Goal: Task Accomplishment & Management: Manage account settings

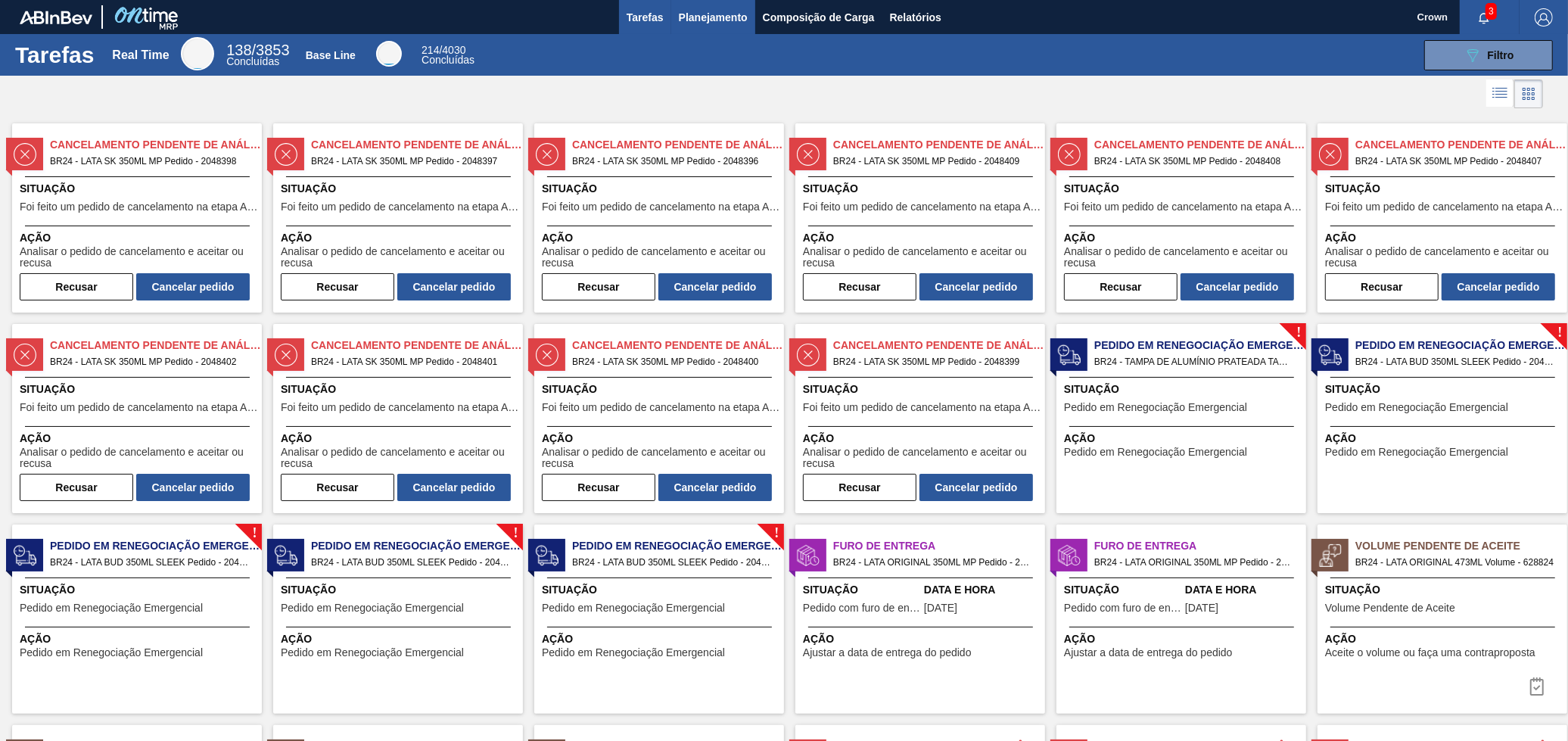
click at [737, 24] on span "Planejamento" at bounding box center [713, 17] width 69 height 19
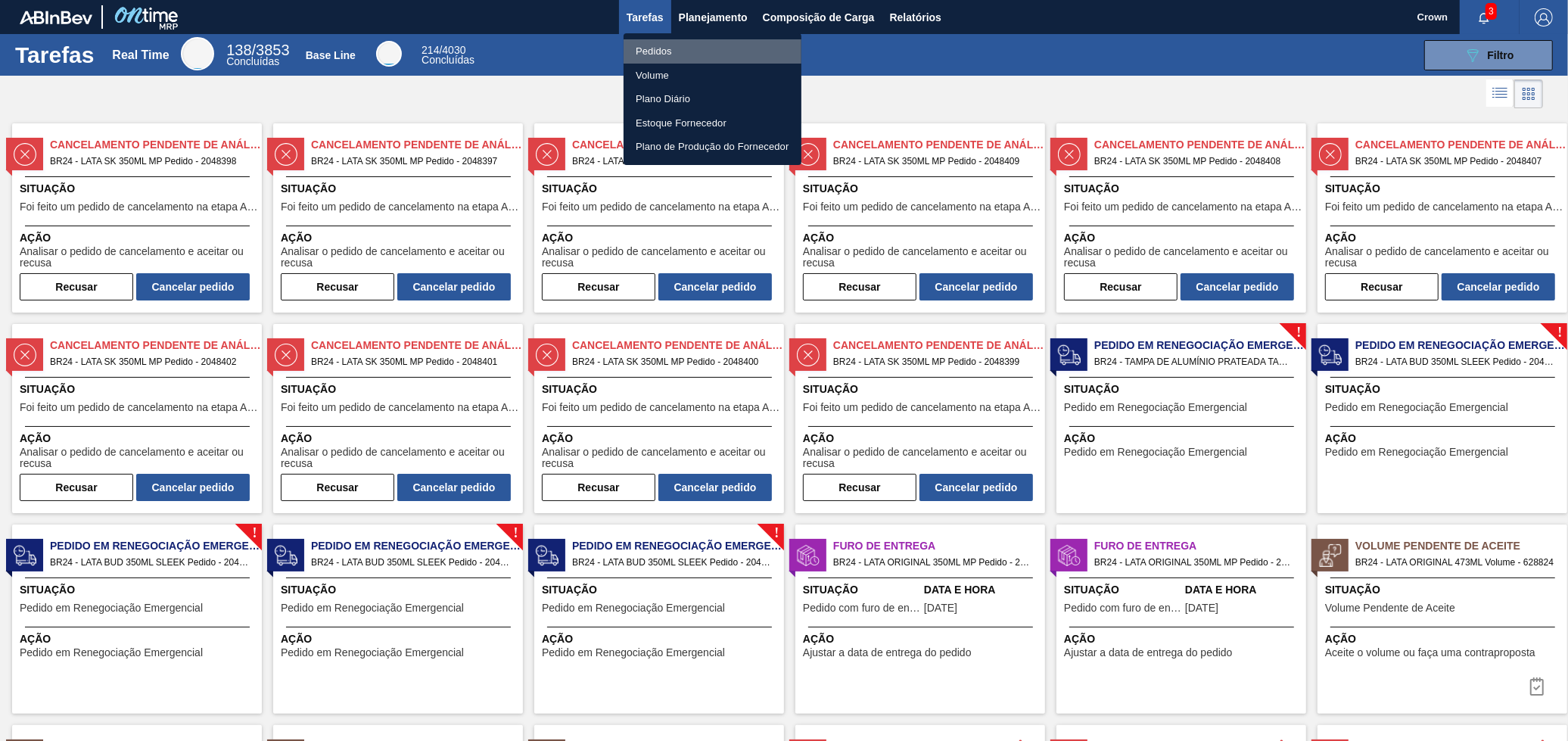
click at [716, 45] on li "Pedidos" at bounding box center [712, 51] width 178 height 24
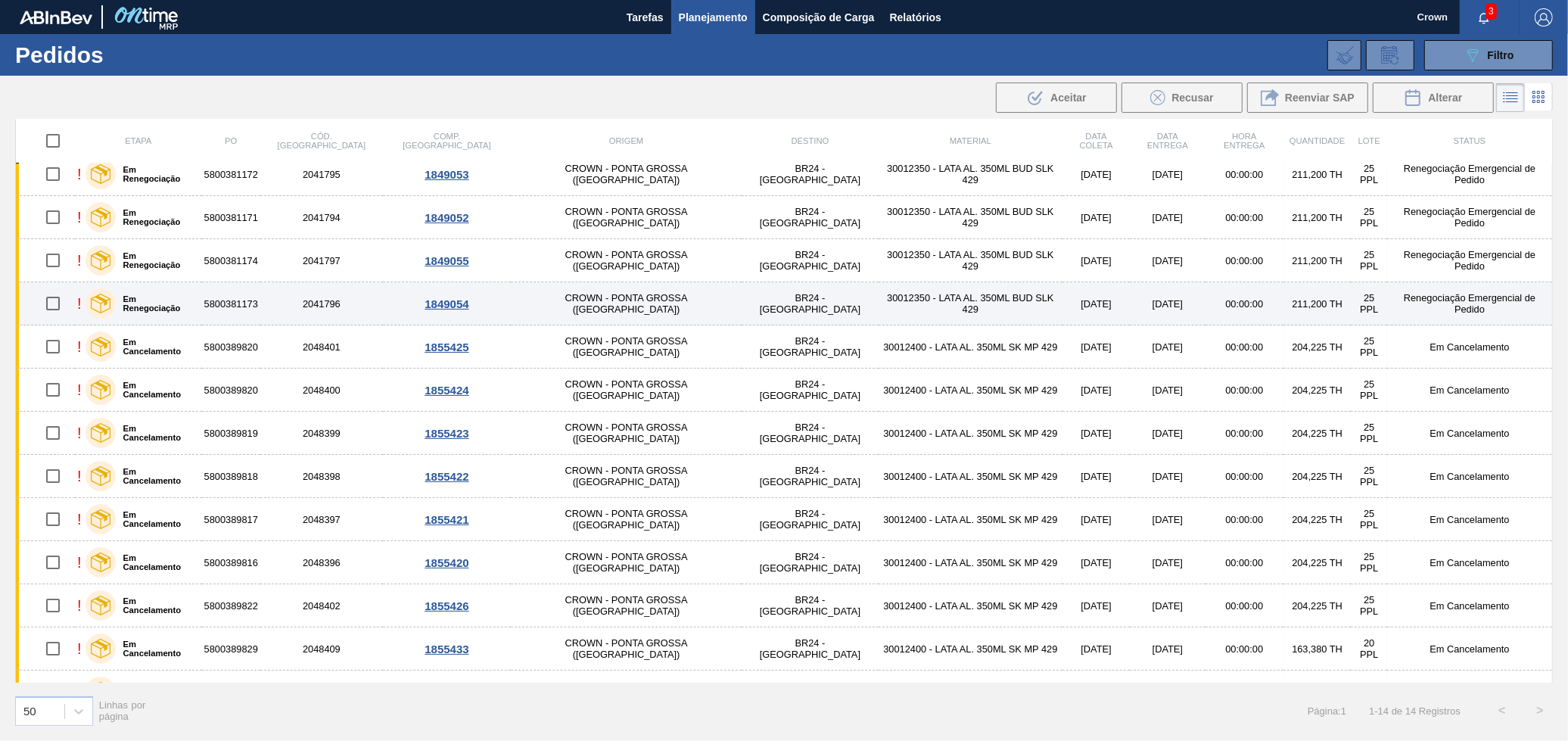
scroll to position [2, 0]
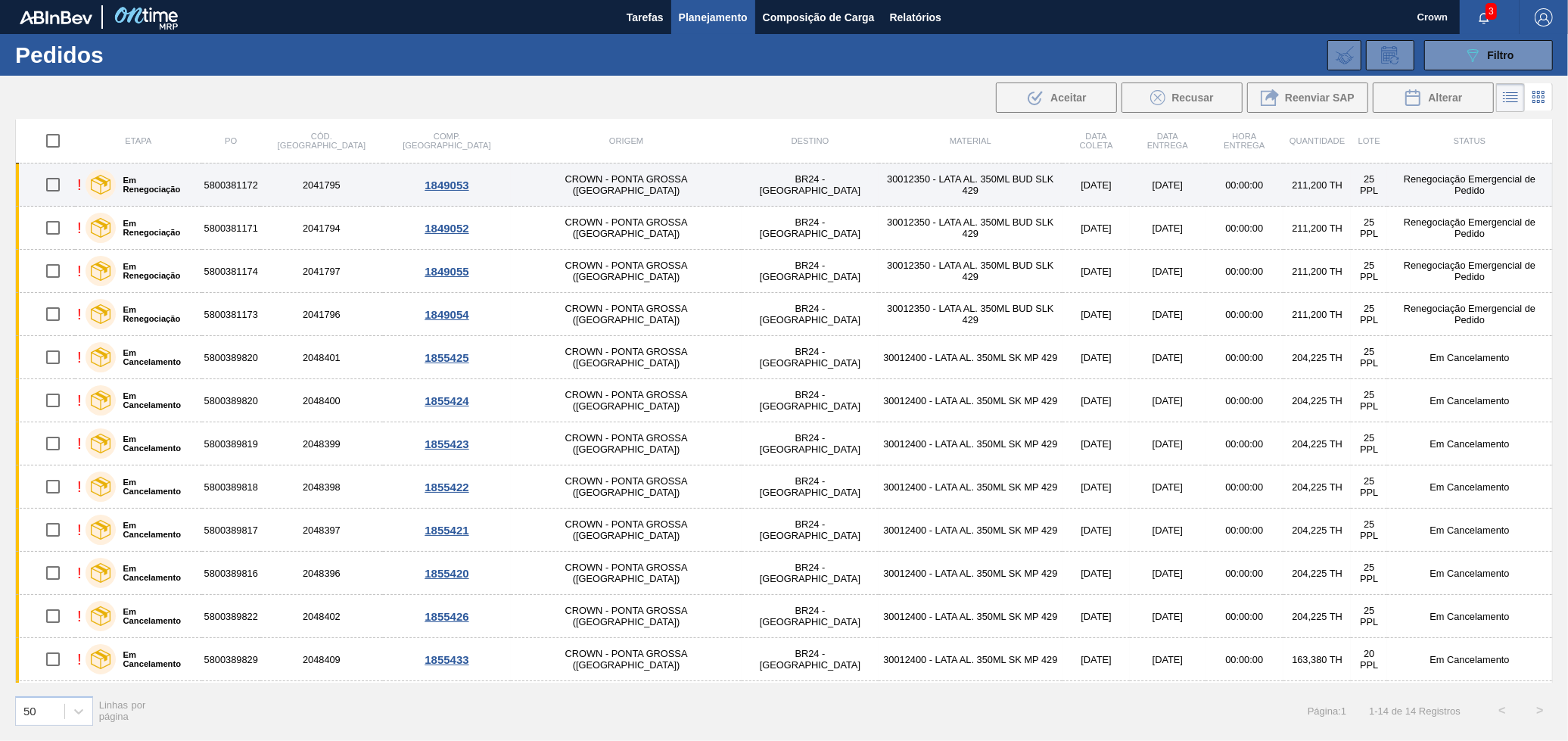
click at [879, 187] on td "30012350 - LATA AL. 350ML BUD SLK 429" at bounding box center [971, 185] width 184 height 43
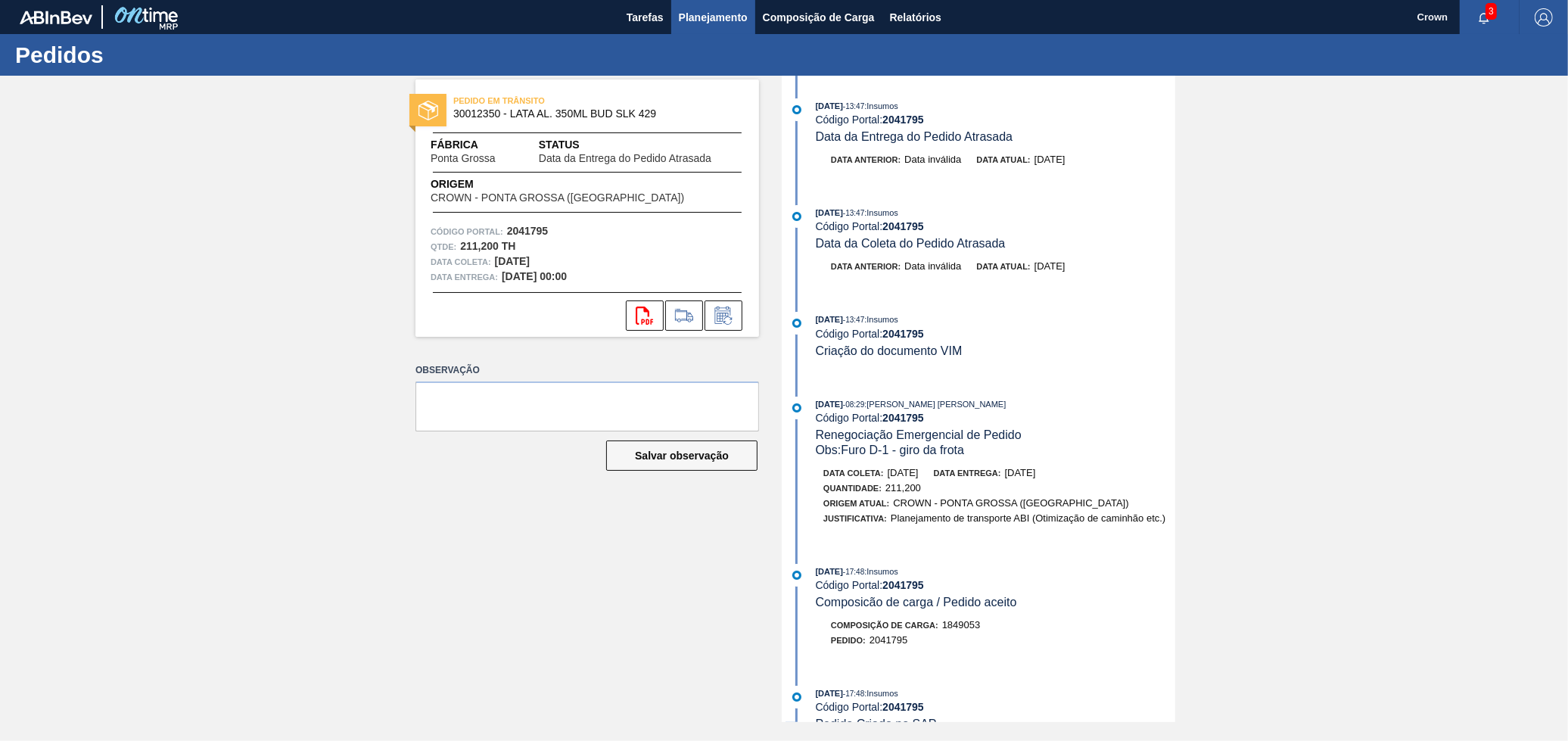
click at [687, 16] on span "Planejamento" at bounding box center [713, 17] width 69 height 19
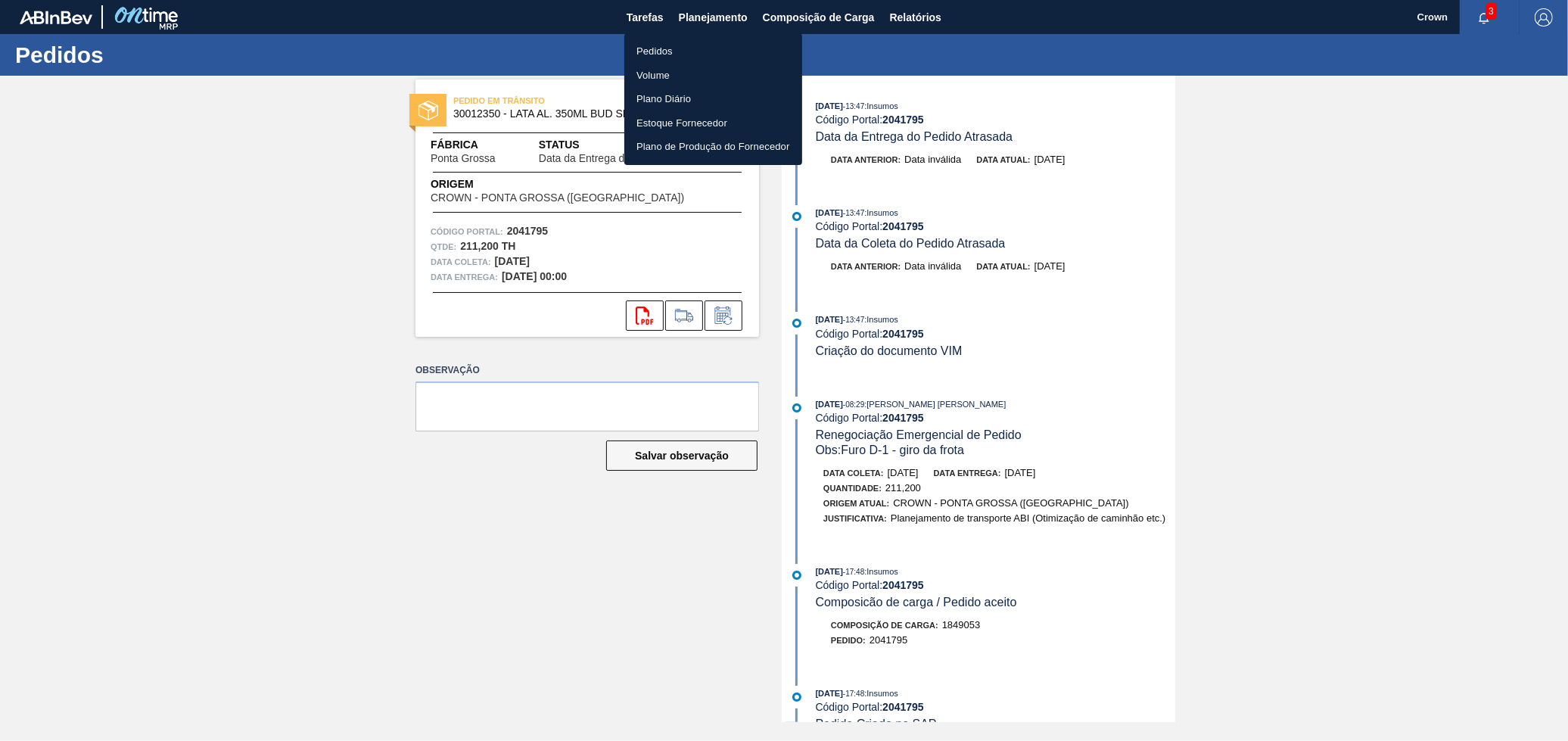
click at [677, 45] on li "Pedidos" at bounding box center [712, 51] width 178 height 24
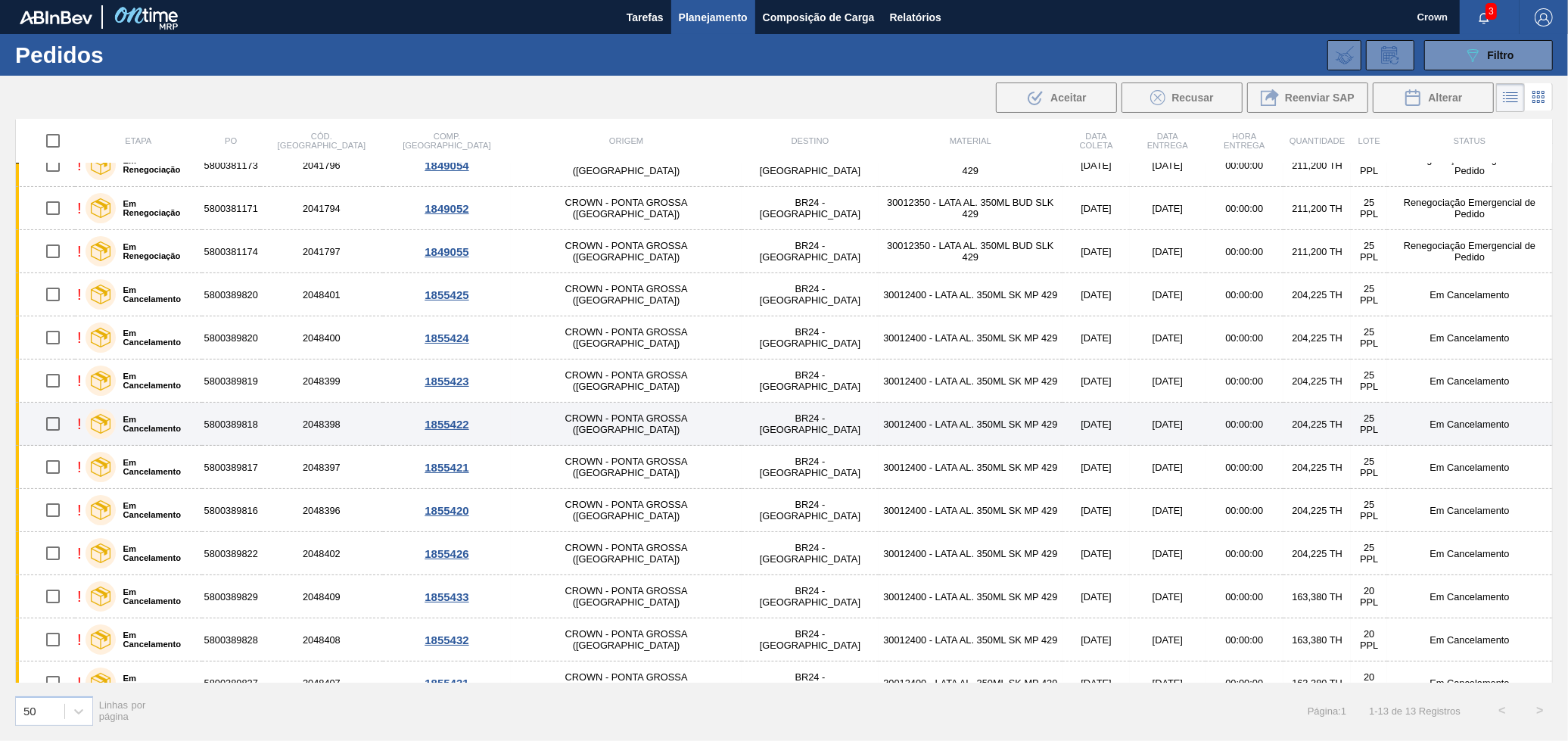
scroll to position [43, 0]
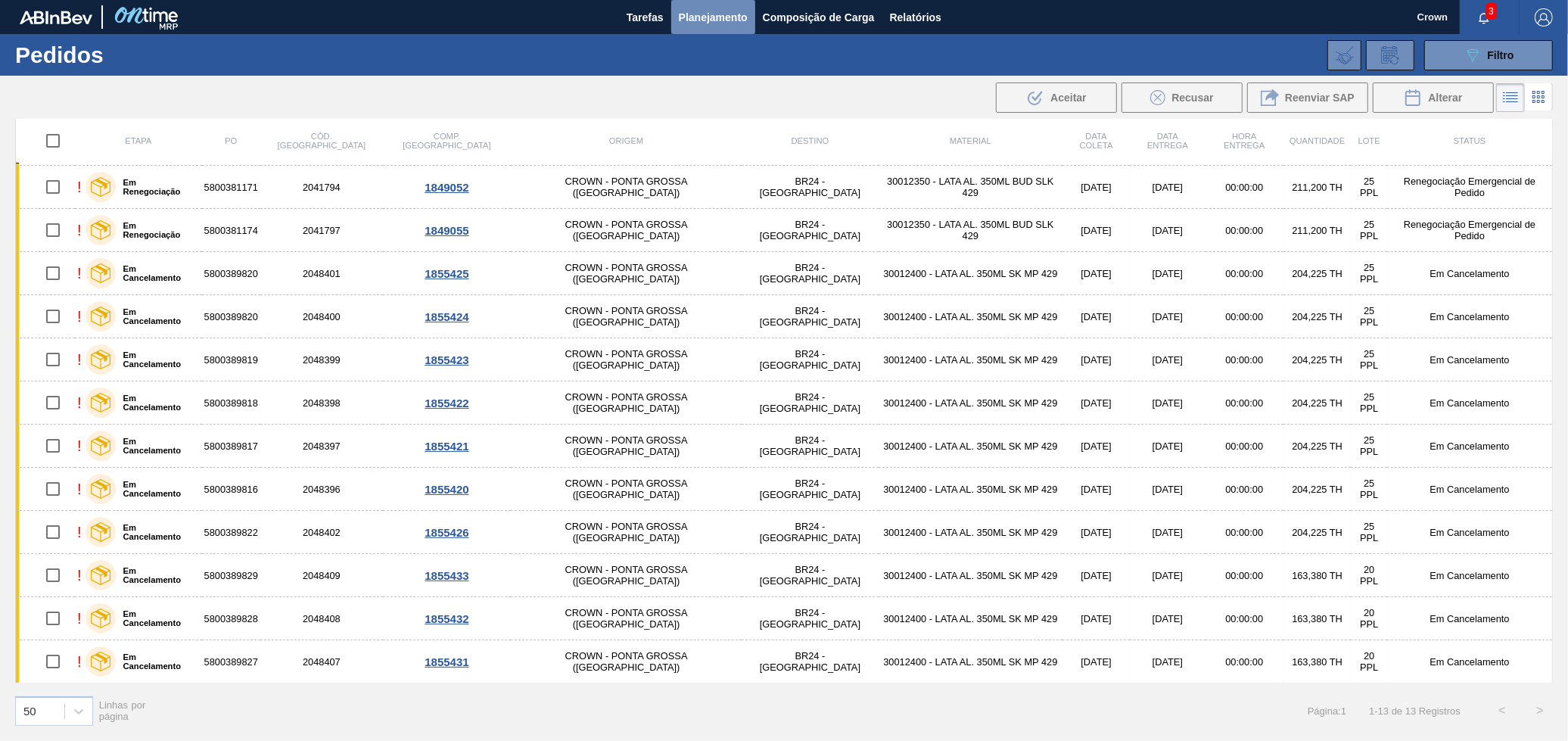
click at [718, 19] on span "Planejamento" at bounding box center [713, 17] width 69 height 19
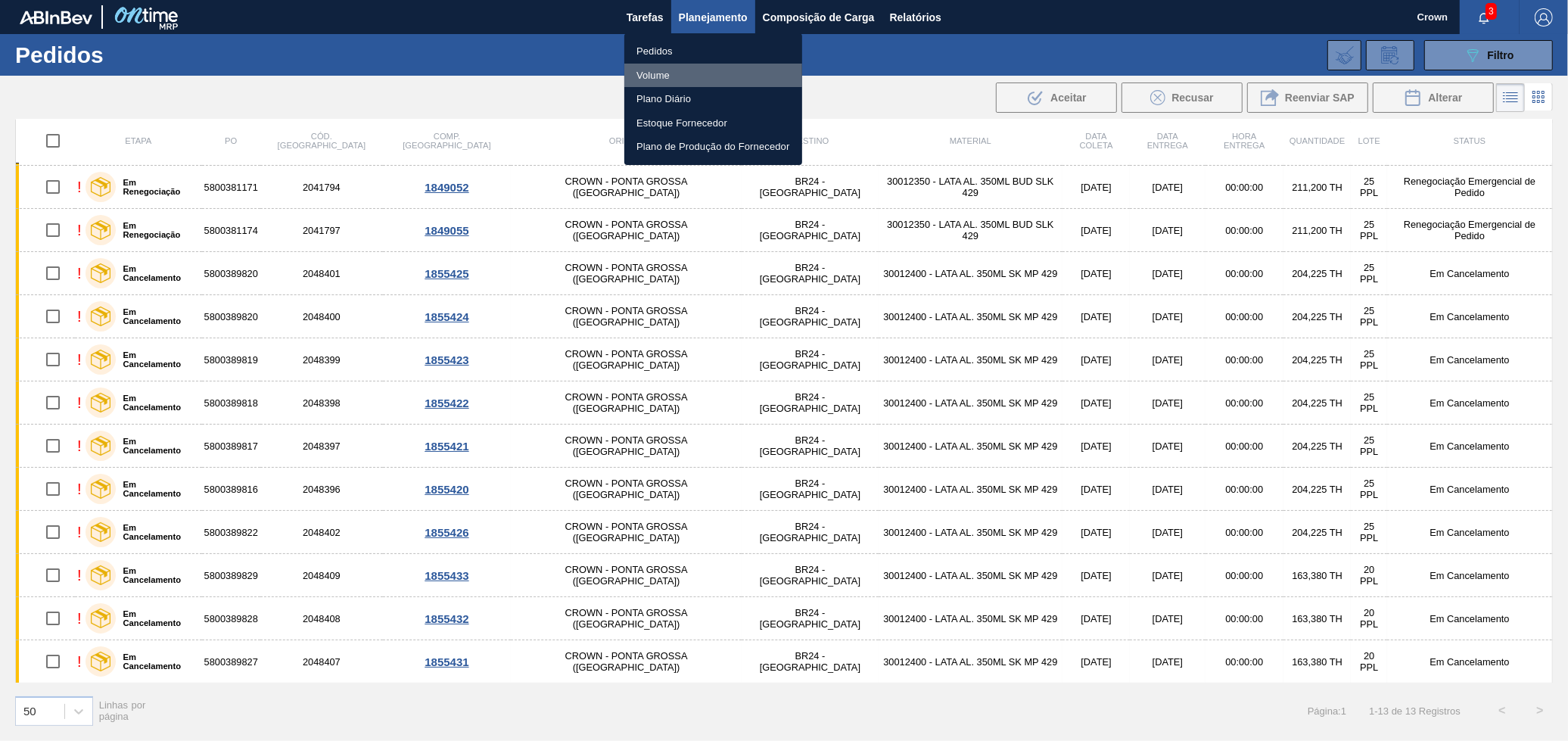
click at [686, 72] on li "Volume" at bounding box center [712, 76] width 178 height 24
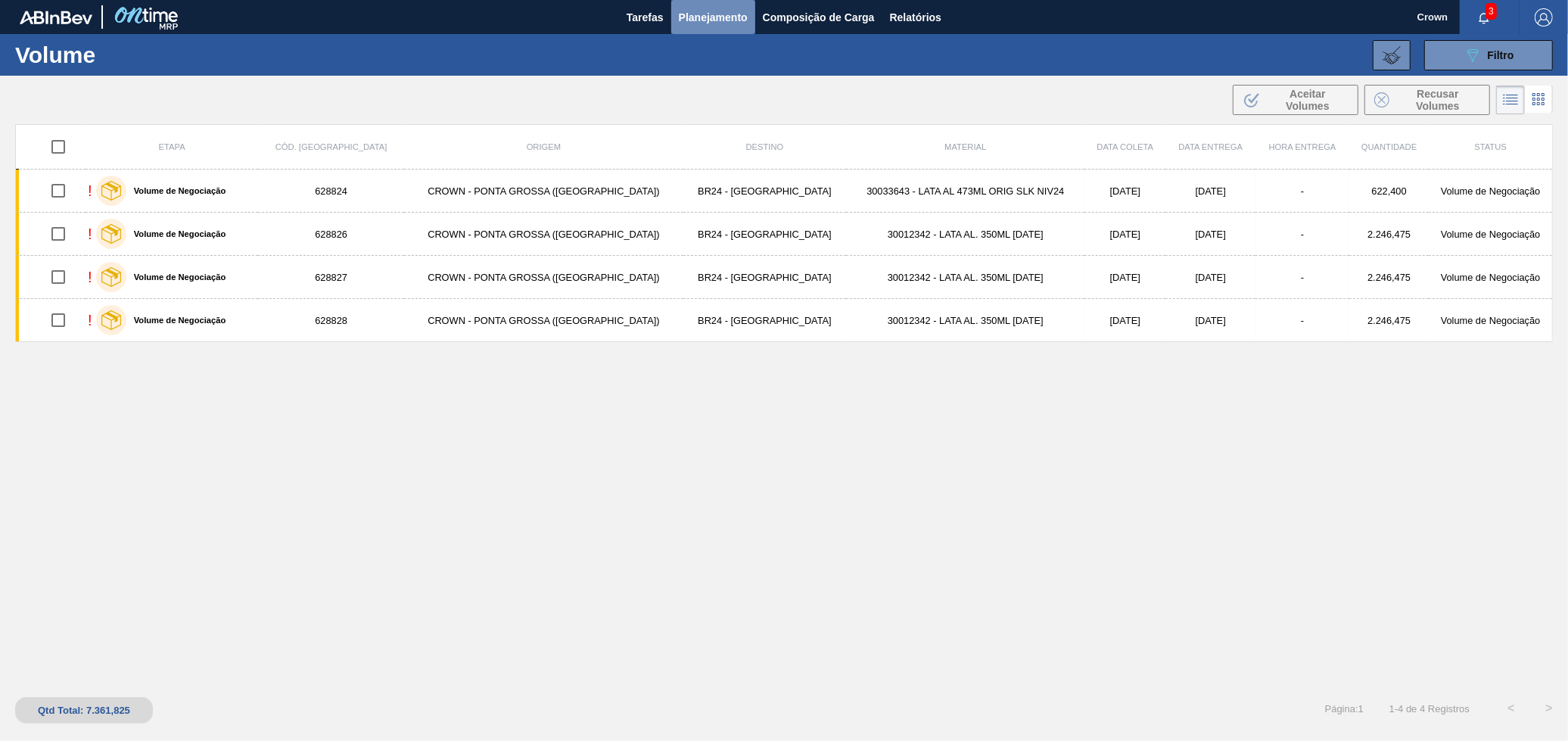
click at [696, 22] on span "Planejamento" at bounding box center [713, 17] width 69 height 19
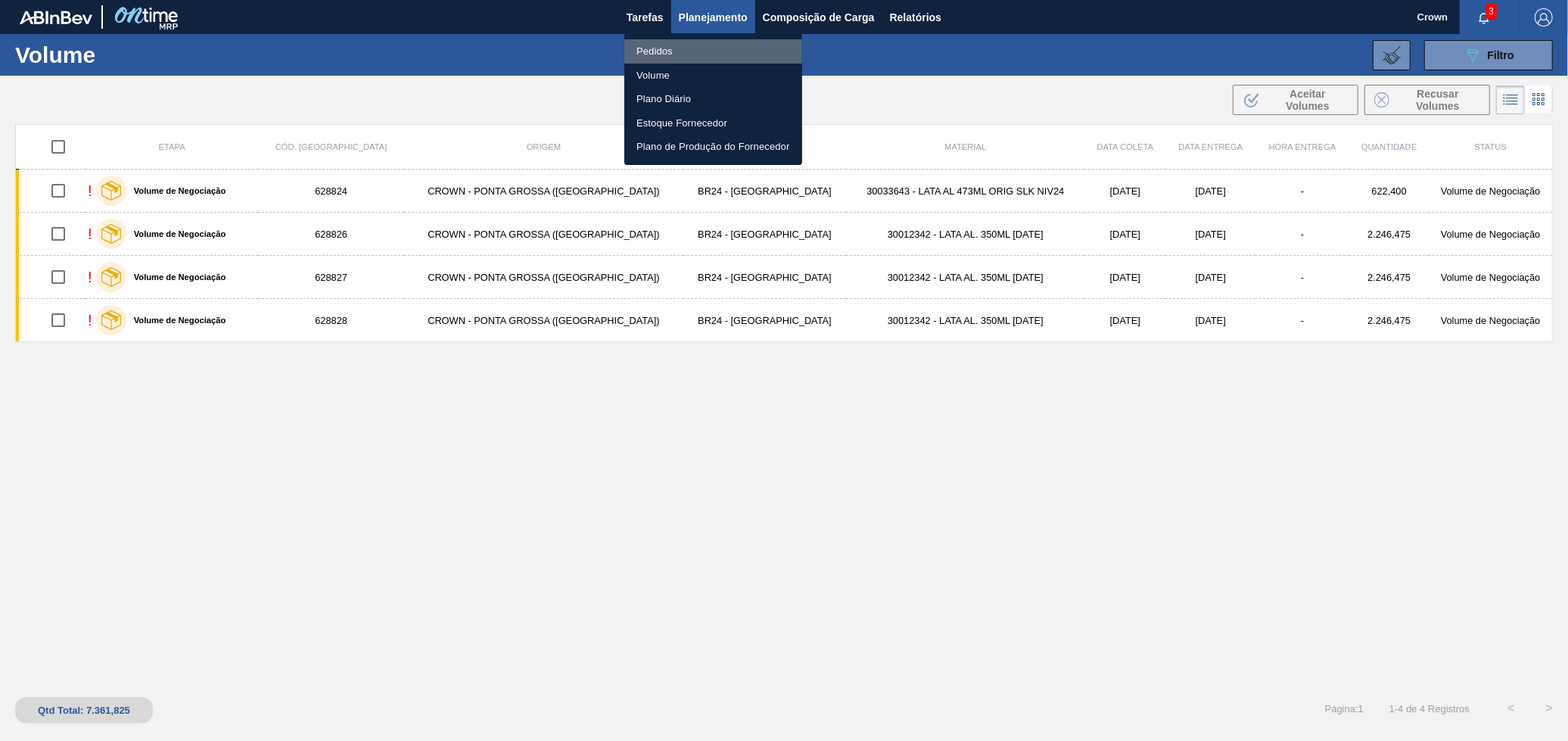
click at [666, 57] on li "Pedidos" at bounding box center [712, 51] width 178 height 24
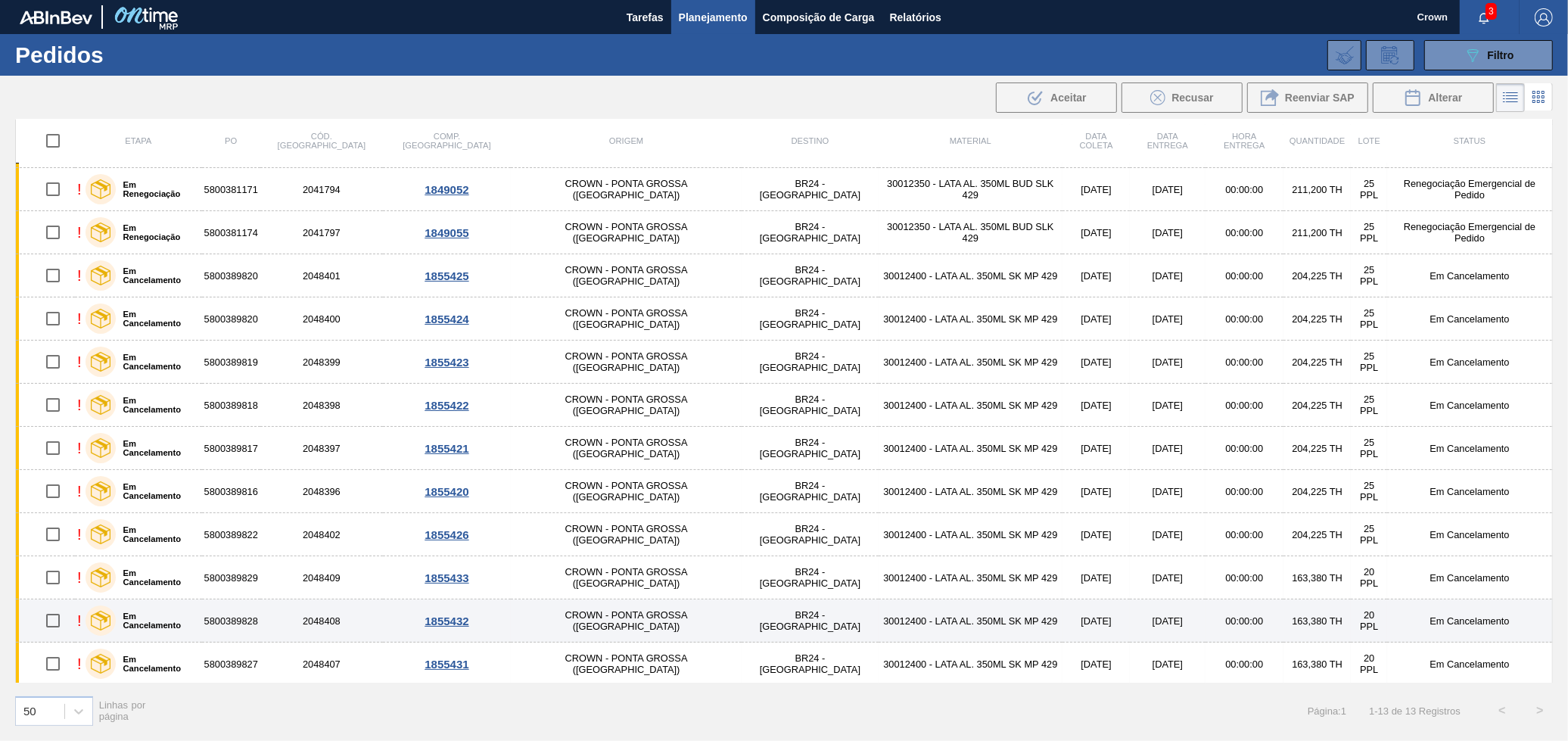
scroll to position [43, 0]
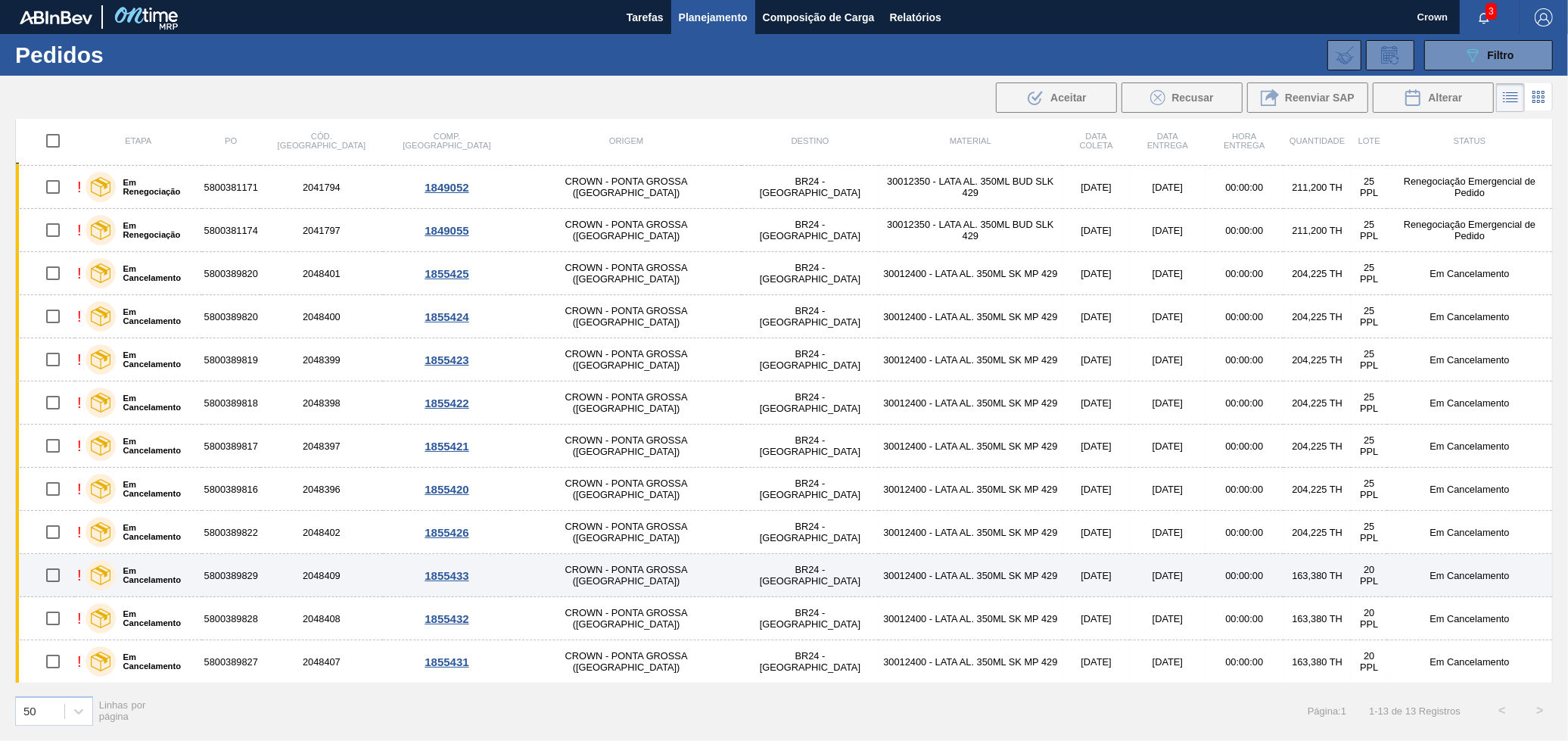
click at [934, 568] on td "30012400 - LATA AL. 350ML SK MP 429" at bounding box center [971, 576] width 184 height 43
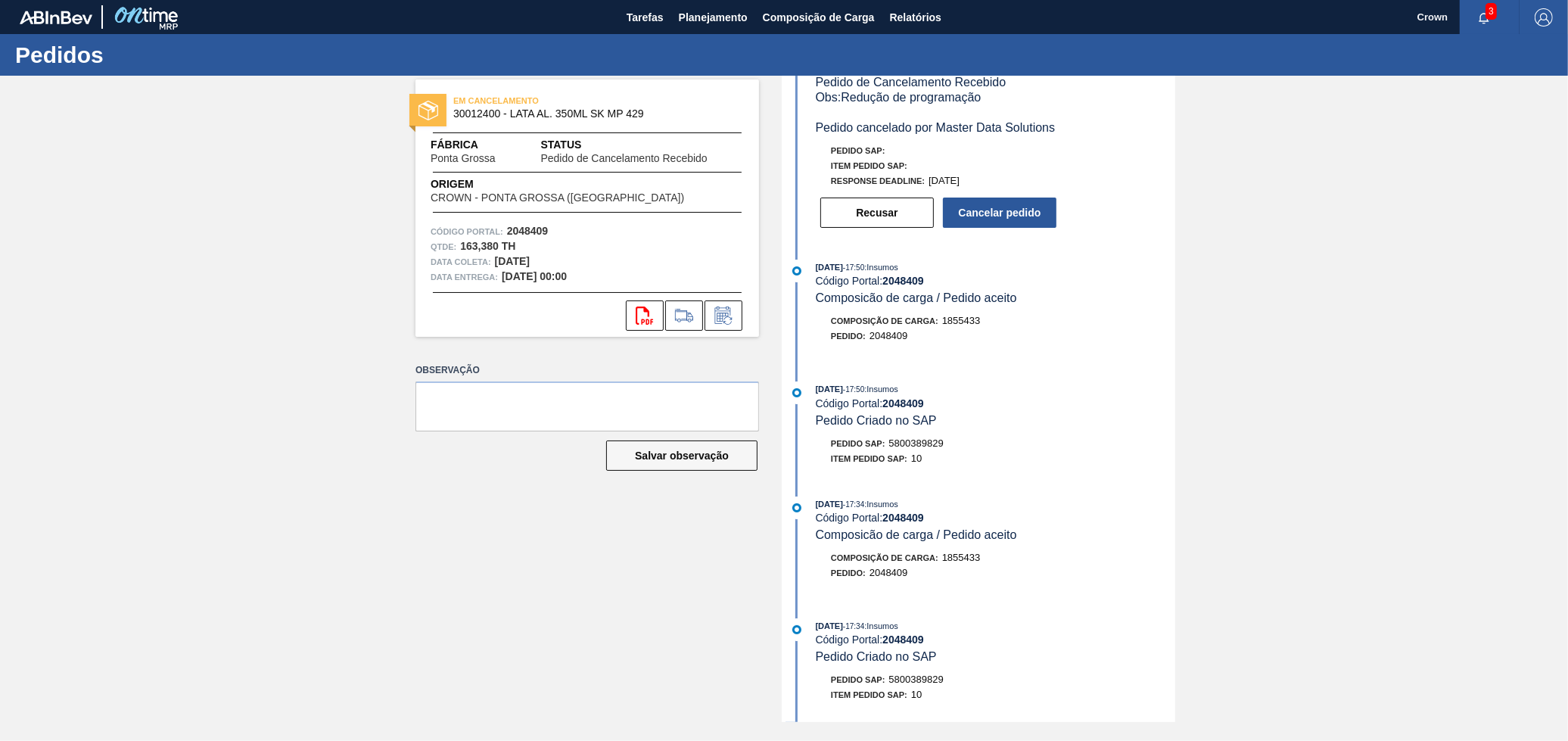
scroll to position [84, 0]
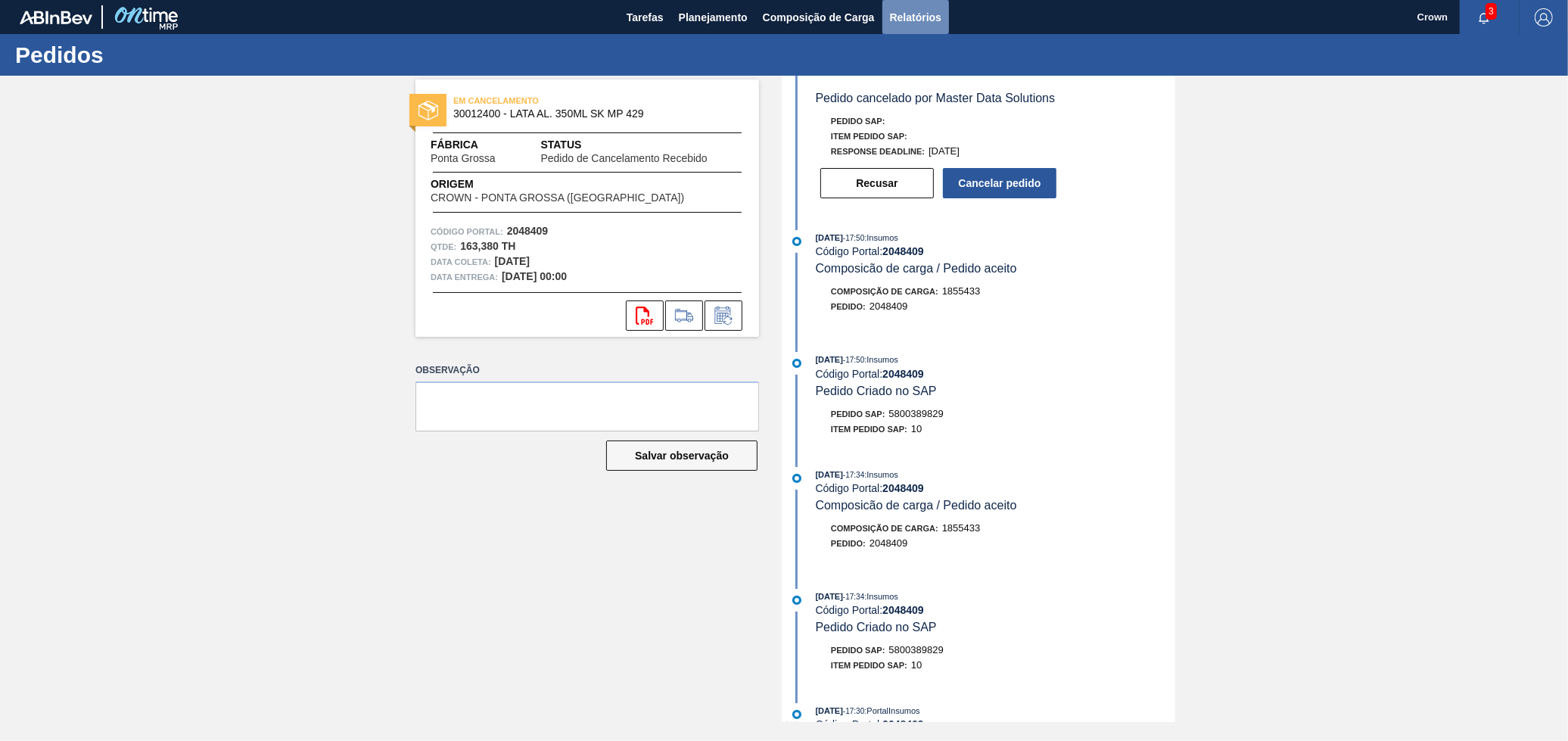
click at [901, 19] on span "Relatórios" at bounding box center [916, 17] width 51 height 19
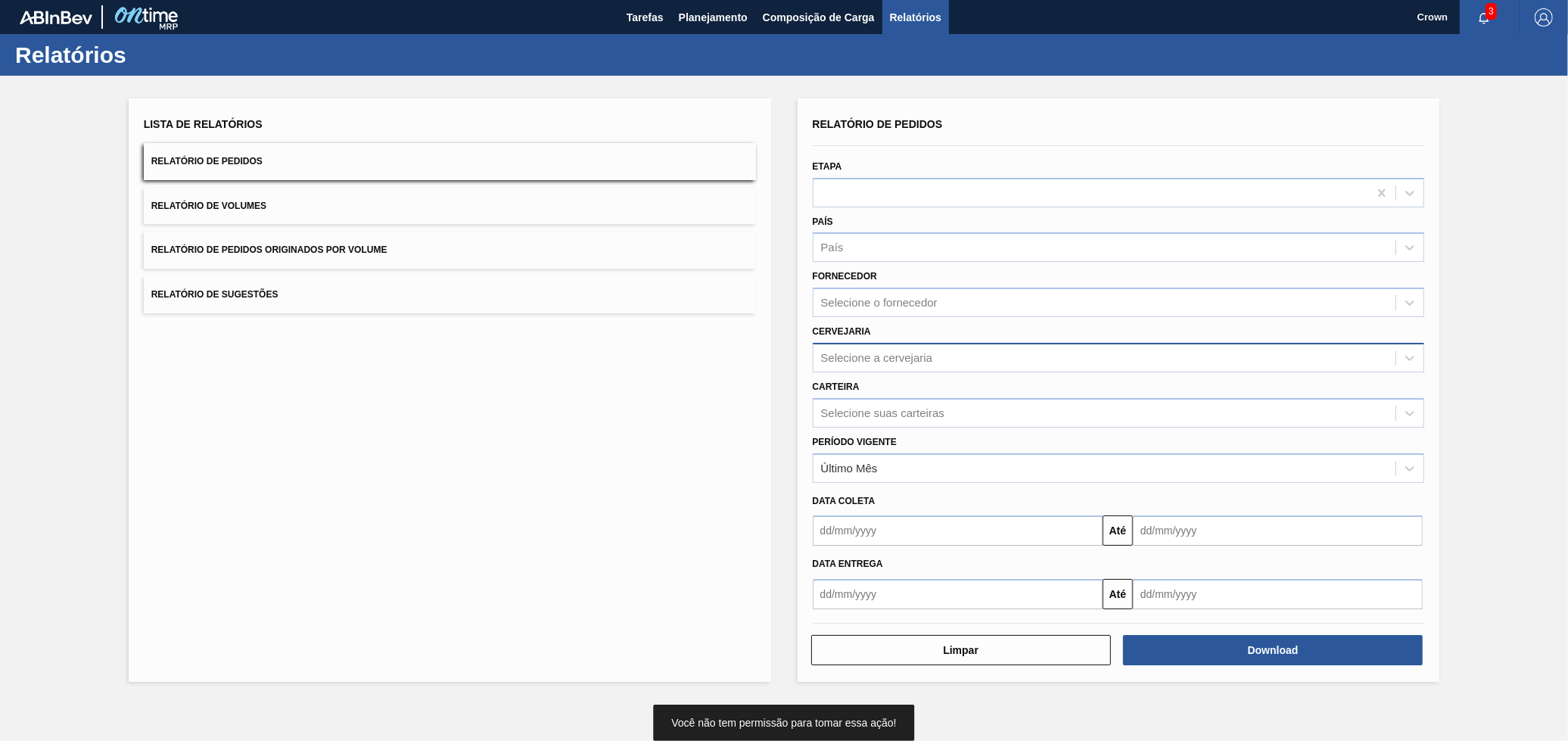
click at [909, 357] on div "Selecione a cervejaria" at bounding box center [876, 358] width 112 height 13
drag, startPoint x: 767, startPoint y: 405, endPoint x: 894, endPoint y: 398, distance: 127.2
click at [767, 406] on div "Lista de Relatórios Relatório de Pedidos Relatório de Volumes Relatório de Pedi…" at bounding box center [449, 390] width 642 height 584
click at [897, 402] on div "Selecione suas carteiras" at bounding box center [1105, 413] width 583 height 22
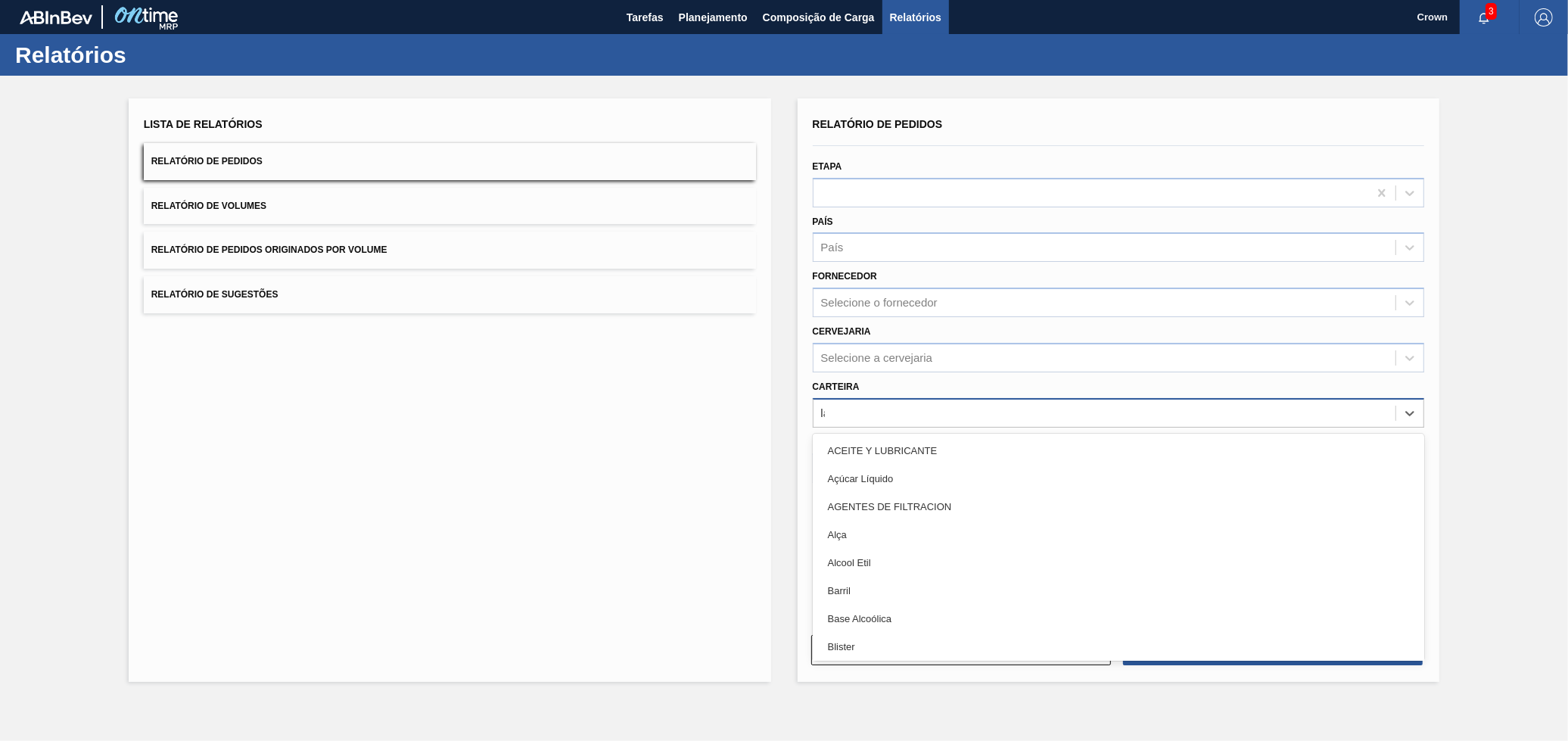
type input "lata"
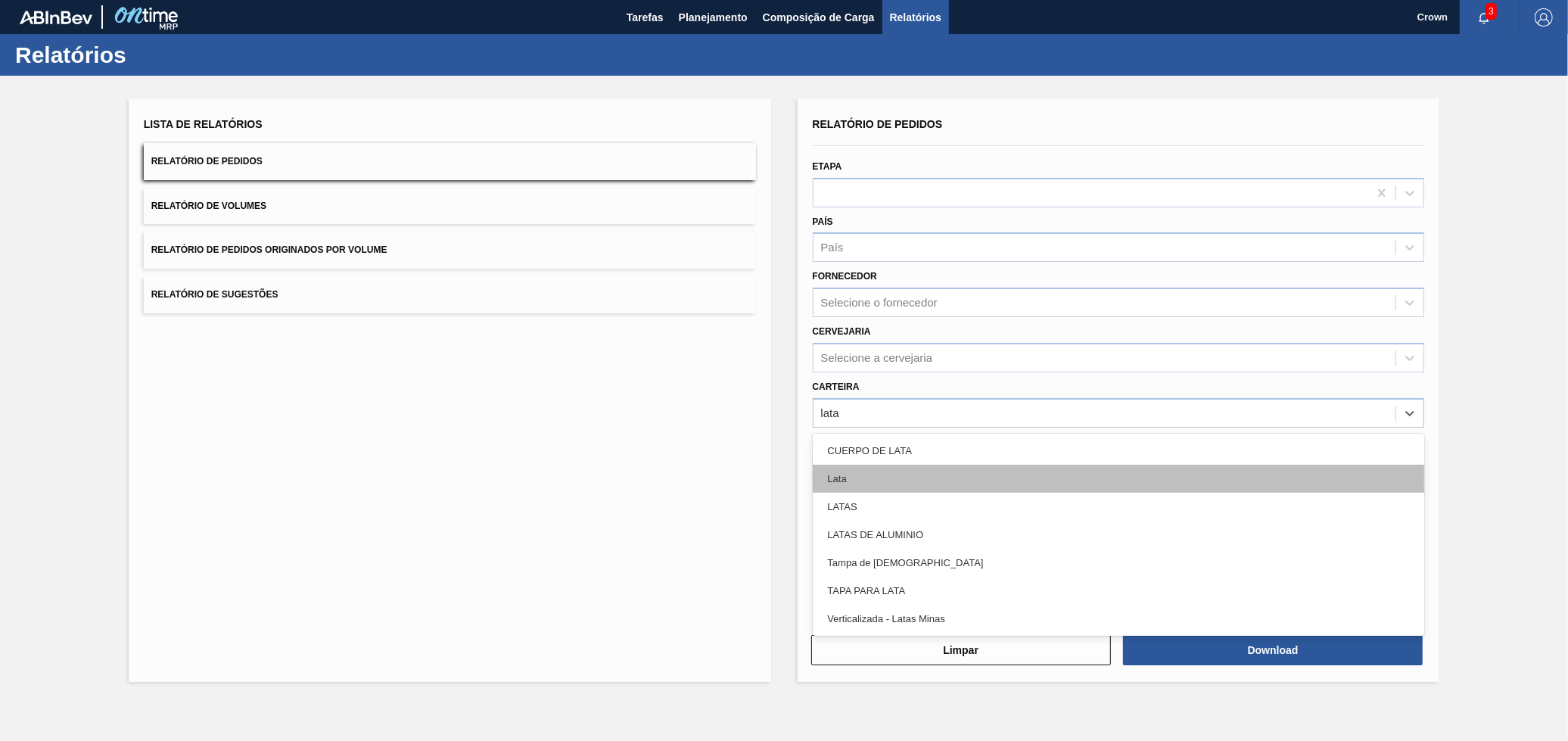
click at [1015, 474] on div "Lata" at bounding box center [1119, 479] width 612 height 28
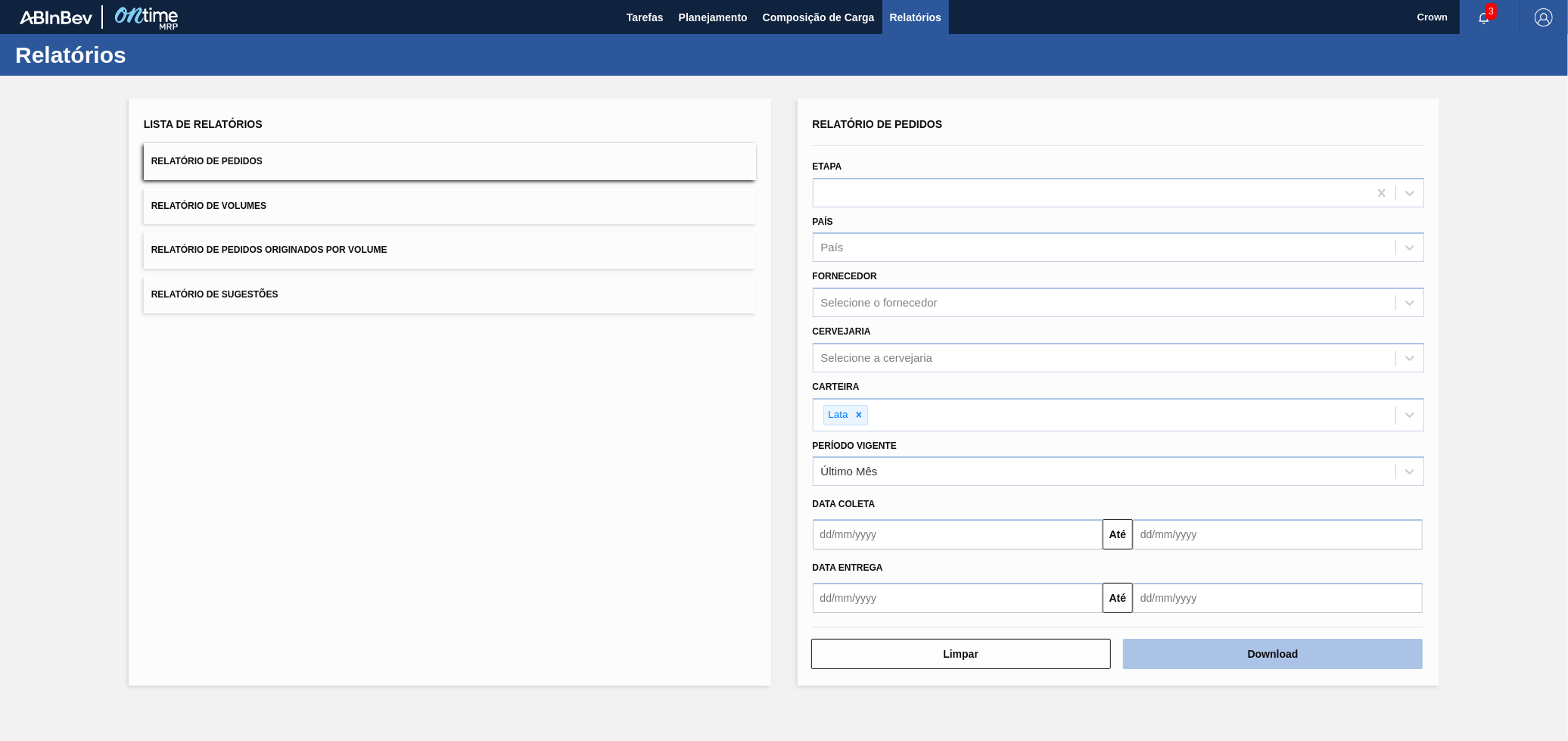
click at [1297, 643] on button "Download" at bounding box center [1273, 654] width 300 height 31
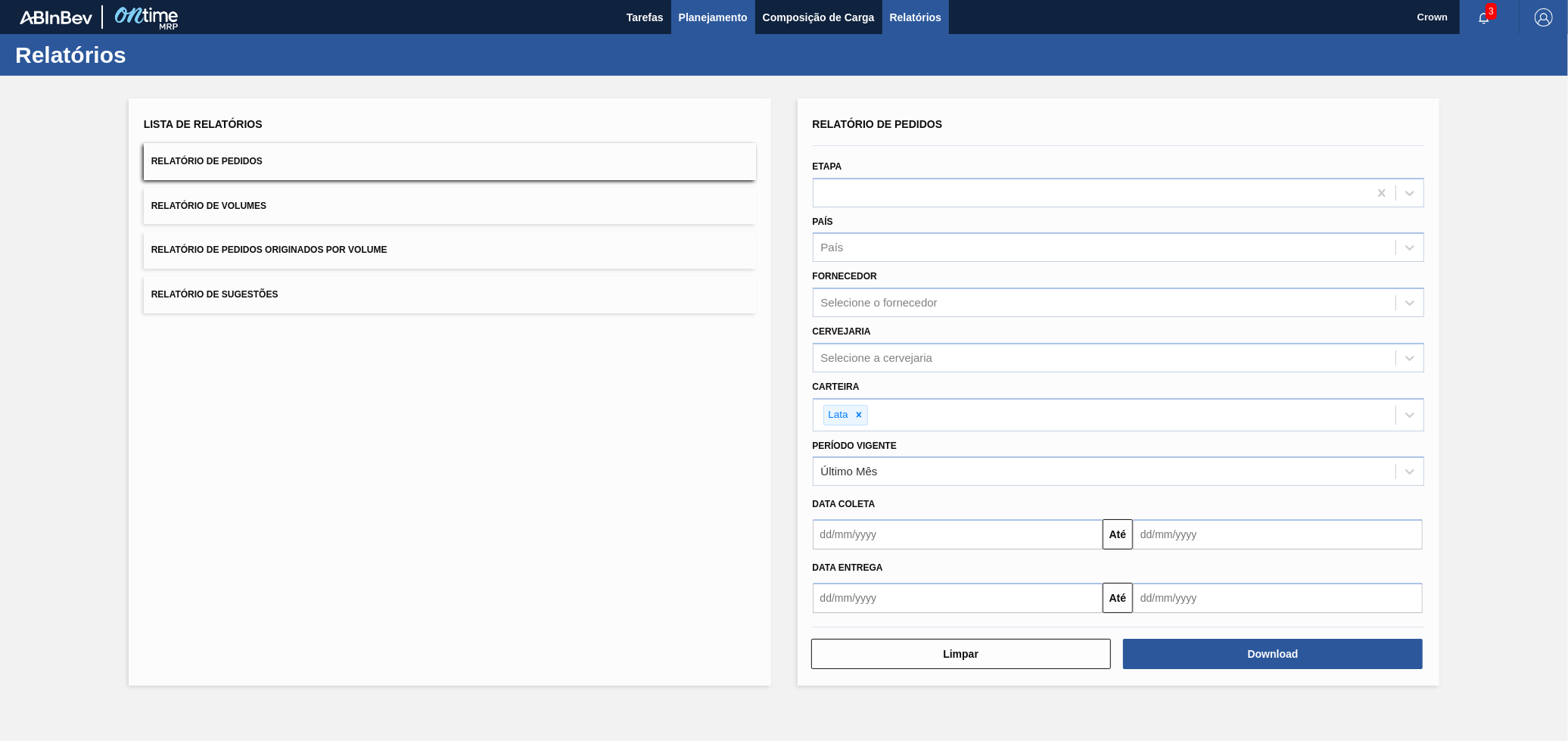
click at [719, 21] on span "Planejamento" at bounding box center [713, 17] width 69 height 19
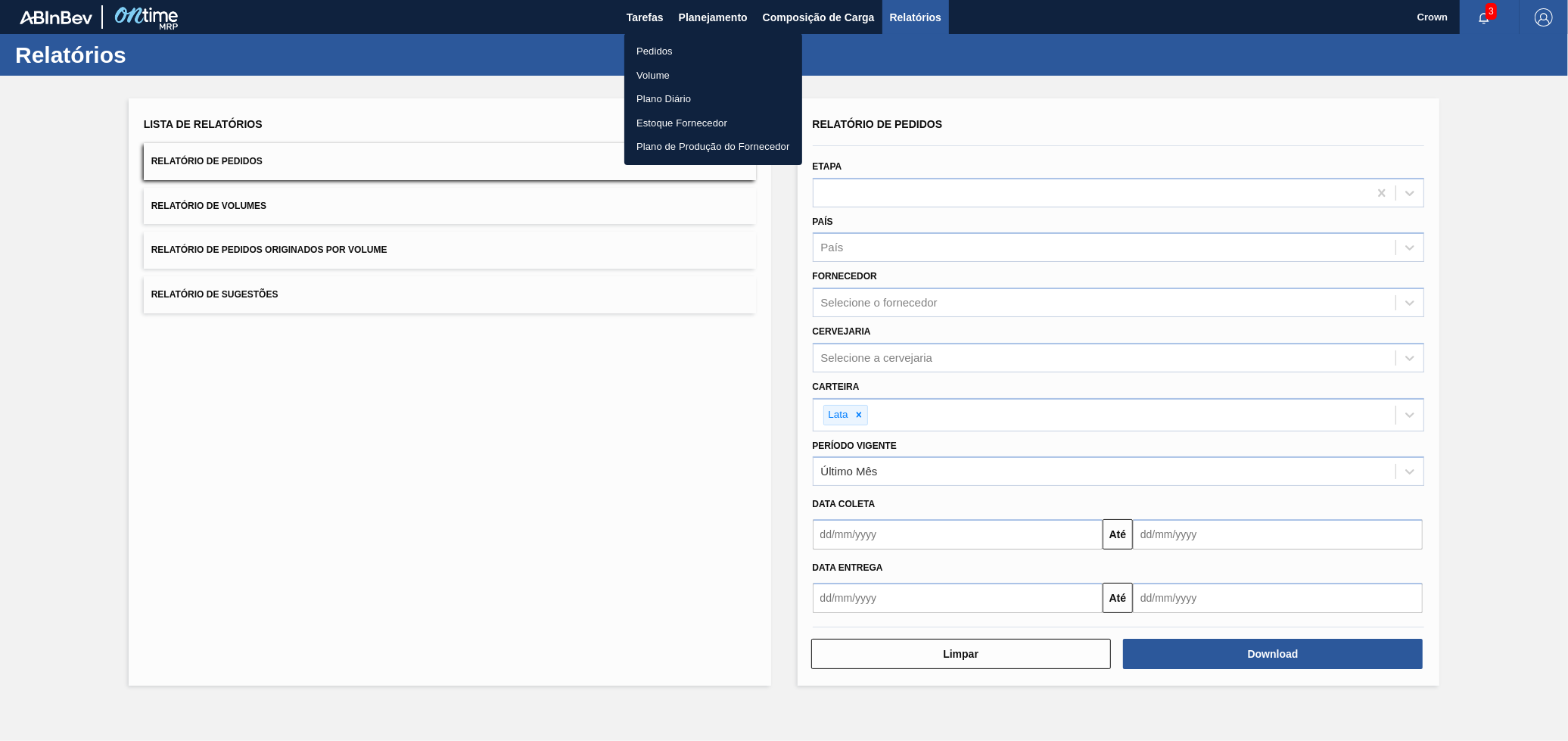
click at [708, 51] on li "Pedidos" at bounding box center [712, 51] width 178 height 24
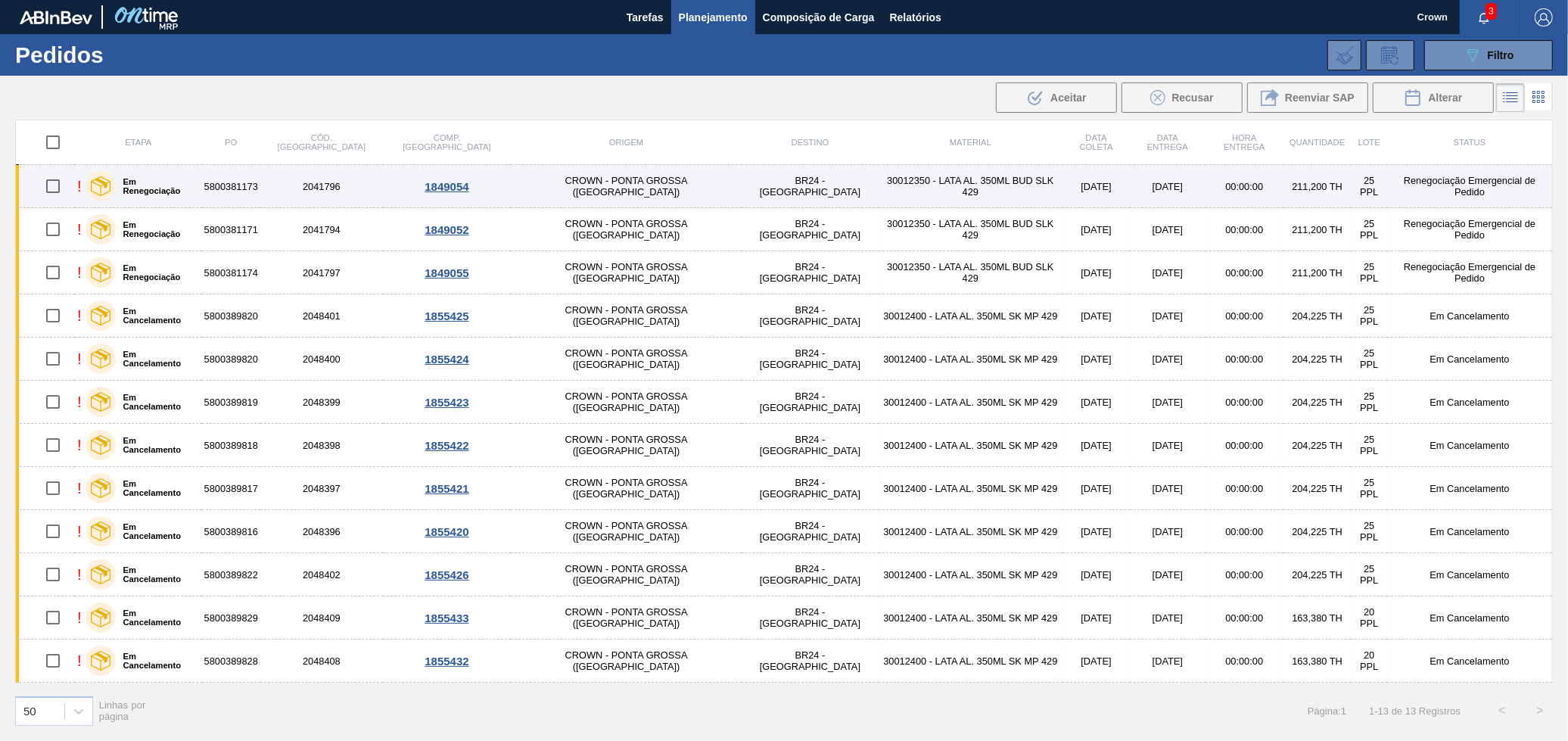
click at [883, 190] on td "30012350 - LATA AL. 350ML BUD SLK 429" at bounding box center [971, 187] width 184 height 43
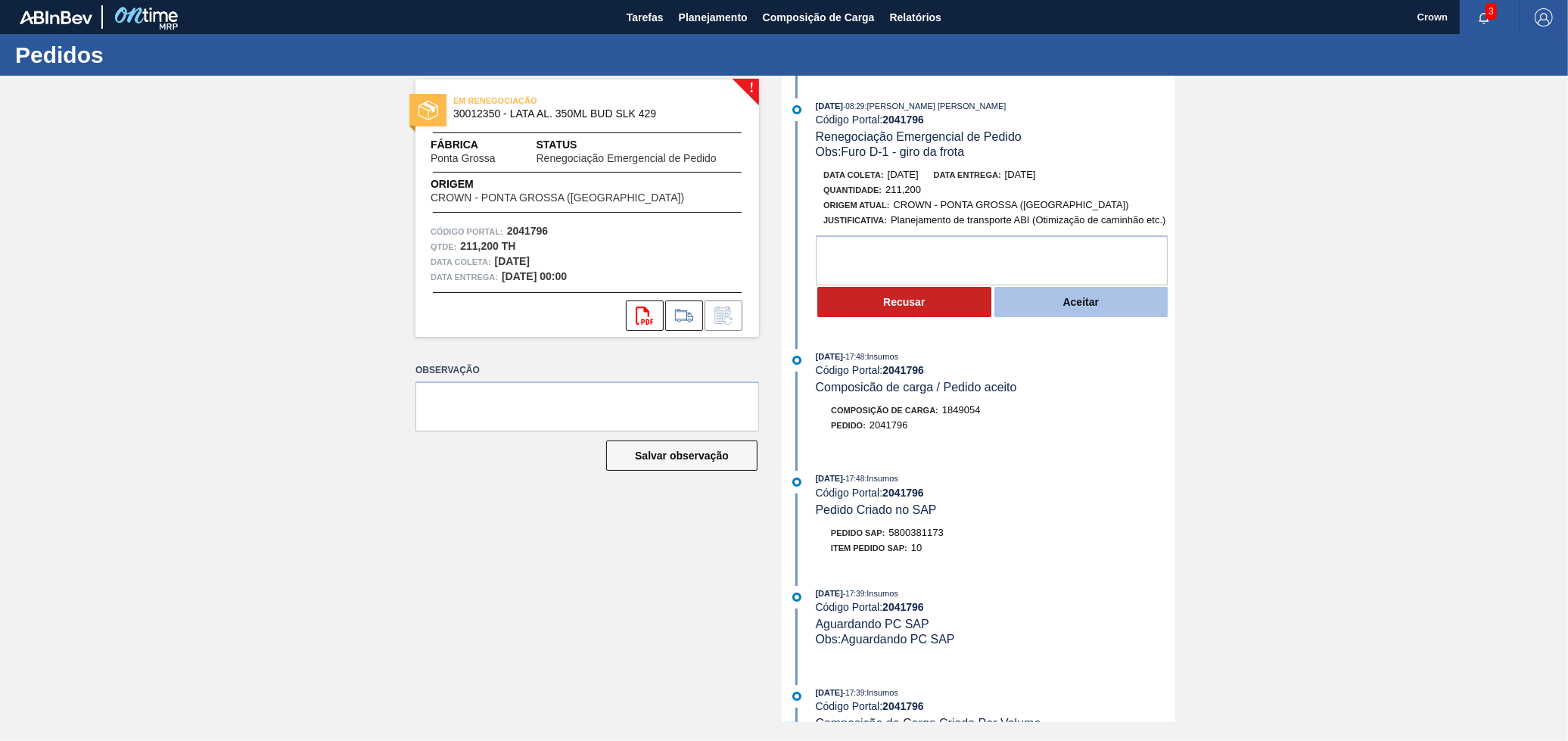
click at [1041, 306] on button "Aceitar" at bounding box center [1082, 303] width 174 height 31
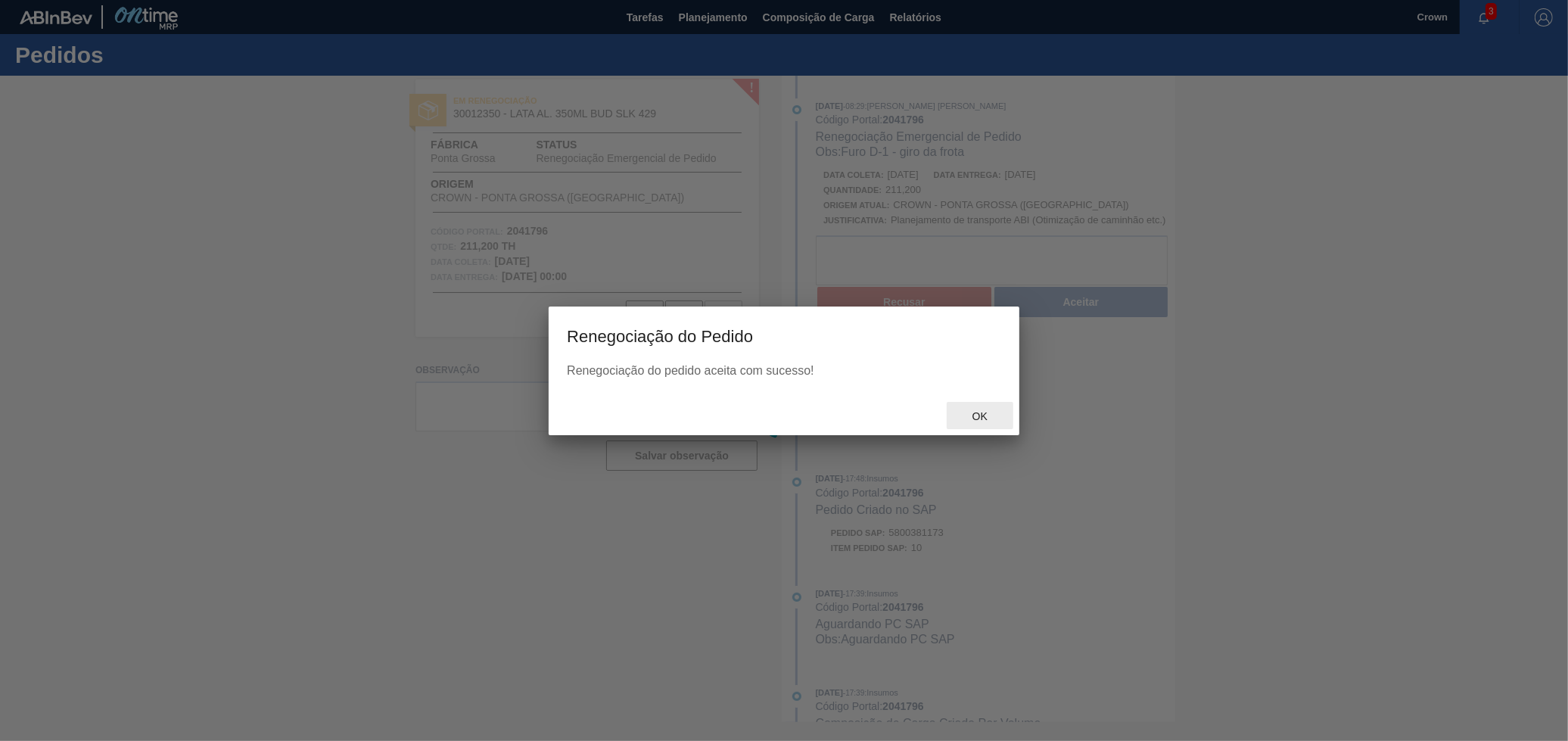
click at [991, 412] on span "Ok" at bounding box center [979, 416] width 39 height 12
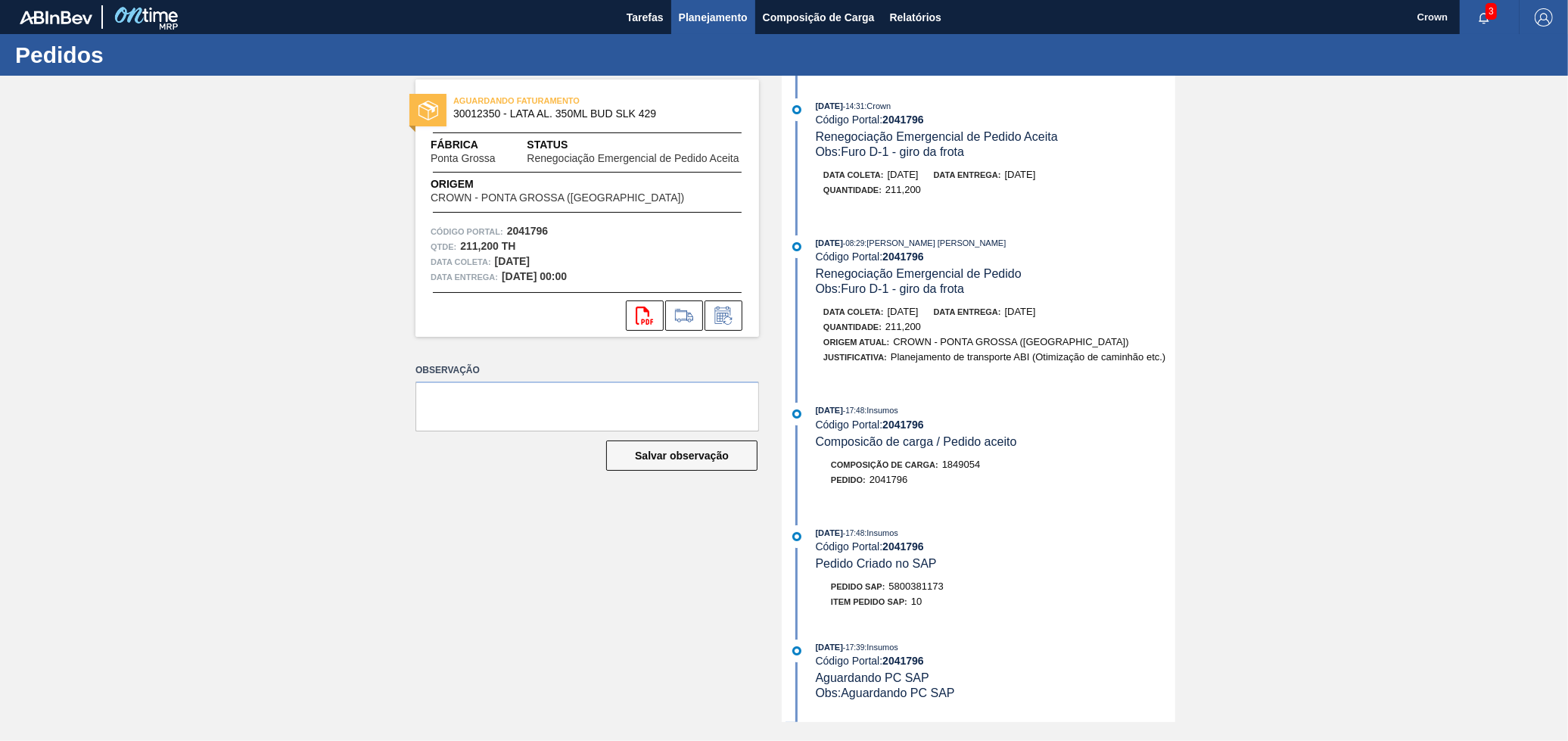
click at [712, 18] on span "Planejamento" at bounding box center [713, 17] width 69 height 19
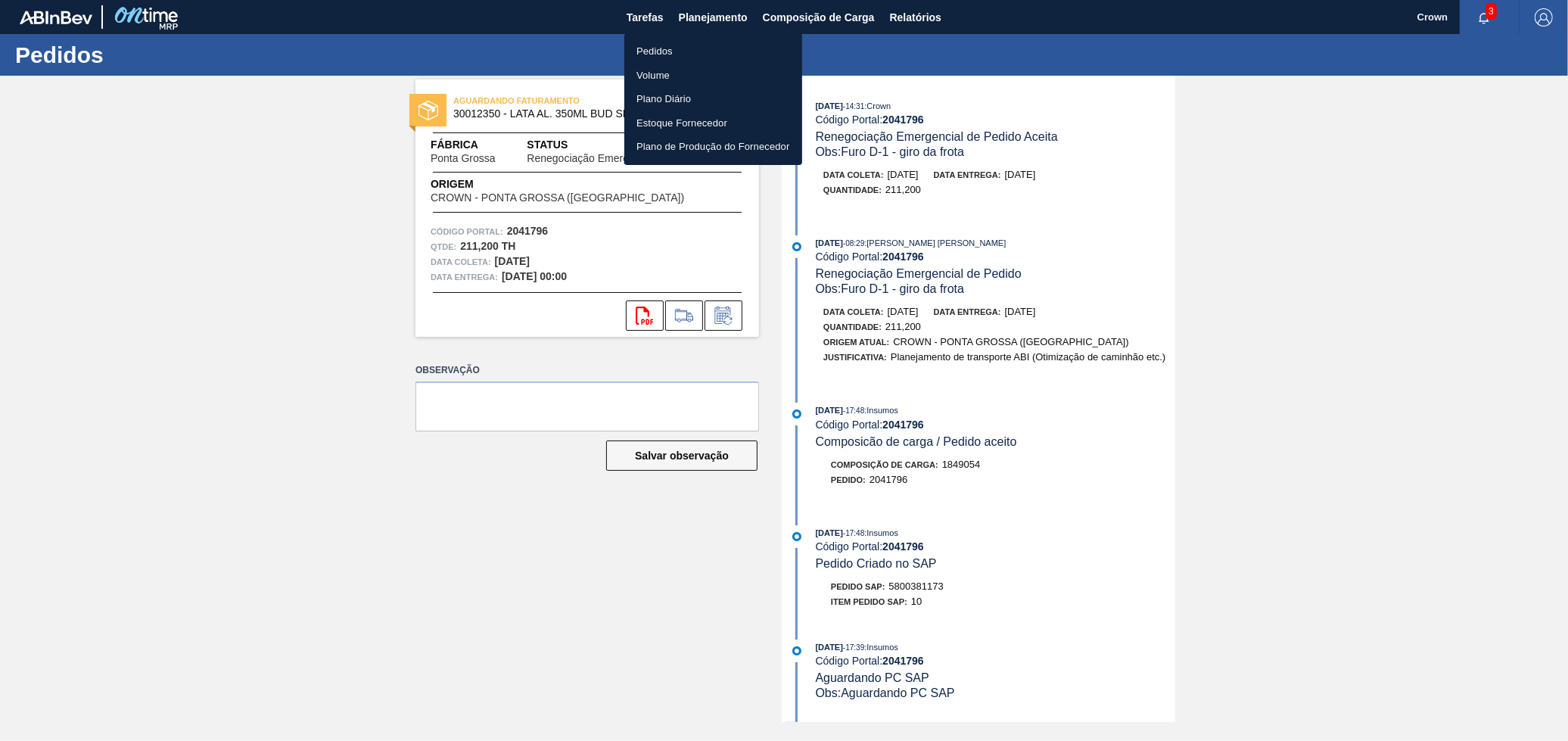
click at [718, 44] on li "Pedidos" at bounding box center [712, 51] width 178 height 24
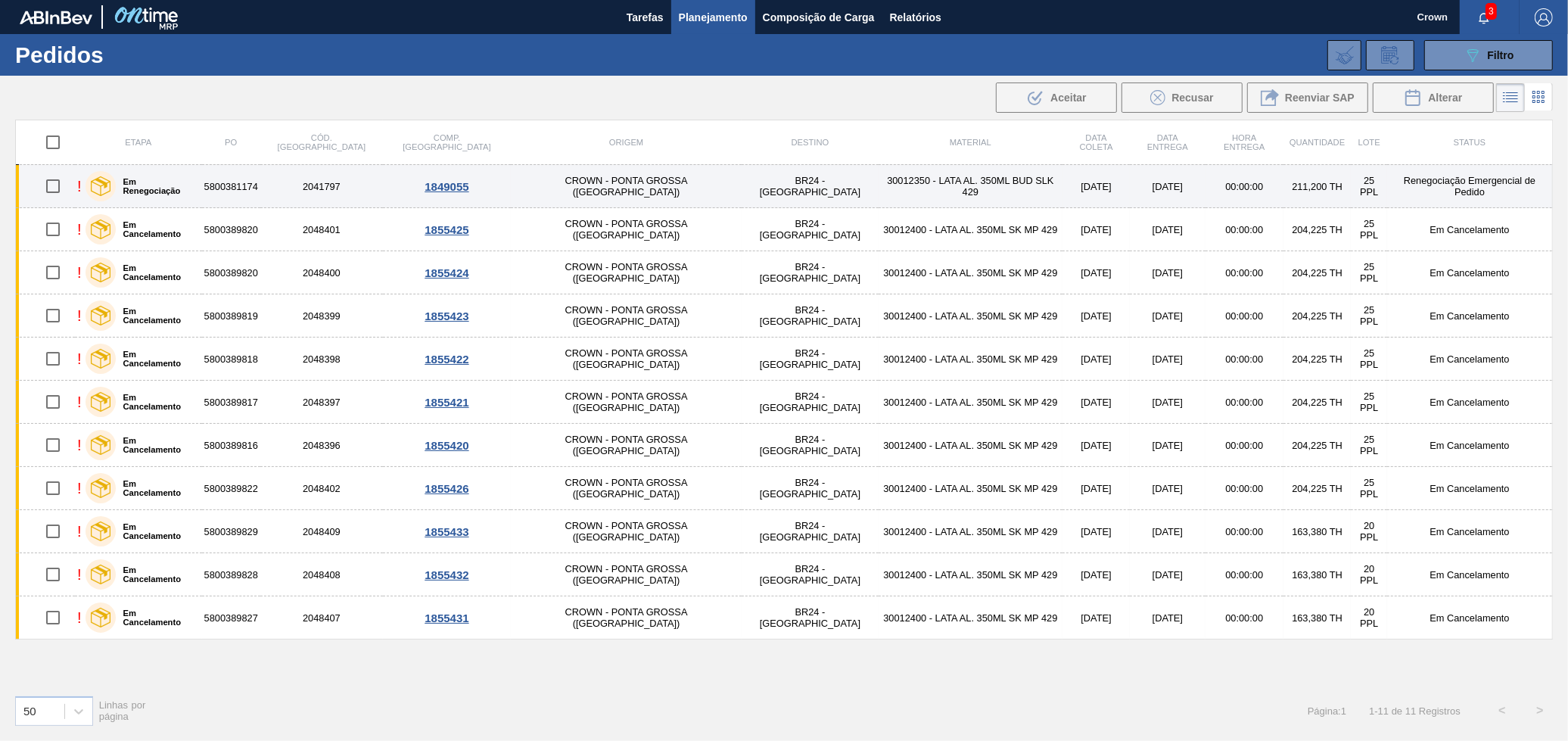
click at [1205, 198] on td "00:00:00" at bounding box center [1244, 187] width 78 height 43
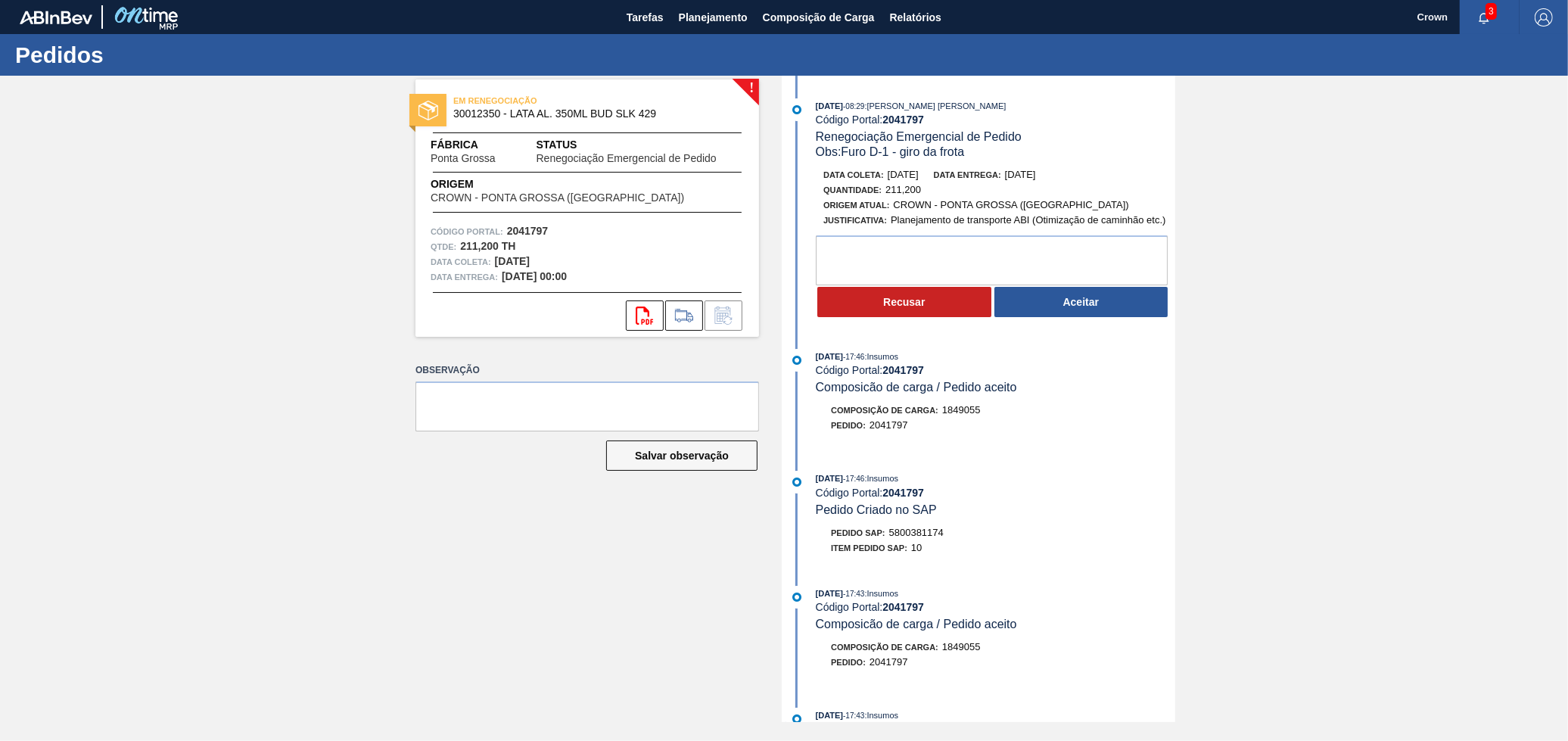
click at [1111, 303] on button "Aceitar" at bounding box center [1082, 303] width 174 height 31
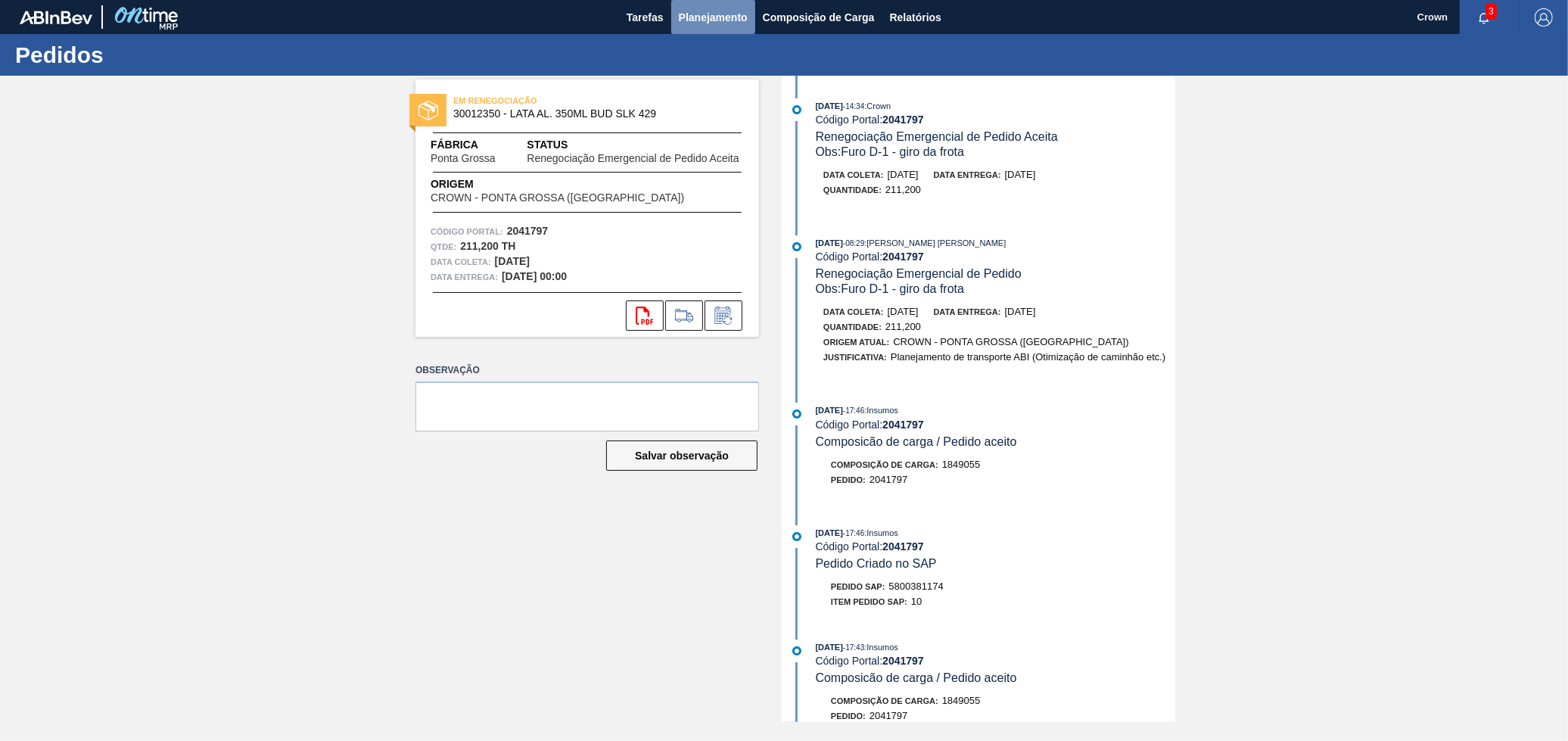
click at [711, 9] on span "Planejamento" at bounding box center [713, 17] width 69 height 19
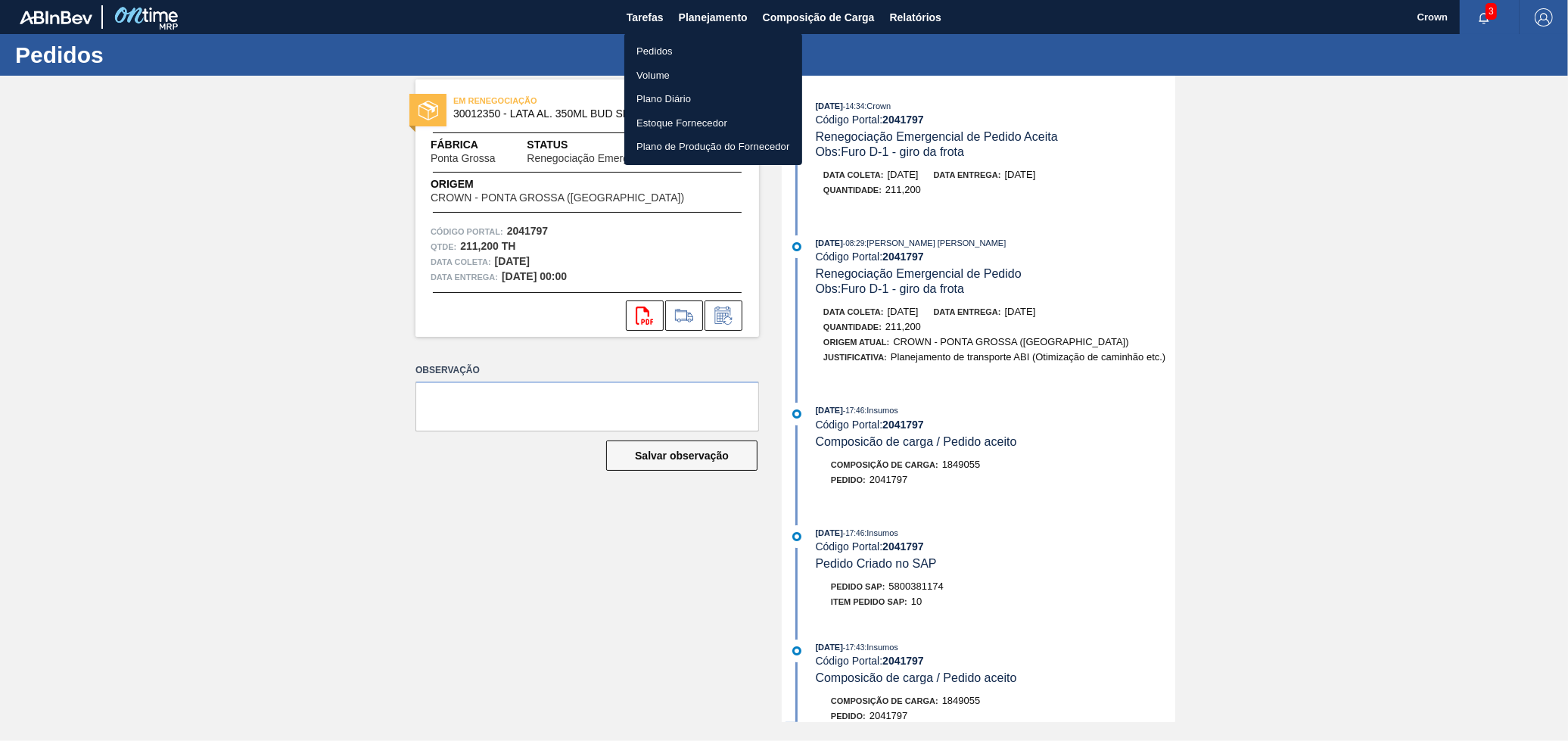
click at [667, 46] on li "Pedidos" at bounding box center [712, 51] width 178 height 24
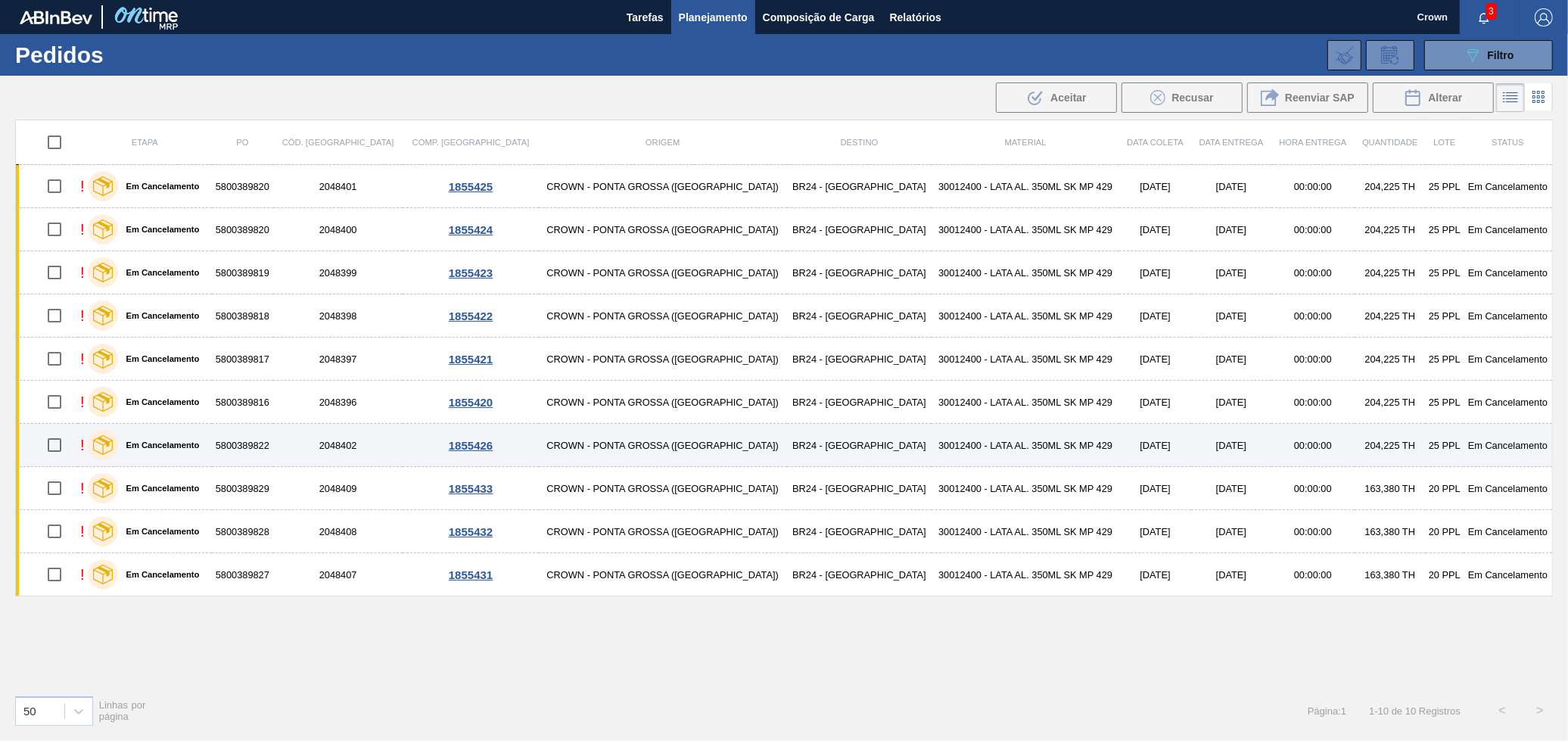
click at [1213, 464] on link "! Em Cancelamento 5800389822 2048402 1855426 CROWN - PONTA GROSSA (PR) BR24 - P…" at bounding box center [784, 446] width 1537 height 43
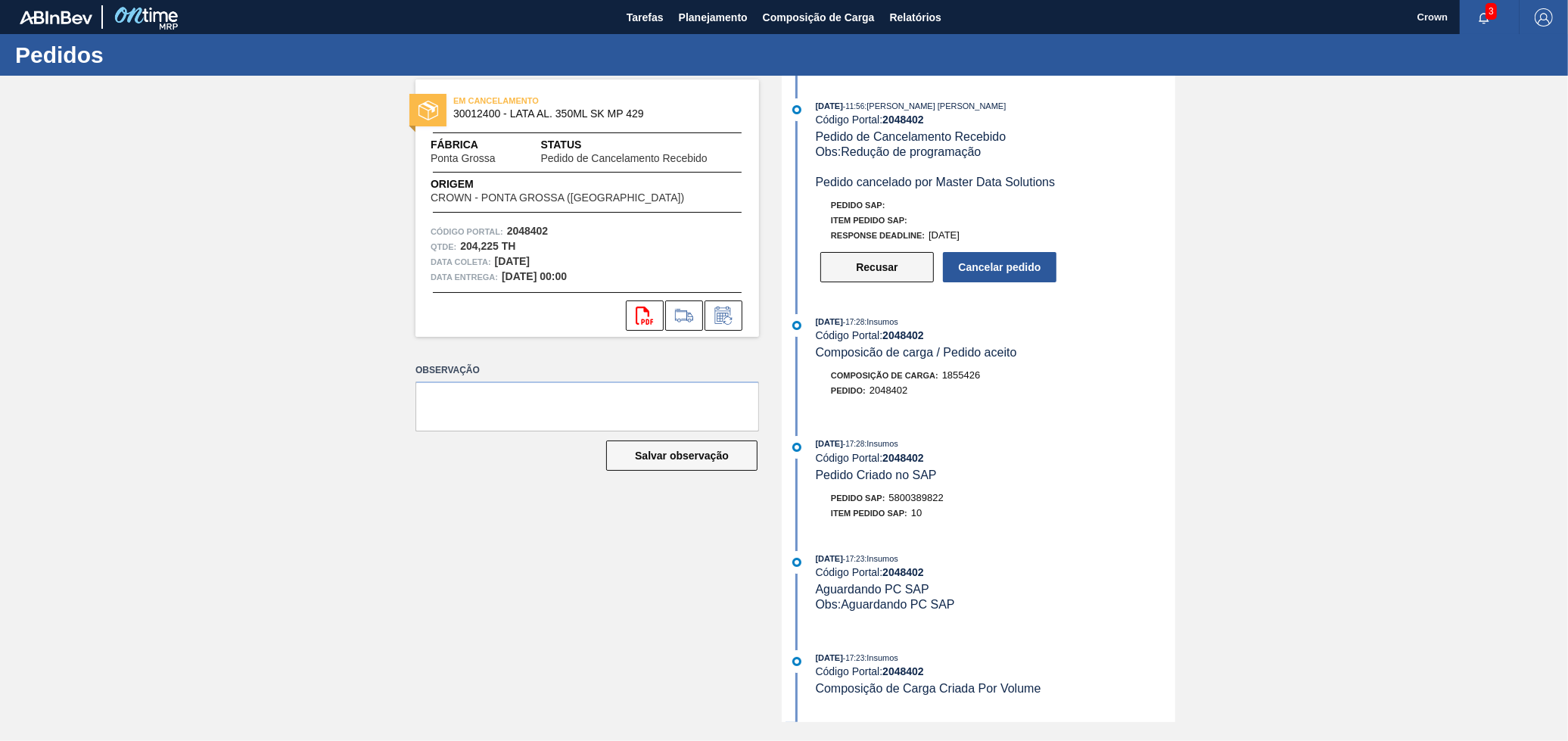
click at [854, 276] on button "Recusar" at bounding box center [876, 267] width 113 height 31
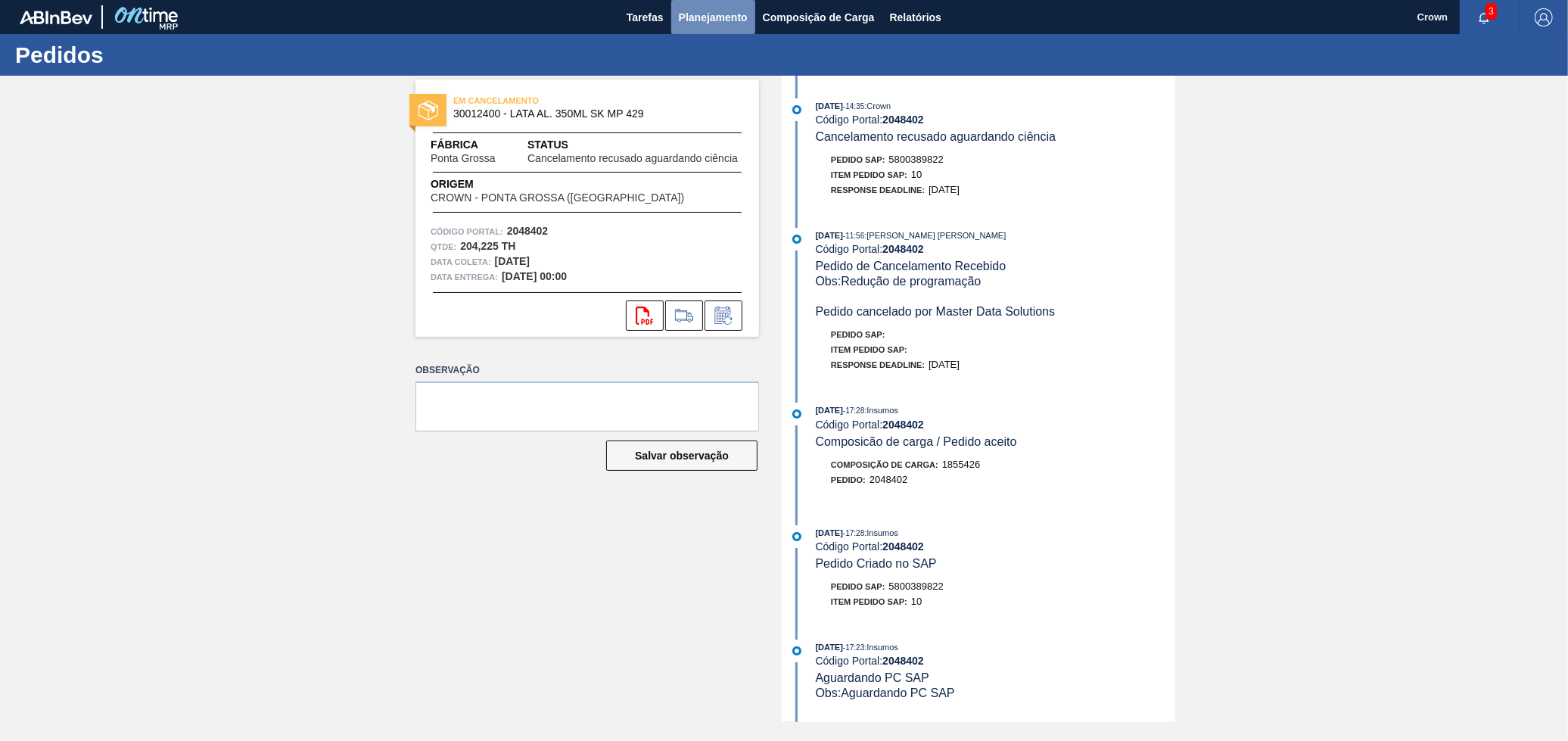
click at [719, 11] on span "Planejamento" at bounding box center [713, 17] width 69 height 19
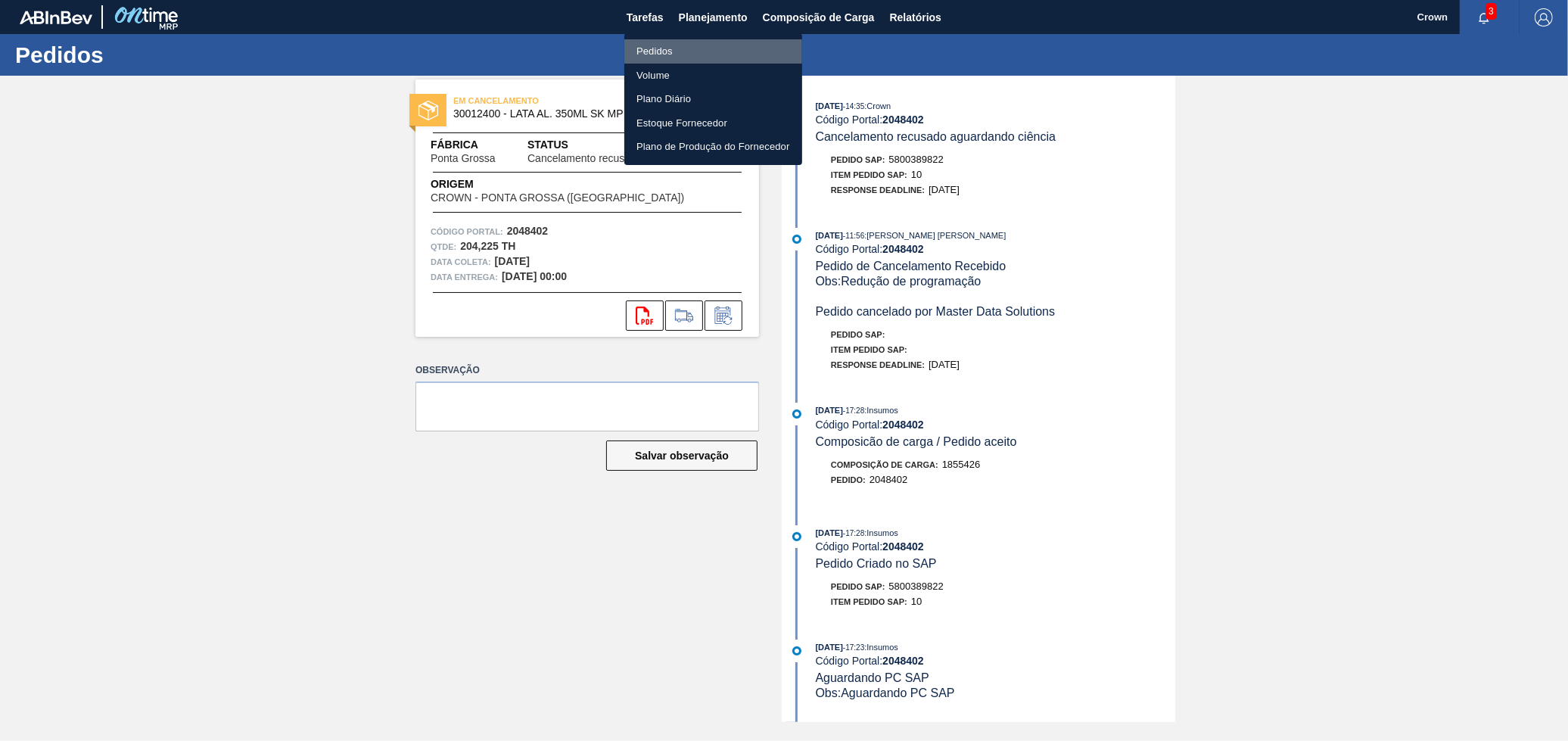
click at [688, 41] on li "Pedidos" at bounding box center [712, 51] width 178 height 24
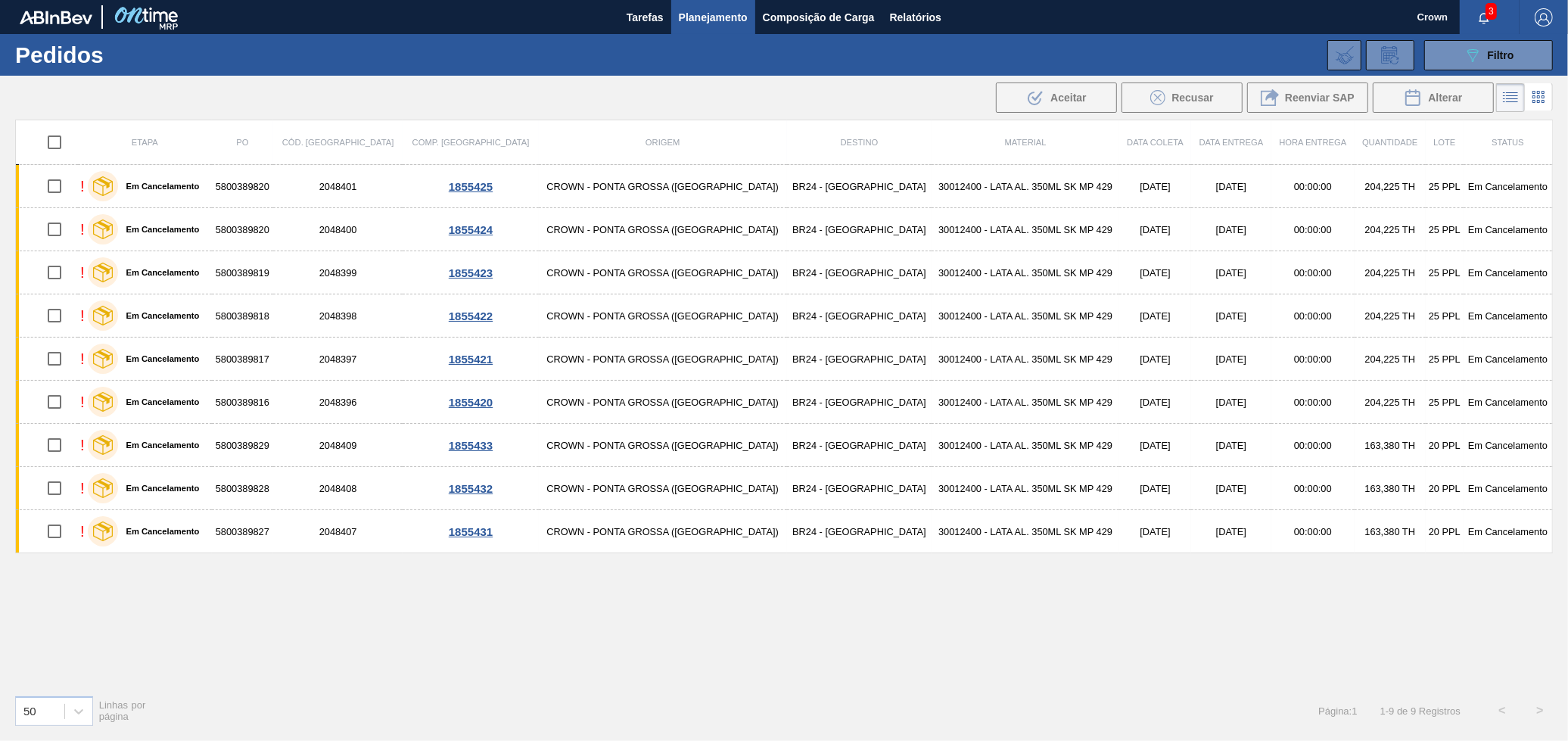
click at [60, 137] on input "checkbox" at bounding box center [55, 142] width 32 height 32
checkbox input "true"
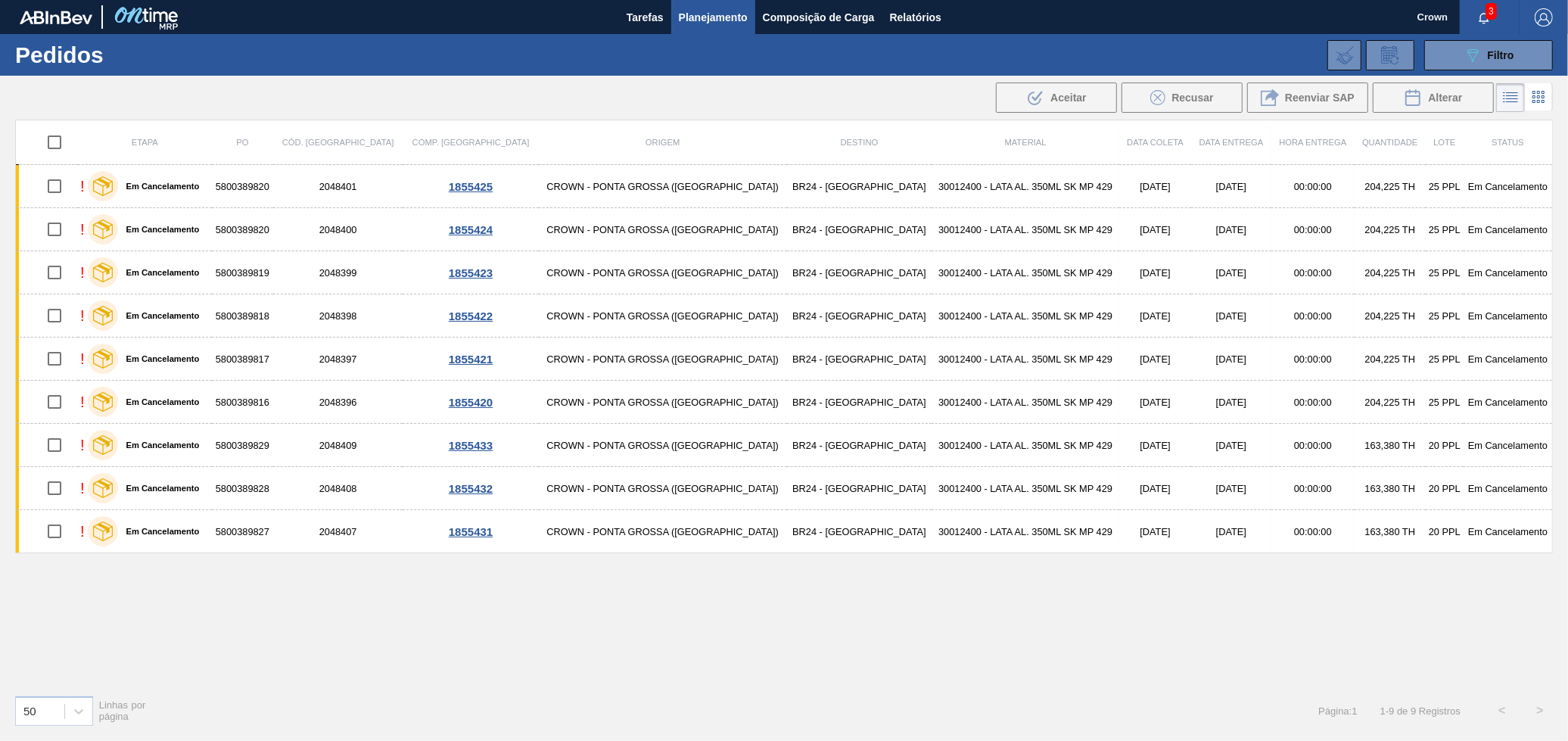
checkbox input "true"
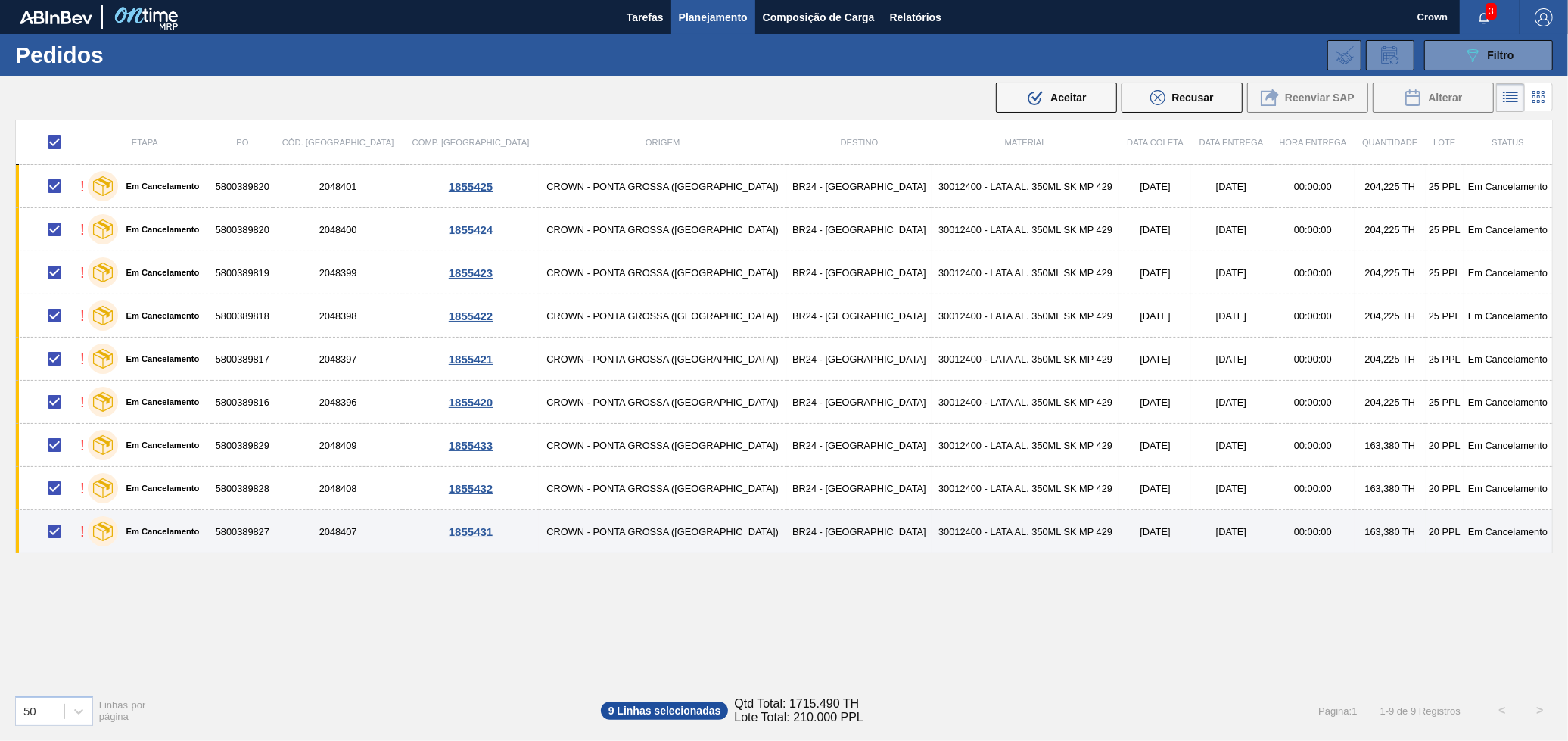
click at [60, 527] on input "checkbox" at bounding box center [55, 532] width 32 height 32
checkbox input "false"
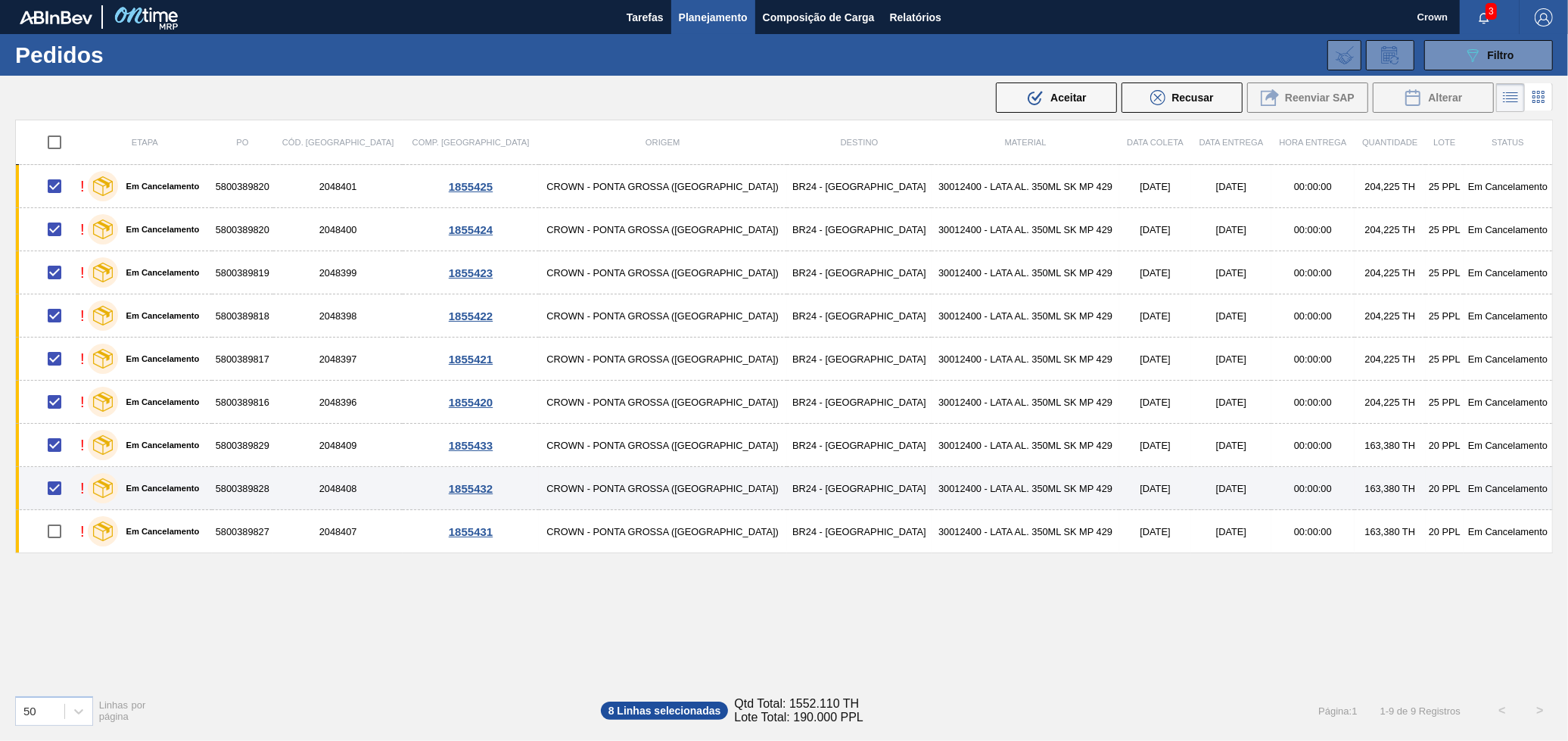
click at [64, 479] on input "checkbox" at bounding box center [55, 488] width 32 height 32
checkbox input "false"
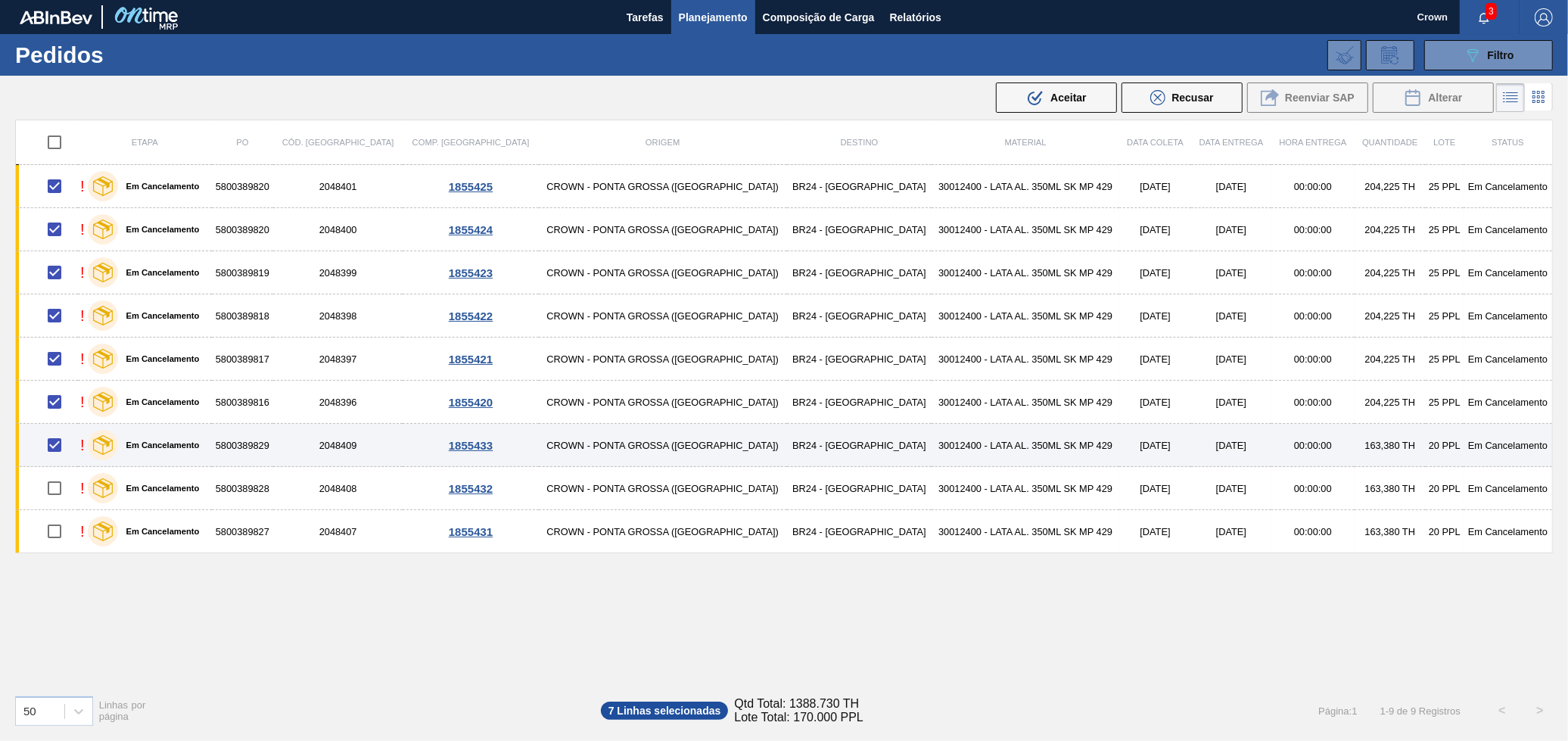
click at [55, 445] on input "checkbox" at bounding box center [55, 446] width 32 height 32
checkbox input "false"
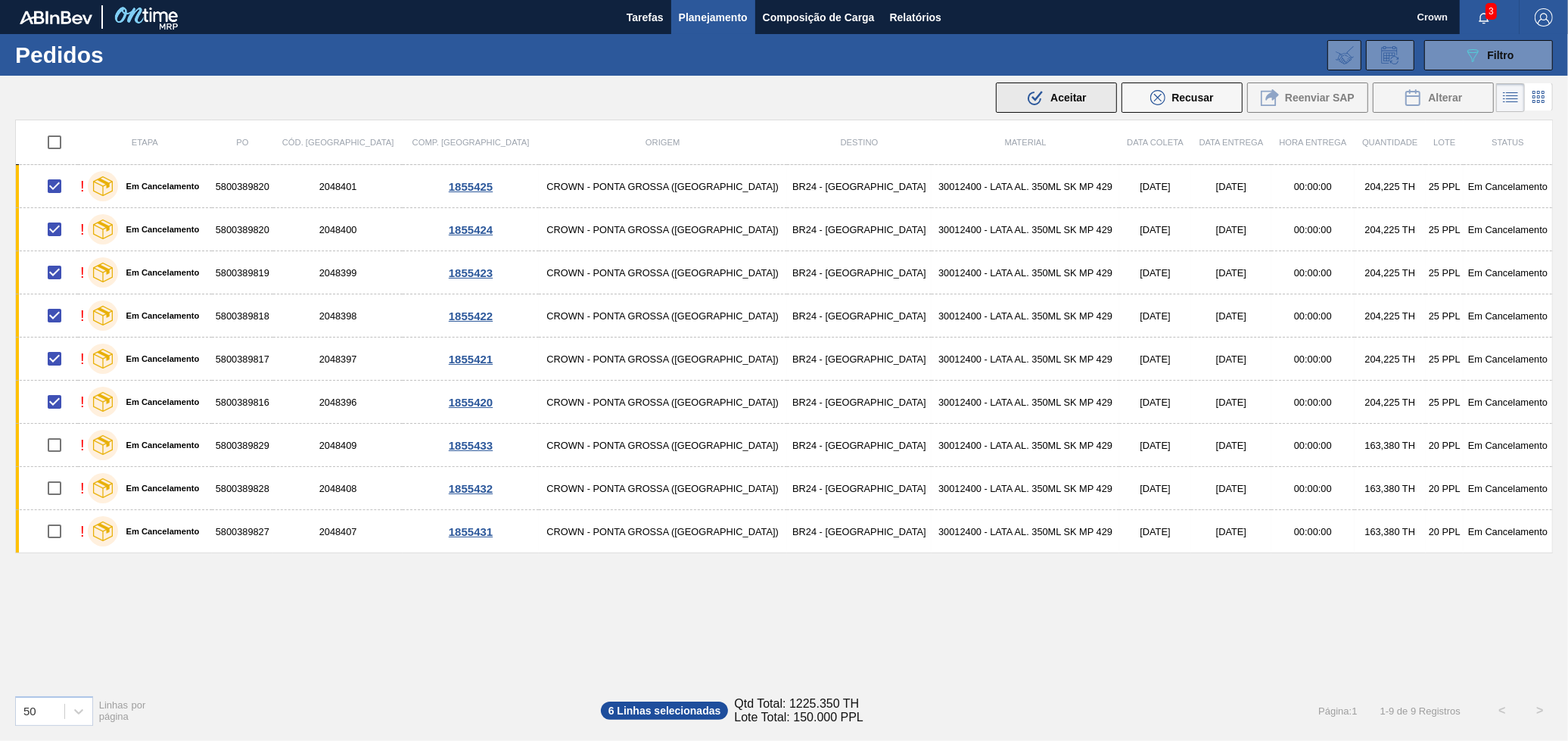
click at [1076, 93] on span "Aceitar" at bounding box center [1068, 97] width 35 height 12
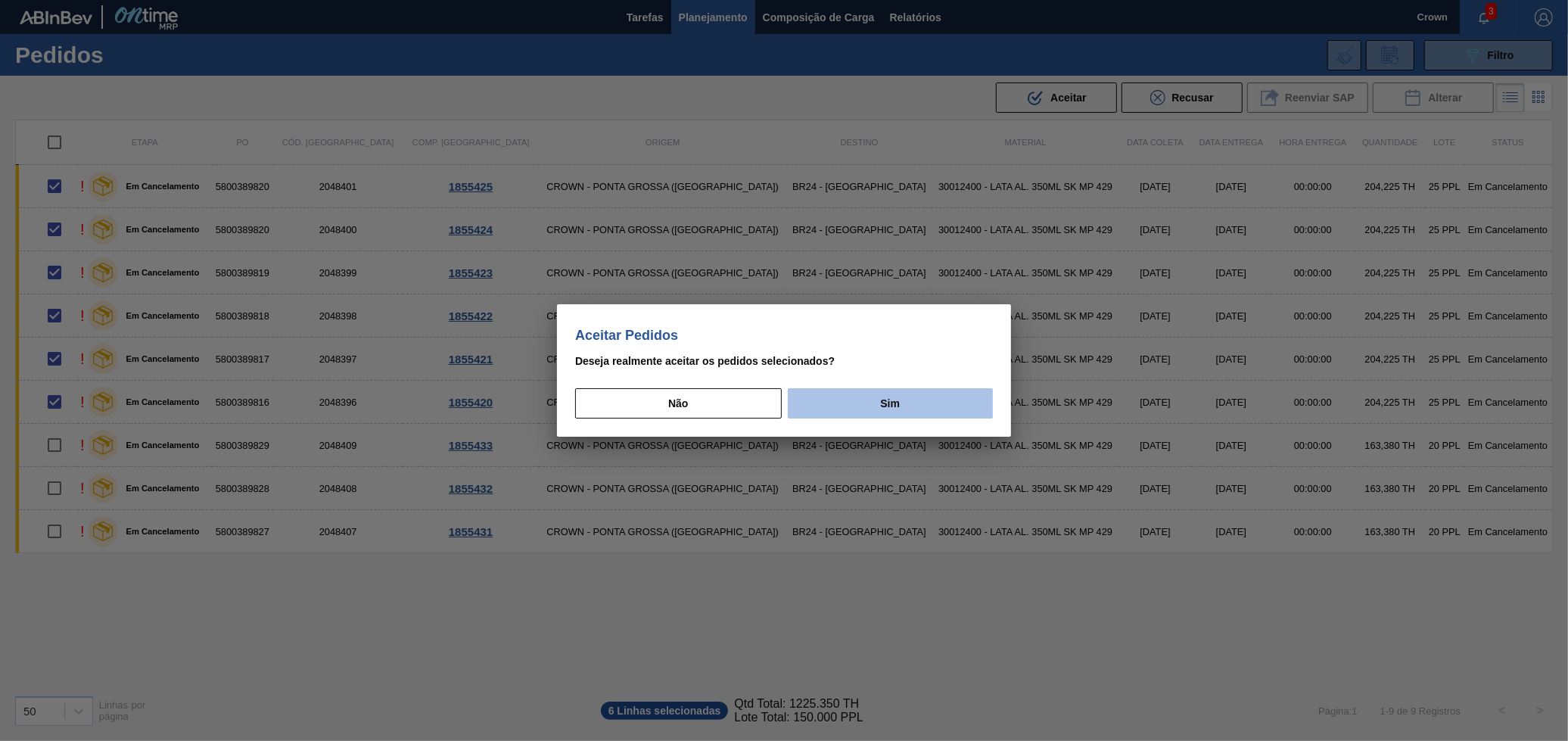
click at [851, 405] on button "Sim" at bounding box center [890, 404] width 205 height 31
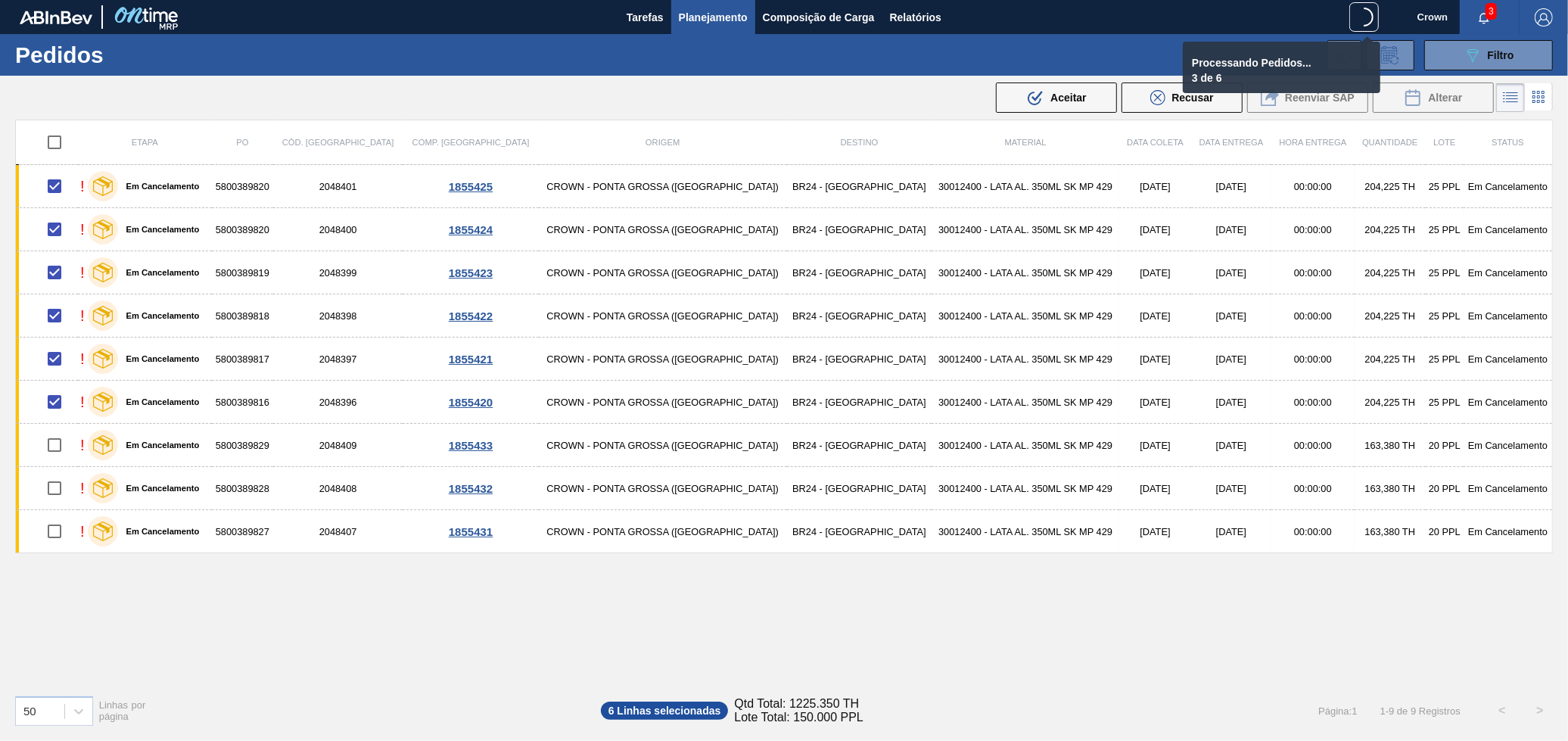
checkbox input "false"
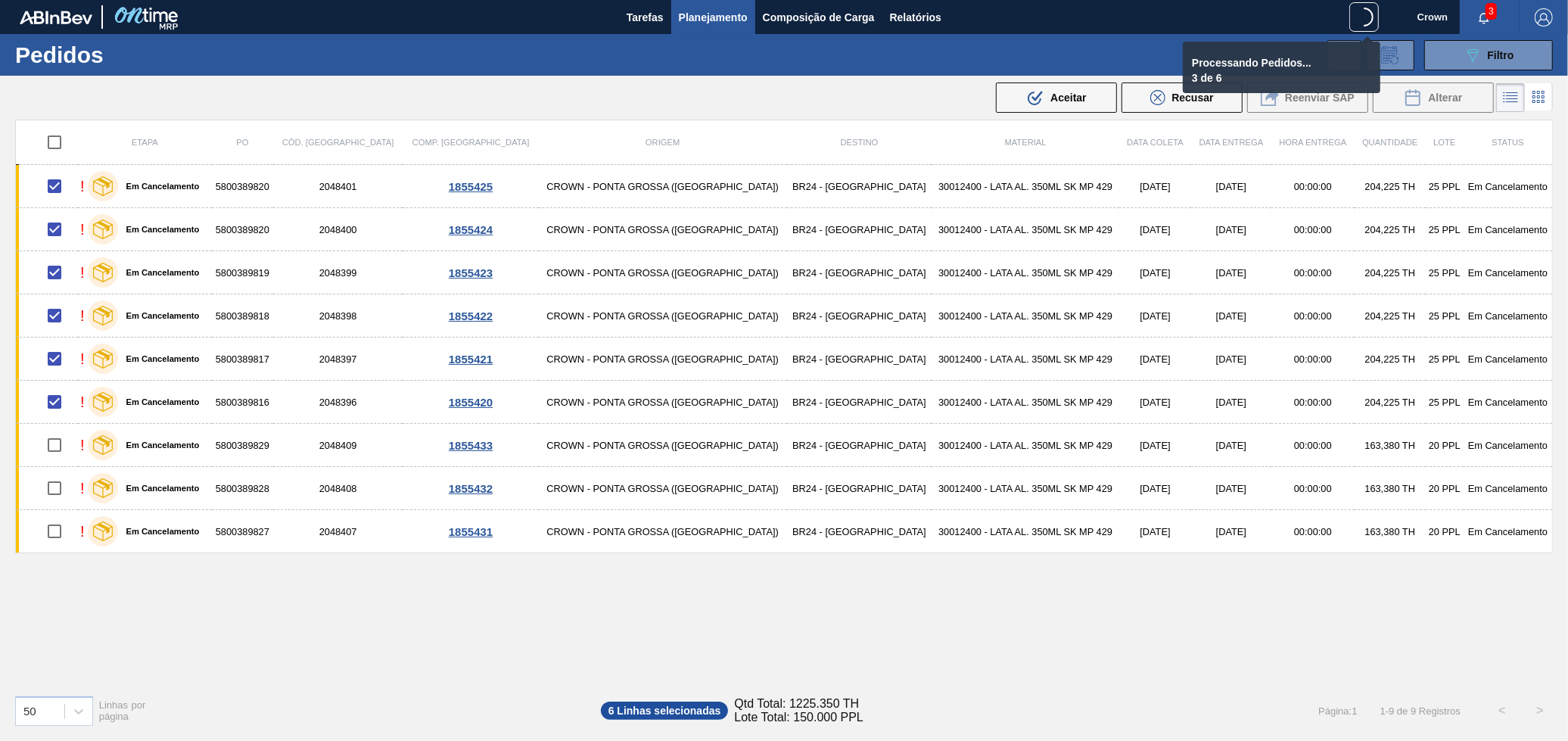
checkbox input "false"
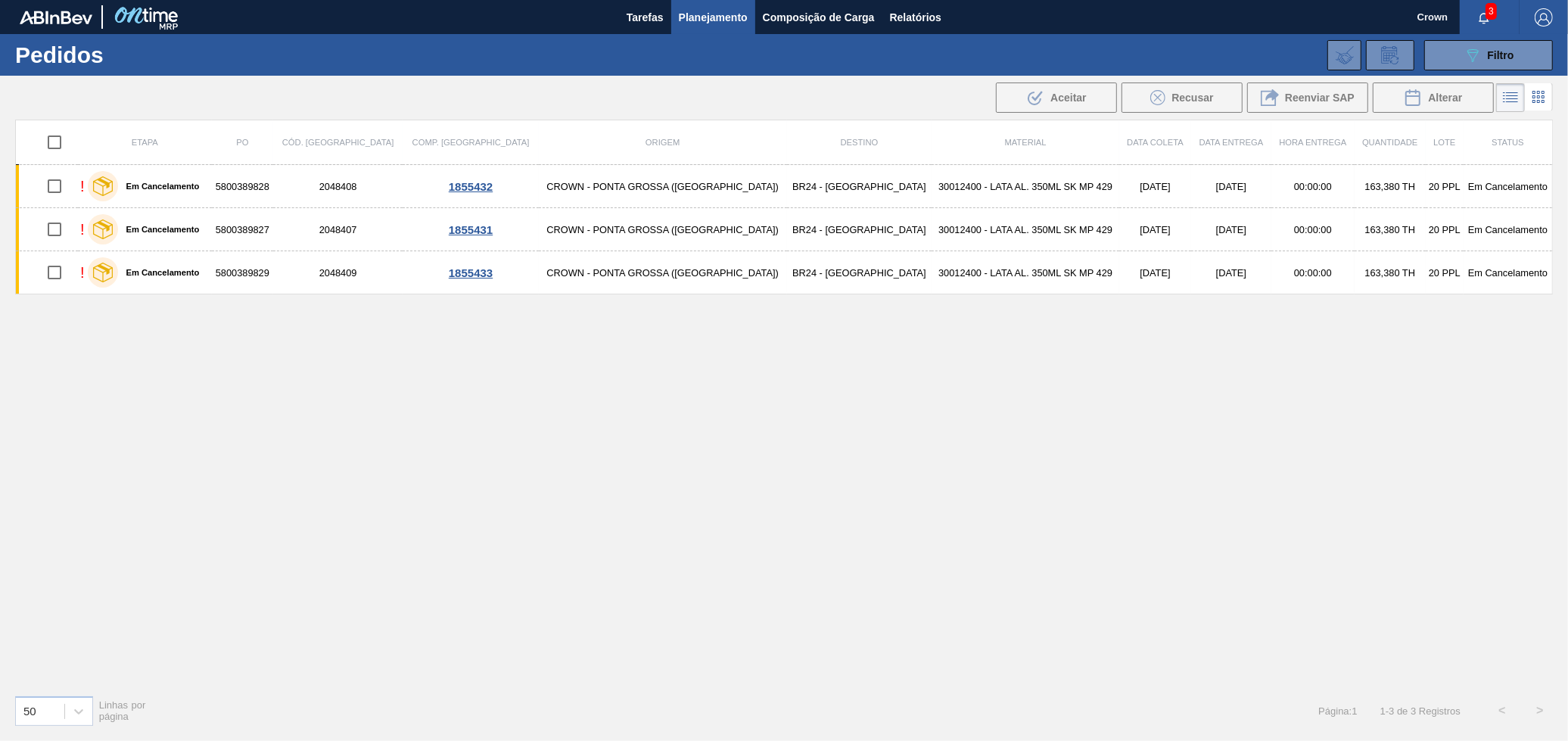
click at [64, 142] on input "checkbox" at bounding box center [55, 142] width 32 height 32
checkbox input "true"
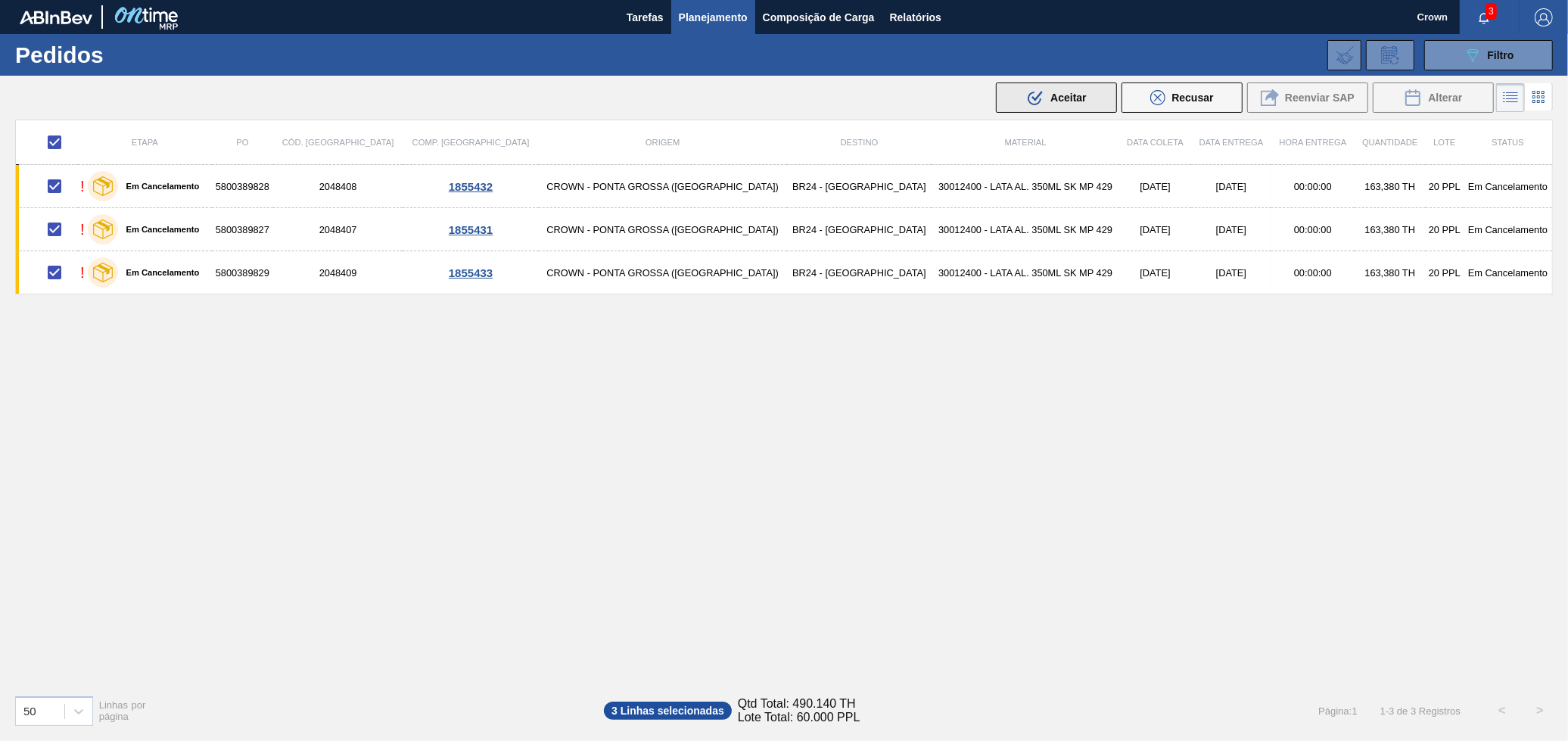
click at [1058, 101] on span "Aceitar" at bounding box center [1068, 97] width 35 height 12
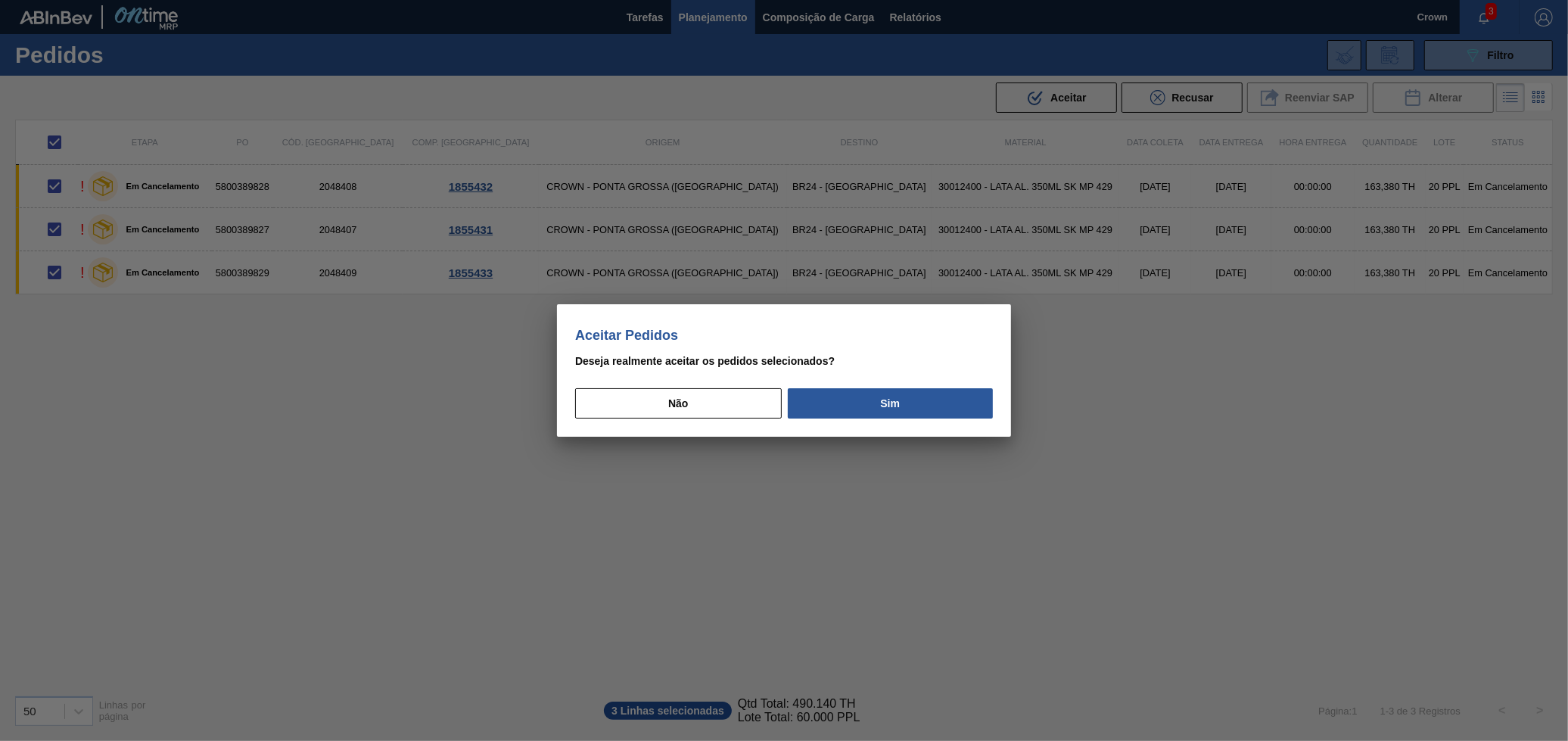
click at [913, 393] on button "Sim" at bounding box center [890, 404] width 205 height 31
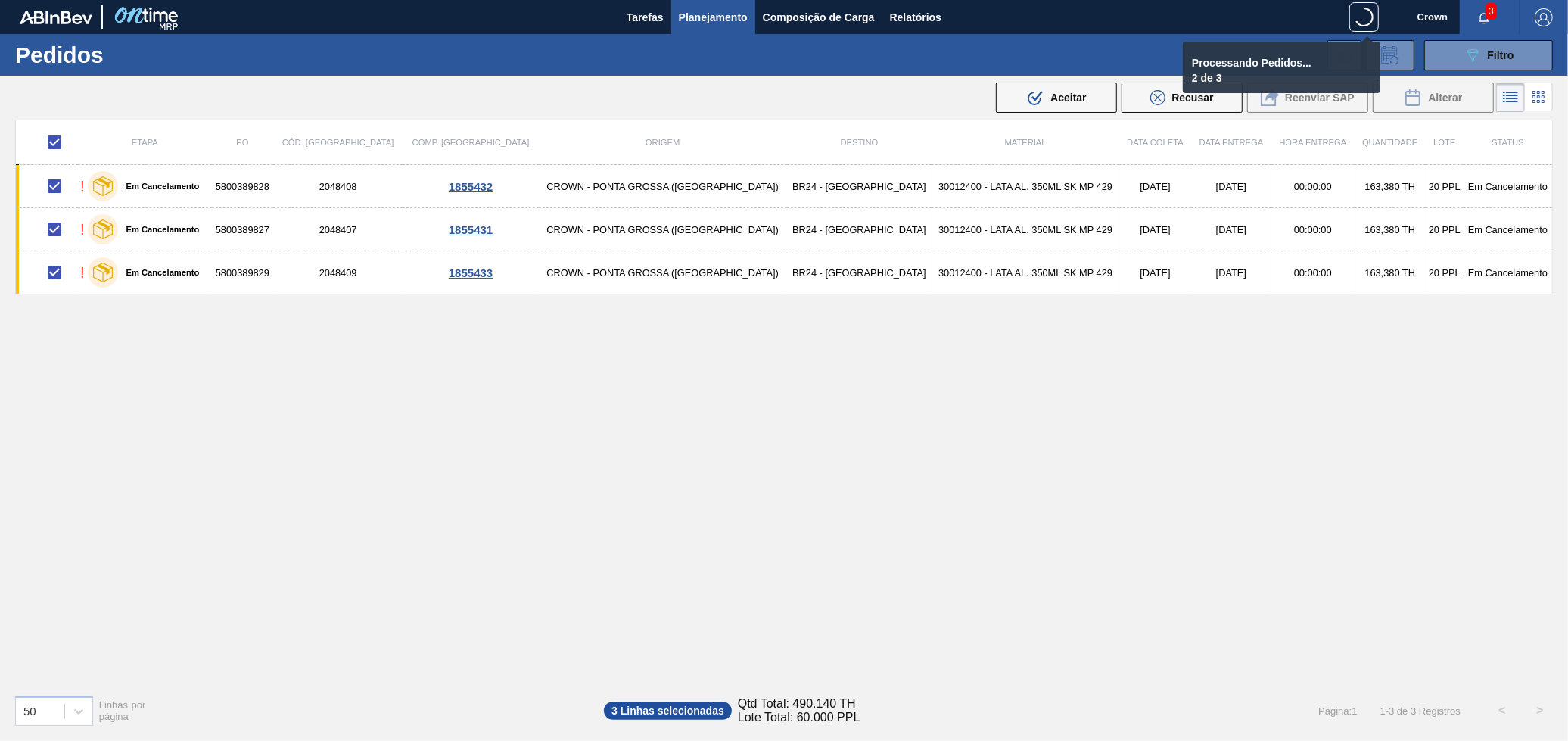
checkbox input "false"
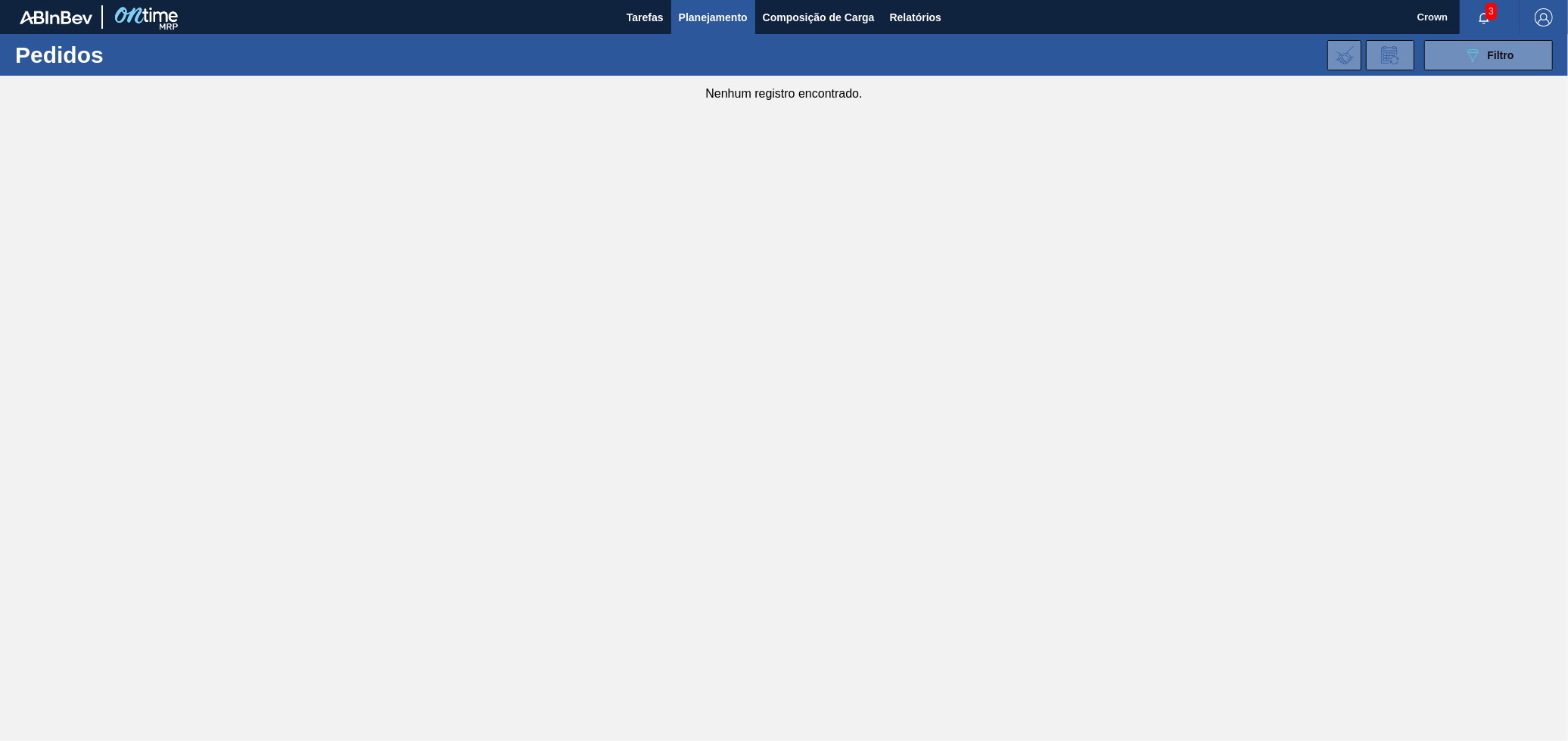
click at [732, 14] on span "Planejamento" at bounding box center [713, 17] width 69 height 19
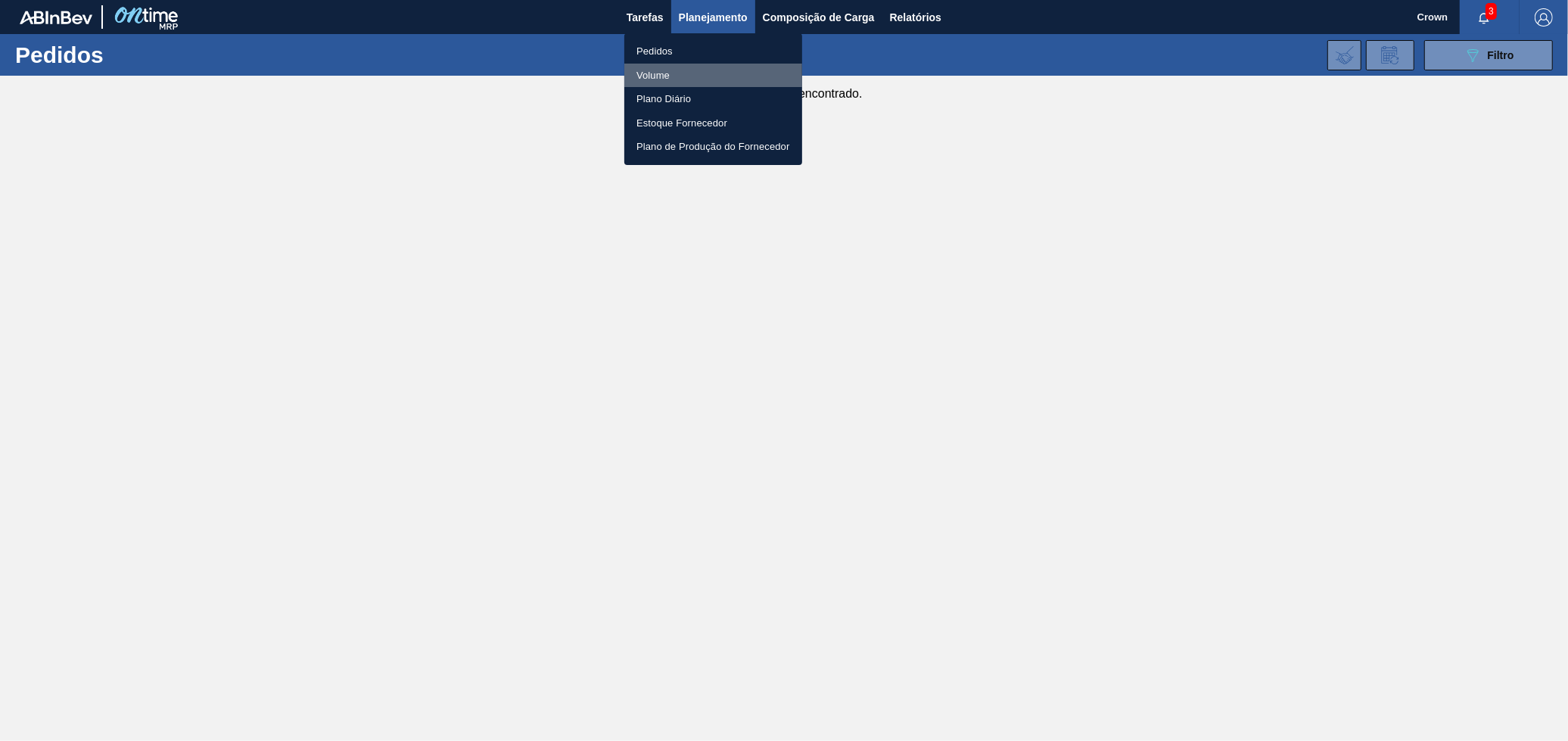
click at [716, 69] on li "Volume" at bounding box center [712, 76] width 178 height 24
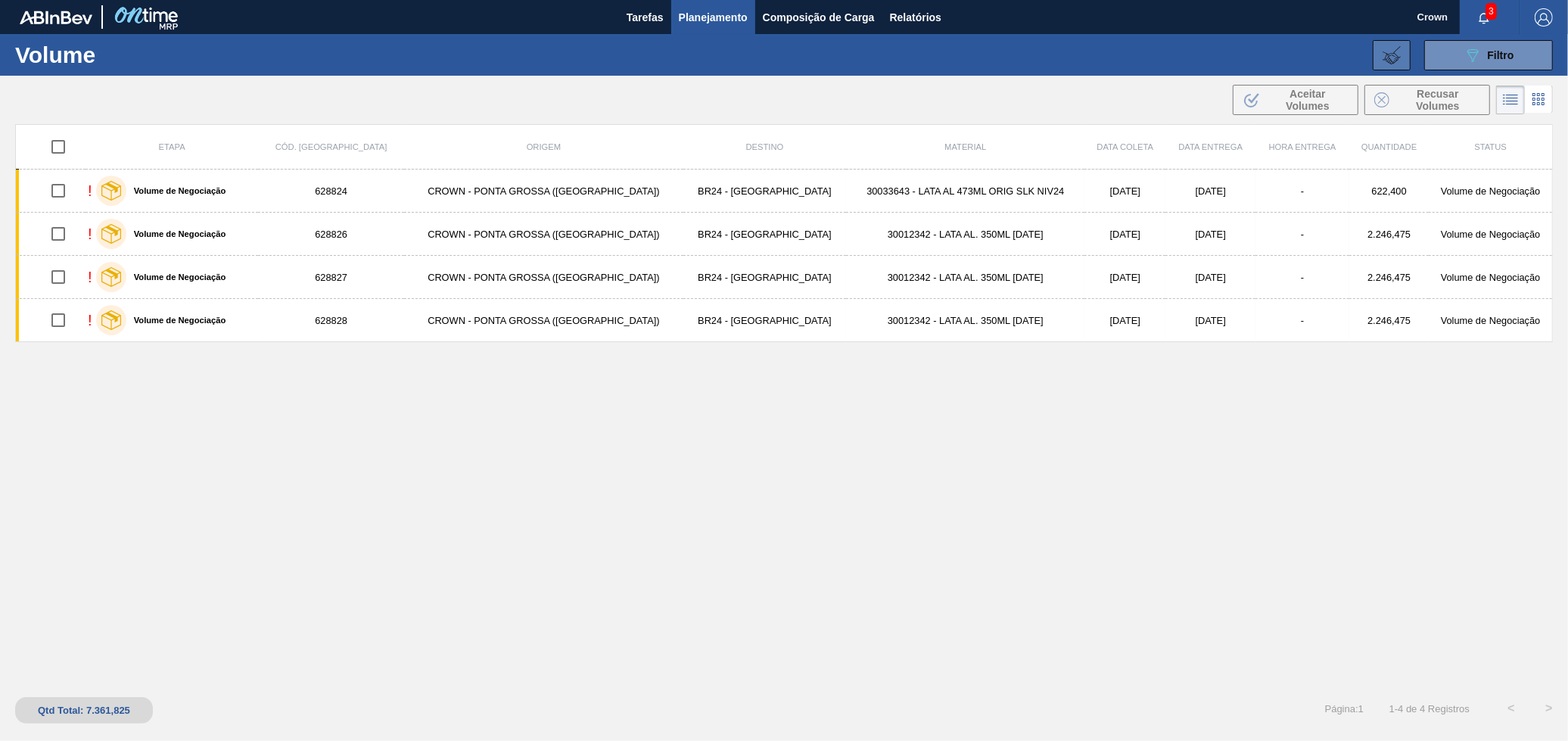
click at [1391, 59] on icon at bounding box center [1391, 55] width 18 height 19
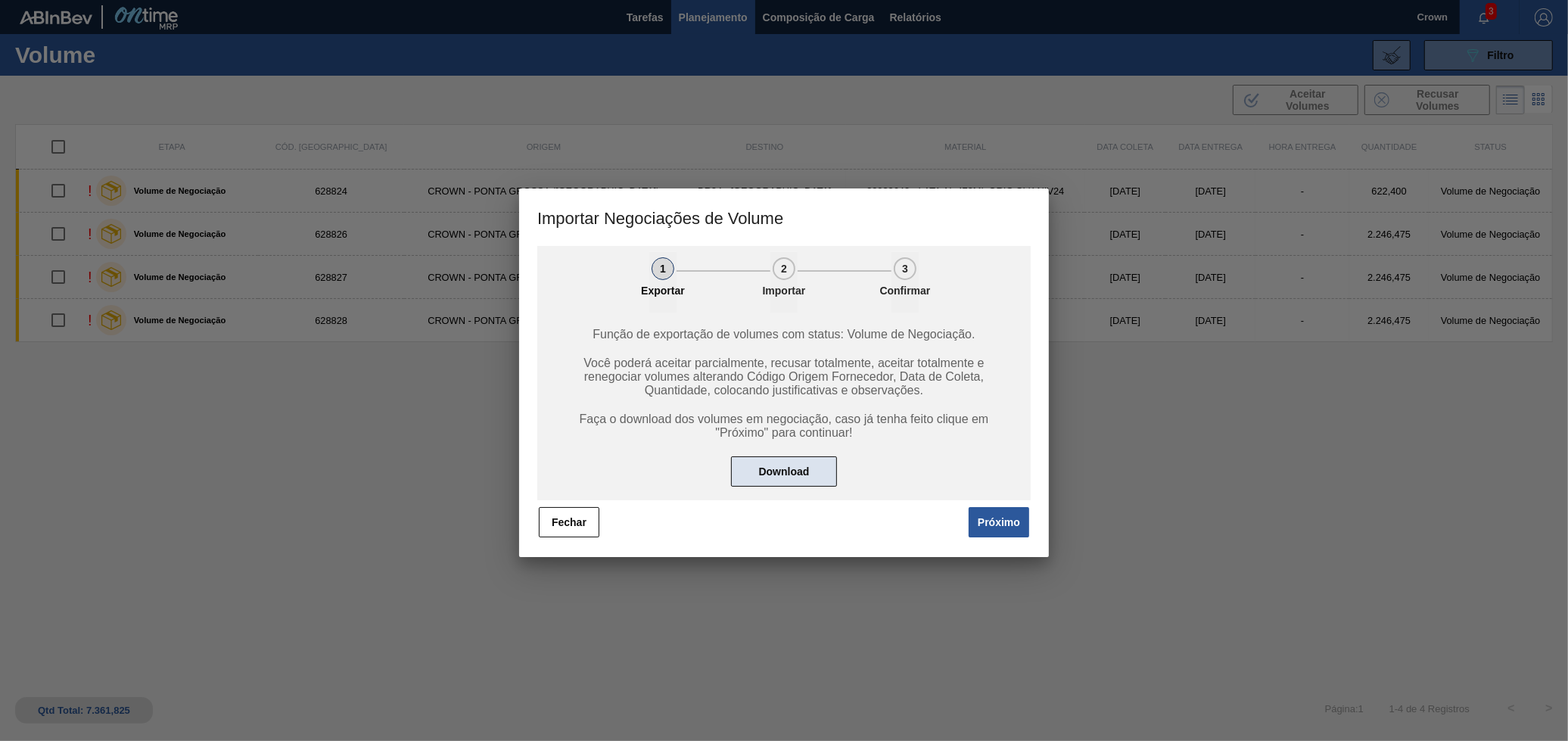
click at [818, 462] on button "Download" at bounding box center [784, 471] width 106 height 31
click at [566, 525] on button "Fechar" at bounding box center [569, 523] width 60 height 31
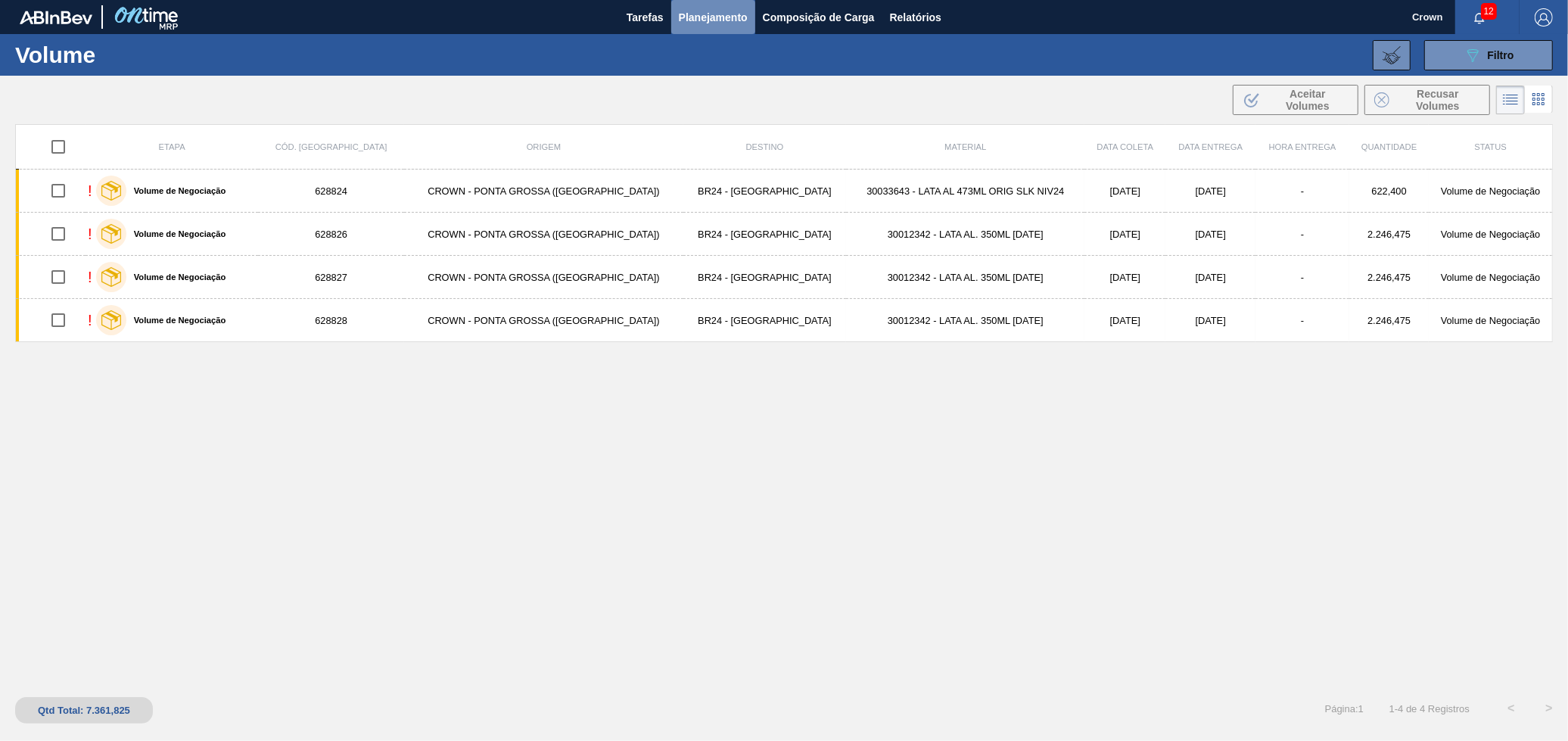
click at [728, 21] on span "Planejamento" at bounding box center [713, 17] width 69 height 19
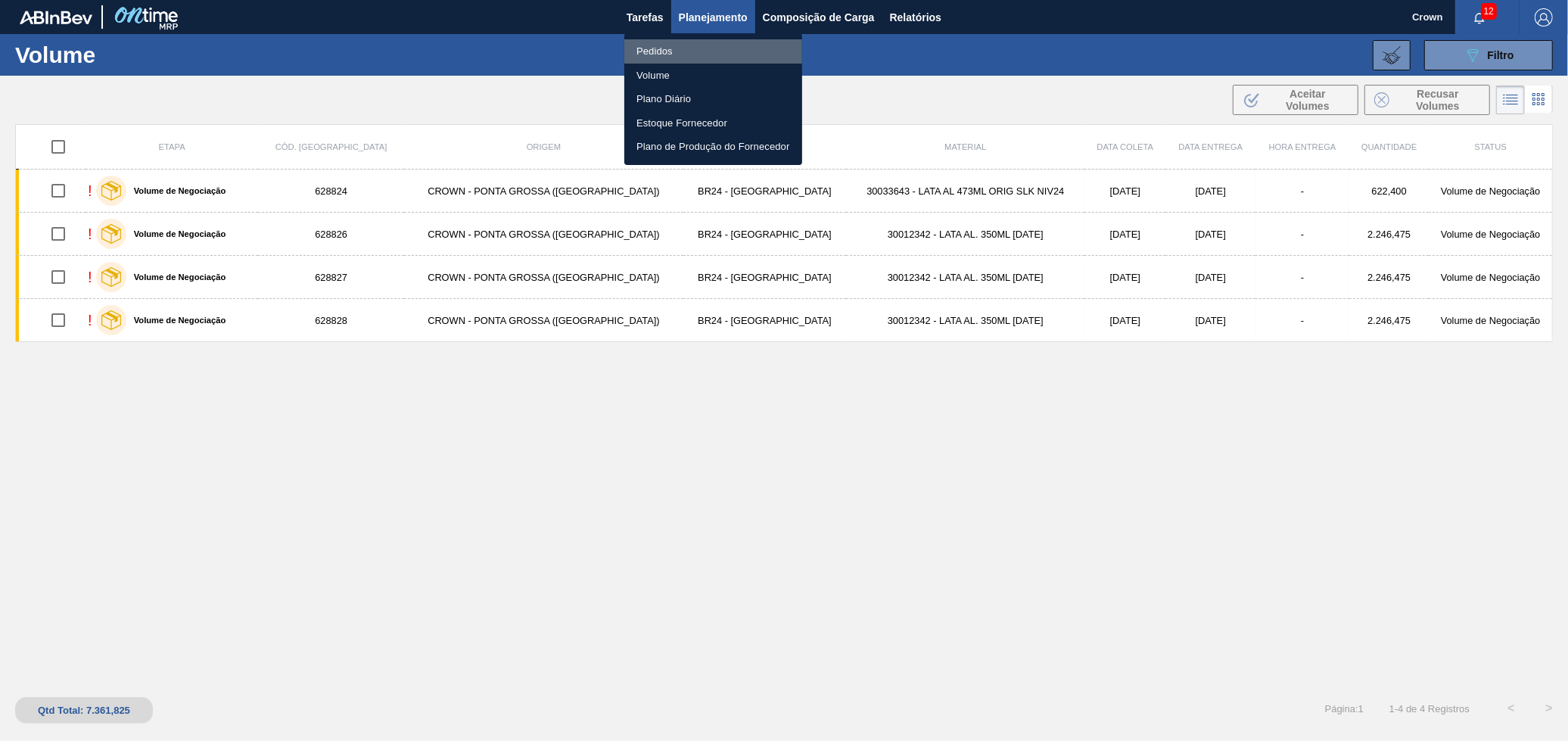
click at [697, 44] on li "Pedidos" at bounding box center [712, 51] width 178 height 24
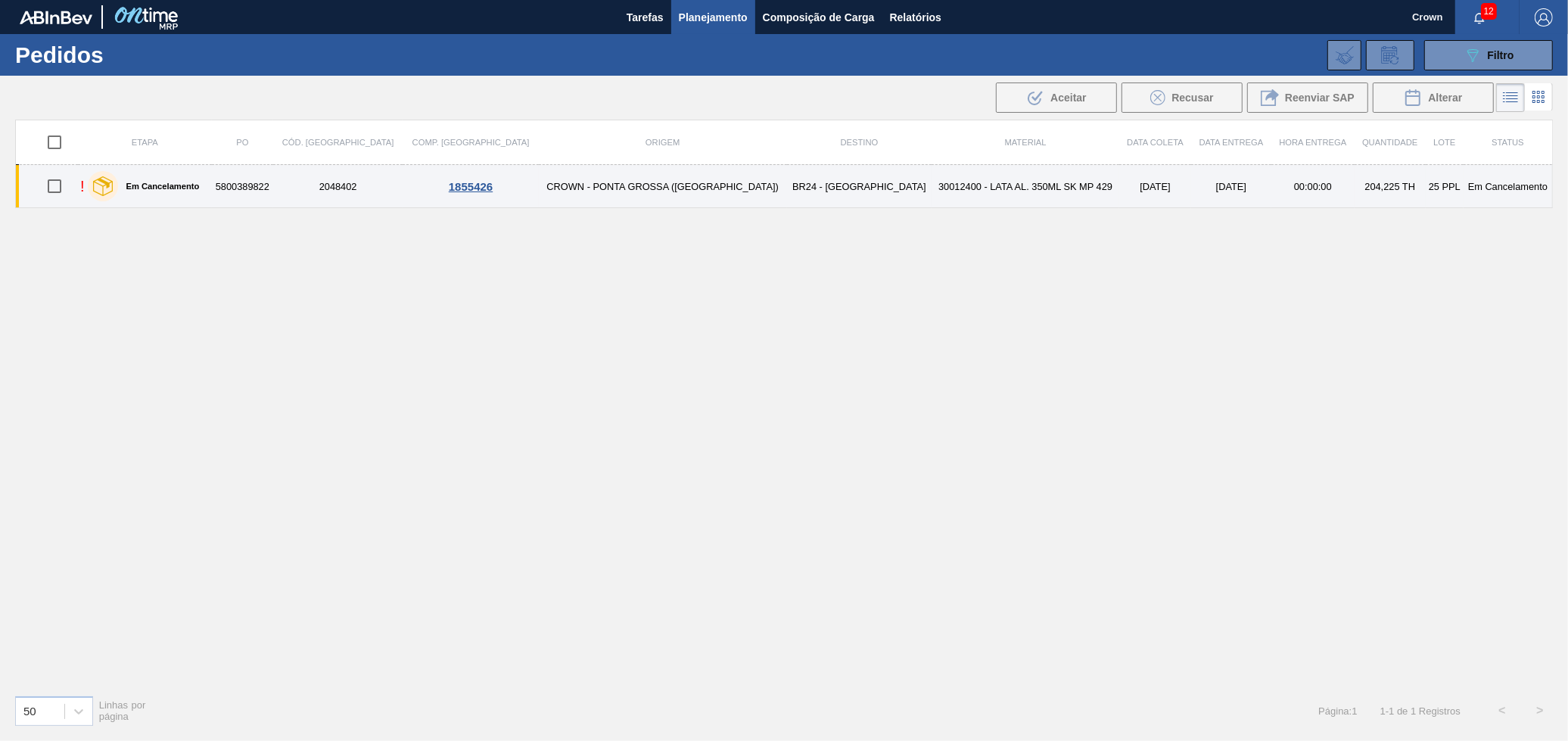
click at [787, 196] on td "BR24 - [GEOGRAPHIC_DATA]" at bounding box center [860, 187] width 146 height 43
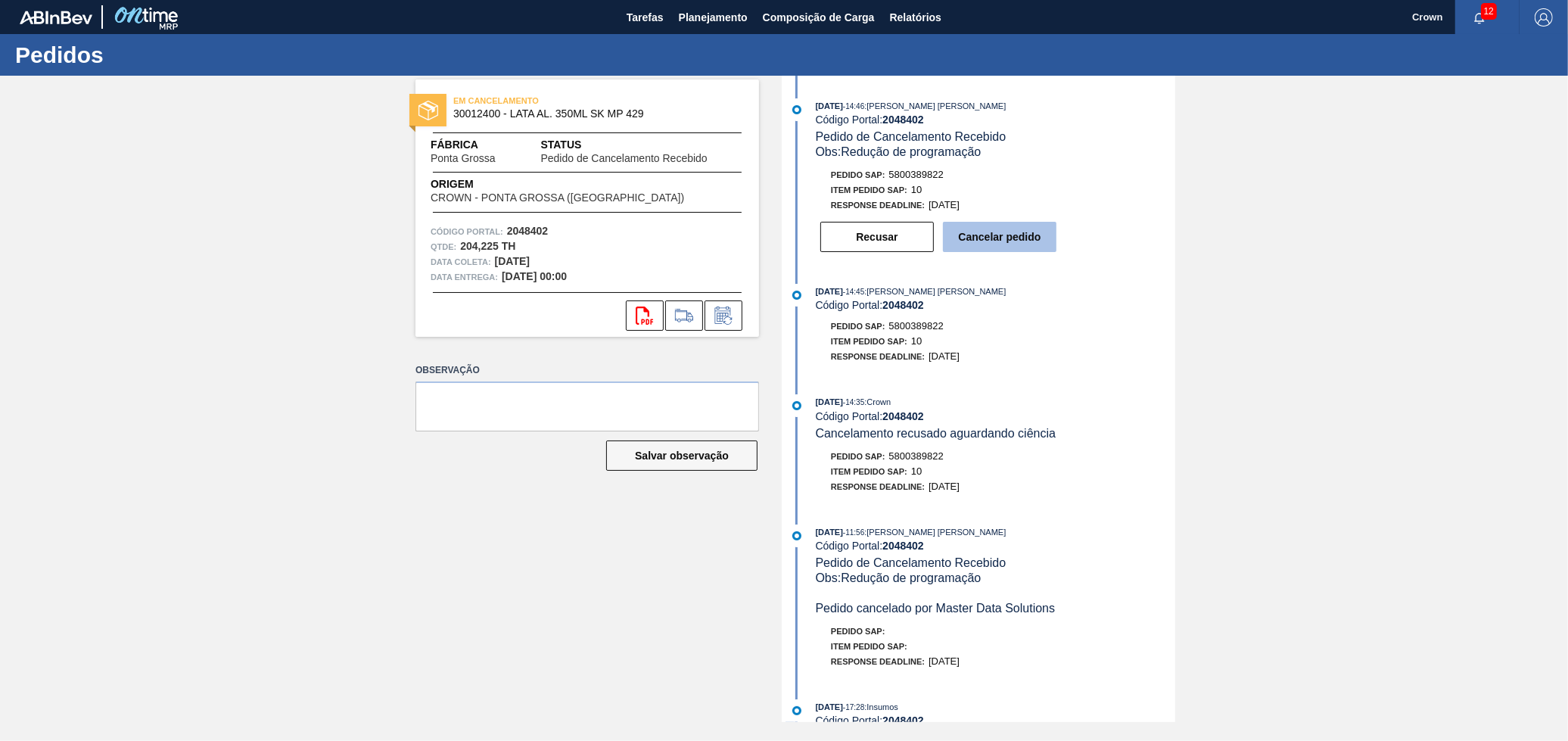
click at [1022, 247] on button "Cancelar pedido" at bounding box center [999, 237] width 113 height 31
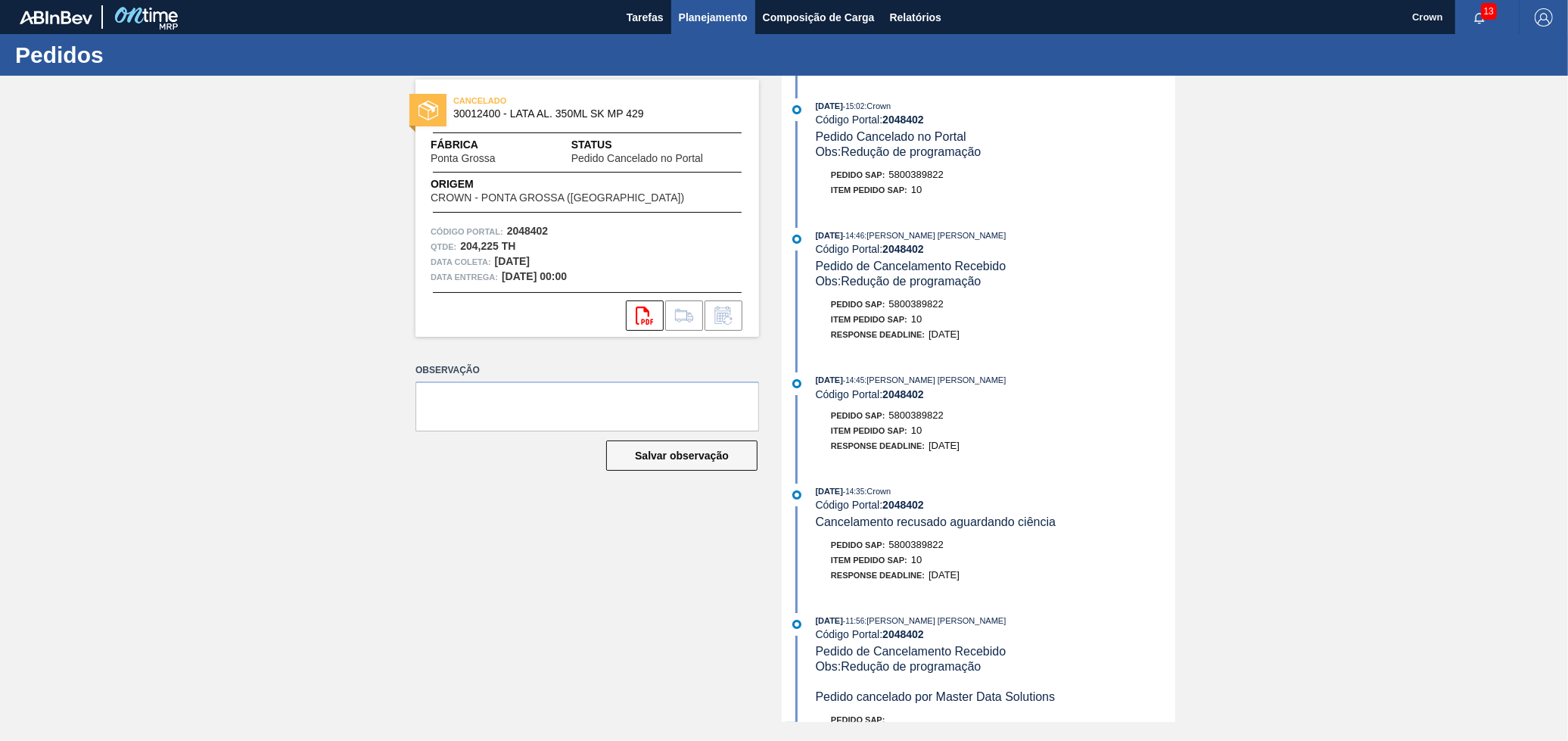
click at [701, 10] on span "Planejamento" at bounding box center [713, 17] width 69 height 19
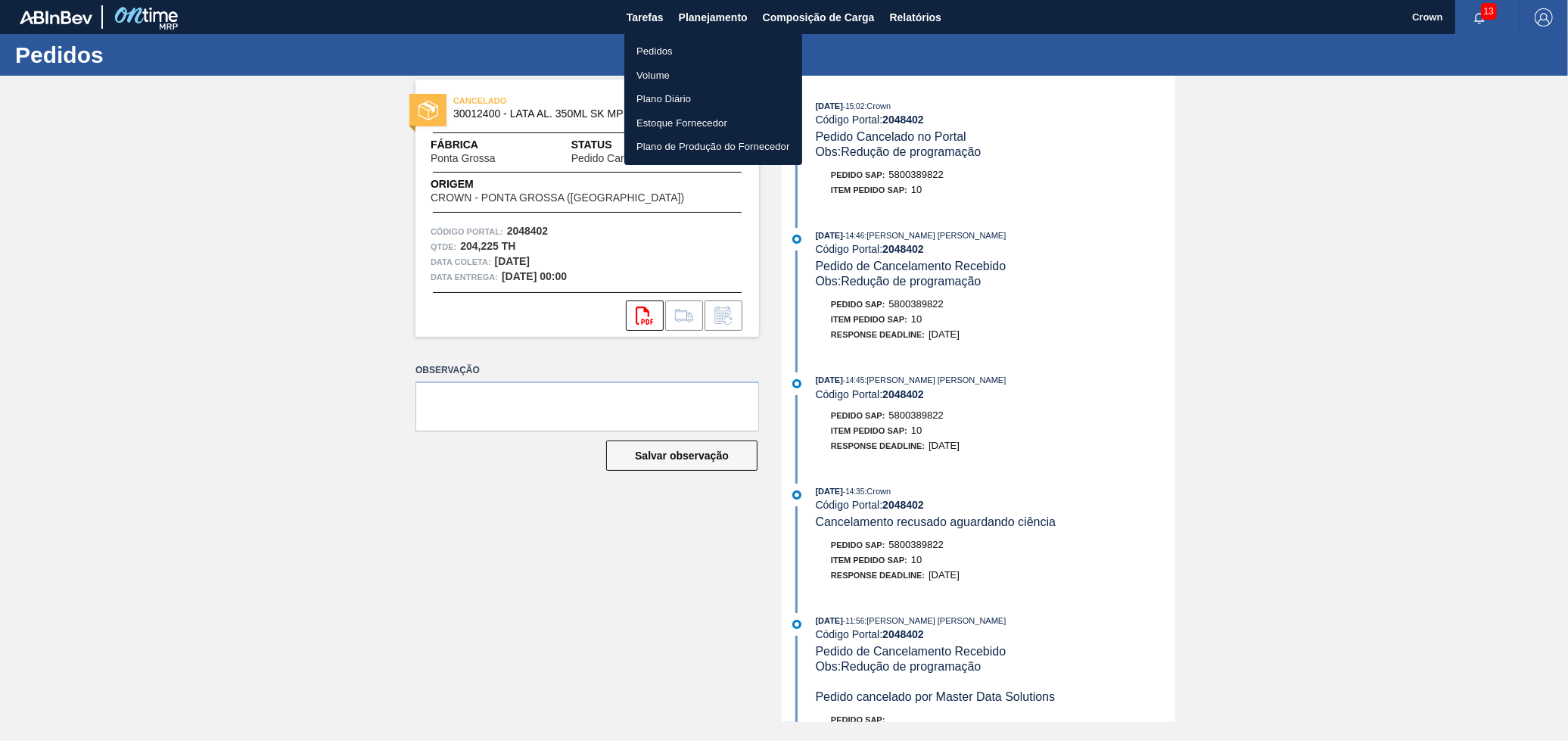
drag, startPoint x: 687, startPoint y: 47, endPoint x: 731, endPoint y: 93, distance: 63.7
click at [687, 47] on li "Pedidos" at bounding box center [712, 51] width 178 height 24
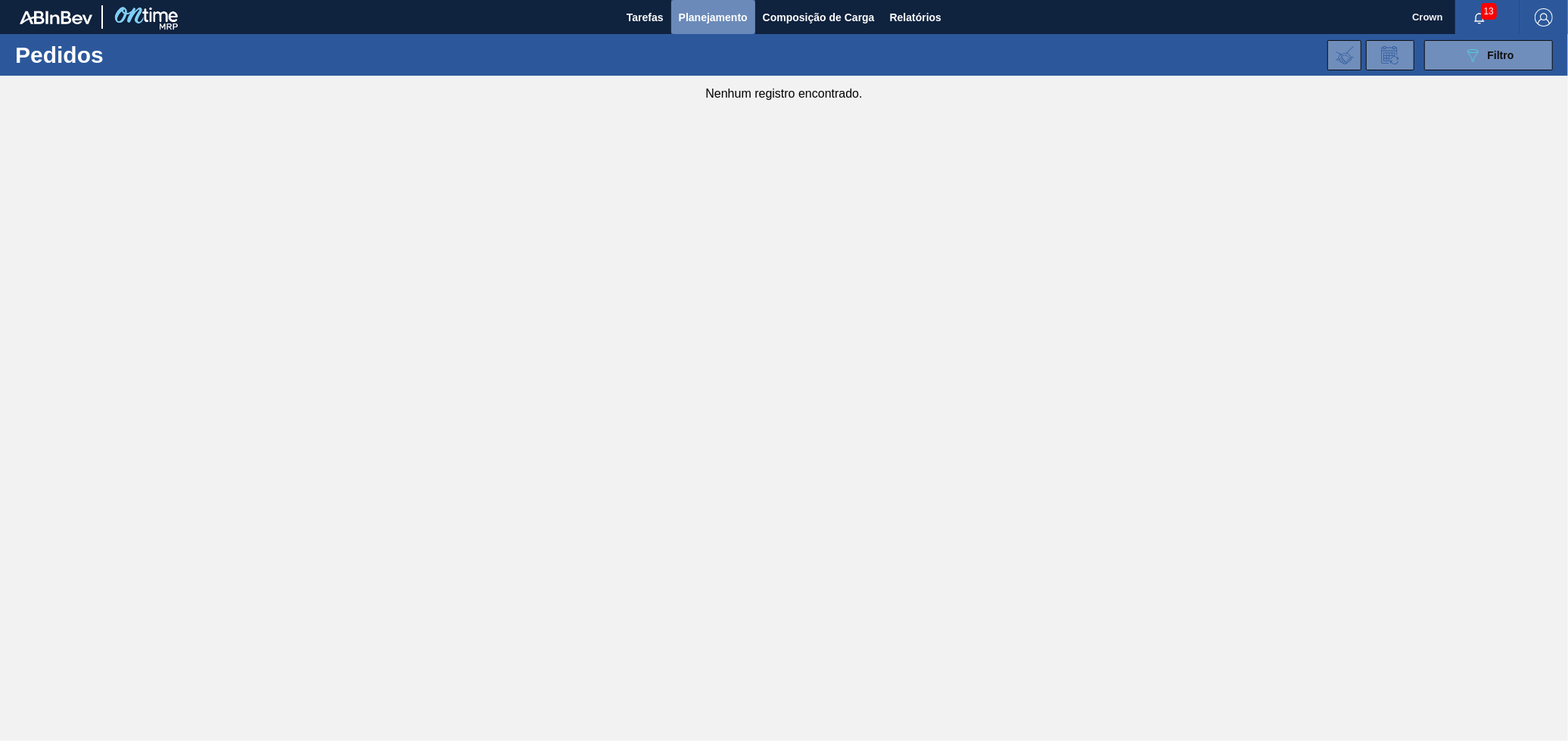
click at [708, 22] on span "Planejamento" at bounding box center [713, 17] width 69 height 19
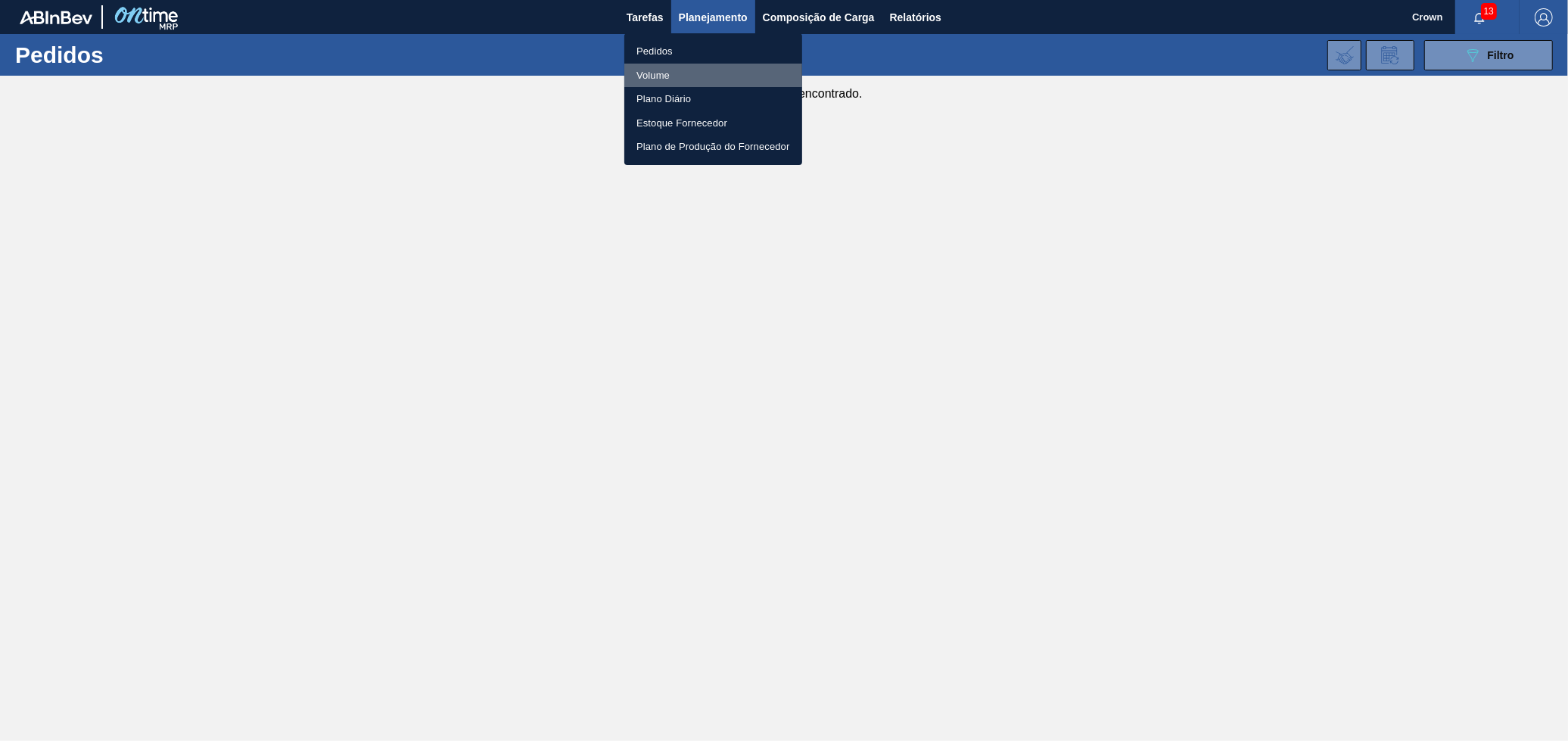
click at [659, 77] on li "Volume" at bounding box center [712, 76] width 178 height 24
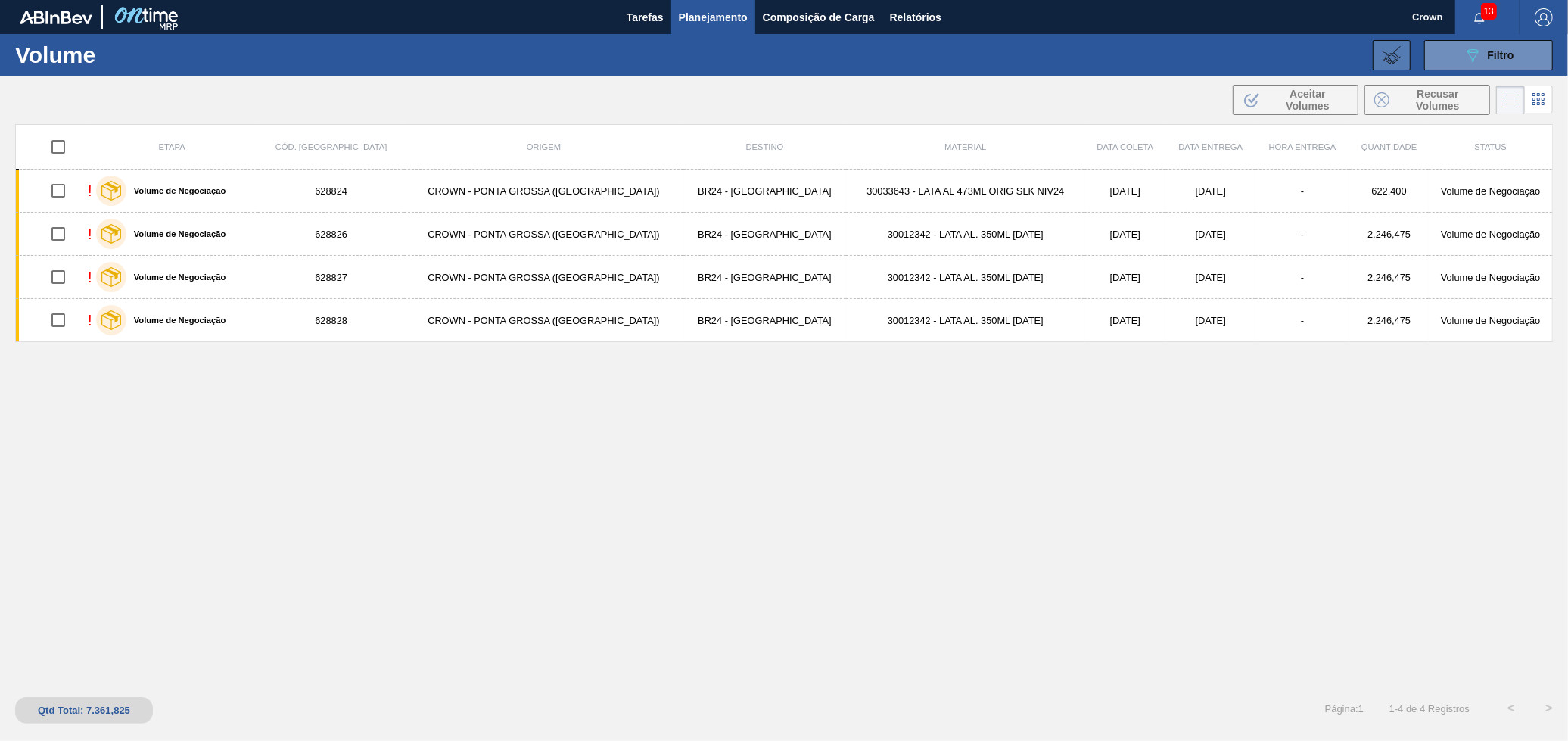
click at [1398, 46] on icon at bounding box center [1391, 55] width 18 height 19
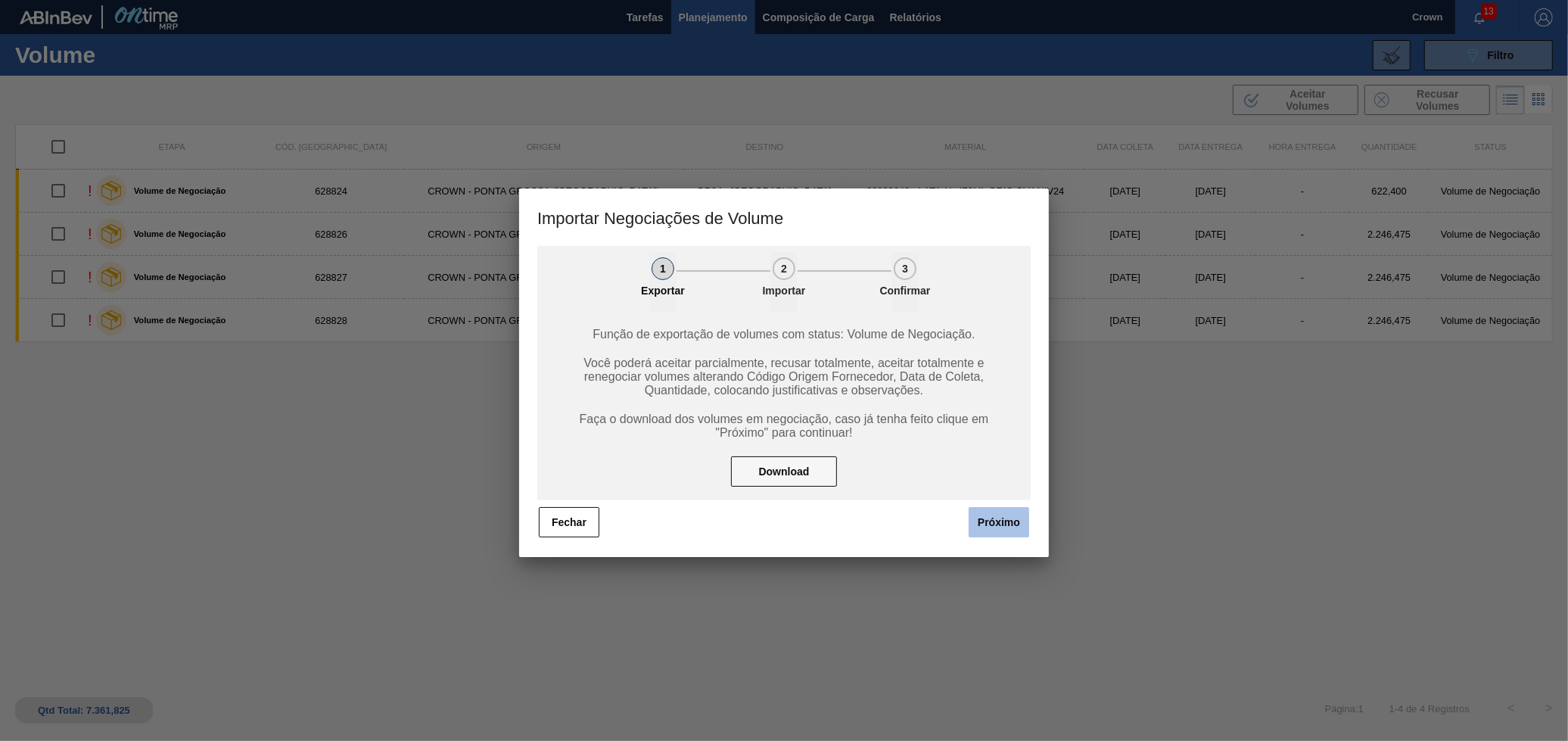
click at [1020, 512] on button "Próximo" at bounding box center [999, 523] width 60 height 31
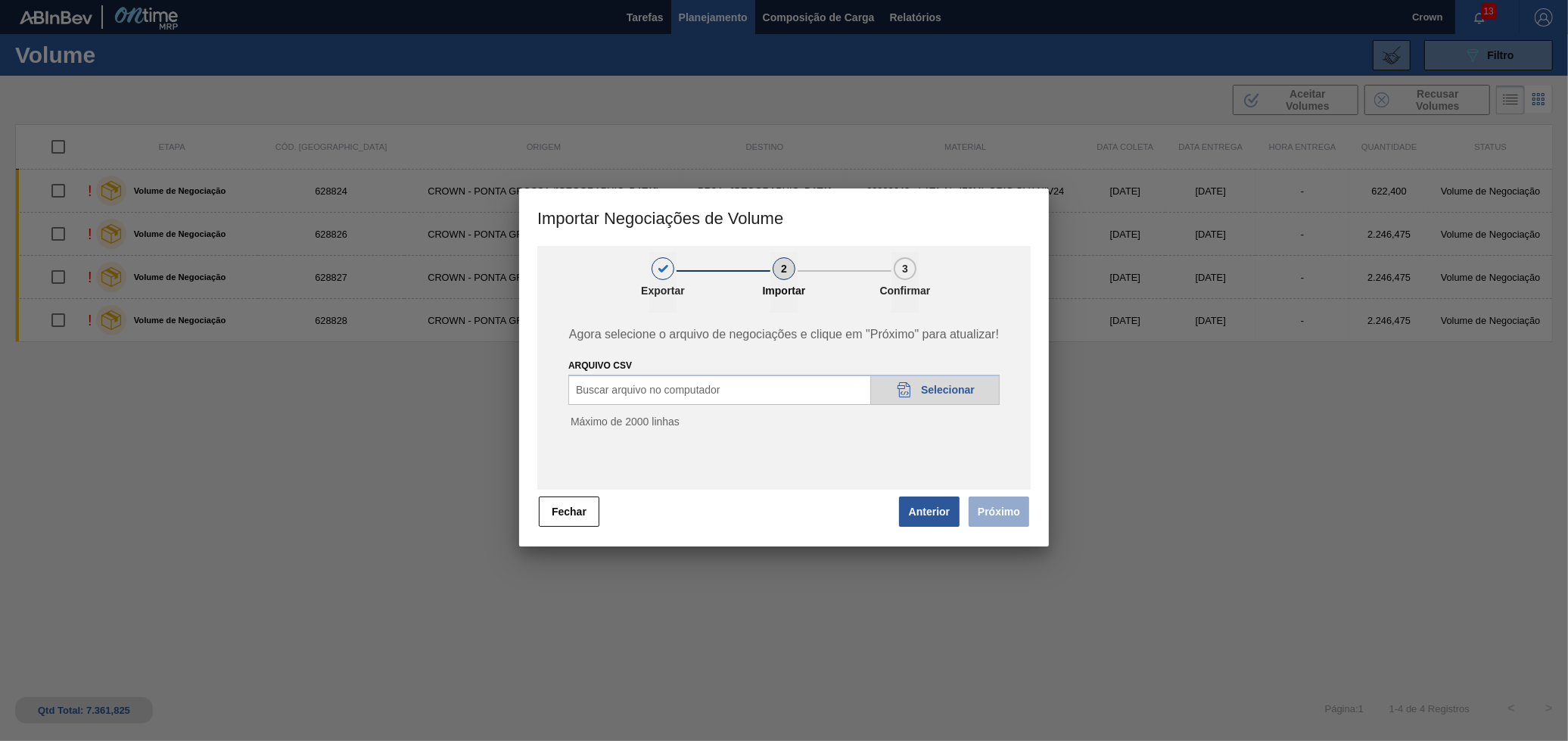
click at [901, 382] on icon at bounding box center [904, 389] width 13 height 15
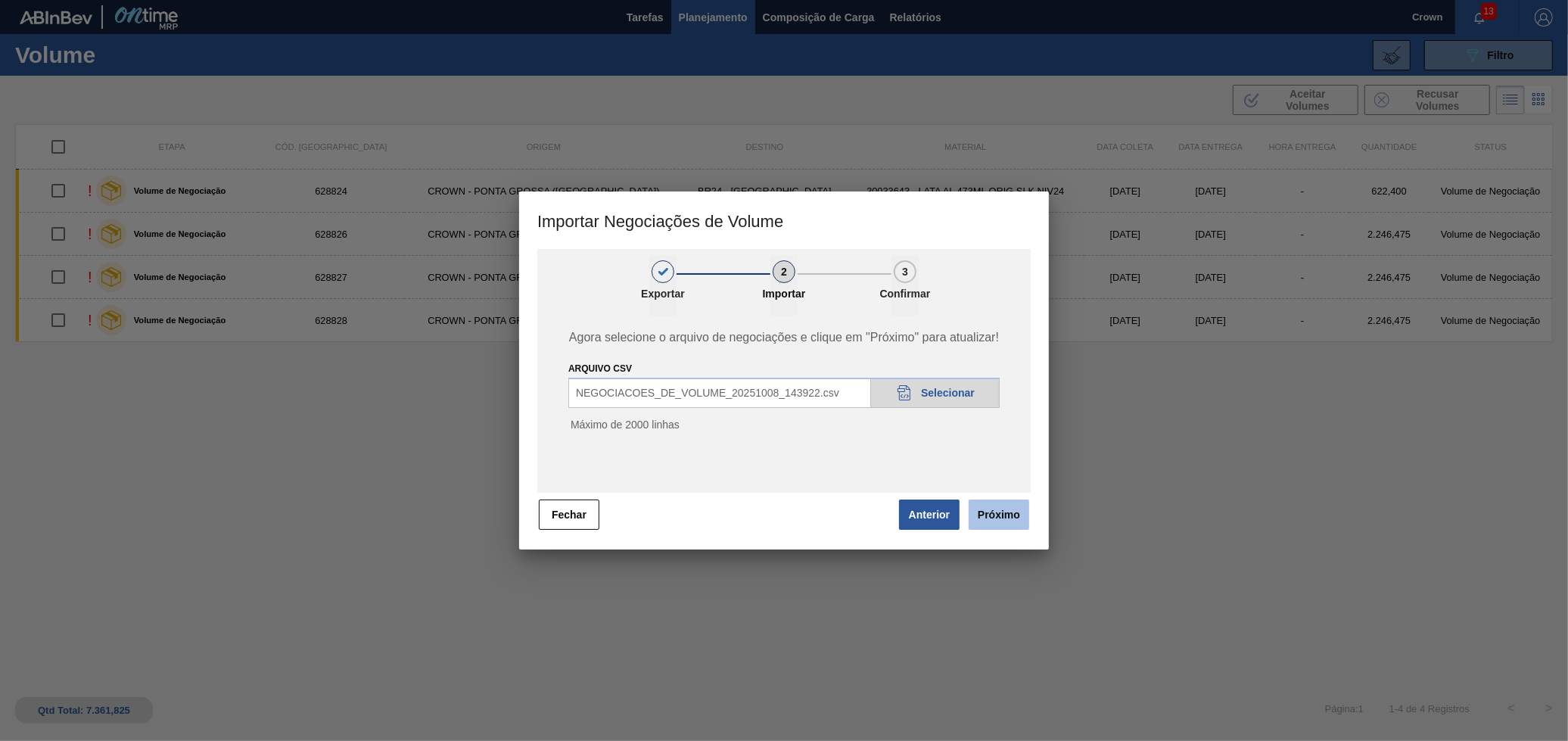
click at [1006, 517] on button "Próximo" at bounding box center [999, 515] width 60 height 31
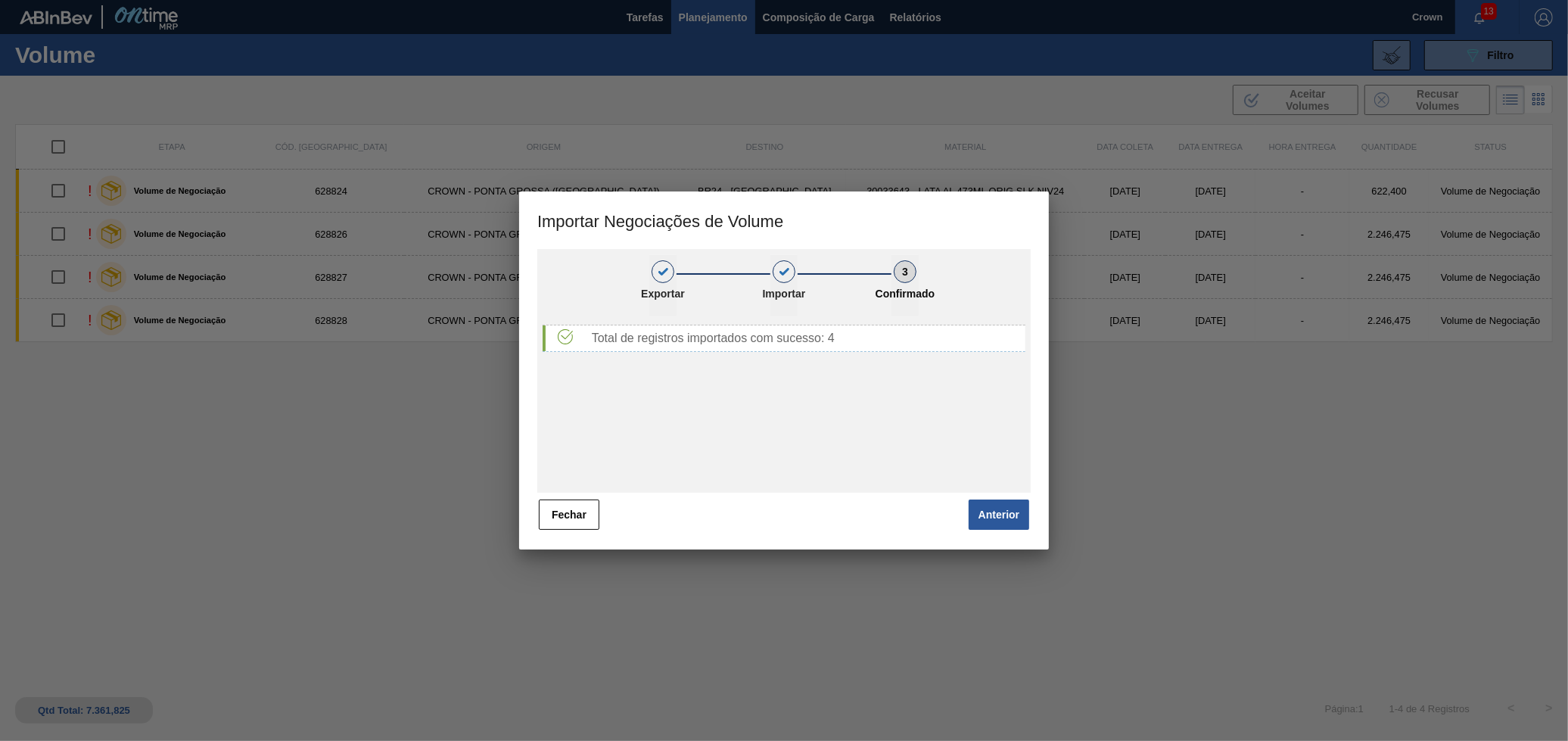
click at [1333, 475] on div at bounding box center [784, 370] width 1568 height 741
click at [588, 524] on button "Fechar" at bounding box center [569, 515] width 60 height 31
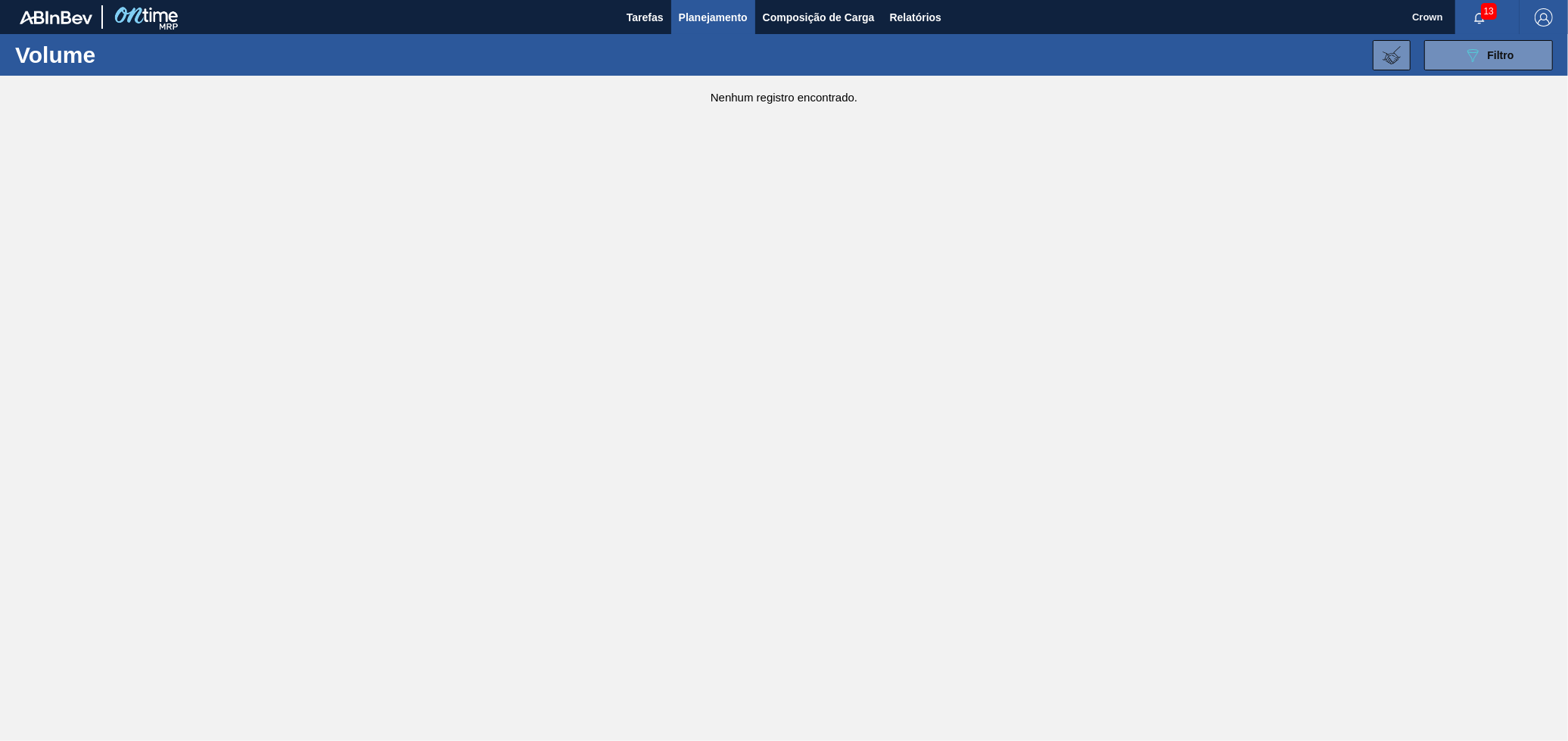
click at [721, 22] on span "Planejamento" at bounding box center [713, 17] width 69 height 19
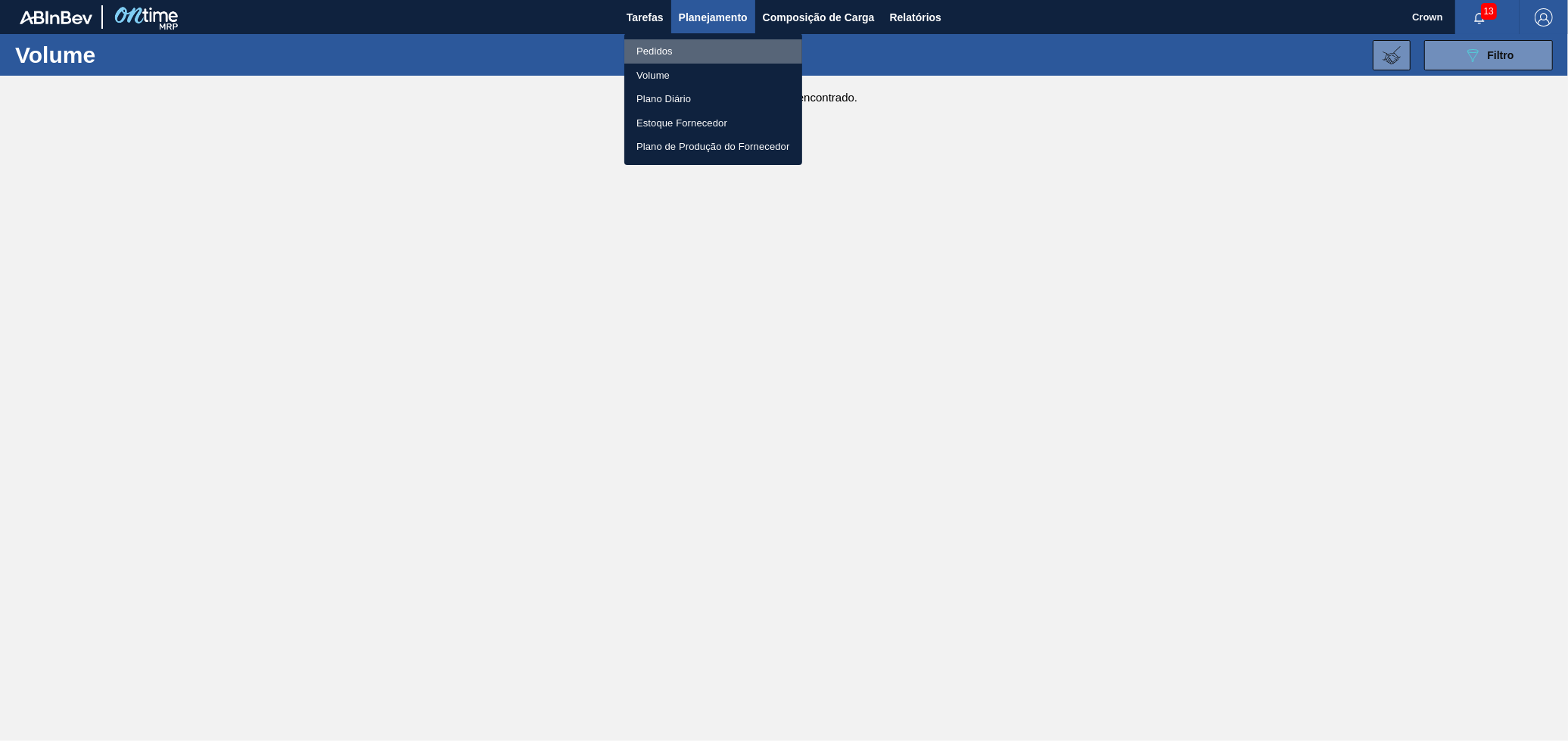
click at [669, 52] on li "Pedidos" at bounding box center [712, 51] width 178 height 24
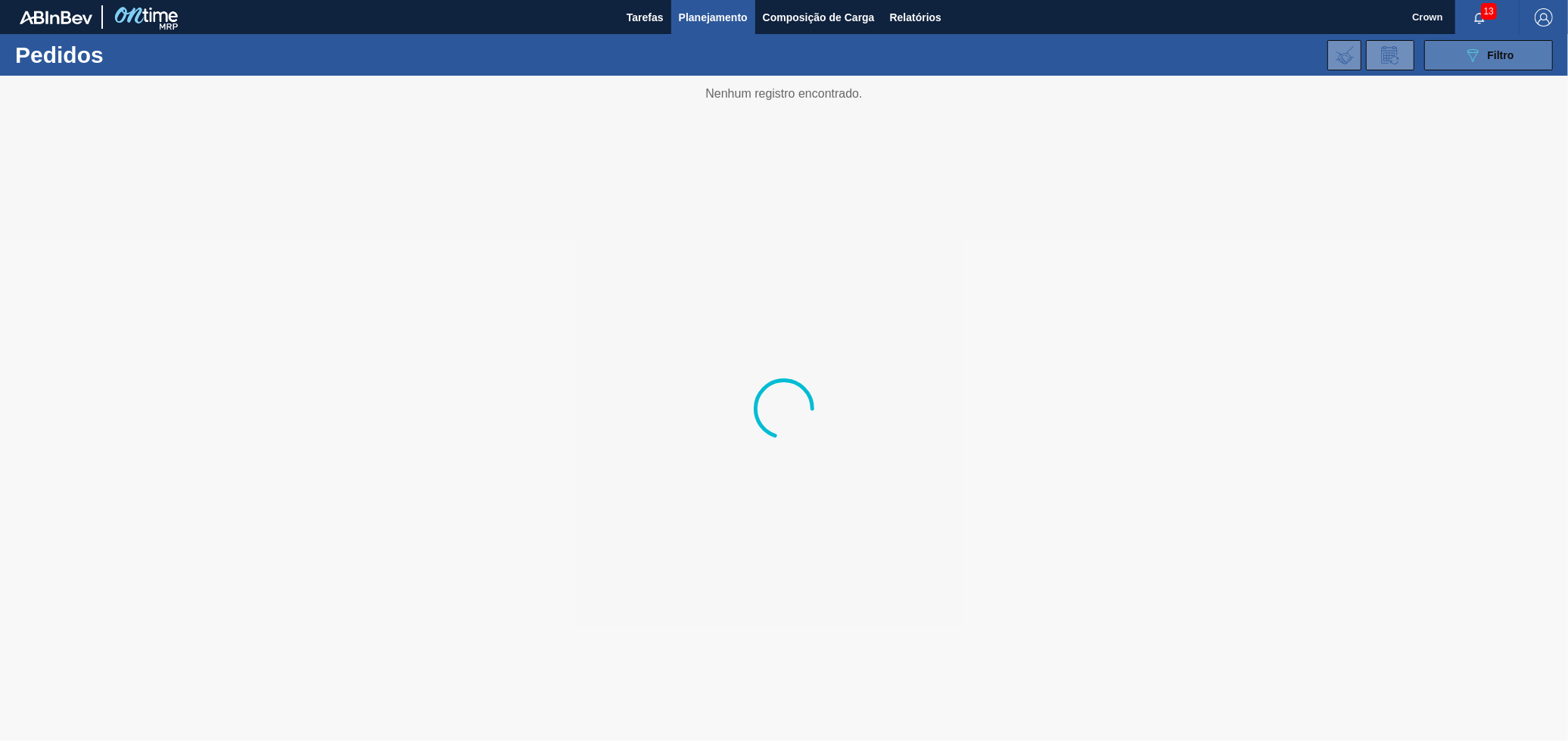
click at [1463, 43] on button "089F7B8B-B2A5-4AFE-B5C0-19BA573D28AC Filtro" at bounding box center [1488, 56] width 129 height 31
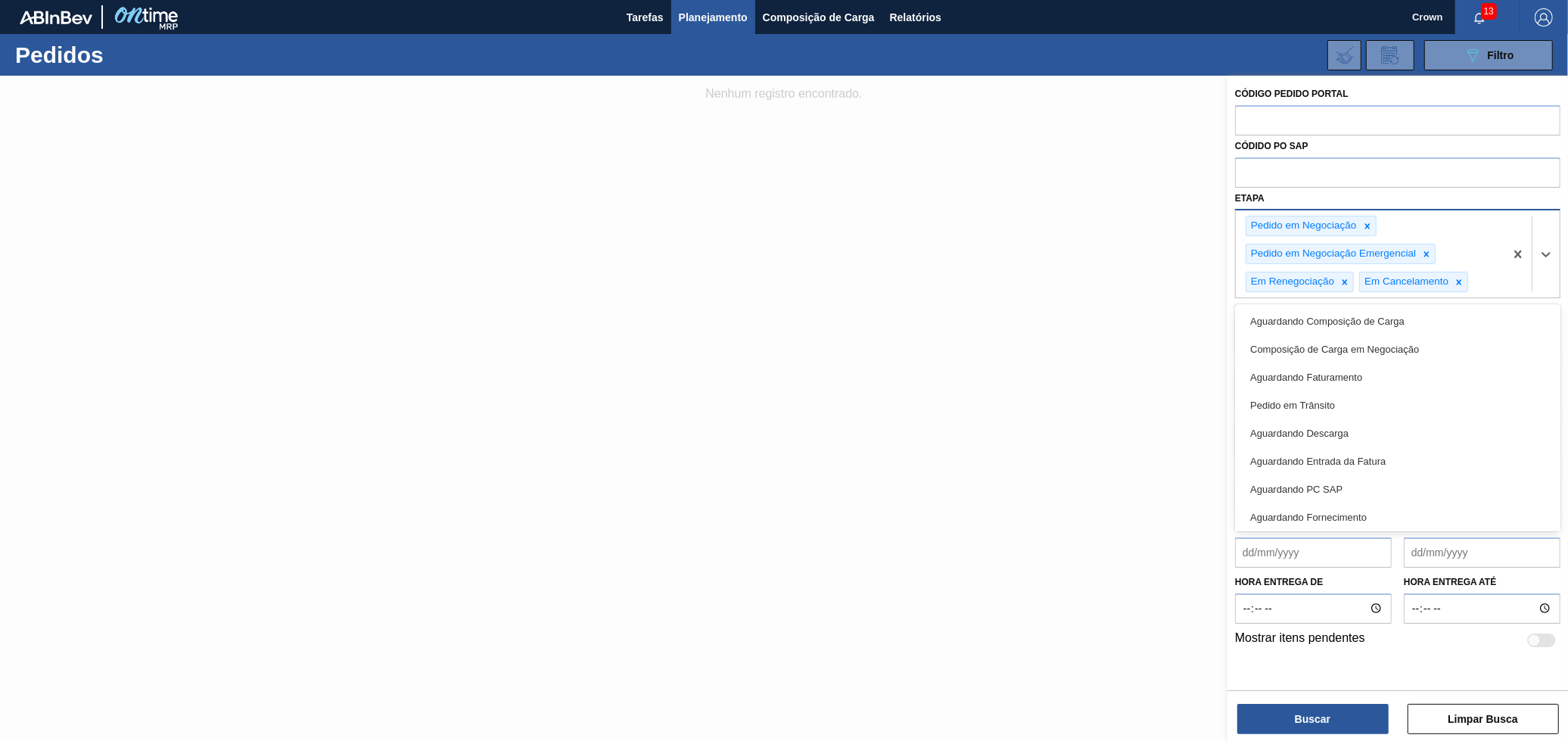
click at [1491, 253] on div "Pedido em Negociação Pedido em Negociação Emergencial Em Renegociação Em Cancel…" at bounding box center [1370, 254] width 269 height 87
click at [1367, 373] on div "Aguardando Faturamento" at bounding box center [1398, 377] width 326 height 28
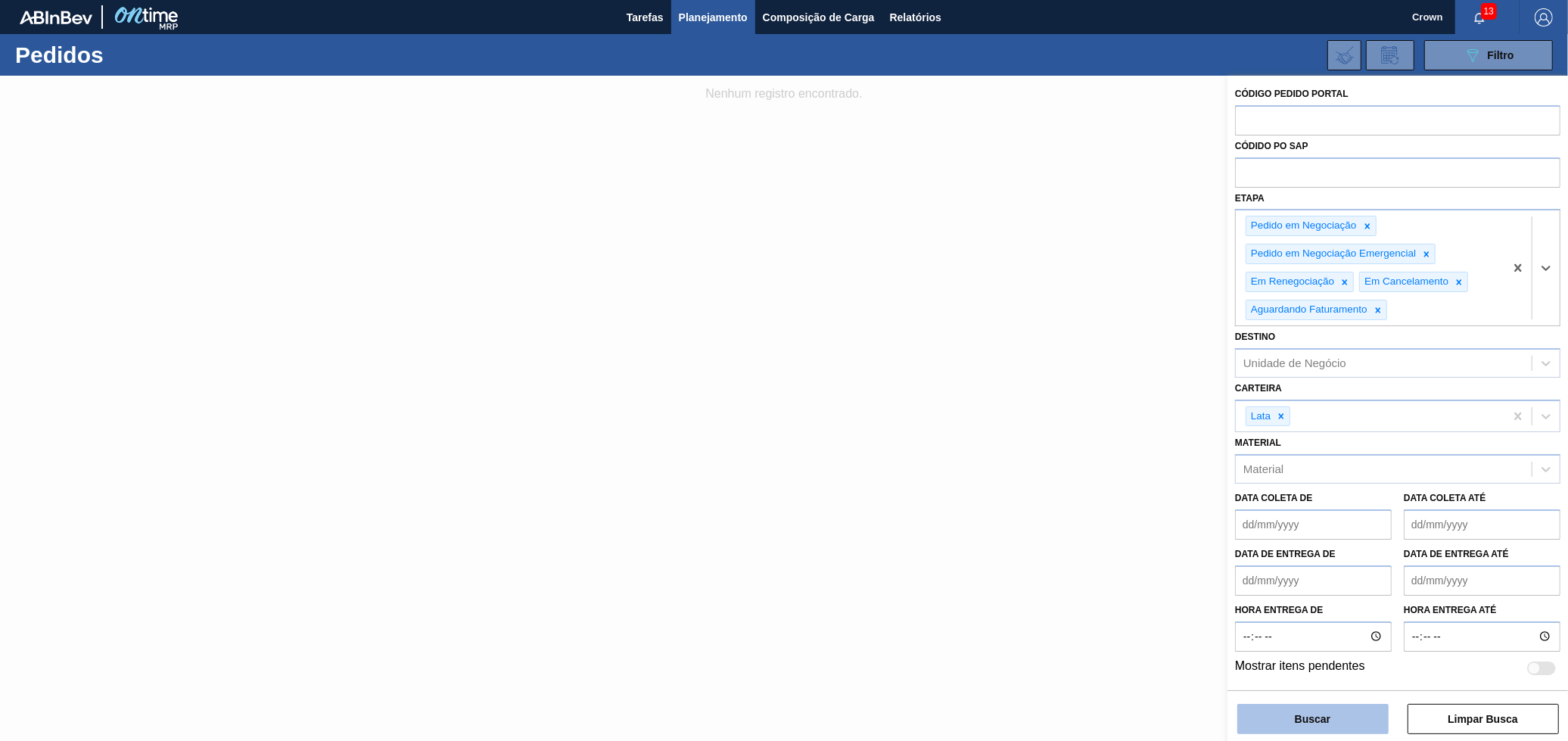
click at [1363, 725] on button "Buscar" at bounding box center [1313, 719] width 151 height 31
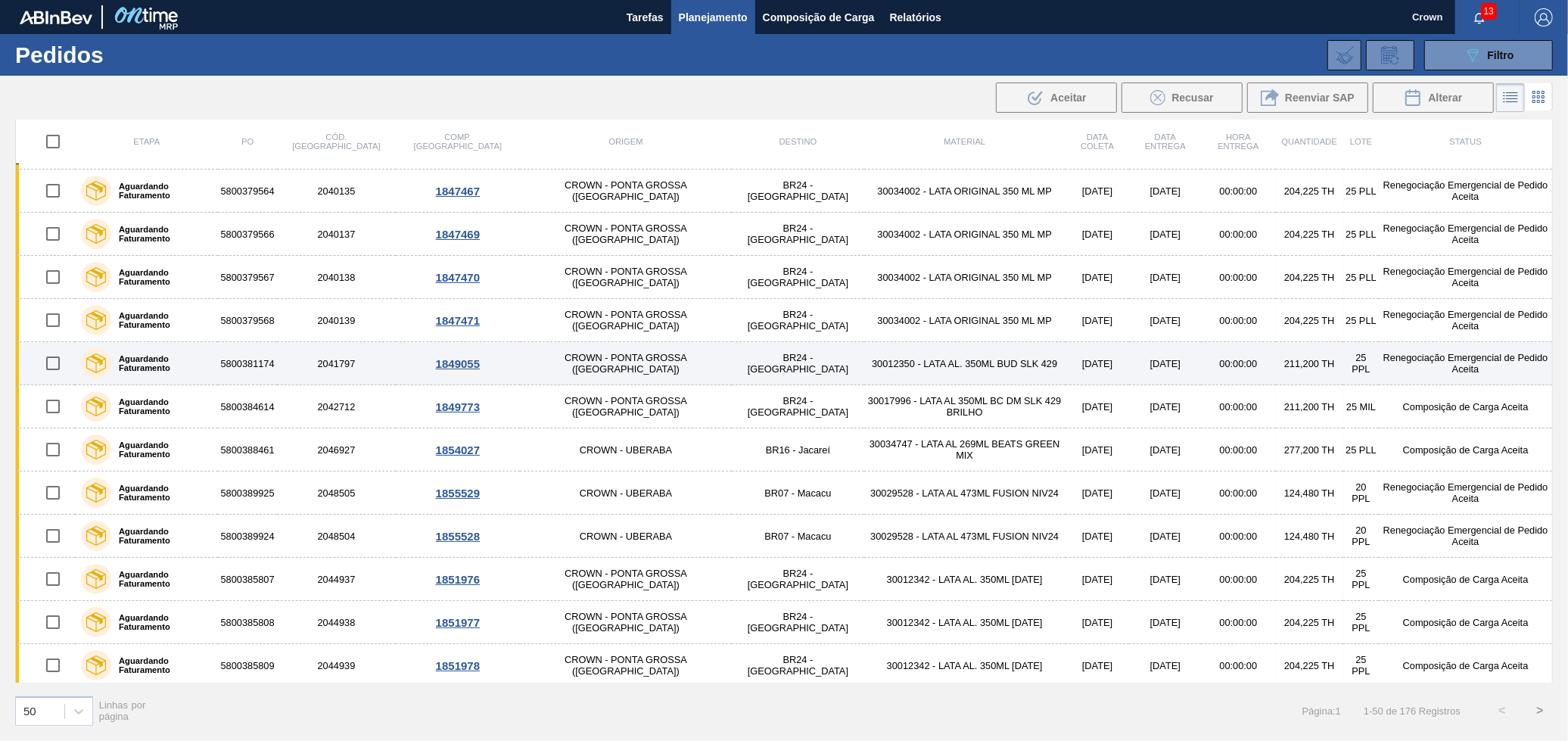
scroll to position [84, 0]
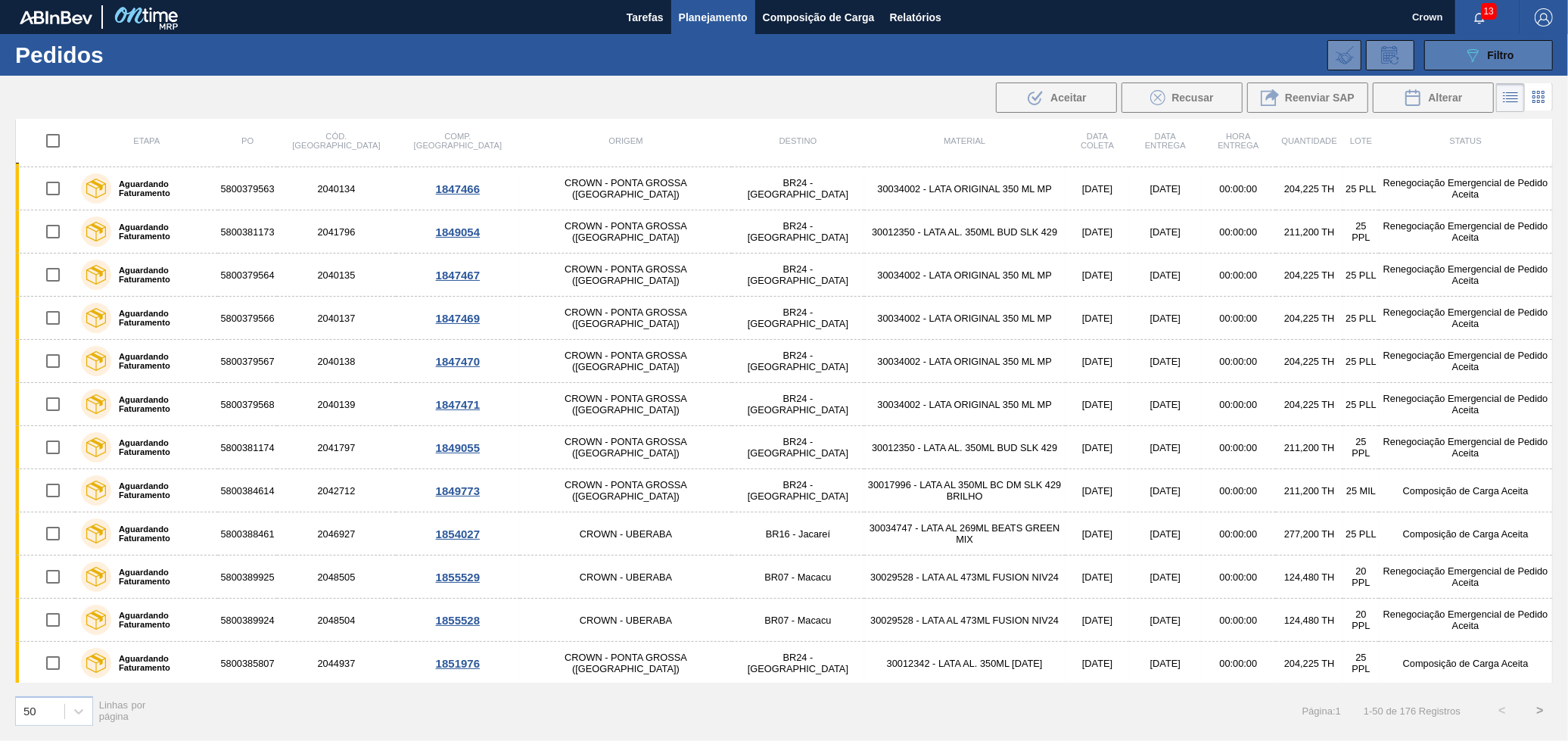
click at [1447, 51] on button "089F7B8B-B2A5-4AFE-B5C0-19BA573D28AC Filtro" at bounding box center [1488, 56] width 129 height 31
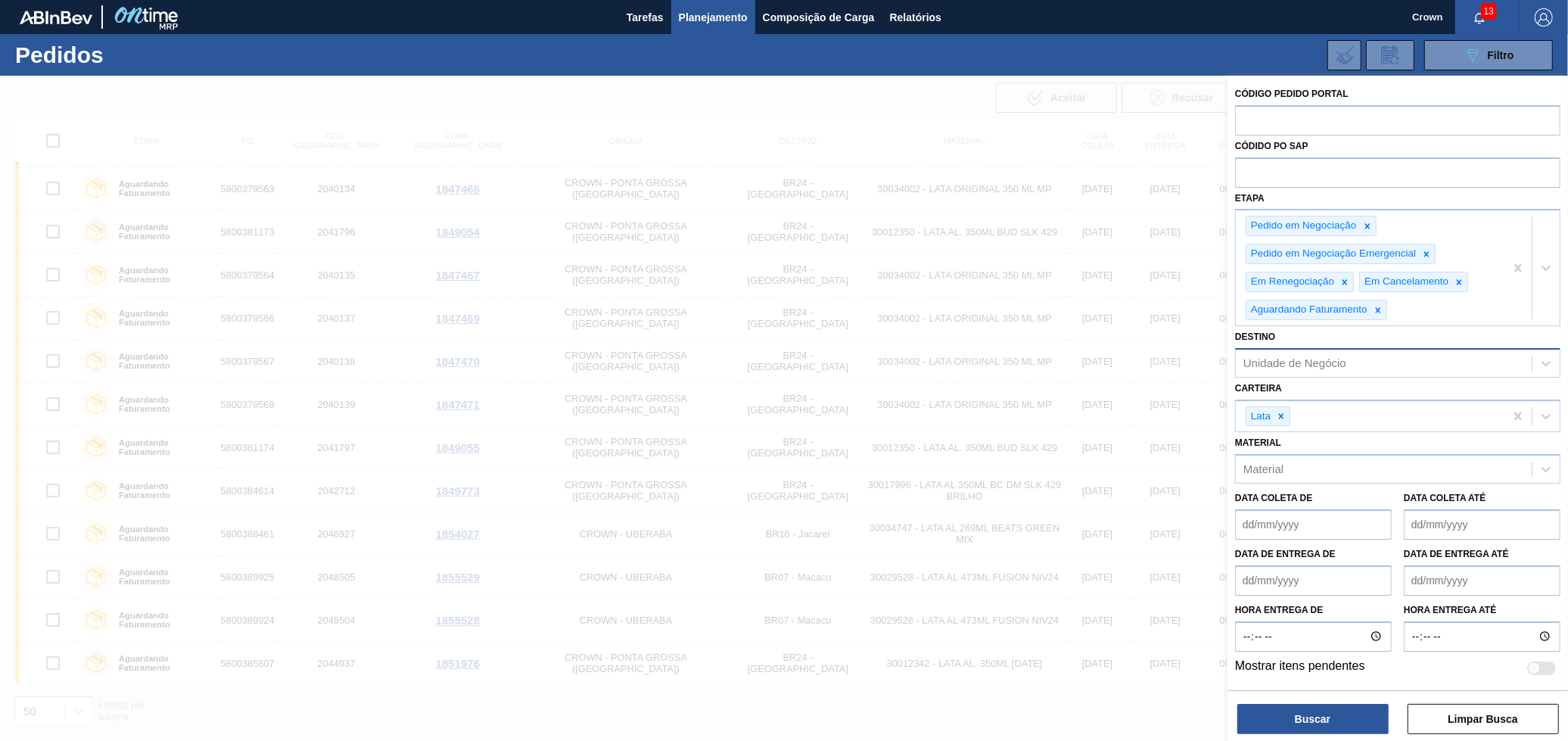
click at [1344, 360] on div "Unidade de Negócio" at bounding box center [1295, 363] width 103 height 13
type input "3"
type input "br"
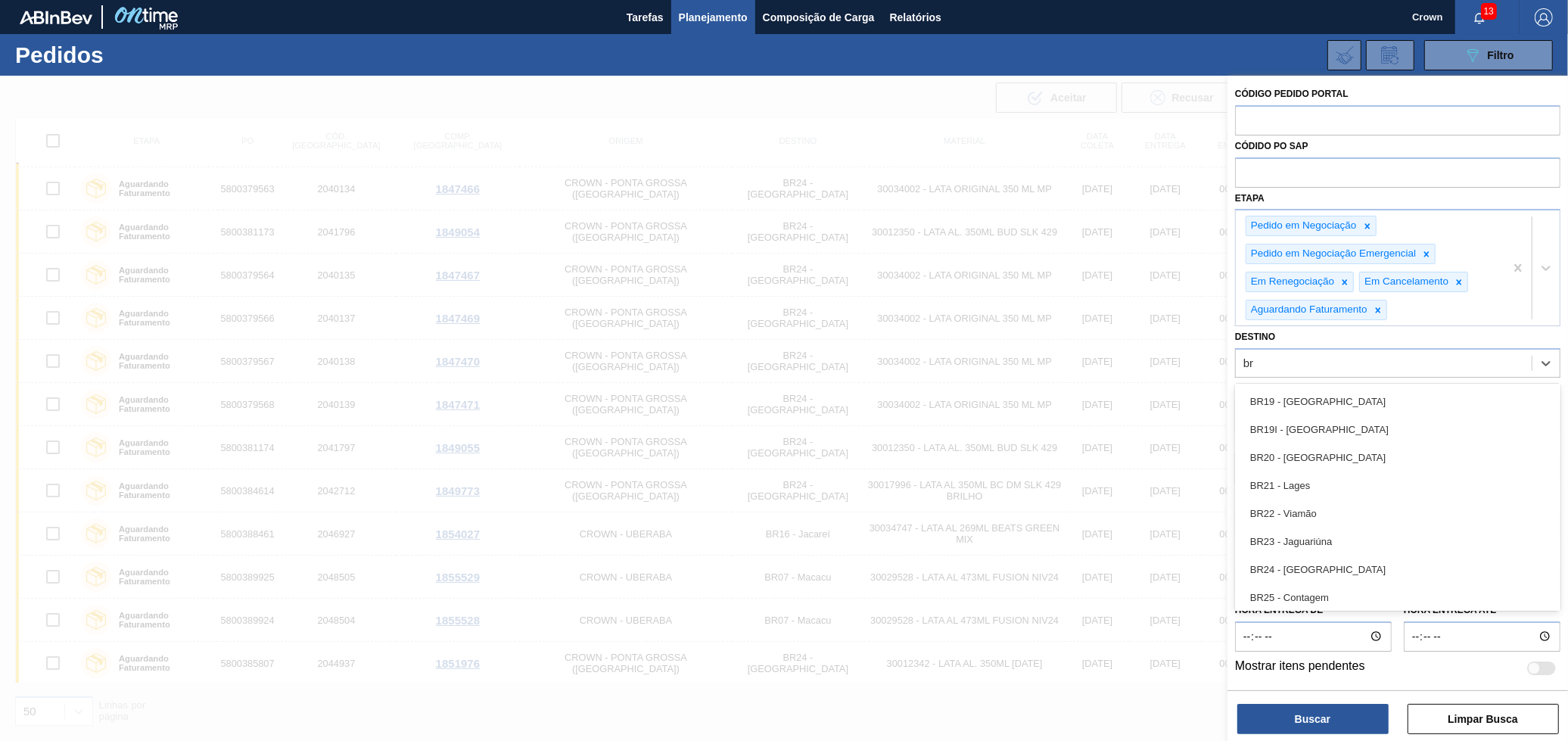
scroll to position [504, 0]
click at [1388, 571] on div "BR24 - [GEOGRAPHIC_DATA]" at bounding box center [1398, 569] width 326 height 28
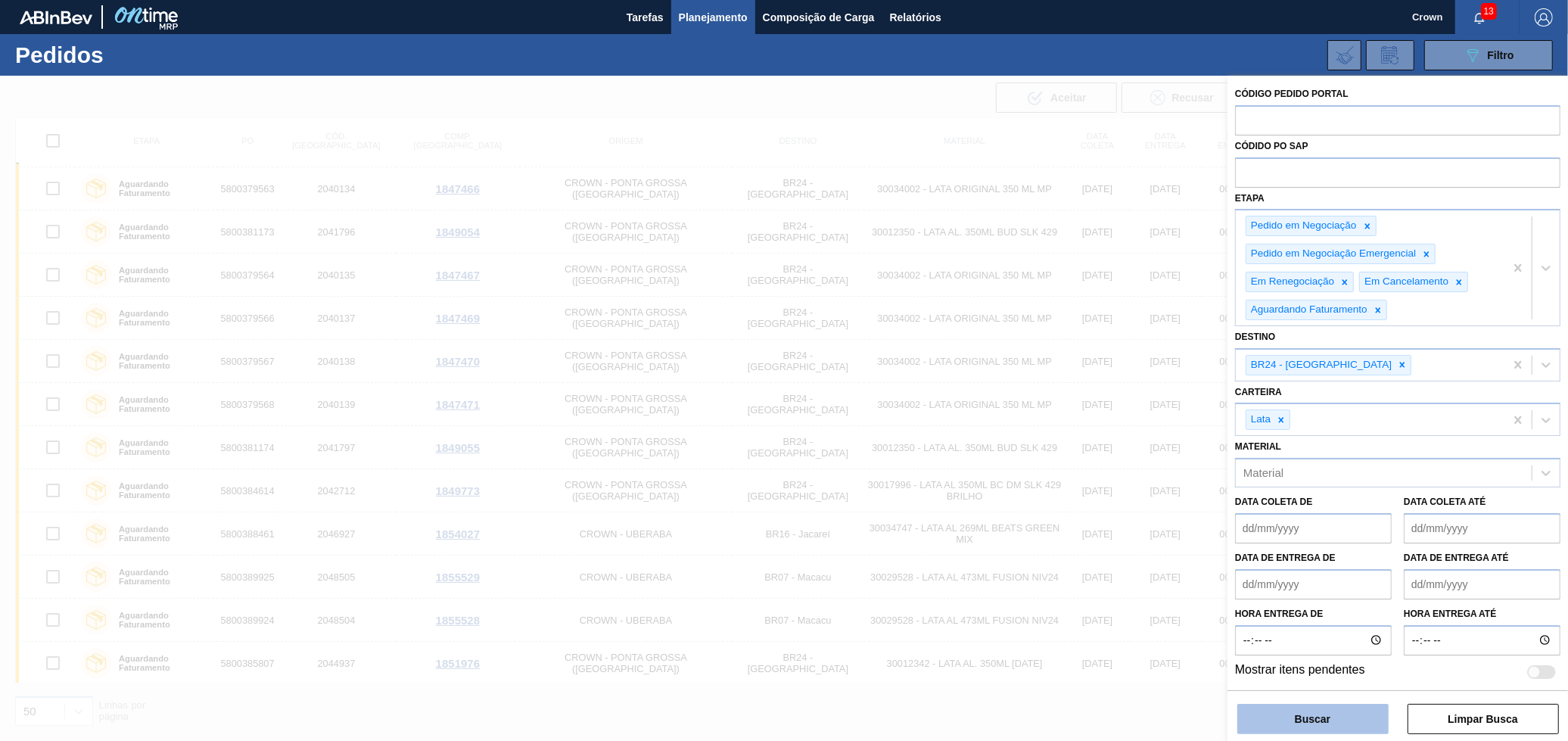
click at [1381, 713] on button "Buscar" at bounding box center [1313, 719] width 151 height 31
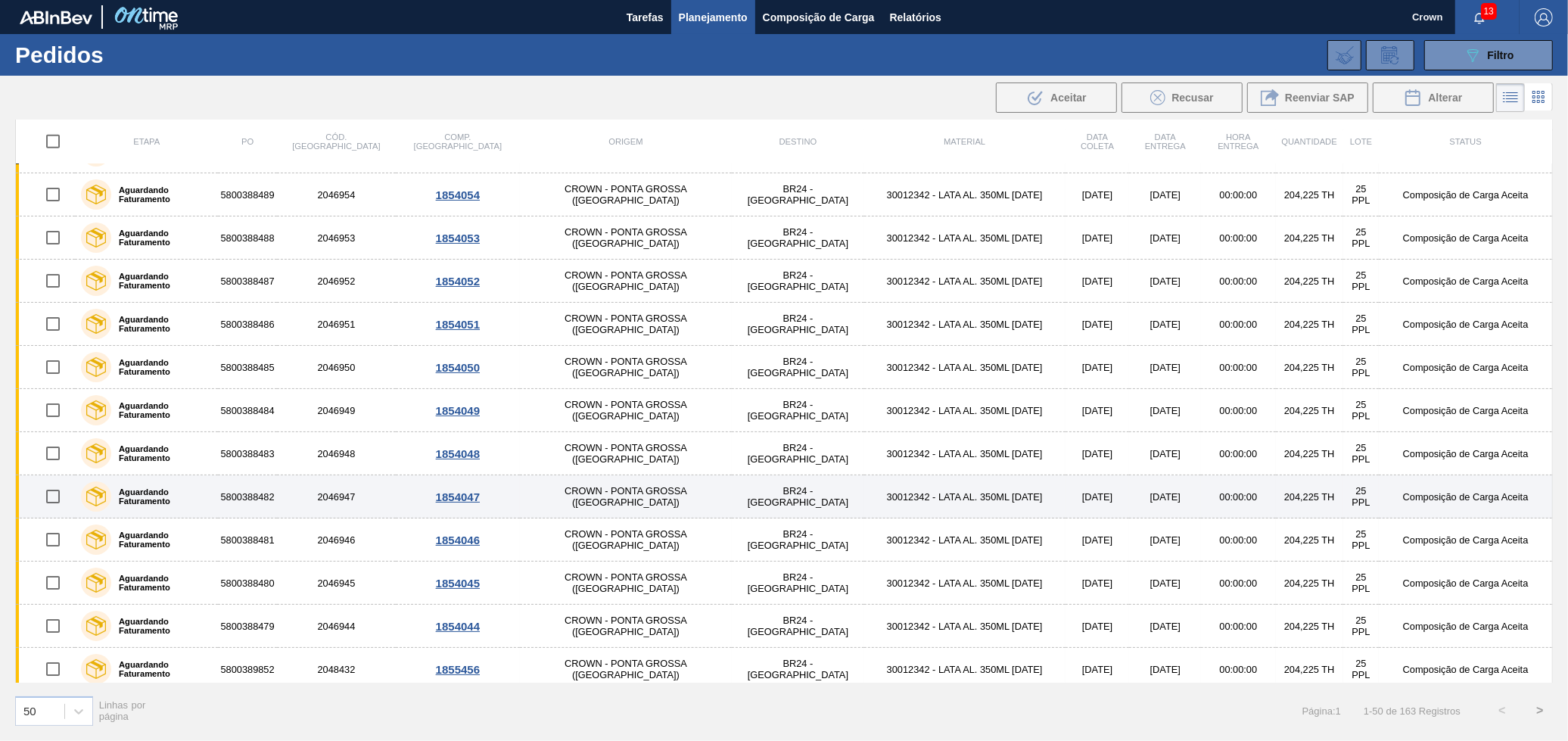
scroll to position [1640, 0]
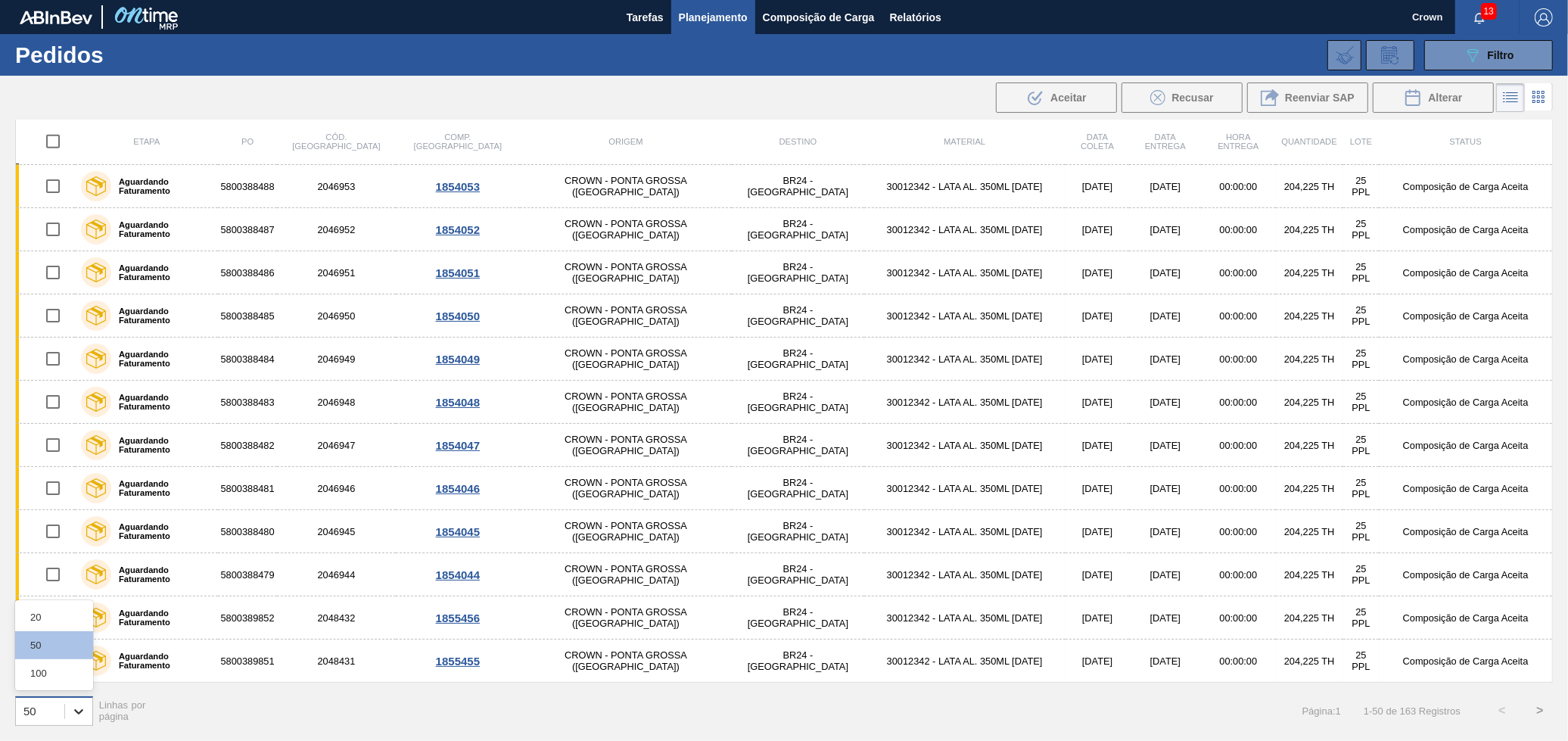
click at [84, 705] on icon at bounding box center [78, 711] width 15 height 15
click at [74, 684] on div "100" at bounding box center [54, 673] width 78 height 28
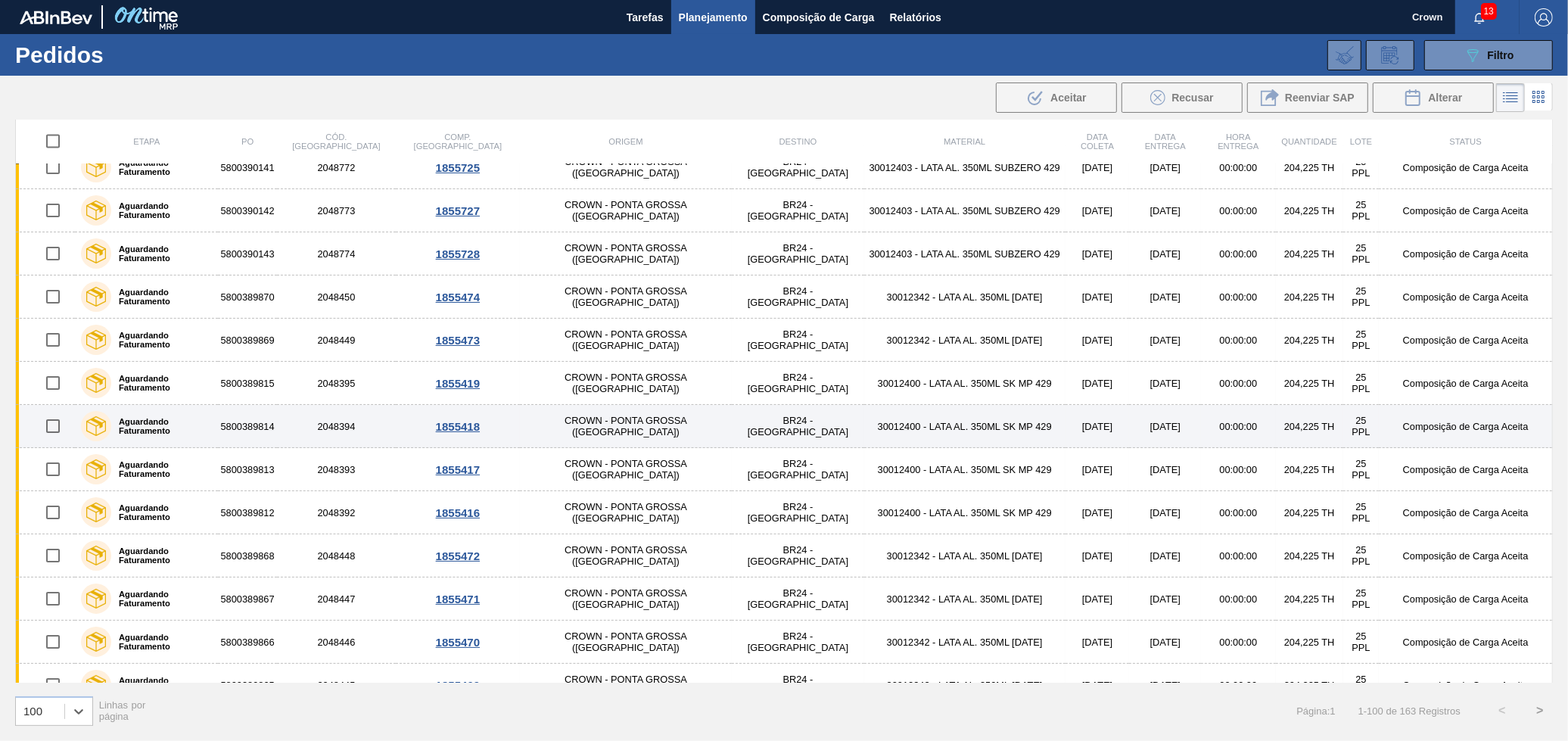
scroll to position [2649, 0]
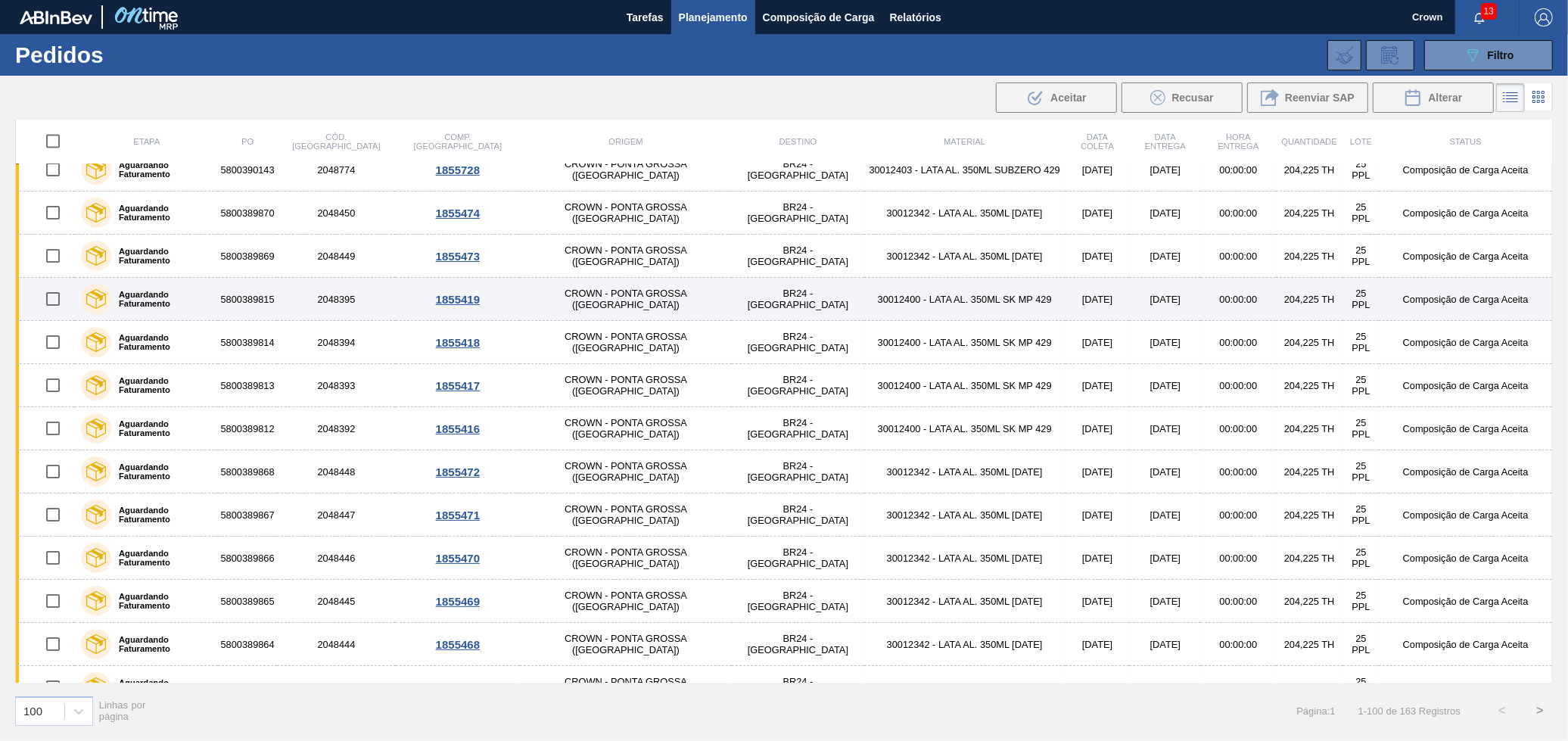
click at [864, 311] on td "30012400 - LATA AL. 350ML SK MP 429" at bounding box center [965, 299] width 201 height 43
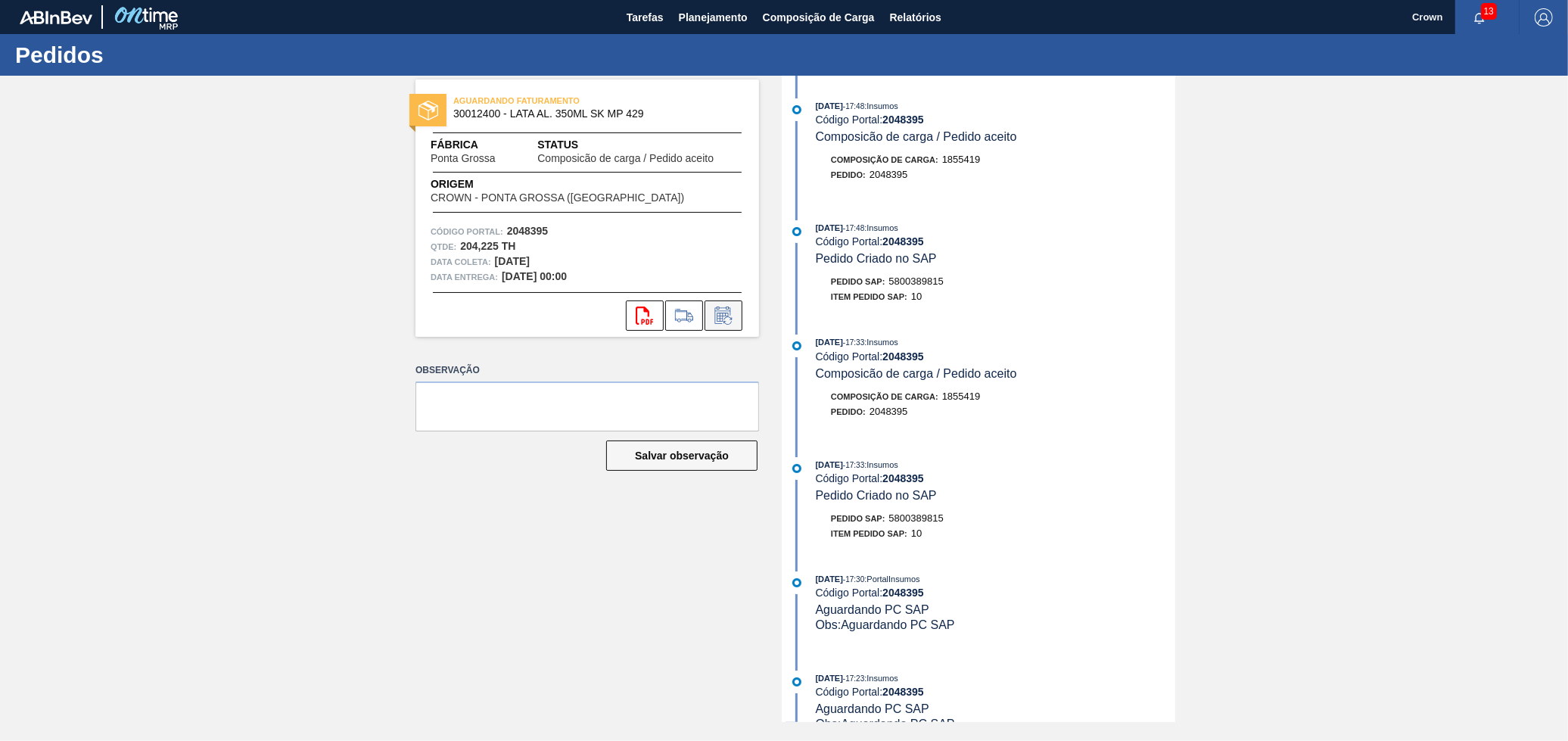
click at [724, 311] on icon at bounding box center [724, 315] width 24 height 19
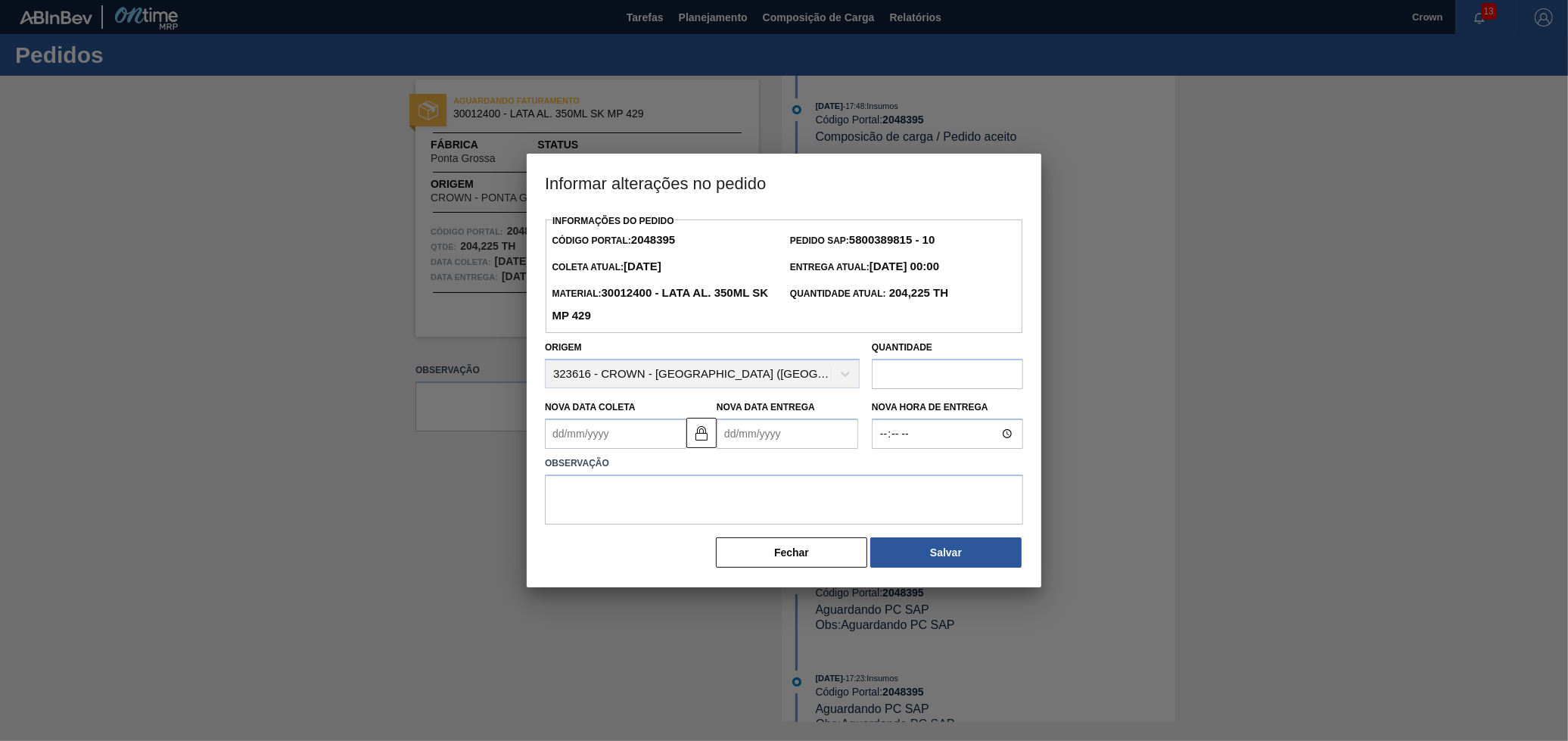
click at [902, 298] on strong "204,225 TH" at bounding box center [917, 293] width 63 height 13
copy strong "204,225"
click at [894, 381] on input "text" at bounding box center [947, 374] width 151 height 31
paste input "204,225"
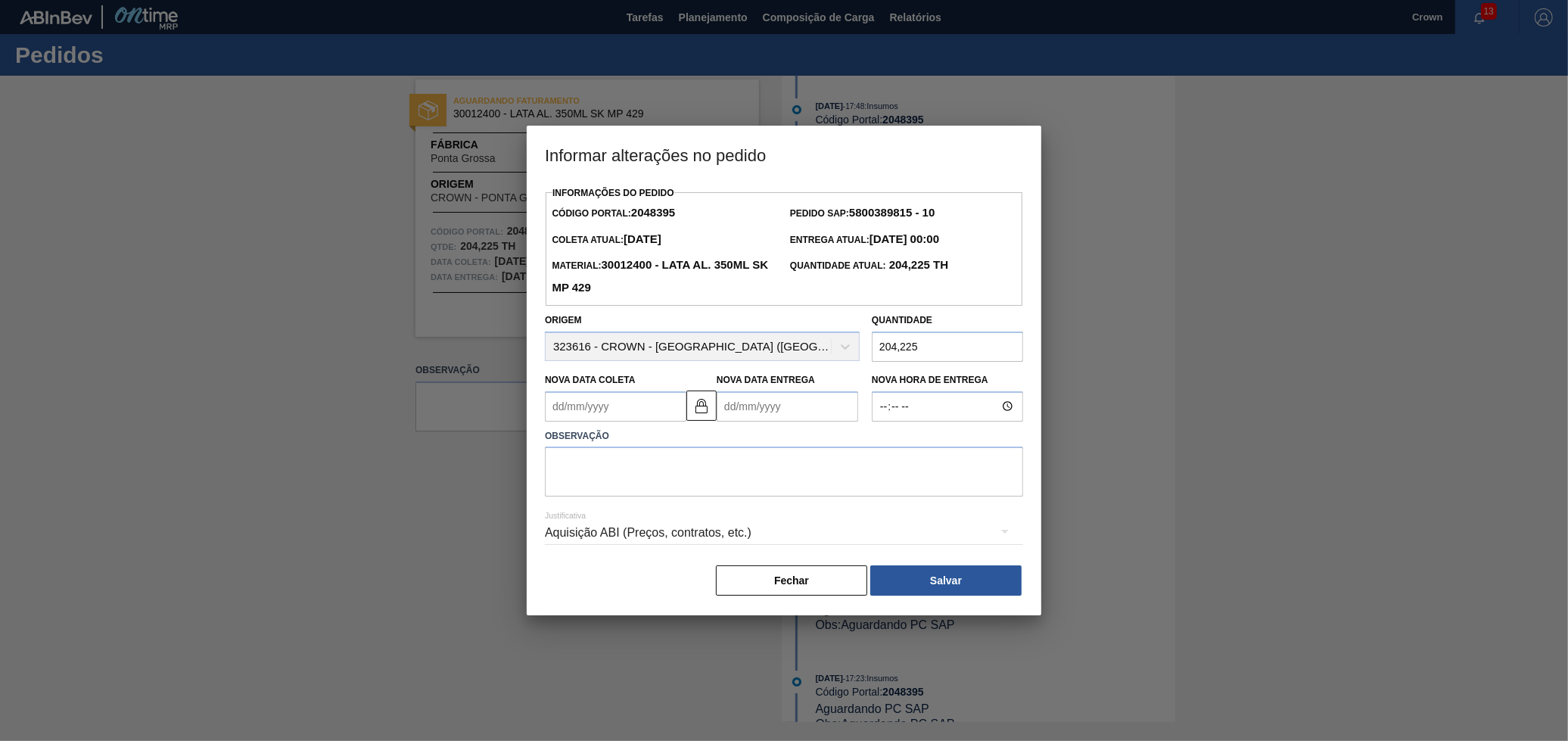
type input "204,225"
click at [652, 411] on Coleta2048395 "Nova Data Coleta" at bounding box center [616, 407] width 142 height 31
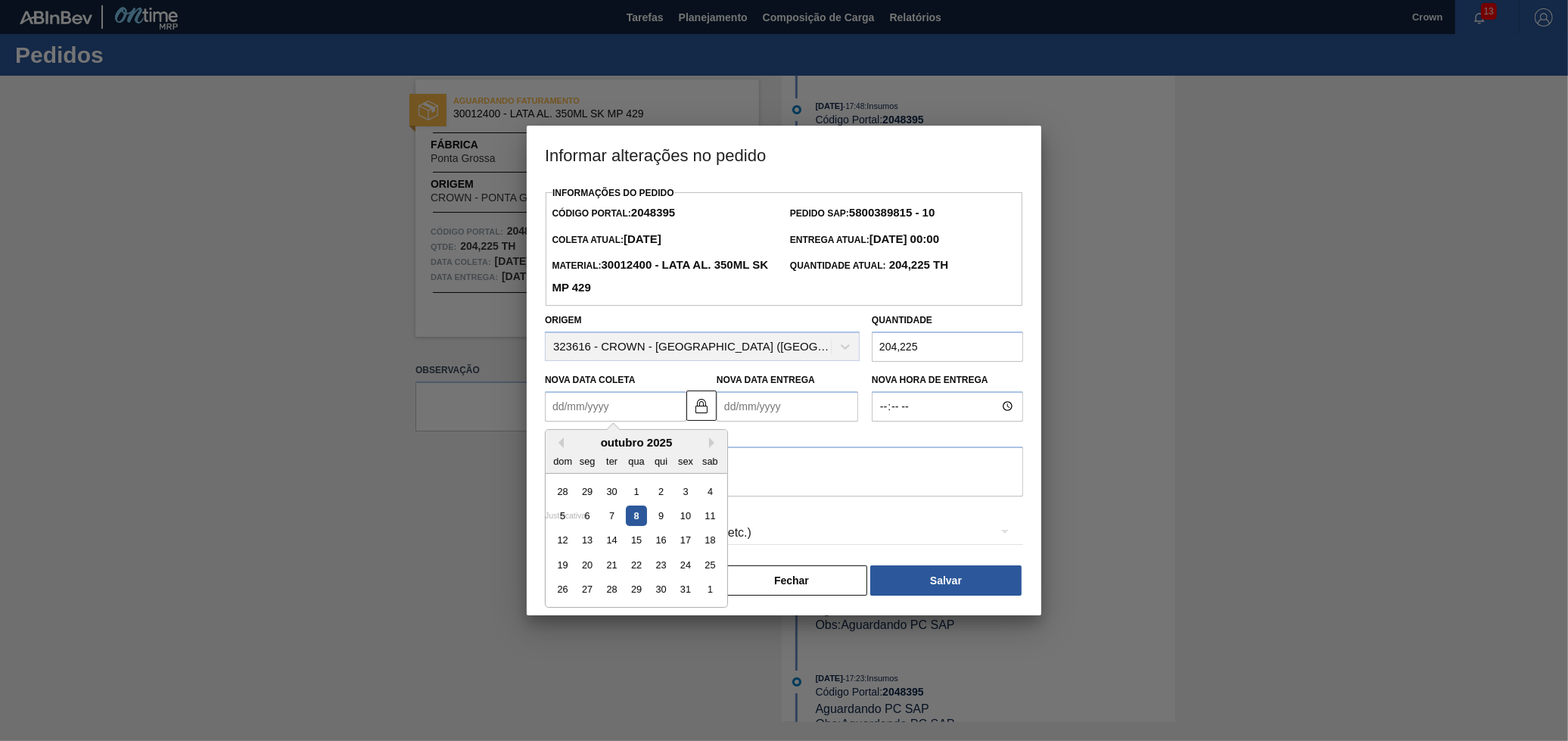
click at [812, 439] on label "Observação" at bounding box center [784, 436] width 478 height 22
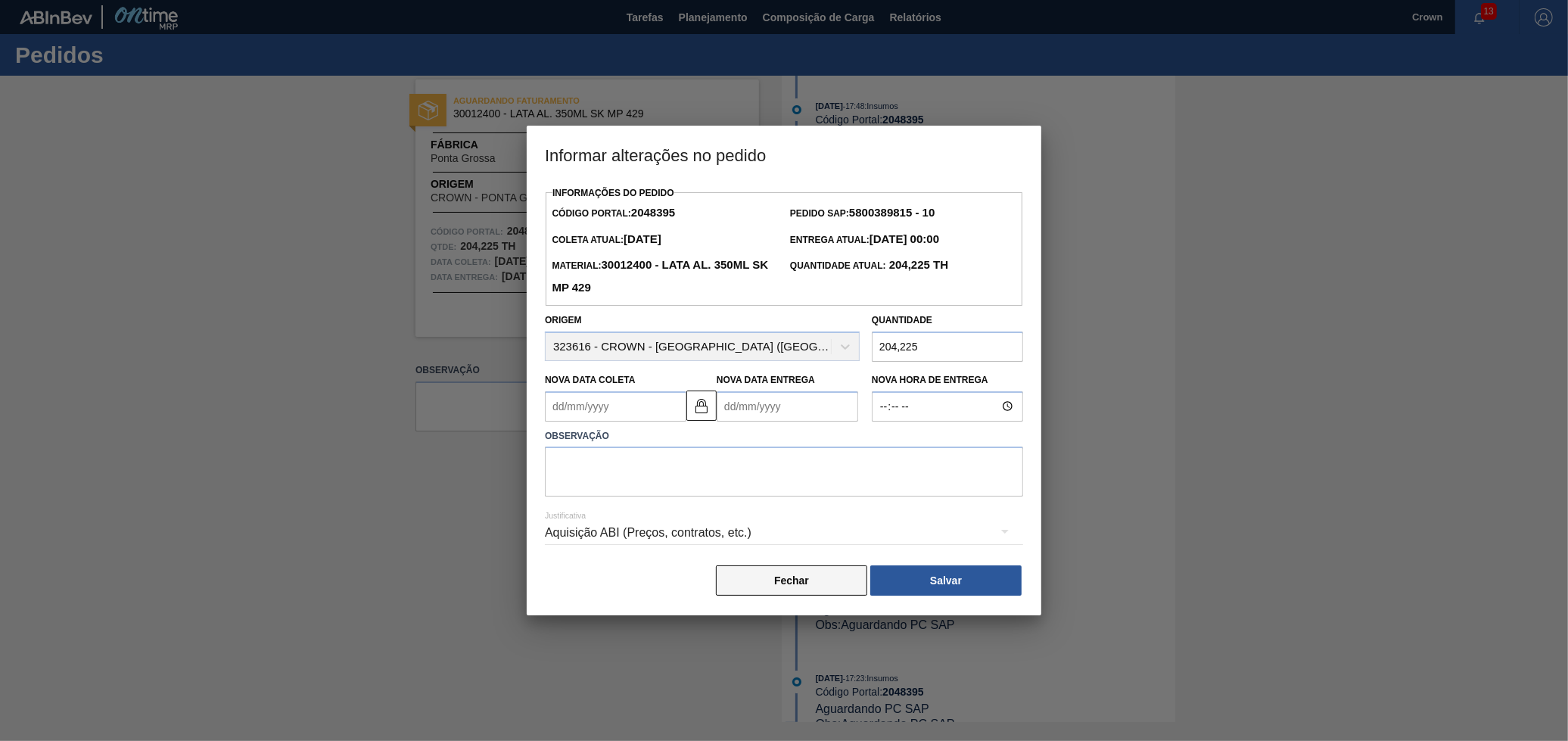
click at [829, 572] on button "Fechar" at bounding box center [791, 581] width 151 height 31
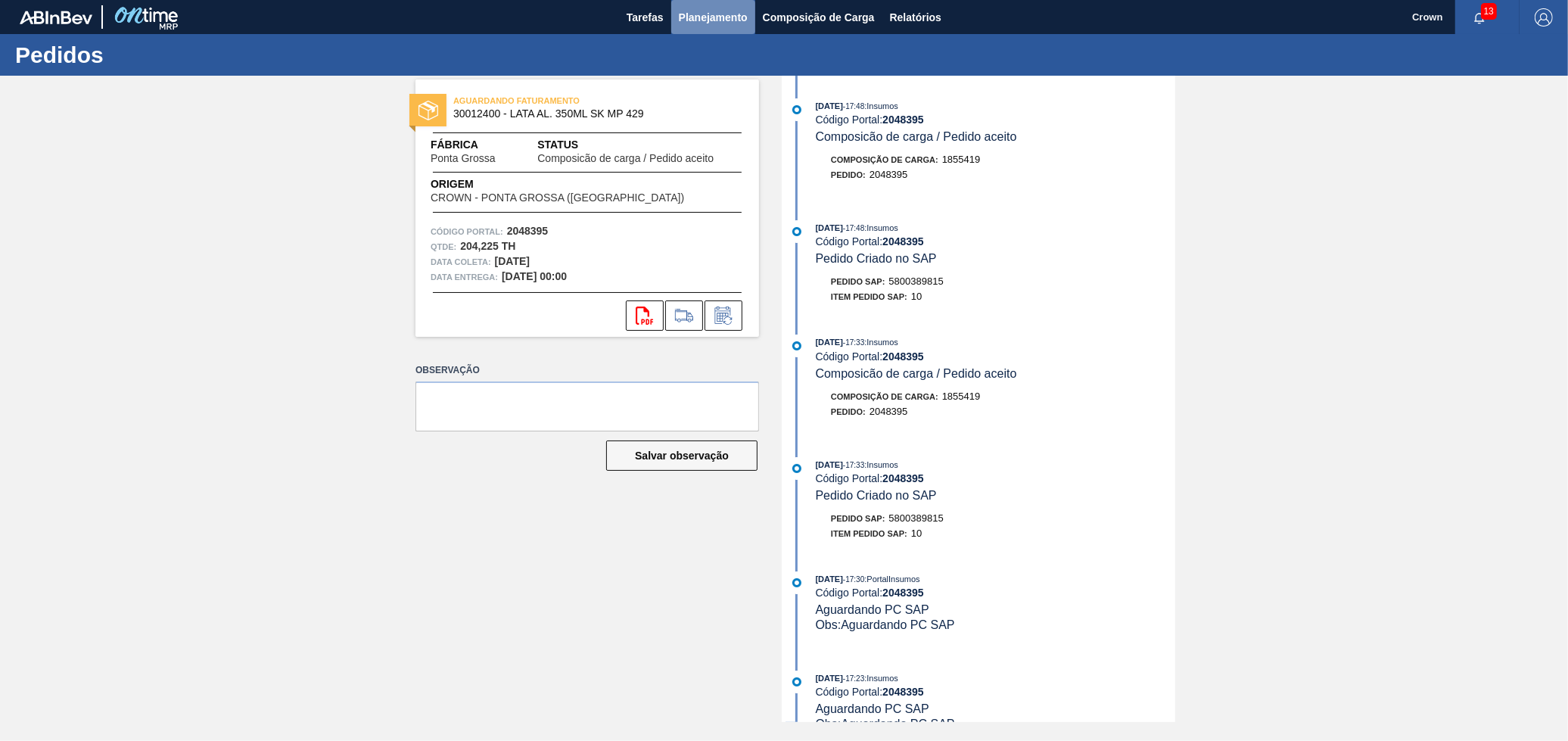
click at [718, 18] on span "Planejamento" at bounding box center [713, 17] width 69 height 19
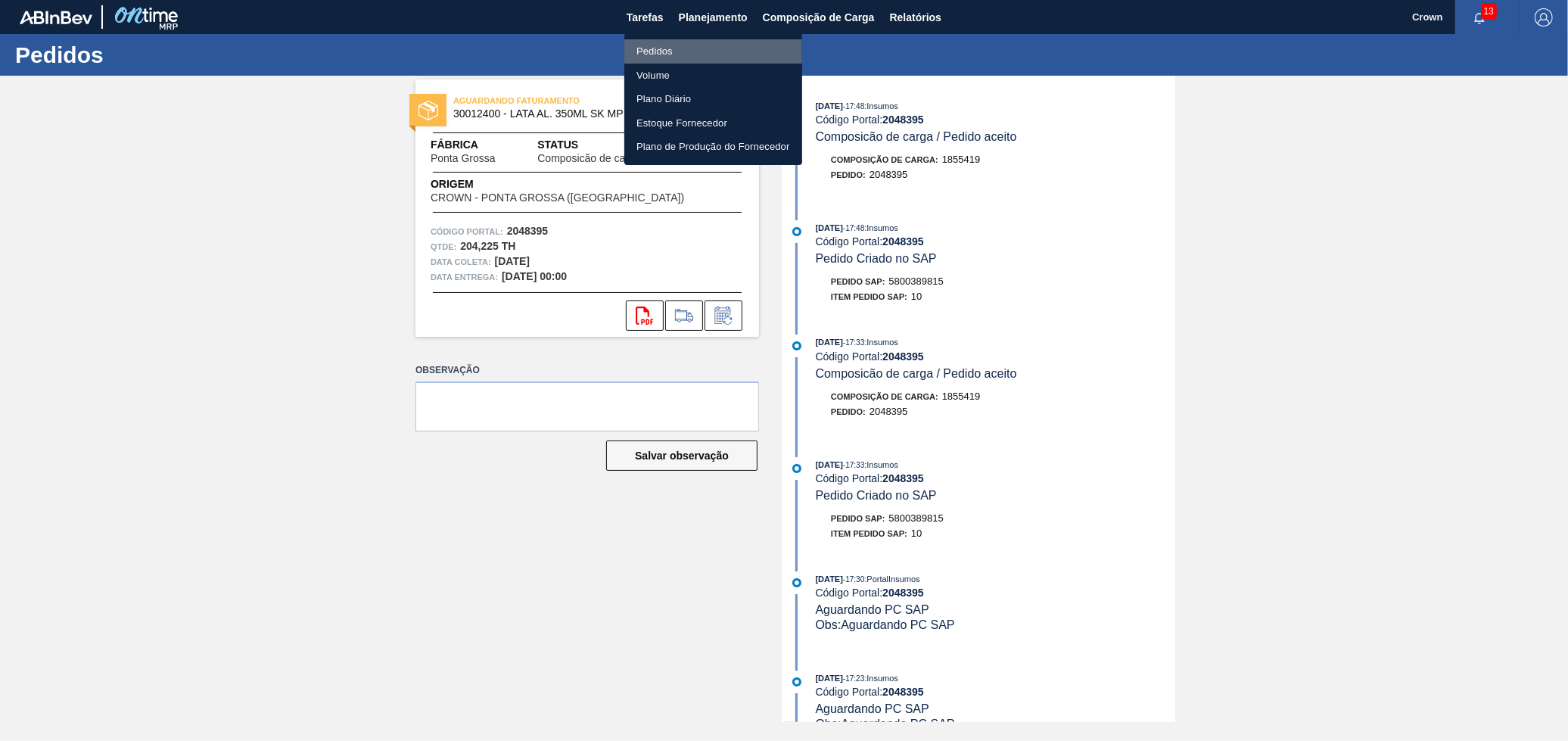
click at [708, 56] on li "Pedidos" at bounding box center [712, 51] width 178 height 24
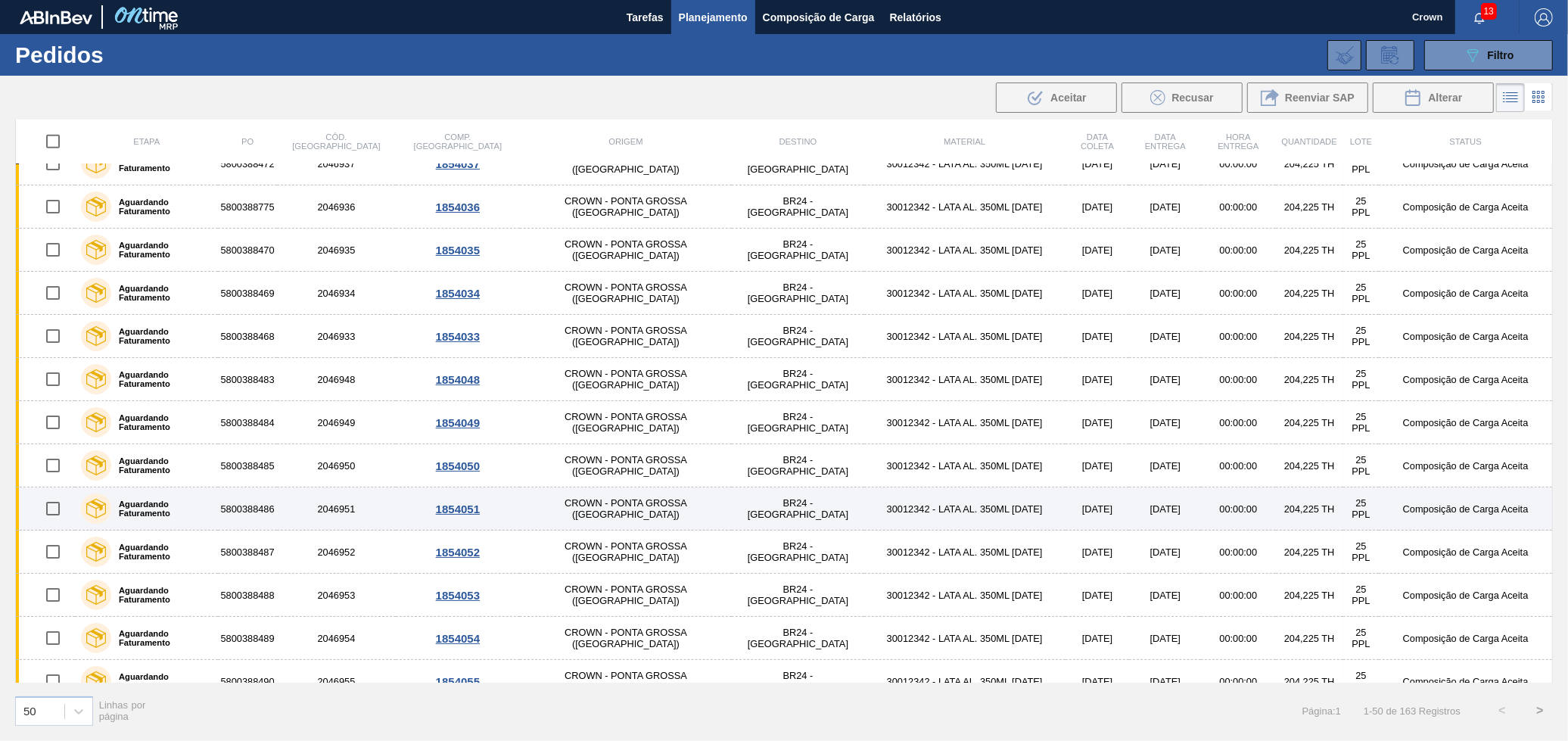
scroll to position [1303, 0]
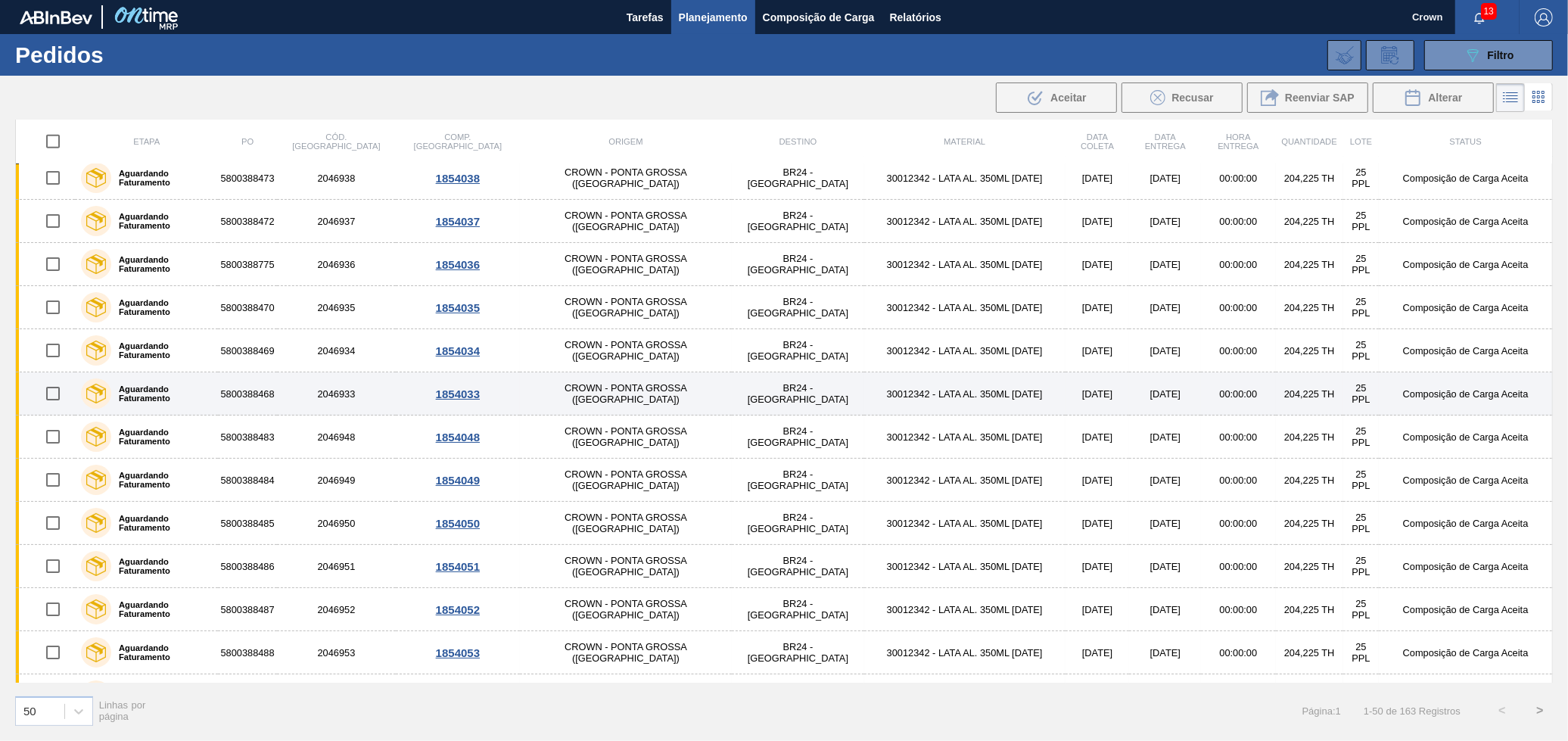
drag, startPoint x: 856, startPoint y: 542, endPoint x: 803, endPoint y: 397, distance: 154.4
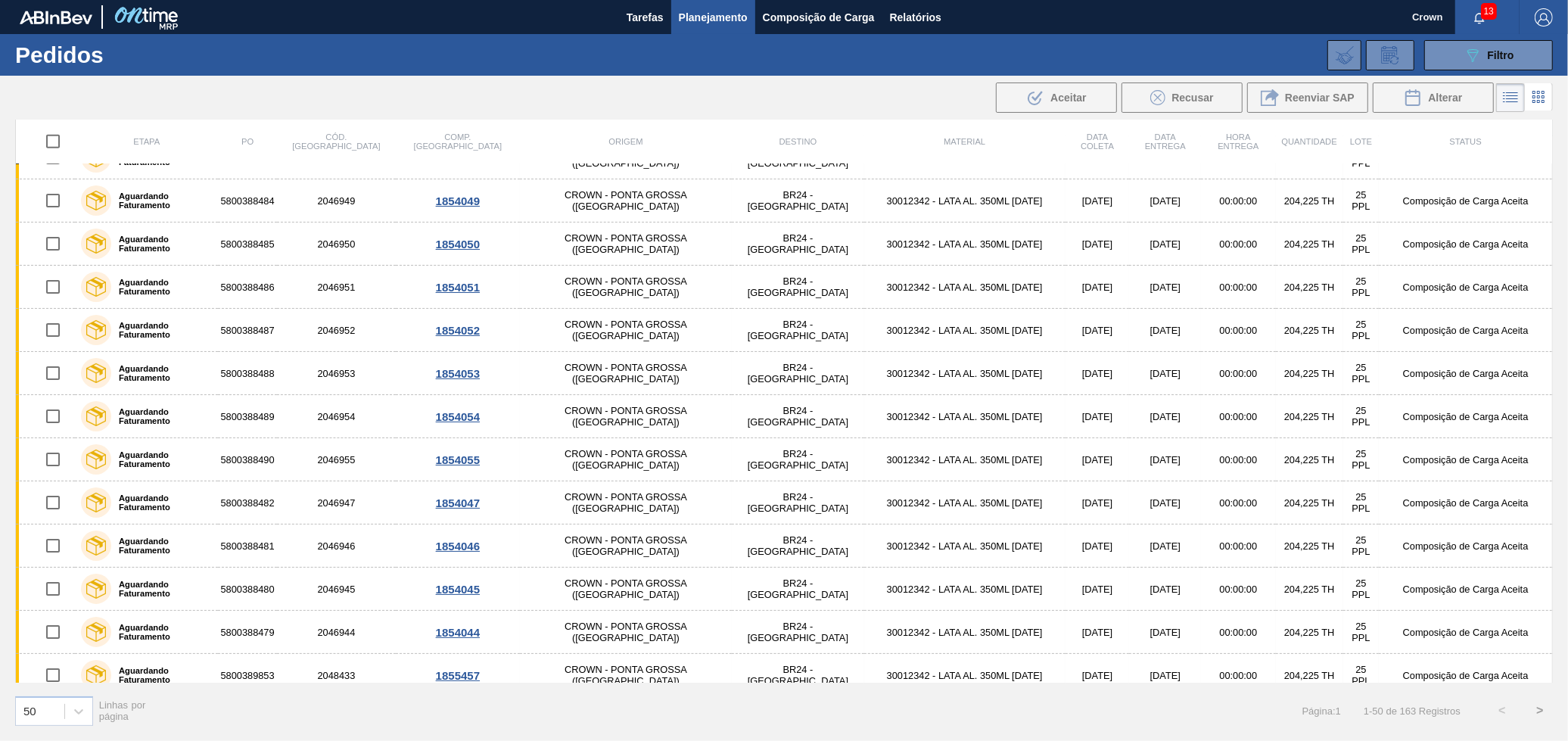
scroll to position [1583, 0]
click at [63, 709] on div "50" at bounding box center [40, 710] width 48 height 22
click at [56, 675] on div "100" at bounding box center [54, 673] width 78 height 28
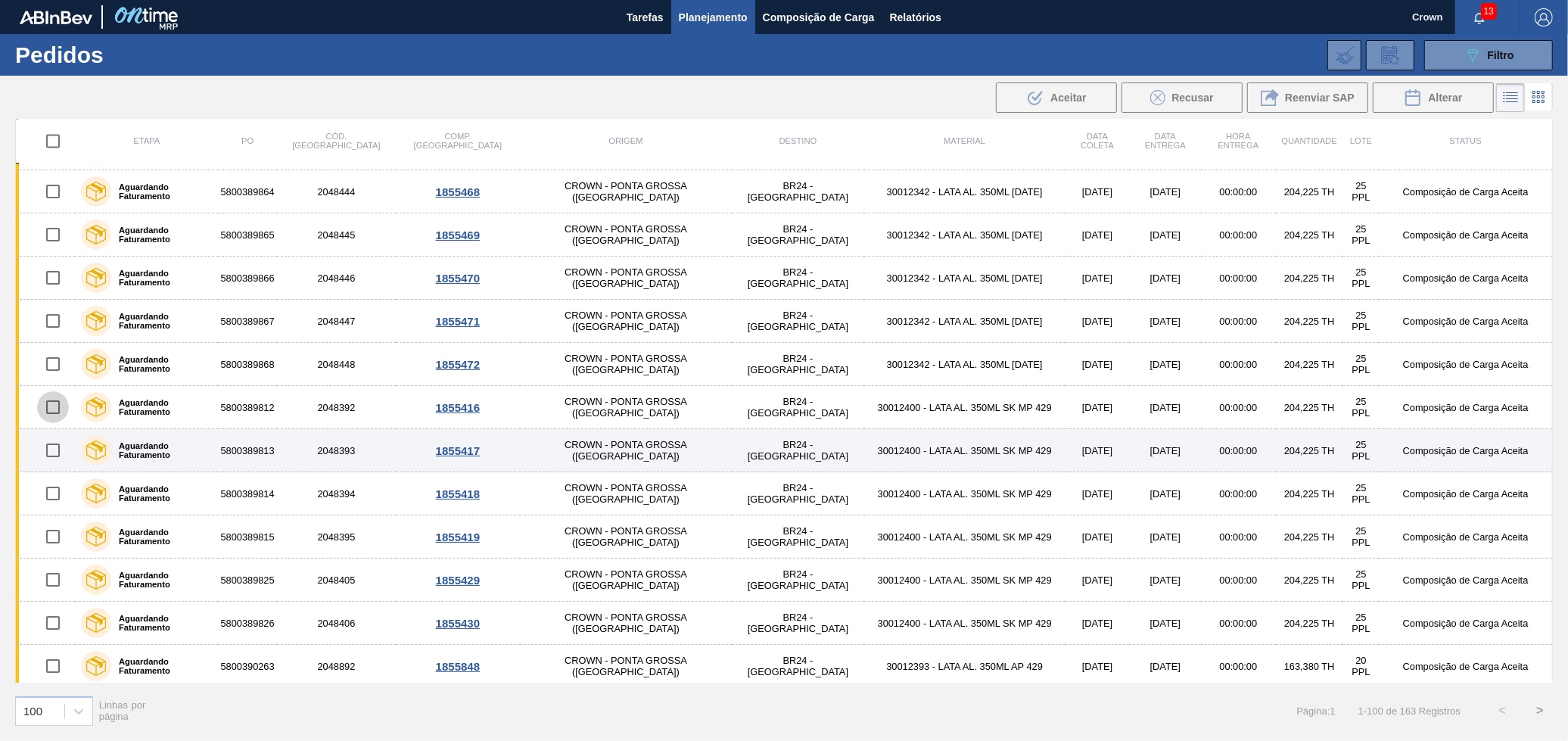
drag, startPoint x: 64, startPoint y: 412, endPoint x: 48, endPoint y: 440, distance: 32.2
click at [64, 413] on input "checkbox" at bounding box center [53, 408] width 32 height 32
checkbox input "true"
click at [51, 451] on input "checkbox" at bounding box center [53, 451] width 32 height 32
checkbox input "true"
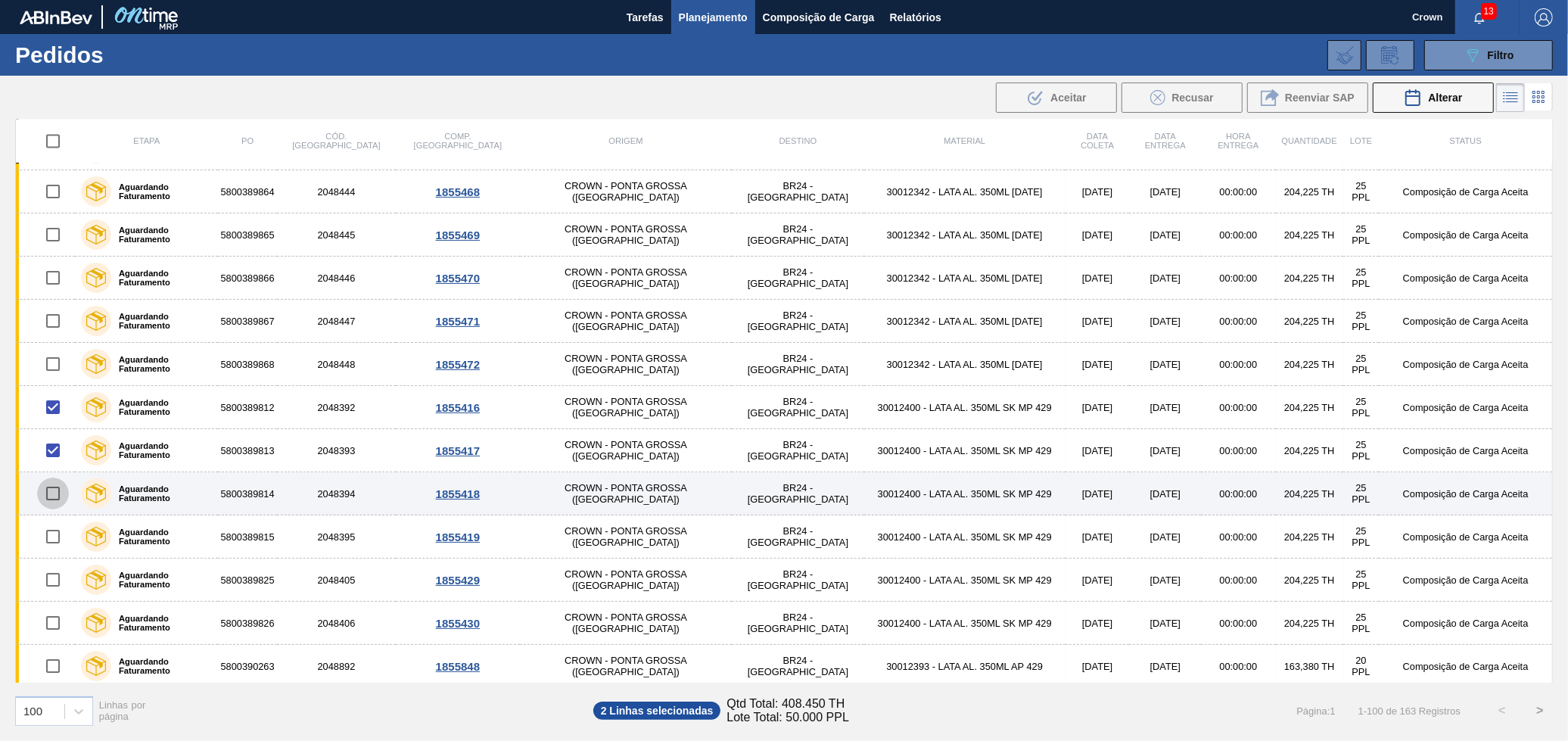
click at [55, 492] on input "checkbox" at bounding box center [53, 494] width 32 height 32
checkbox input "true"
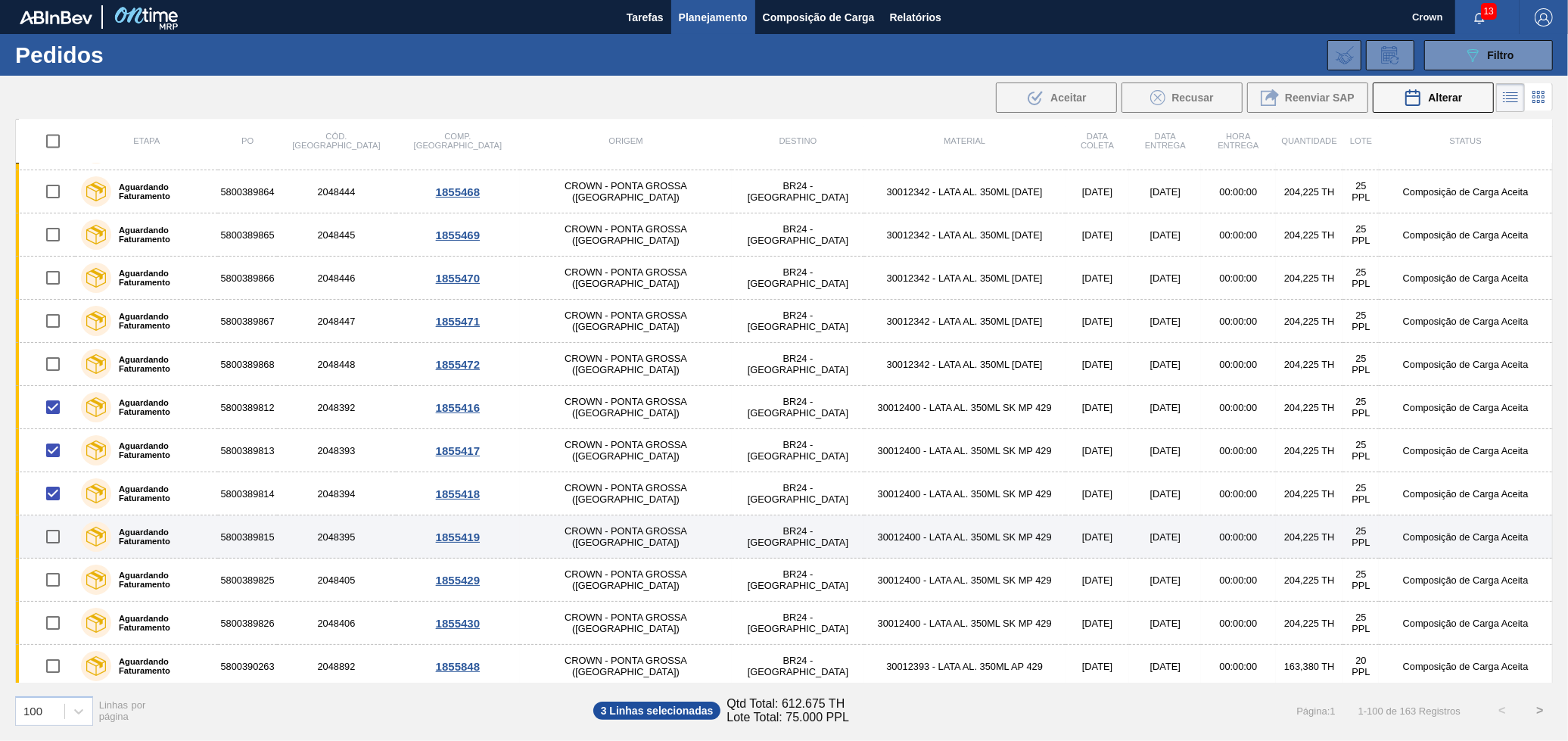
click at [49, 540] on input "checkbox" at bounding box center [53, 537] width 32 height 32
checkbox input "true"
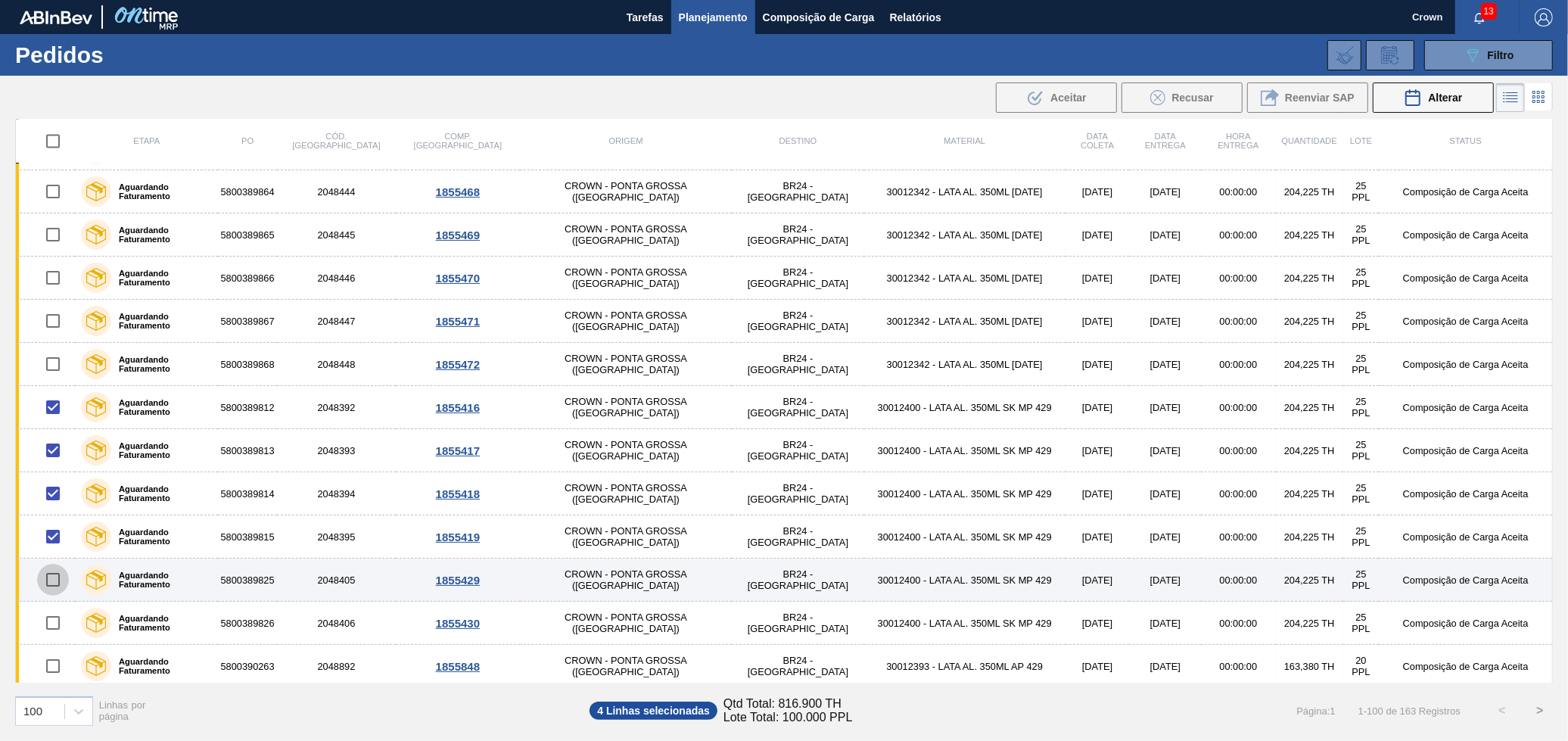
click at [58, 578] on input "checkbox" at bounding box center [53, 580] width 32 height 32
checkbox input "true"
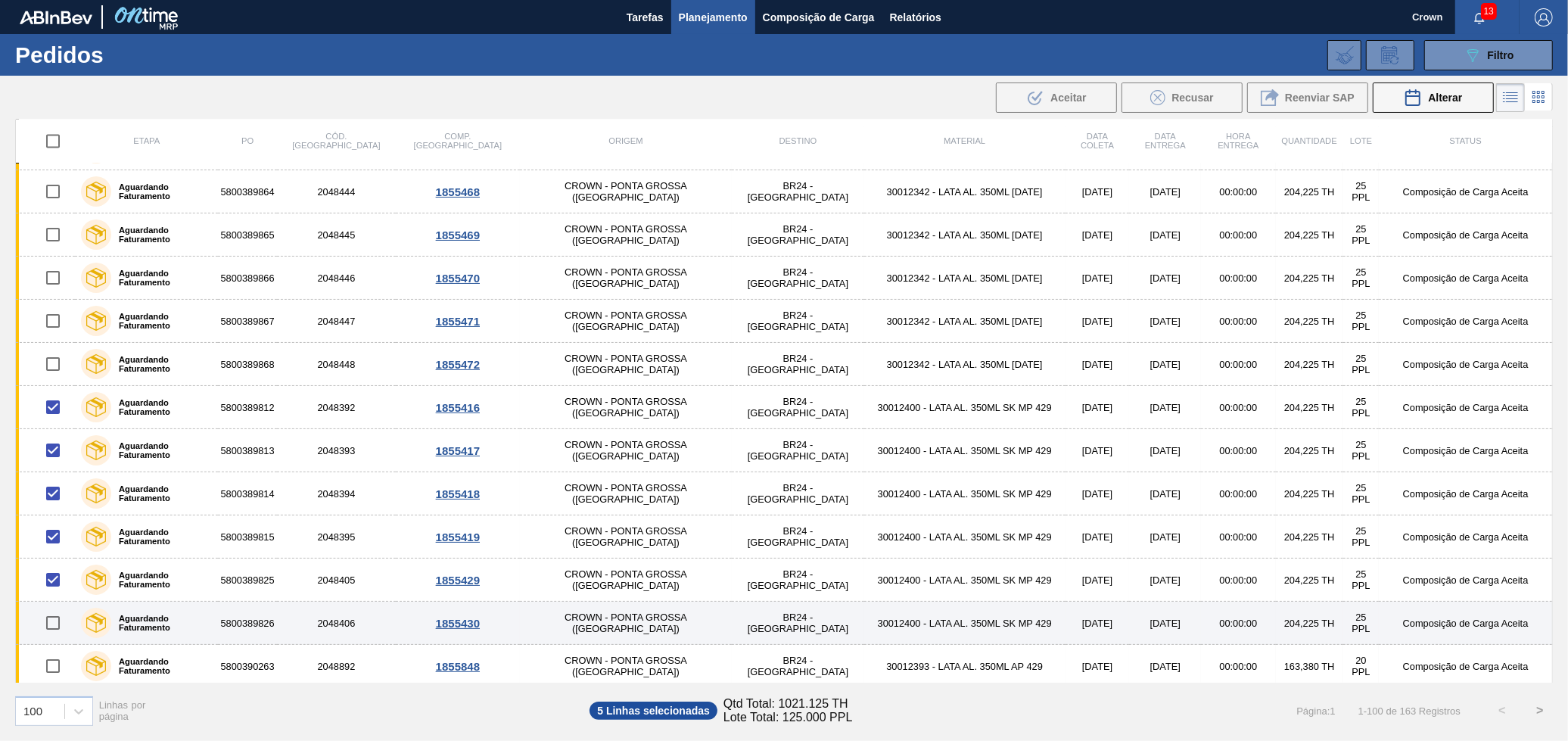
click at [51, 622] on input "checkbox" at bounding box center [53, 624] width 32 height 32
checkbox input "true"
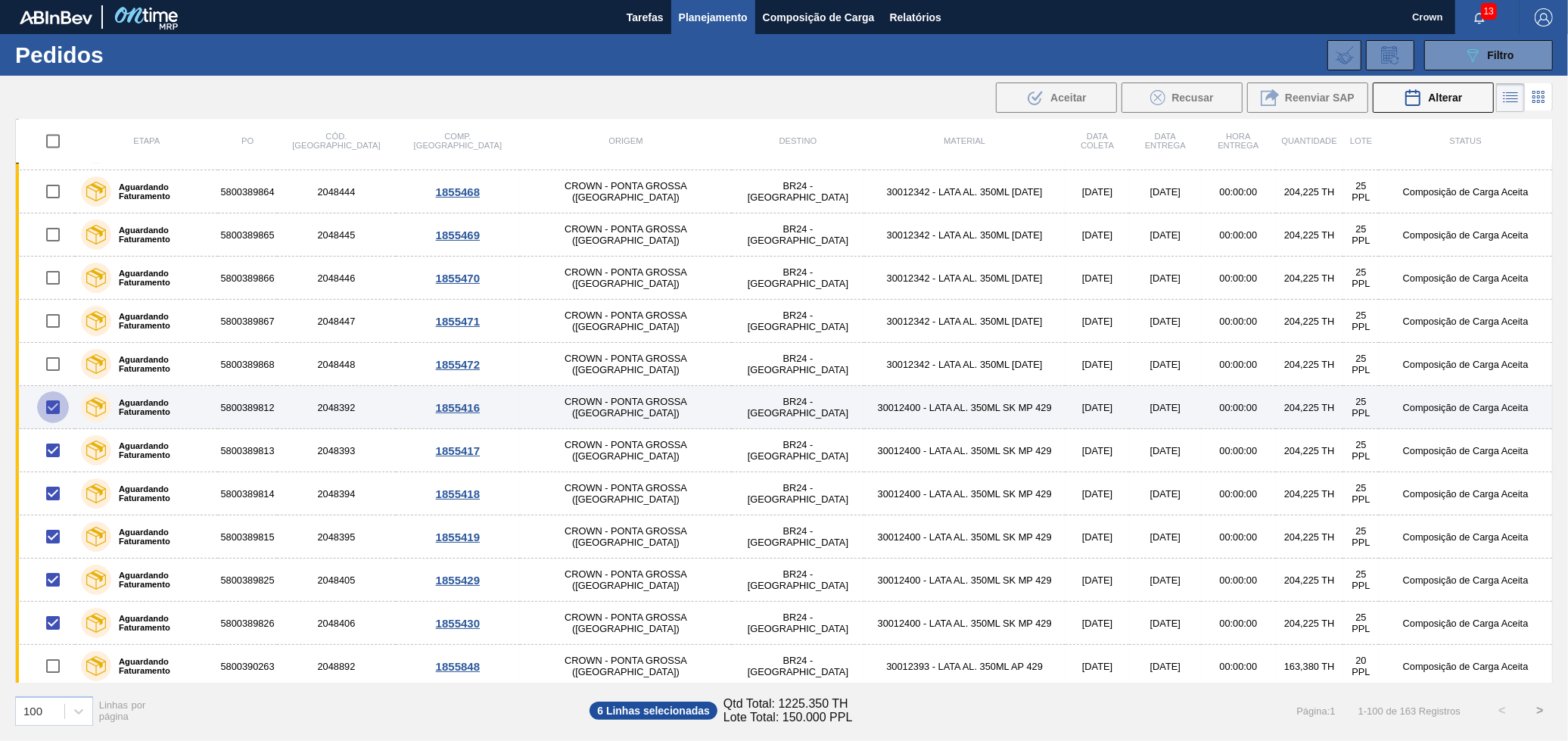
click at [50, 407] on input "checkbox" at bounding box center [53, 408] width 32 height 32
checkbox input "false"
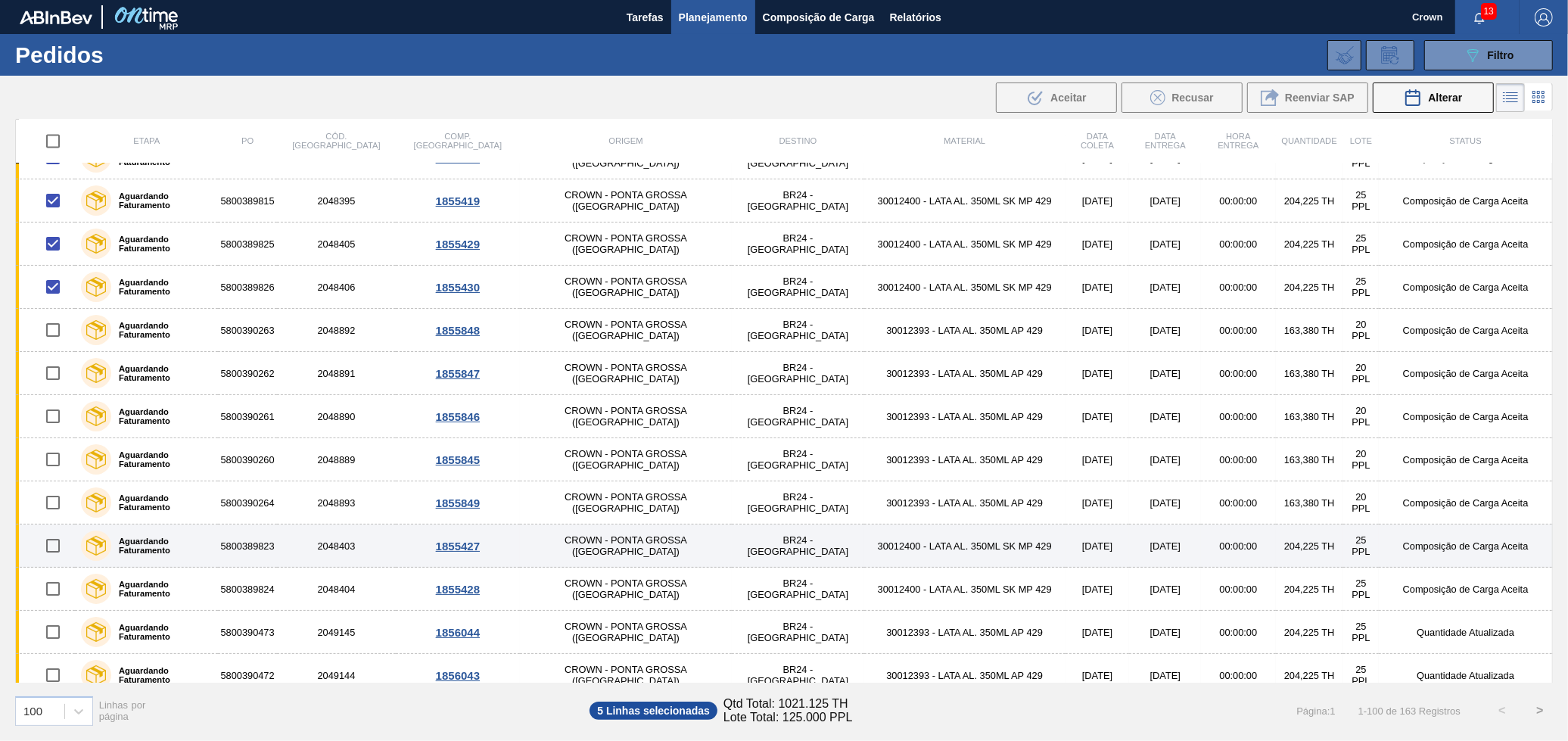
scroll to position [3350, 0]
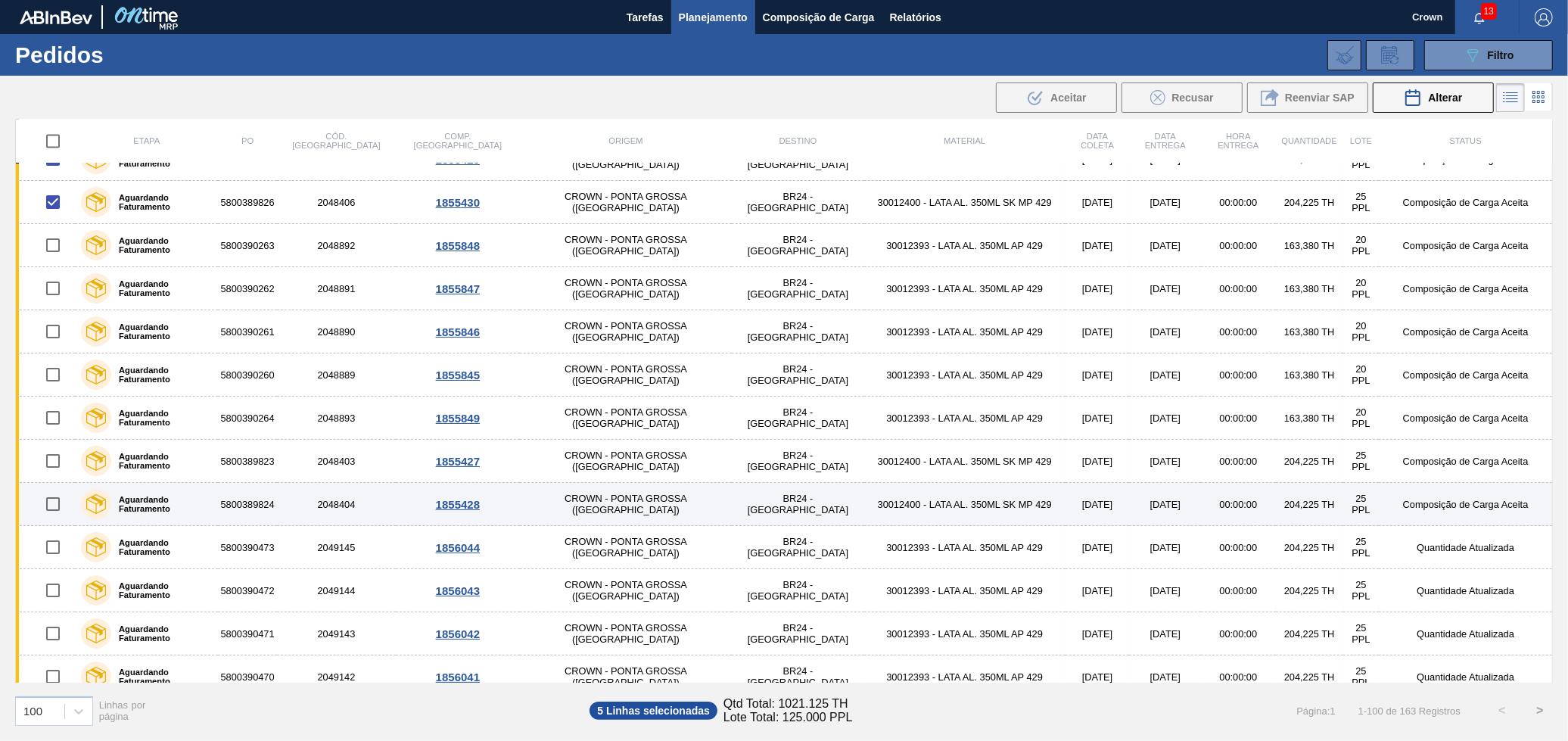
click at [53, 500] on input "checkbox" at bounding box center [53, 504] width 32 height 32
checkbox input "true"
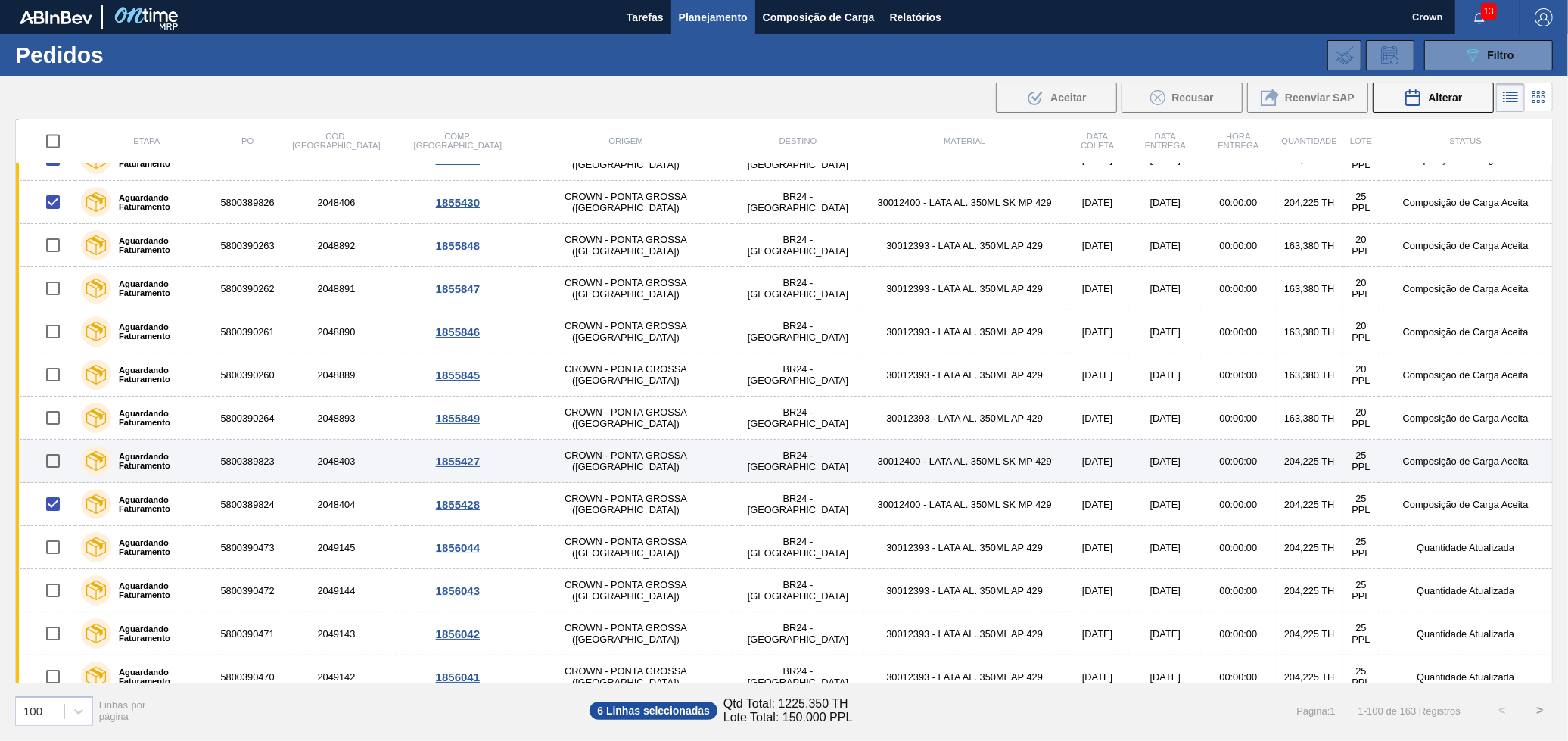
click at [53, 457] on input "checkbox" at bounding box center [53, 461] width 32 height 32
checkbox input "true"
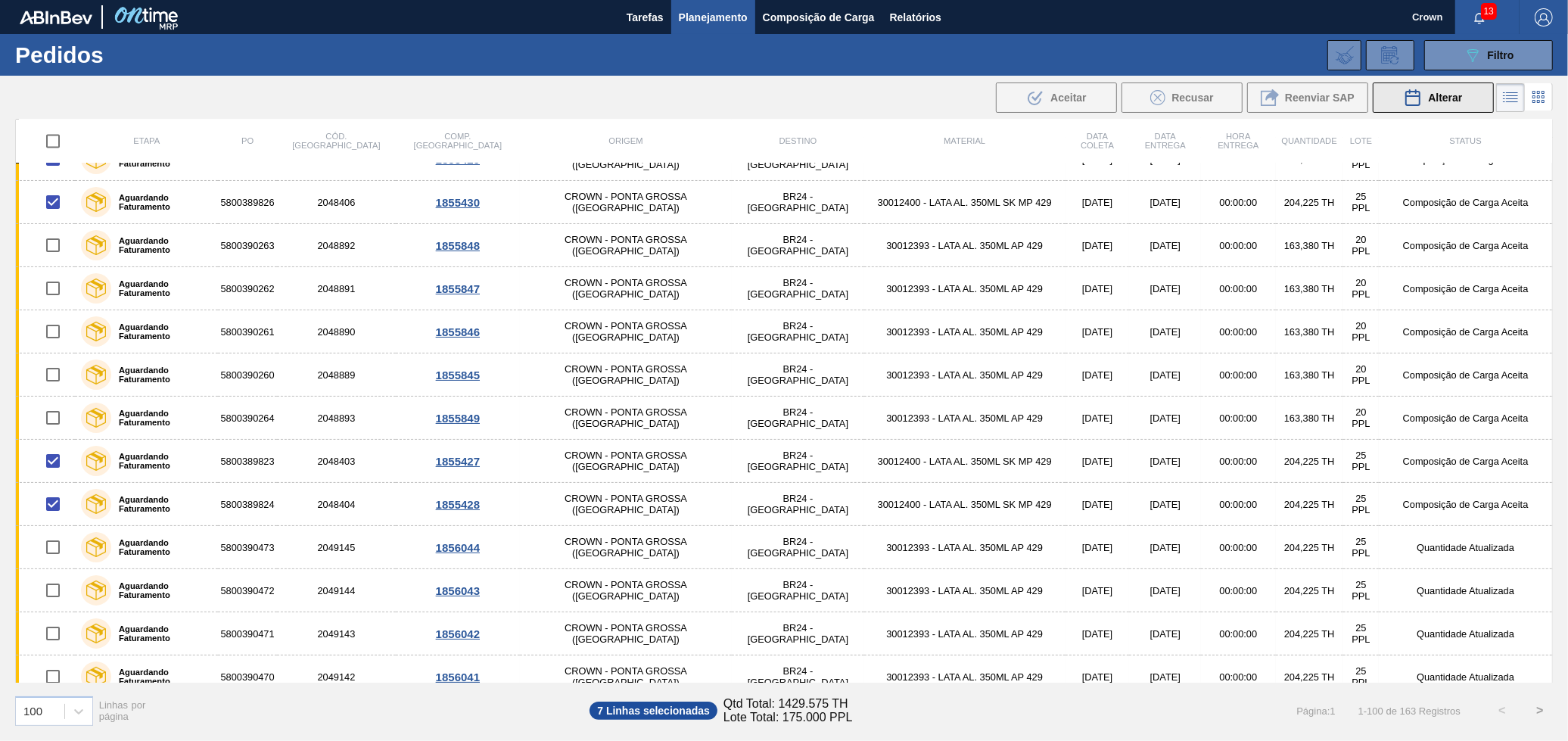
click at [1428, 93] on span "Alterar" at bounding box center [1445, 97] width 34 height 12
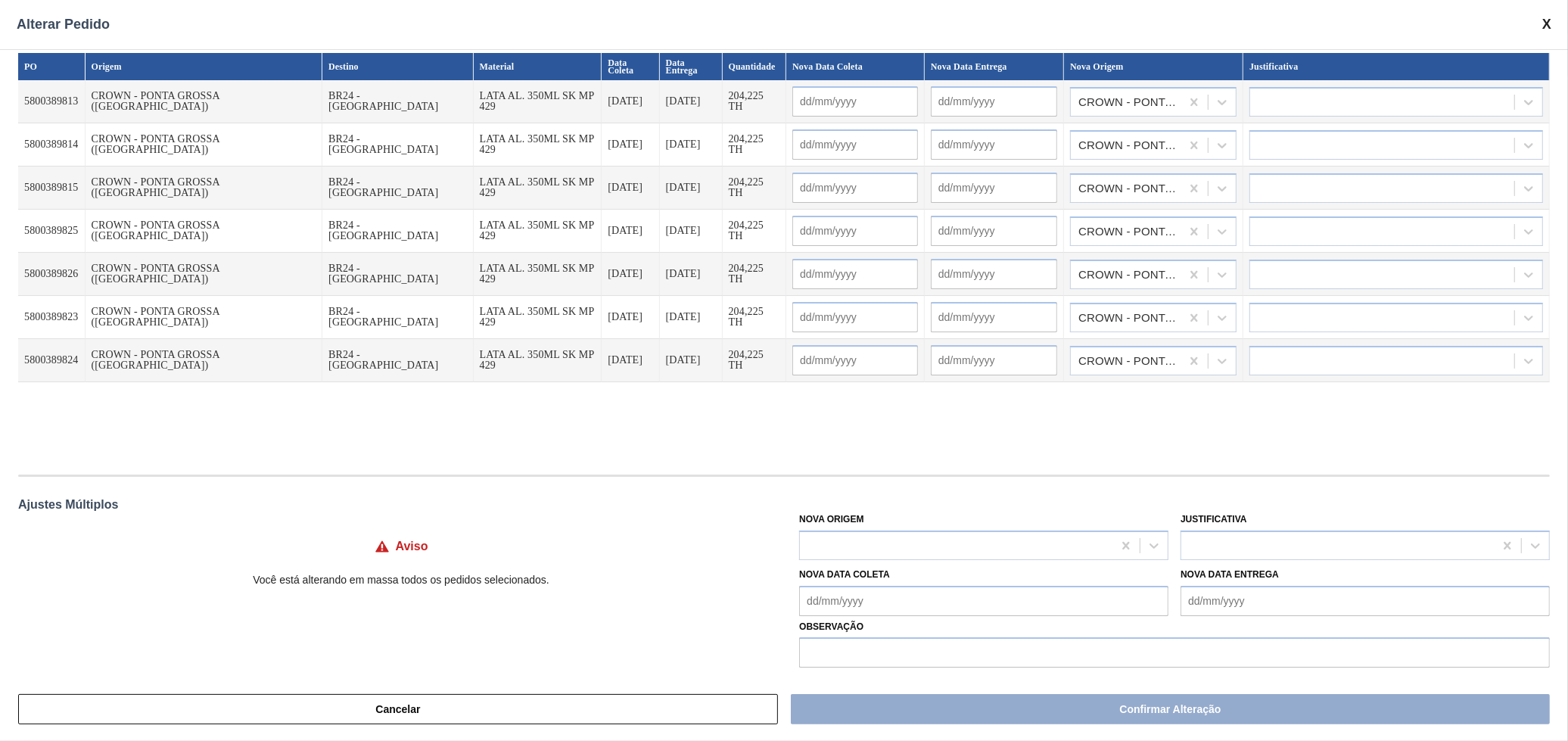
scroll to position [0, 0]
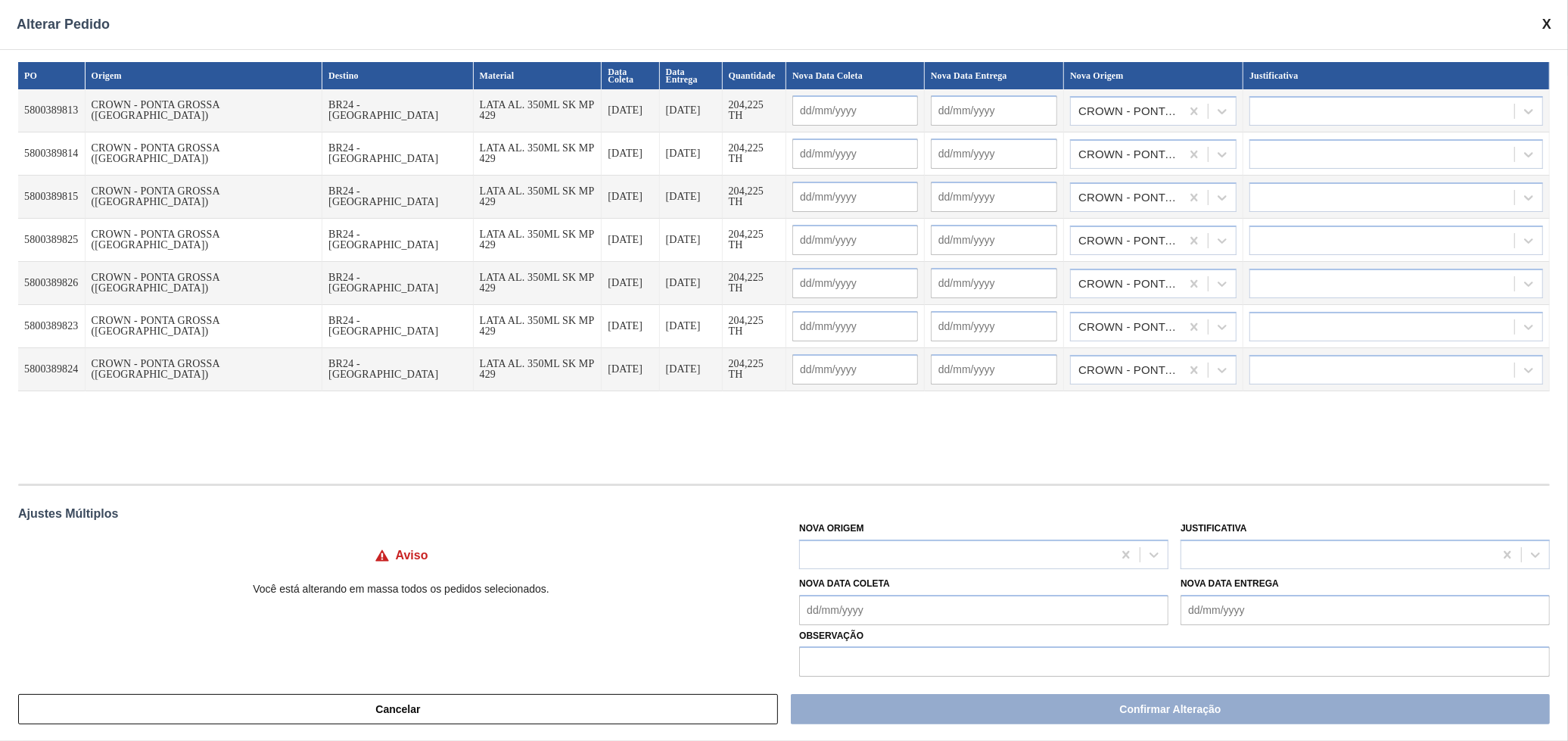
click at [792, 106] on input "text" at bounding box center [855, 111] width 125 height 31
click at [899, 140] on div "outubro 2025" at bounding box center [884, 145] width 182 height 10
click at [825, 233] on div "13" at bounding box center [835, 241] width 20 height 20
type input "13/10/2025"
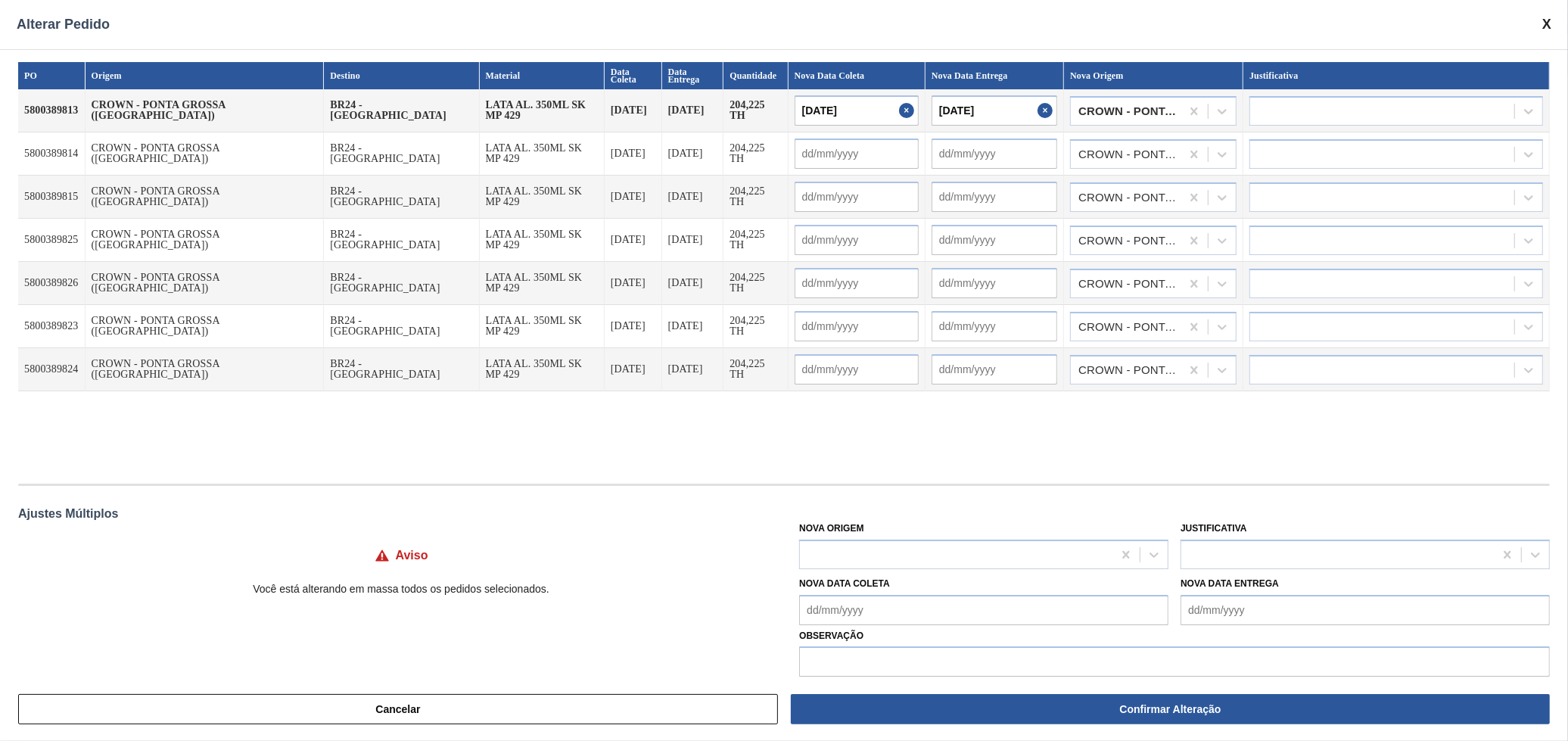
click at [802, 154] on input "text" at bounding box center [856, 154] width 124 height 31
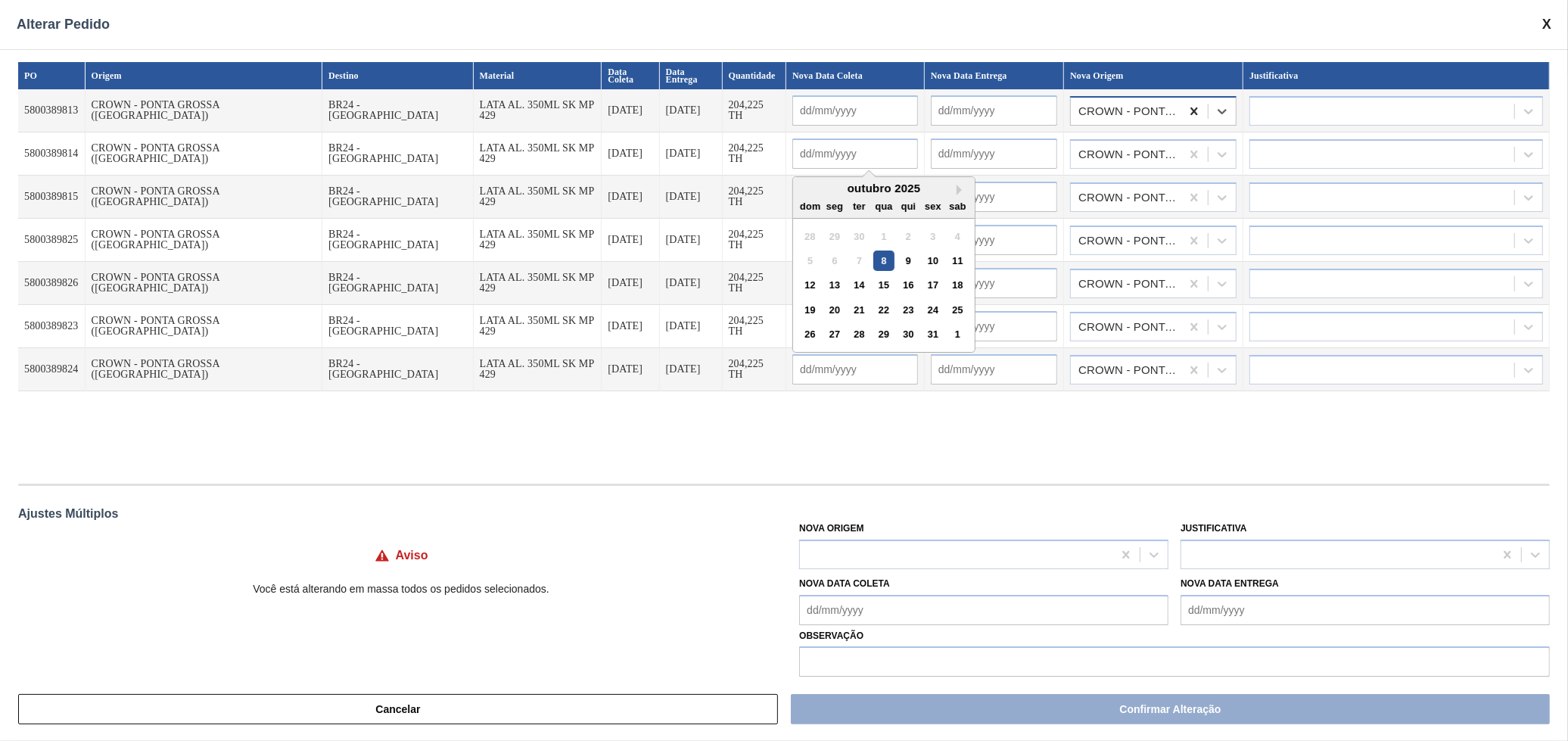
click at [1190, 109] on icon at bounding box center [1194, 111] width 15 height 15
click at [1212, 106] on div at bounding box center [1222, 111] width 27 height 27
click at [1179, 220] on div "CROWN - CABREÚVA (SP)" at bounding box center [1153, 233] width 166 height 28
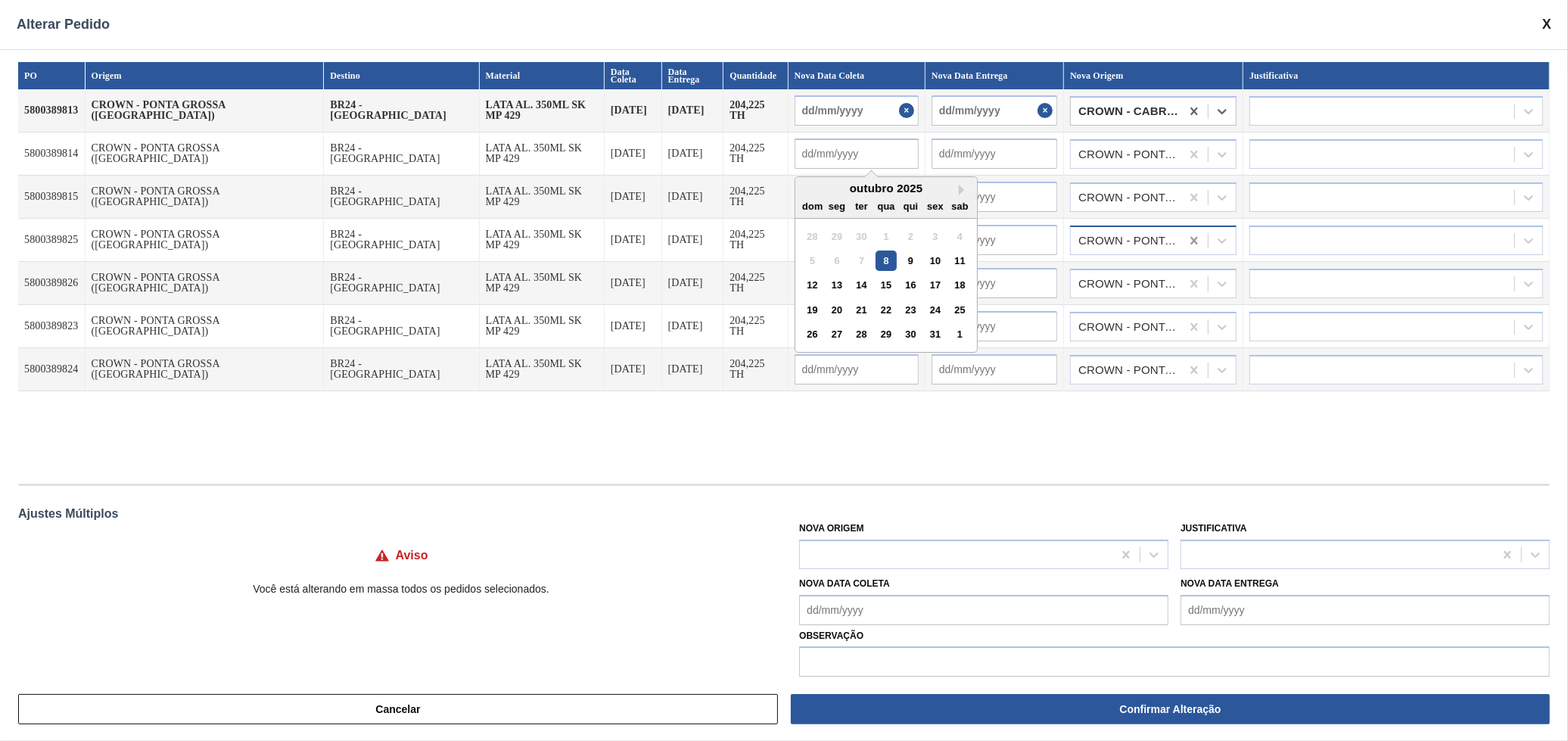
type input "13/10/2025"
type input "15/10/2025"
click at [814, 142] on input "text" at bounding box center [856, 154] width 124 height 31
click at [827, 285] on div "13" at bounding box center [836, 285] width 20 height 20
type input "13/10/2025"
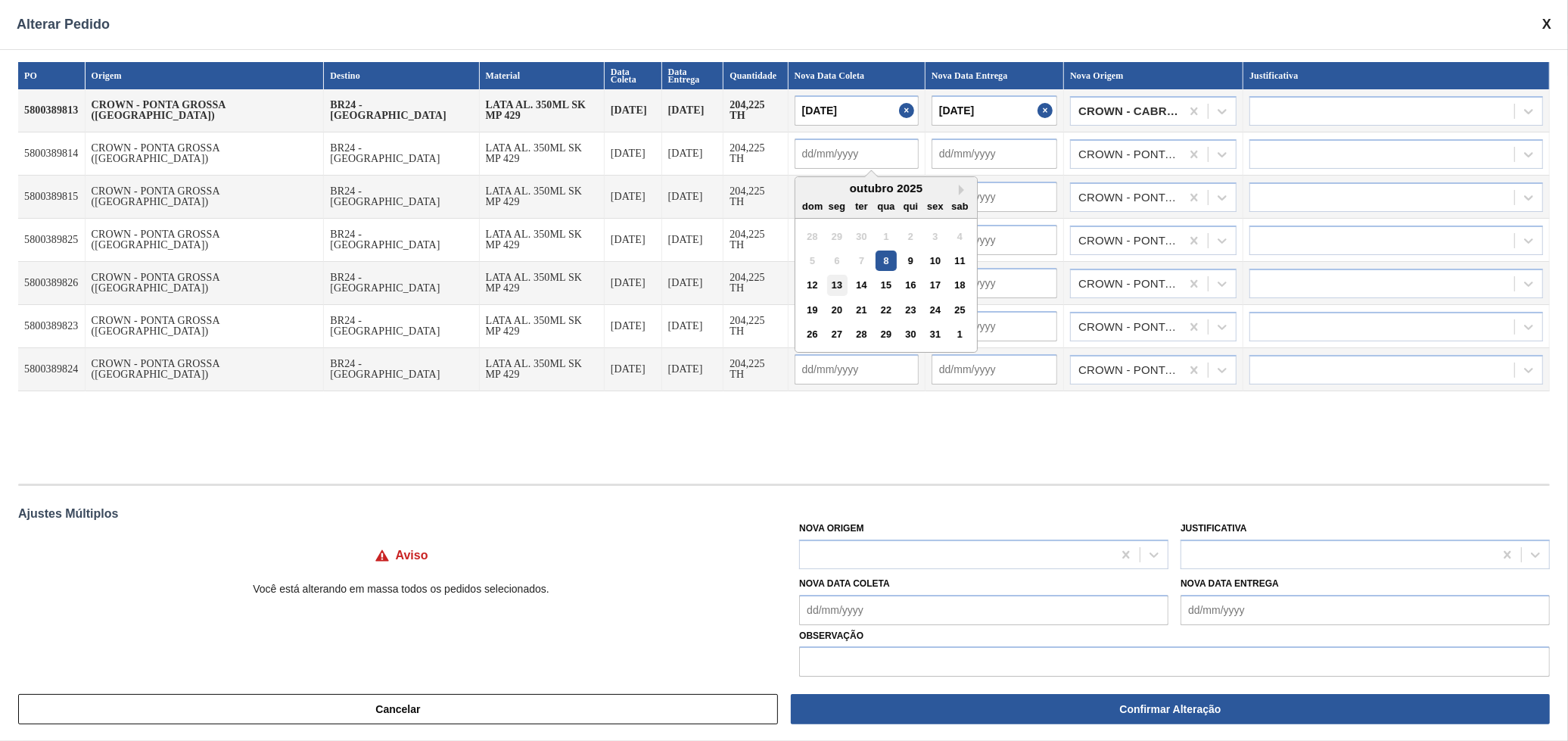
type input "13/10/2025"
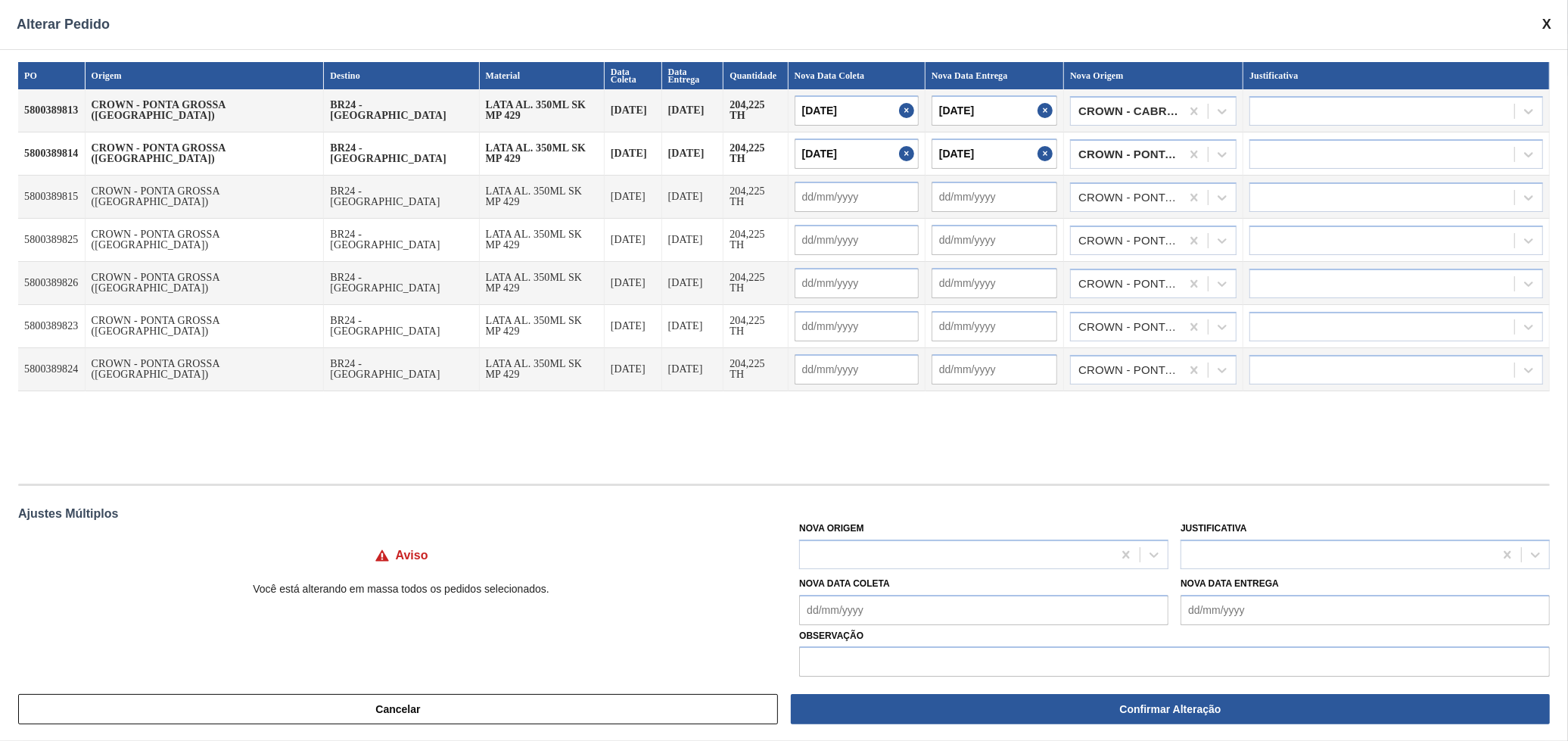
click at [802, 200] on input "text" at bounding box center [856, 197] width 124 height 31
click at [827, 318] on div "13" at bounding box center [836, 327] width 20 height 20
type input "13/10/2025"
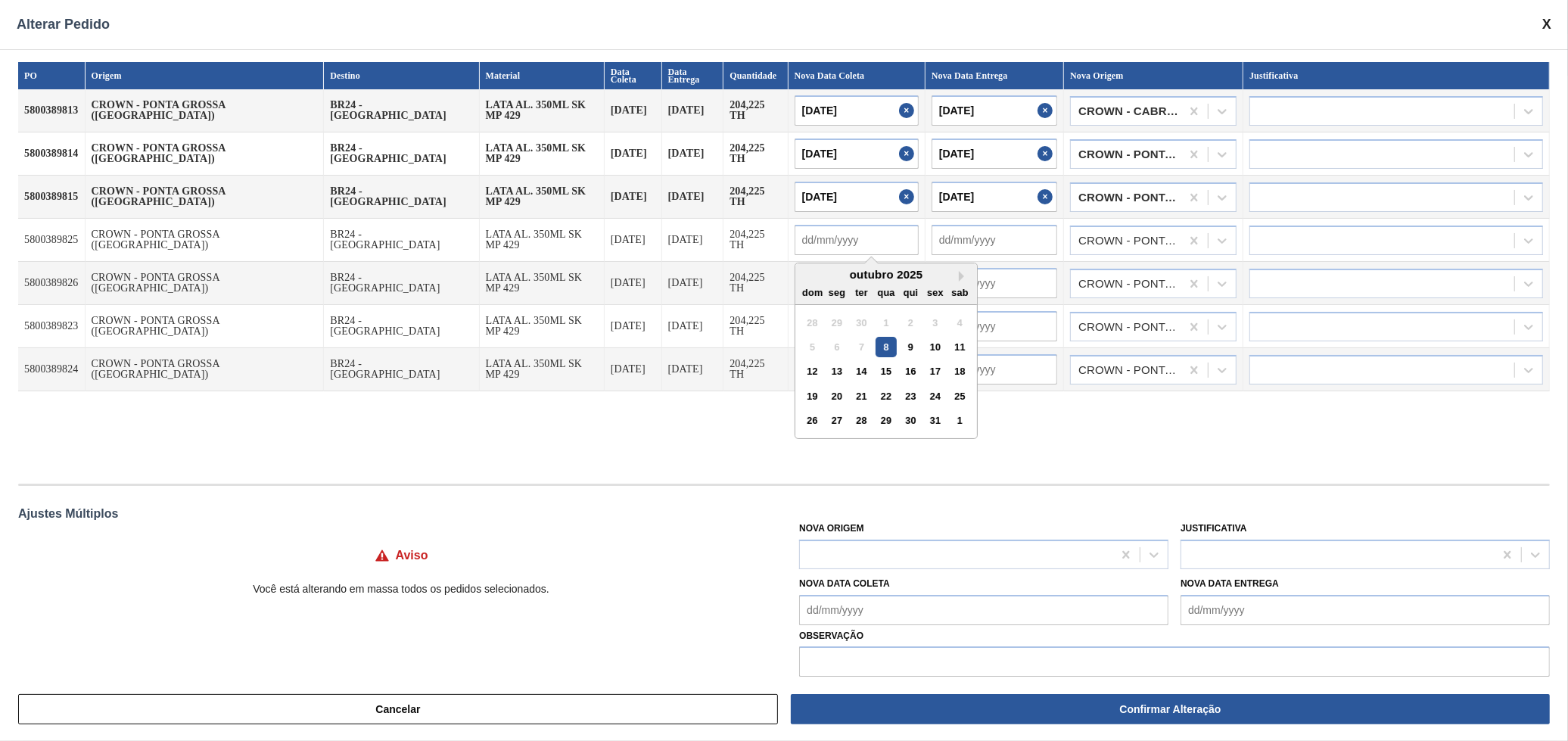
click at [794, 241] on input "text" at bounding box center [856, 240] width 124 height 31
click at [852, 361] on div "14" at bounding box center [861, 371] width 20 height 20
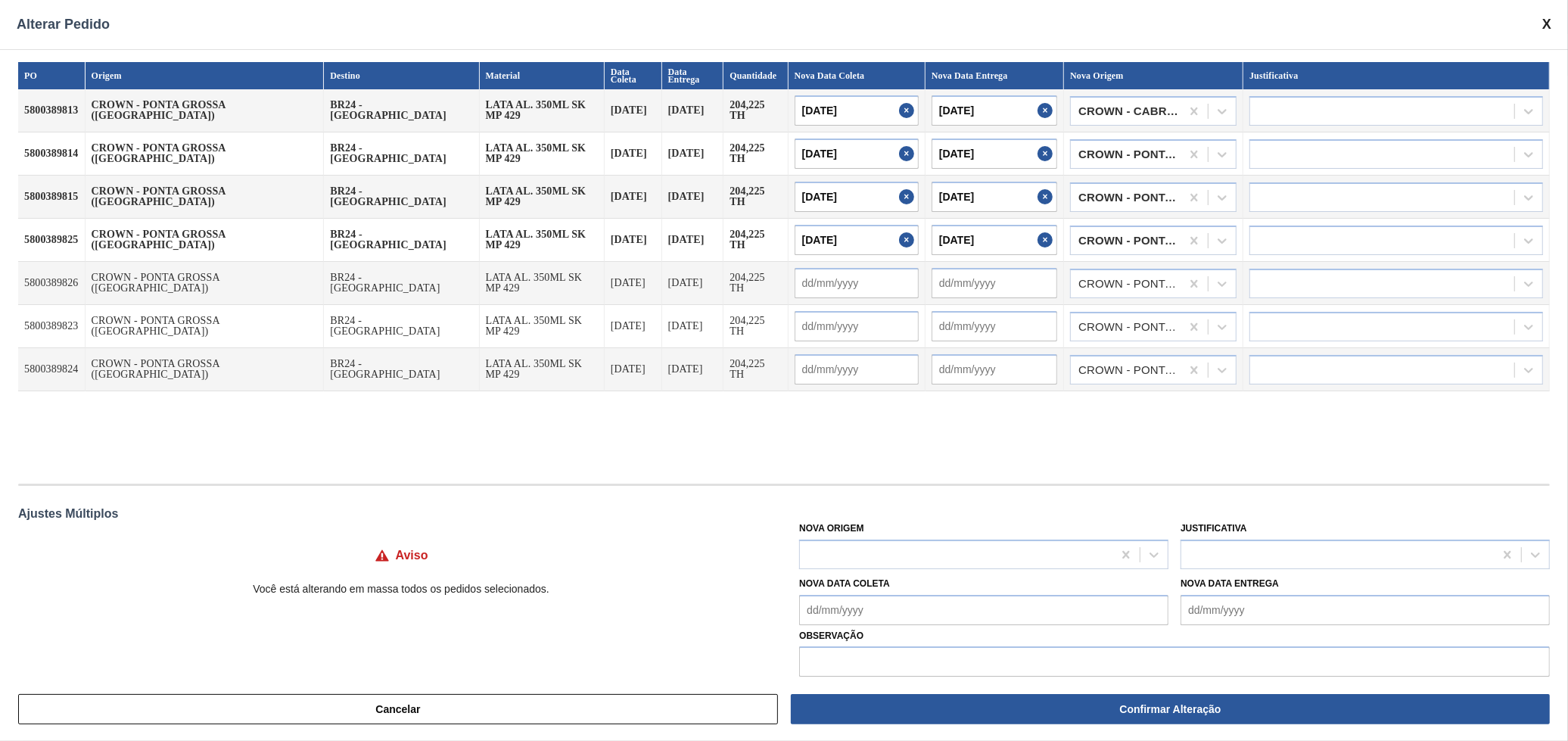
type input "14/10/2025"
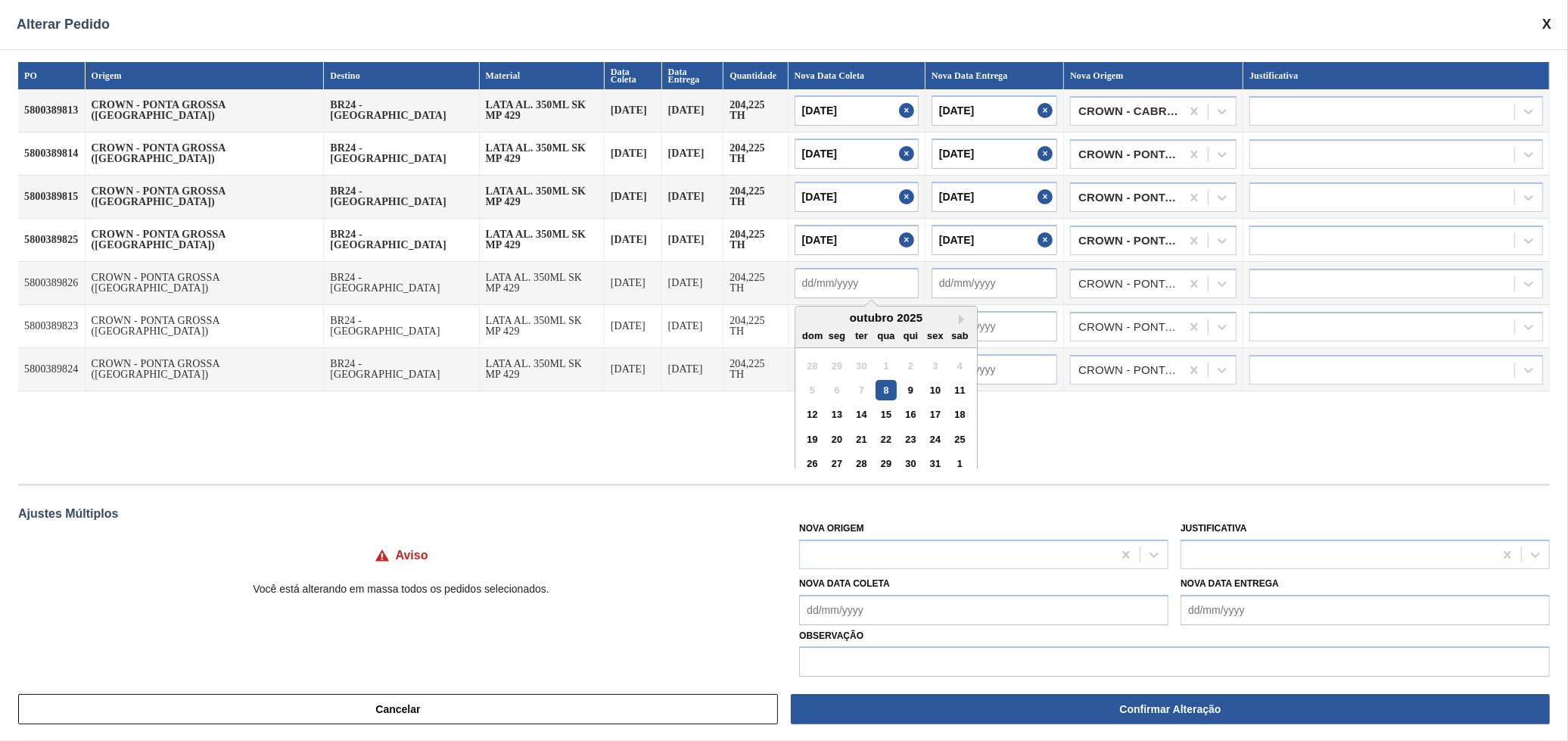
click at [800, 282] on input "text" at bounding box center [856, 283] width 124 height 31
click at [852, 405] on div "14" at bounding box center [861, 414] width 20 height 20
type input "14/10/2025"
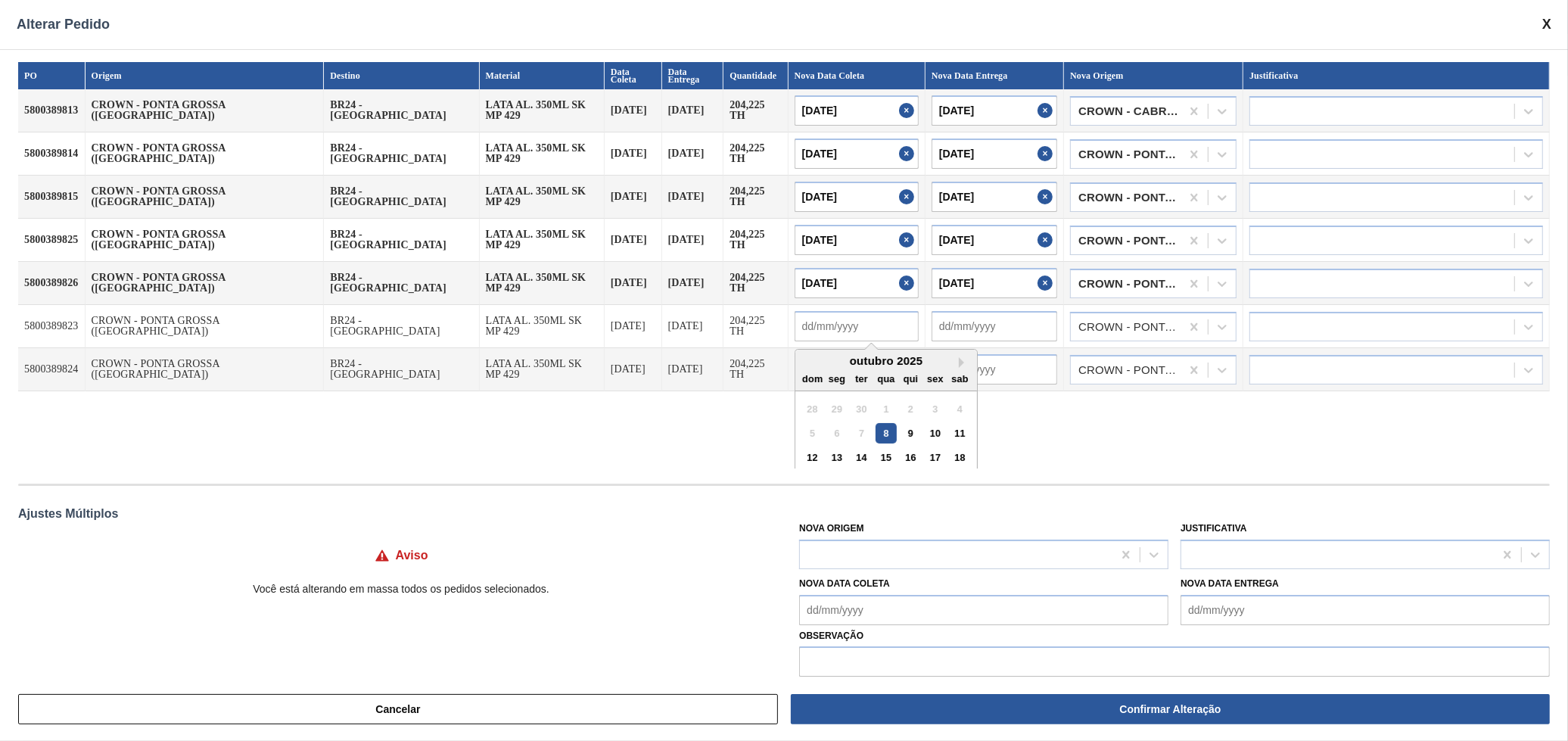
click at [794, 325] on input "text" at bounding box center [856, 327] width 124 height 31
click at [852, 447] on div "14" at bounding box center [861, 457] width 20 height 20
type input "14/10/2025"
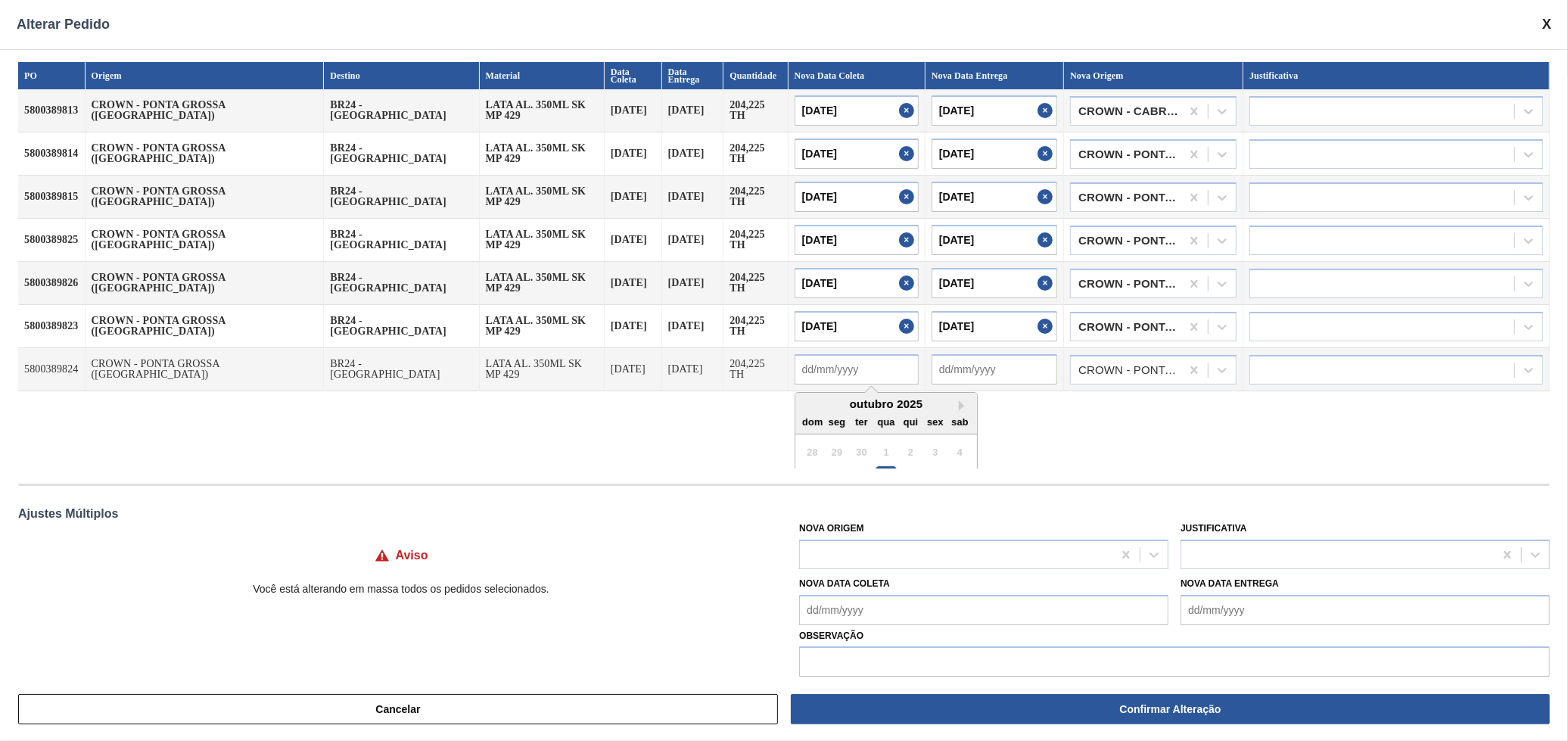
click at [794, 366] on input "text" at bounding box center [856, 369] width 124 height 31
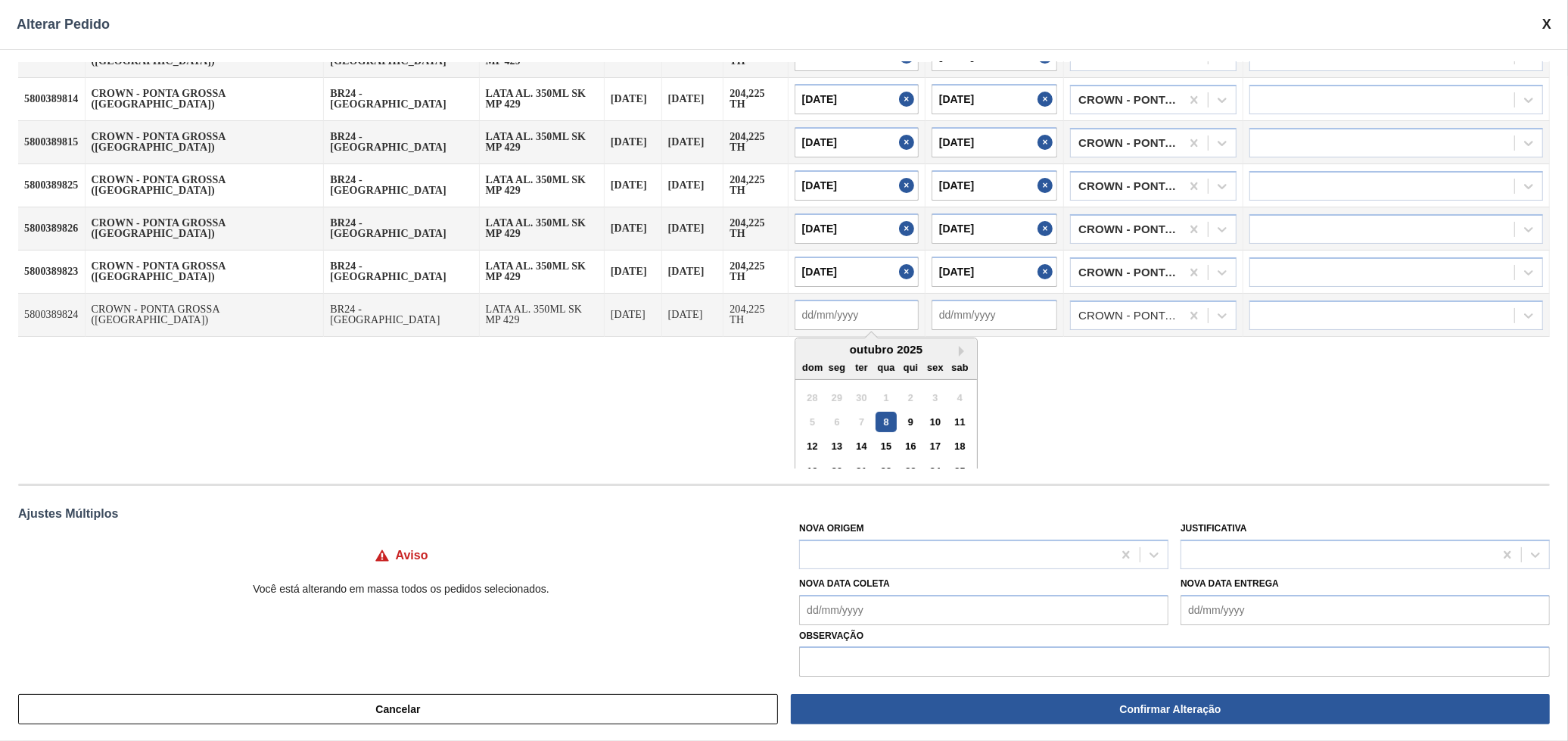
scroll to position [84, 0]
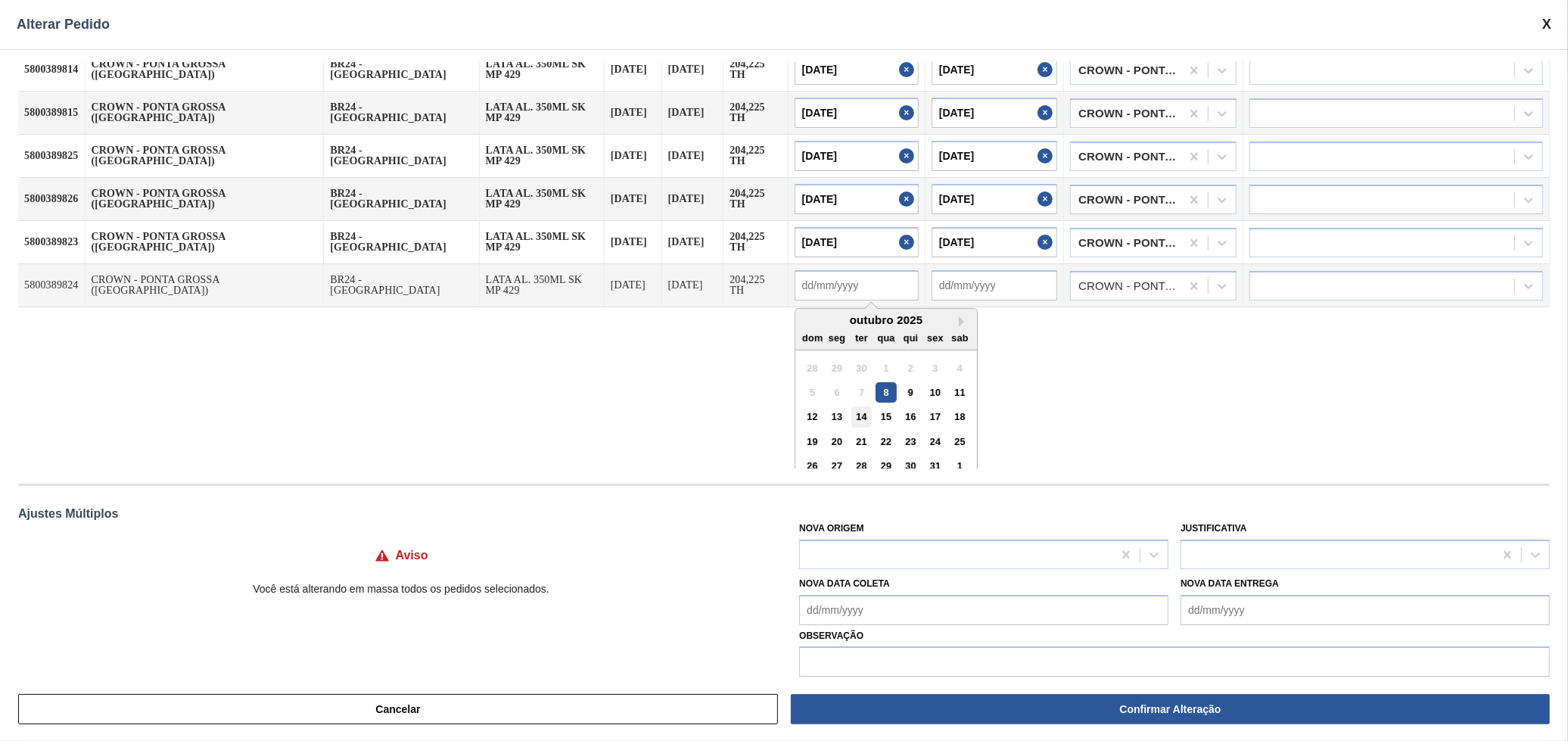
click at [852, 416] on div "14" at bounding box center [861, 416] width 20 height 20
type input "14/10/2025"
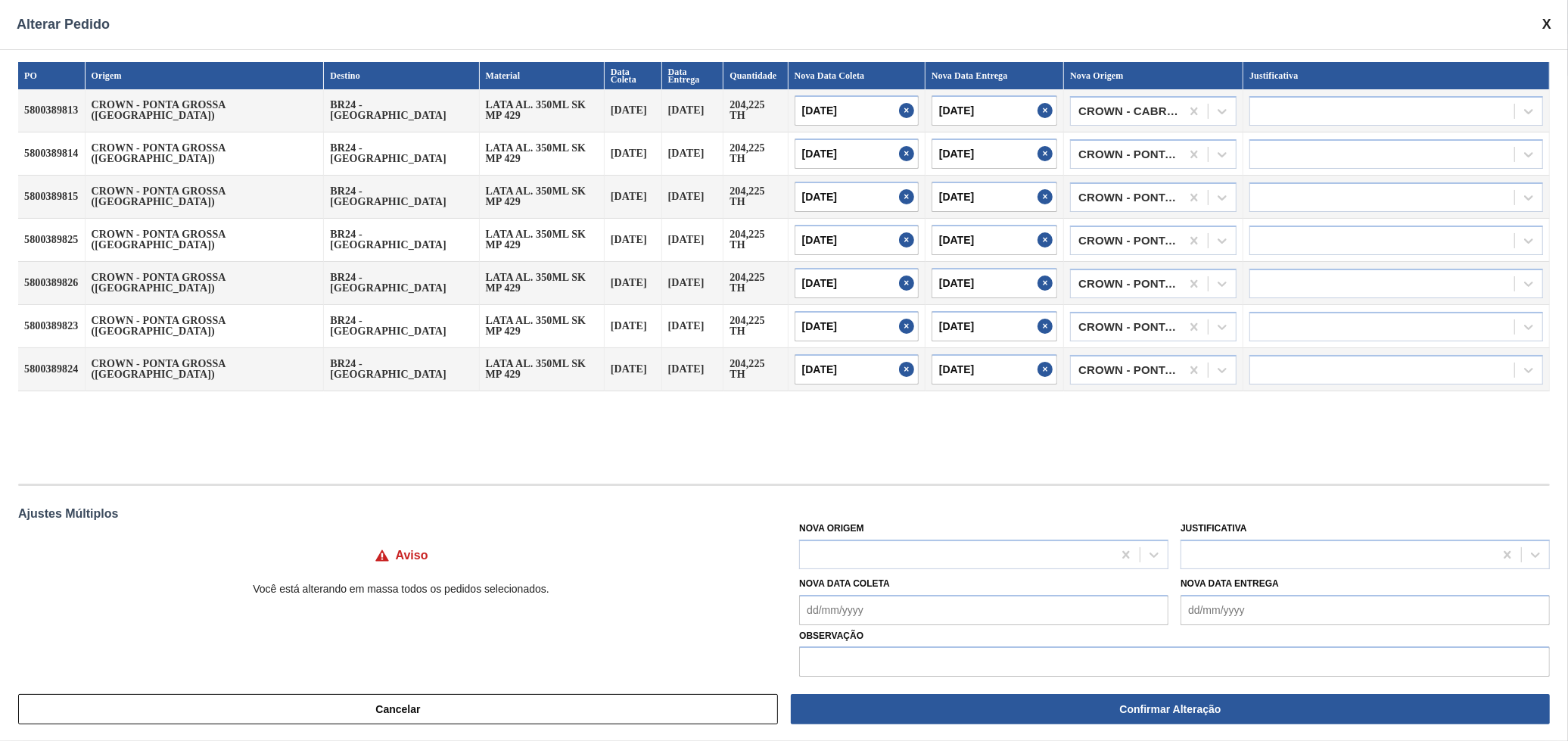
scroll to position [0, 0]
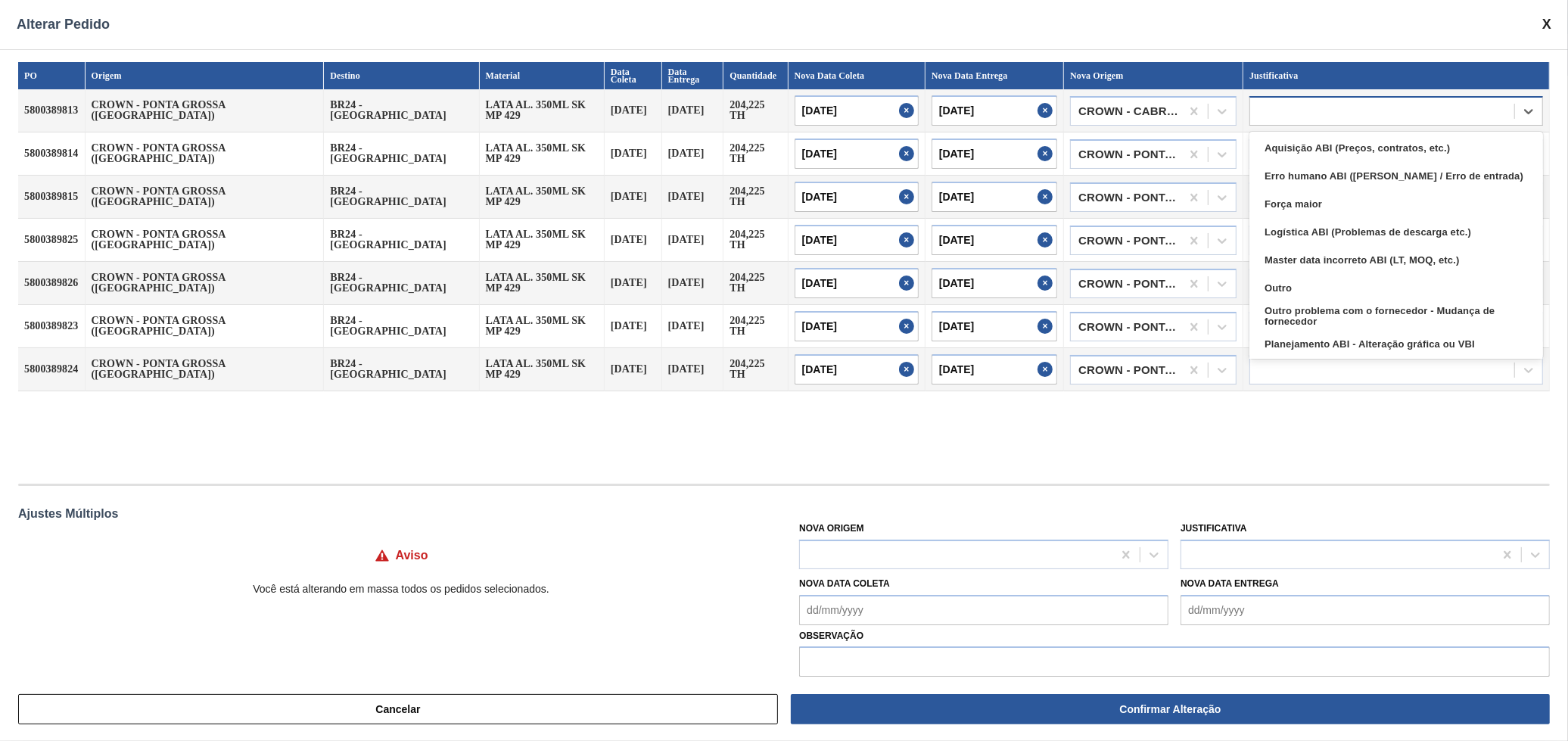
click at [1283, 100] on div at bounding box center [1382, 110] width 264 height 22
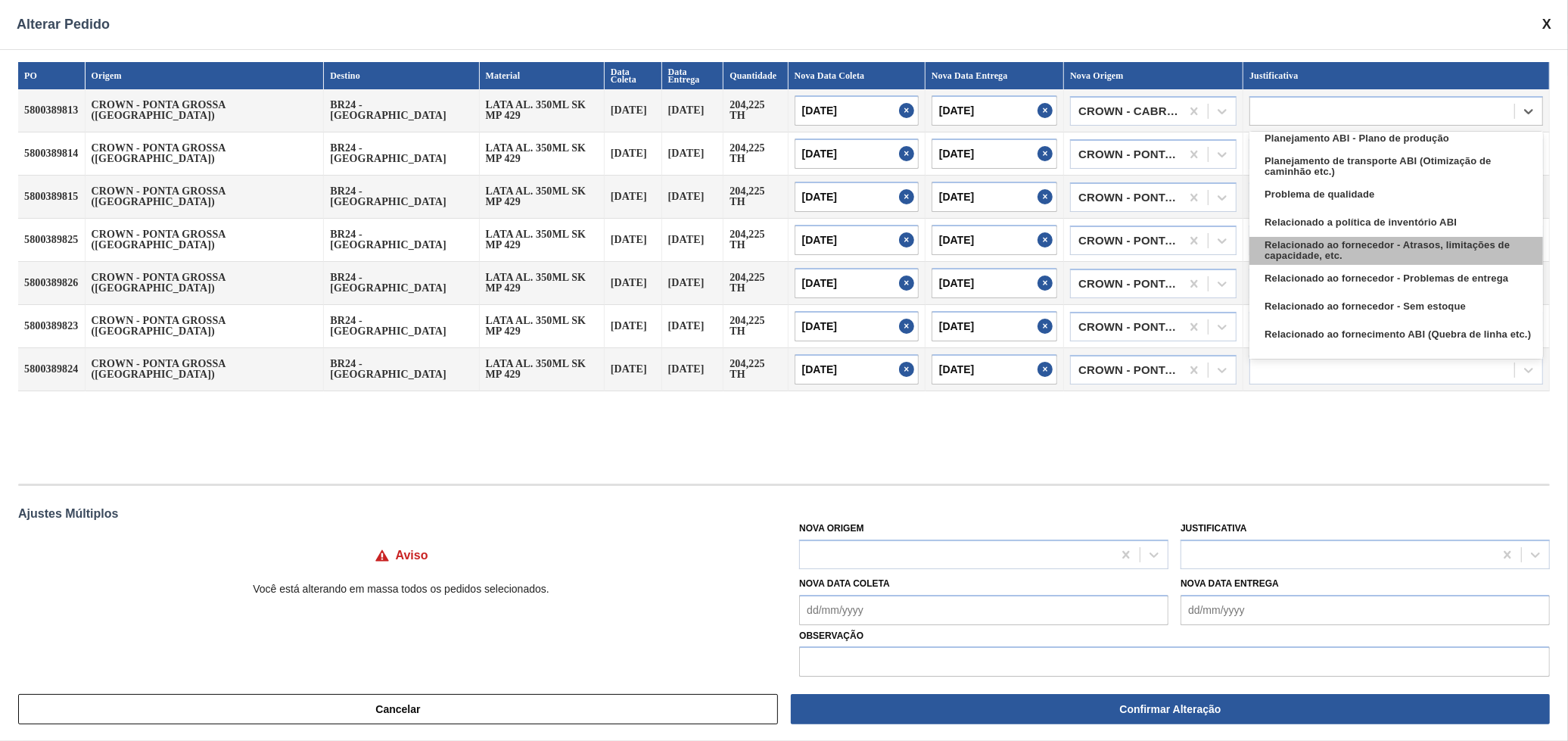
scroll to position [282, 0]
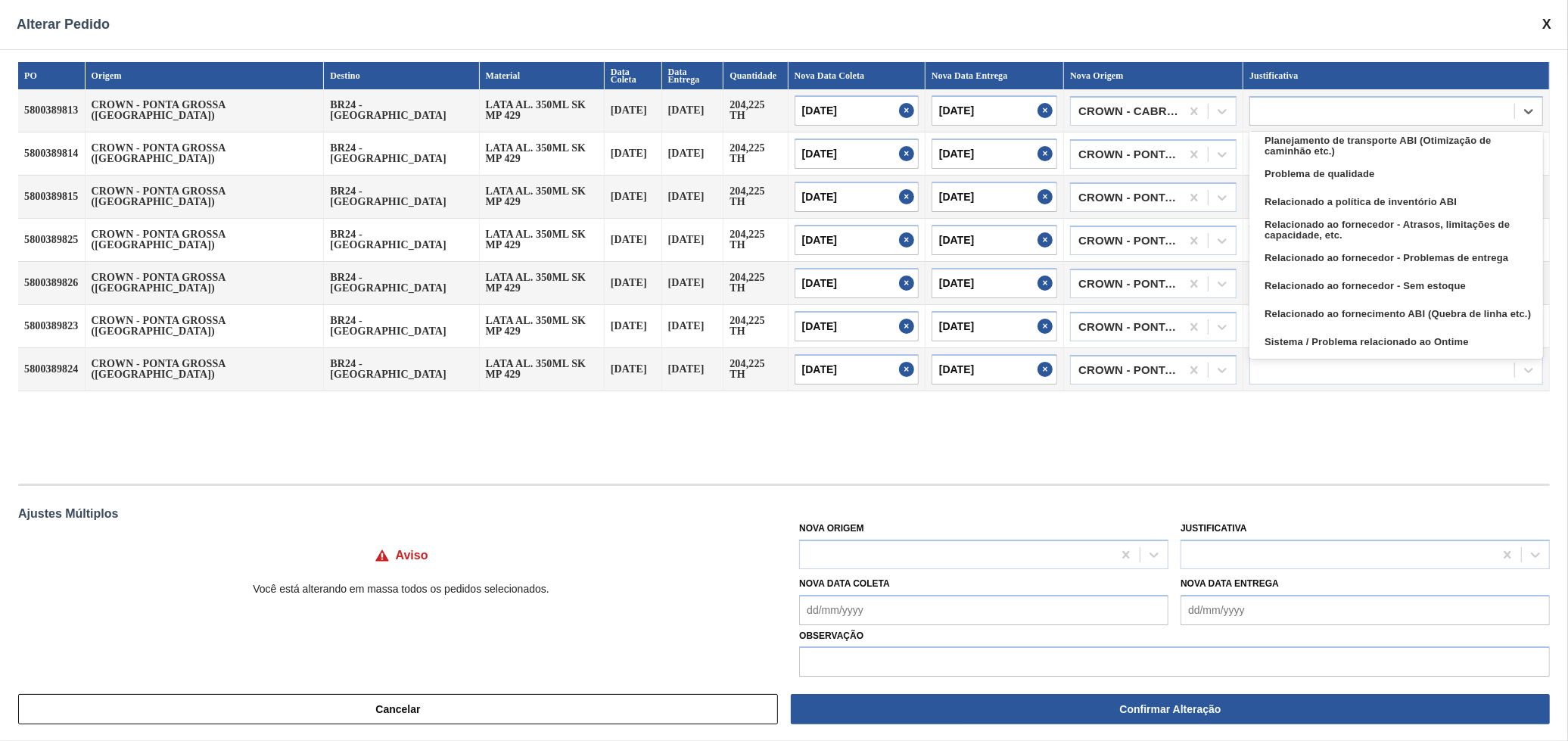
click at [1359, 231] on div "Relacionado ao fornecedor - Atrasos, limitações de capacidade, etc." at bounding box center [1396, 230] width 293 height 28
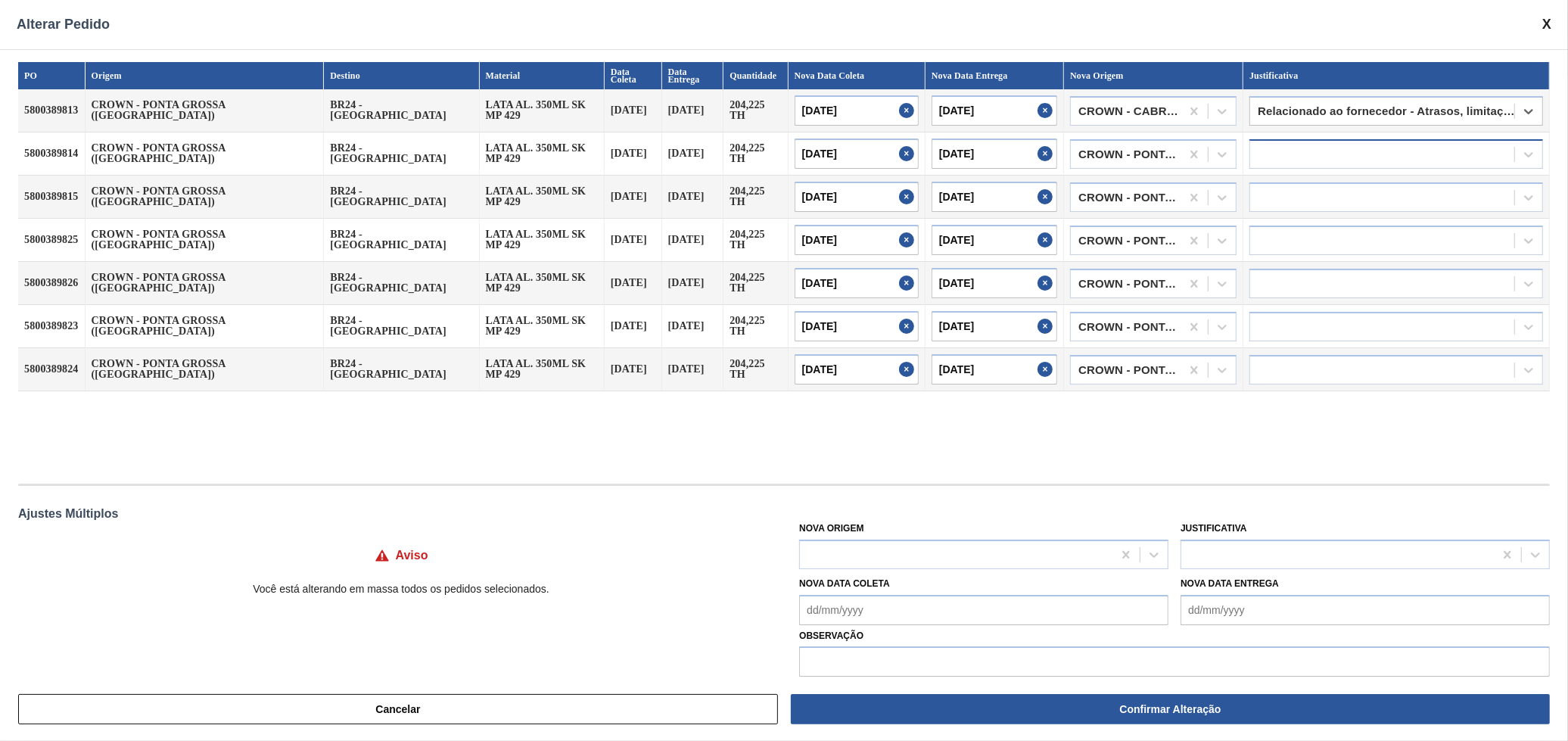
click at [1303, 143] on div at bounding box center [1382, 154] width 264 height 22
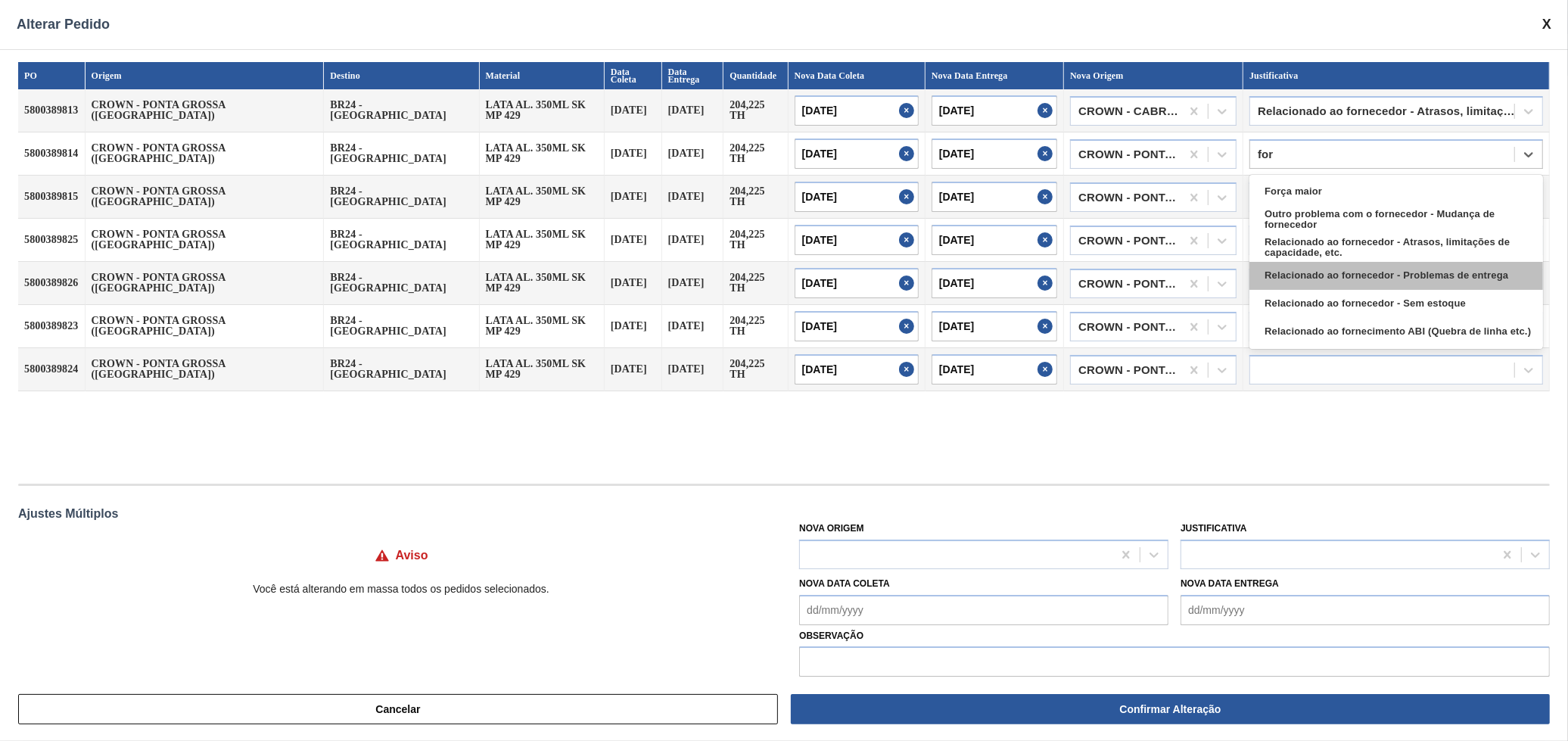
type input "forn"
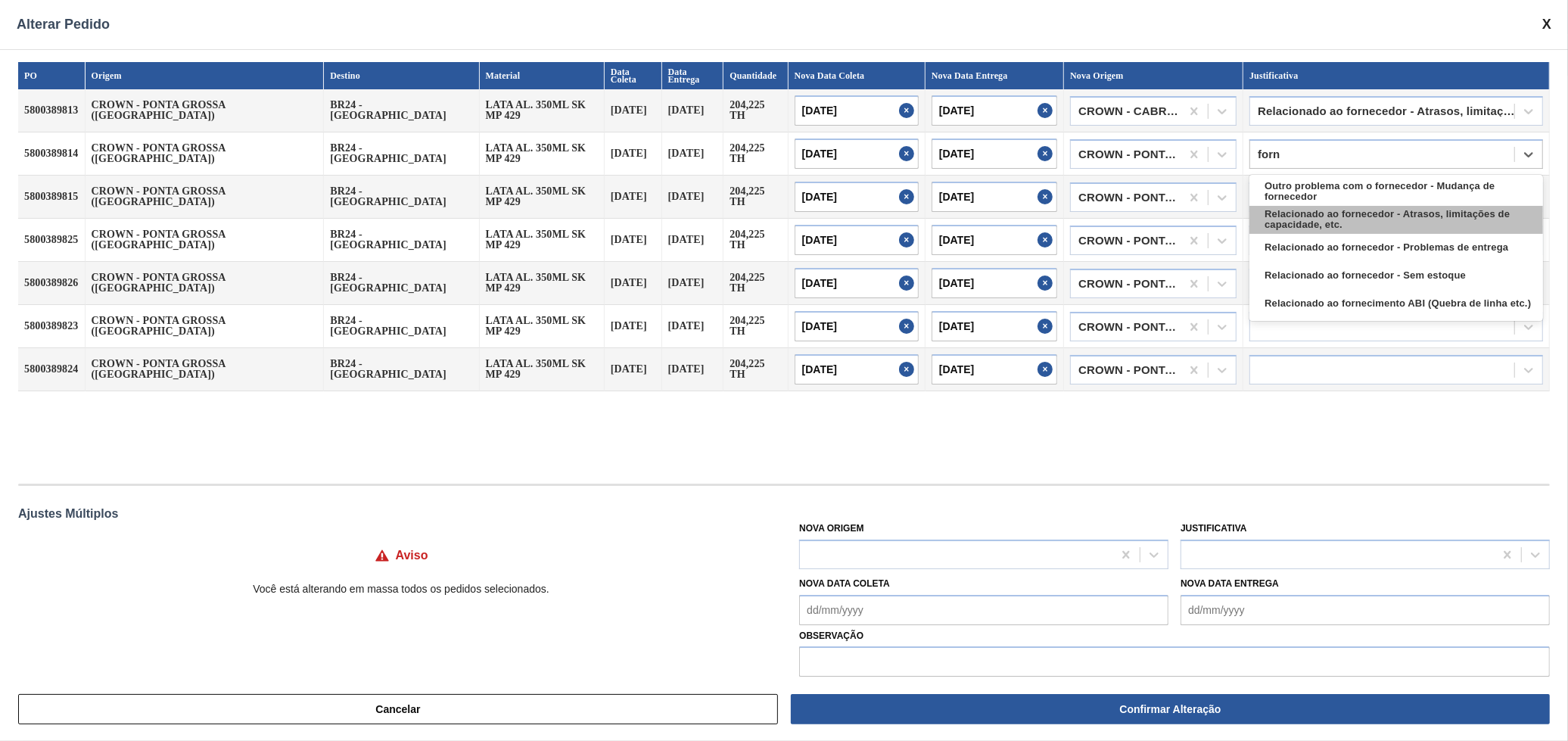
click at [1401, 212] on div "Relacionado ao fornecedor - Atrasos, limitações de capacidade, etc." at bounding box center [1396, 220] width 293 height 28
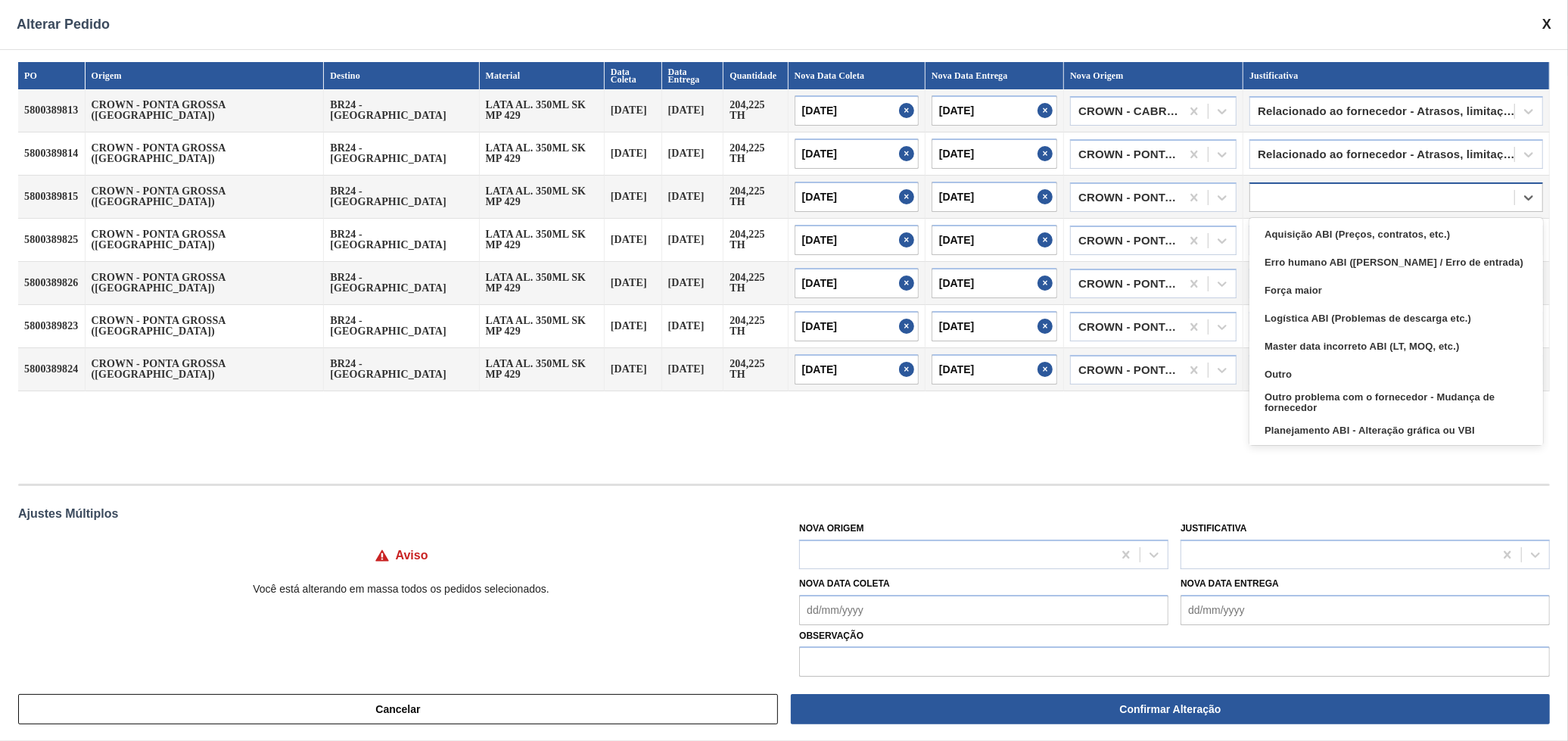
click at [1375, 195] on div at bounding box center [1382, 196] width 264 height 22
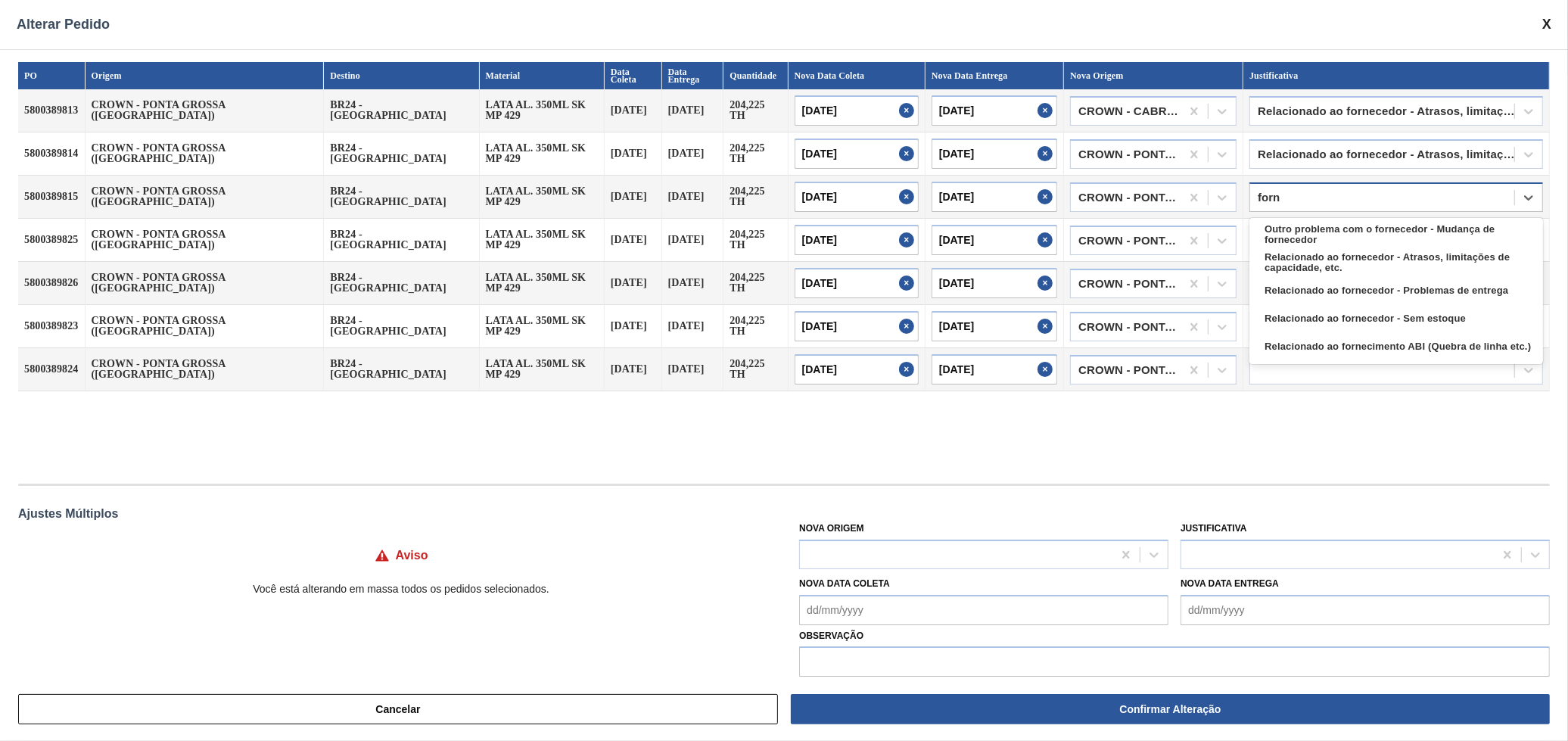
type input "forne"
click at [1385, 249] on div "Relacionado ao fornecedor - Atrasos, limitações de capacidade, etc." at bounding box center [1396, 263] width 293 height 28
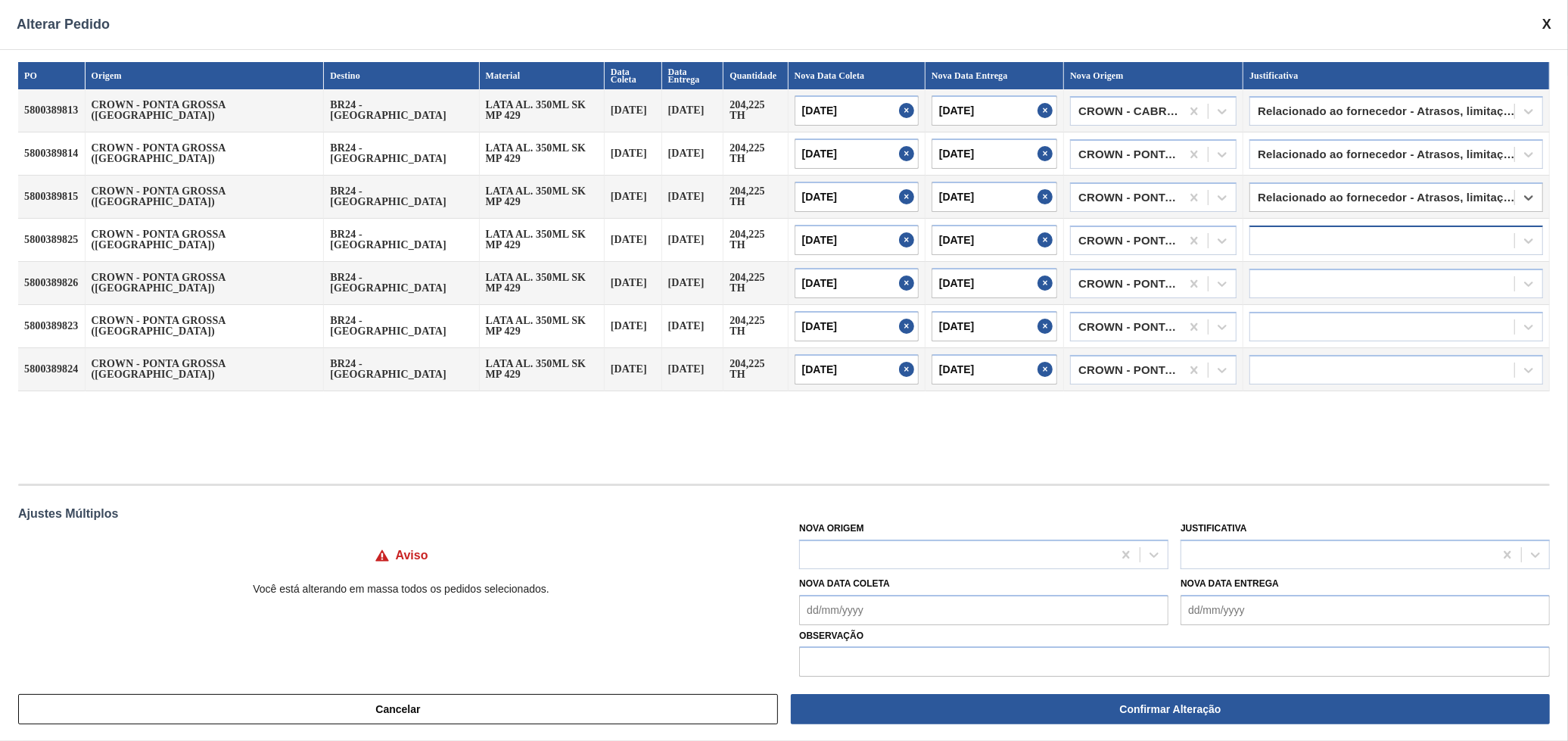
click at [1374, 240] on div at bounding box center [1382, 240] width 264 height 22
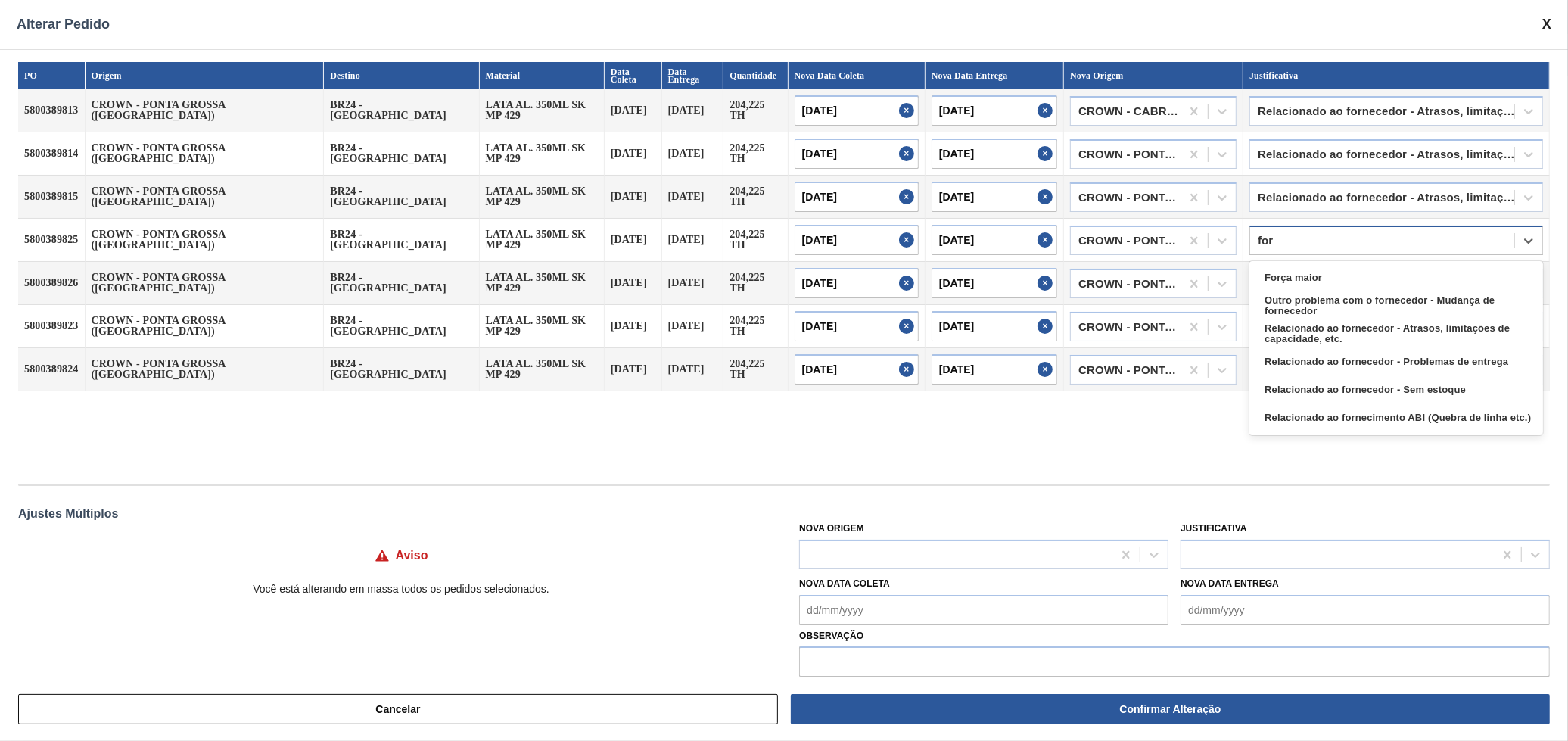
type input "forne"
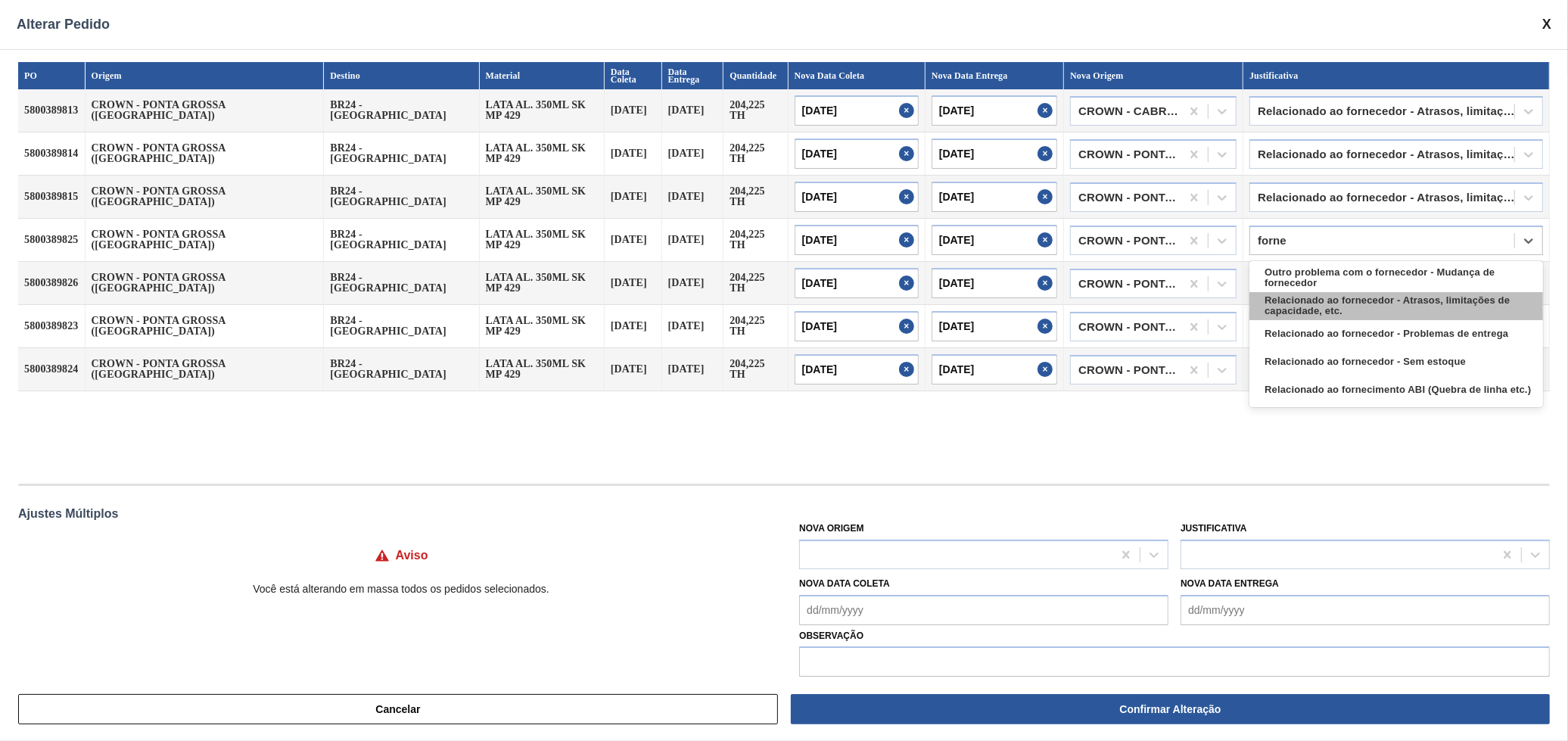
click at [1385, 292] on div "Relacionado ao fornecedor - Atrasos, limitações de capacidade, etc." at bounding box center [1396, 306] width 293 height 28
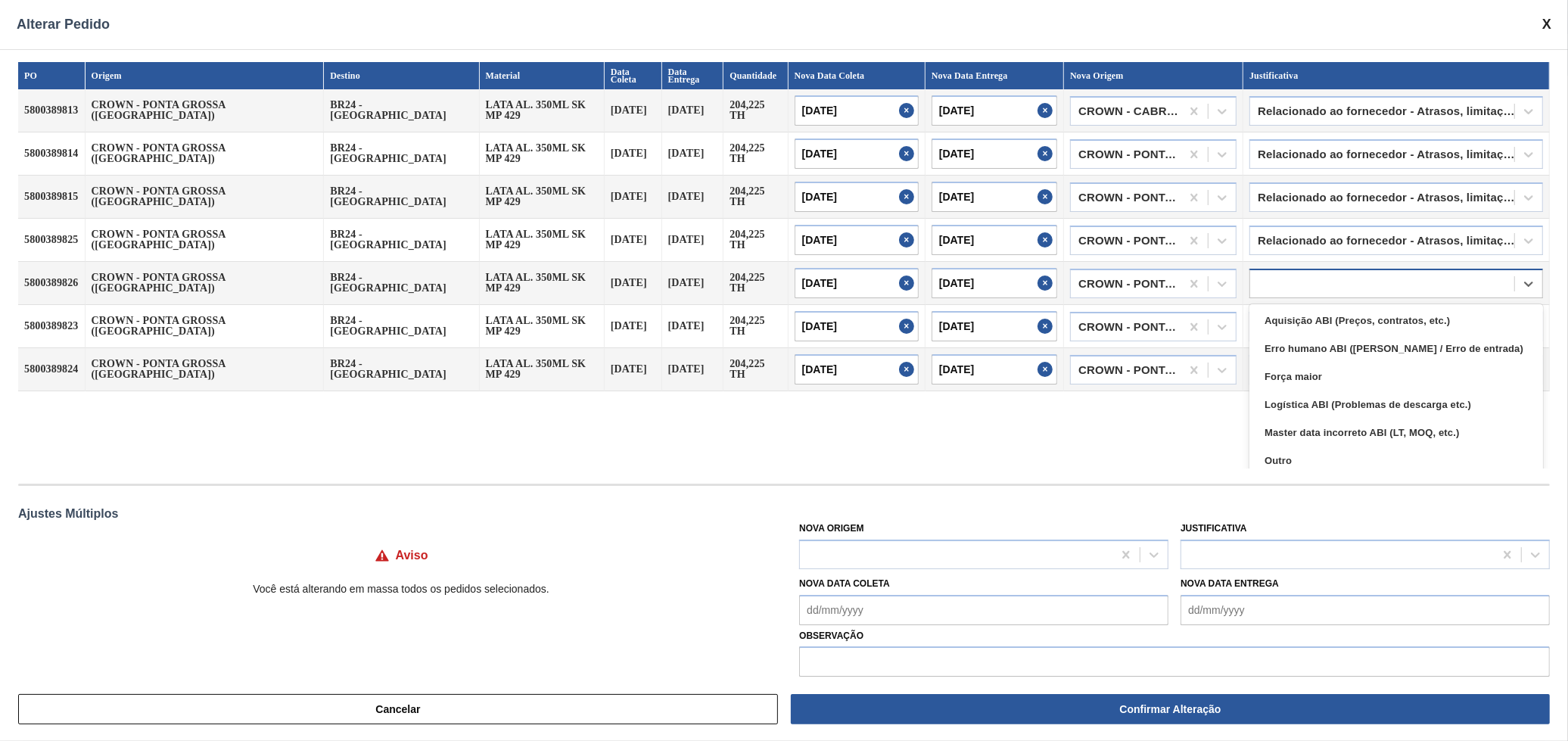
click at [1376, 278] on div at bounding box center [1382, 283] width 264 height 22
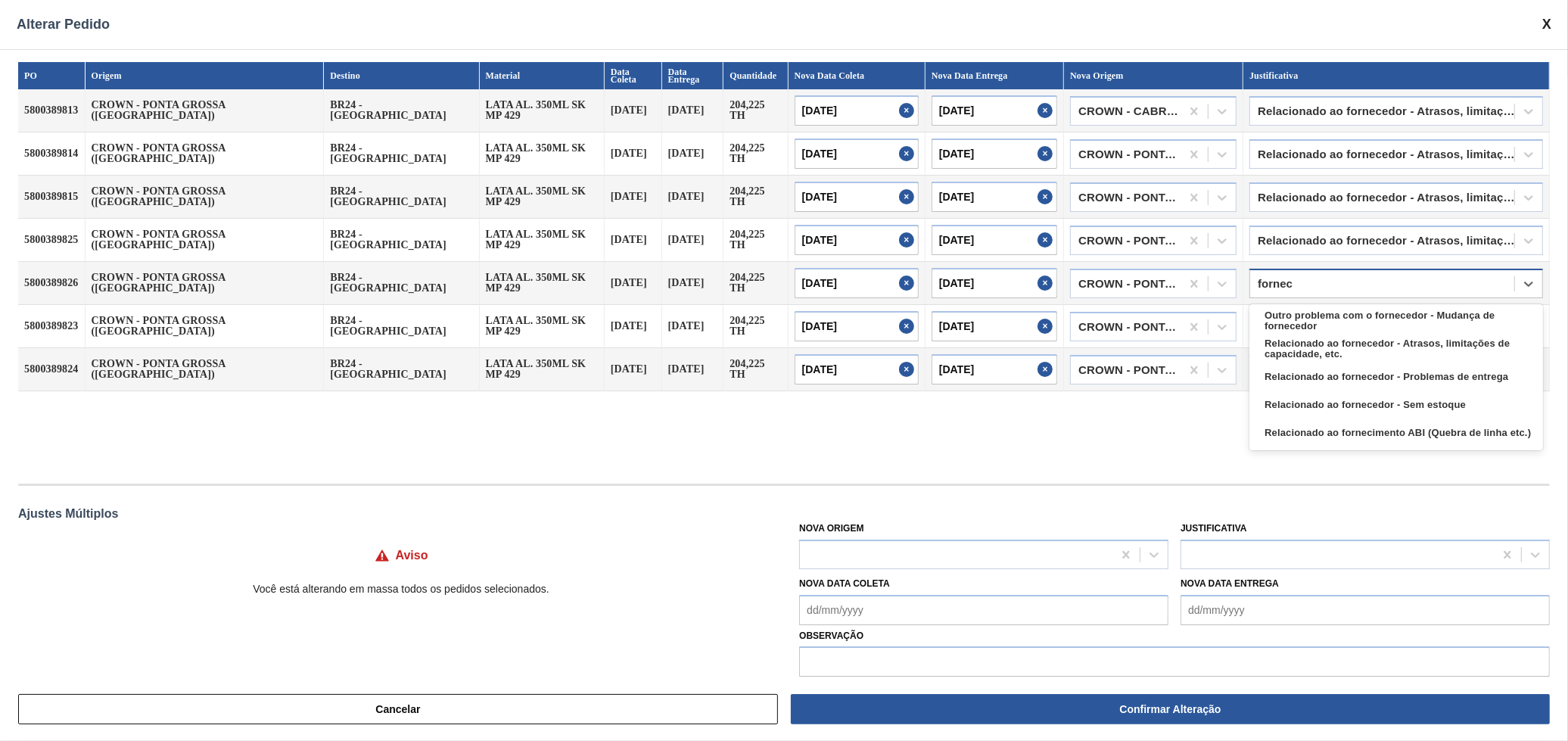
type input "fornece"
click at [1404, 392] on div "Relacionado ao fornecedor - Sem estoque" at bounding box center [1396, 405] width 293 height 28
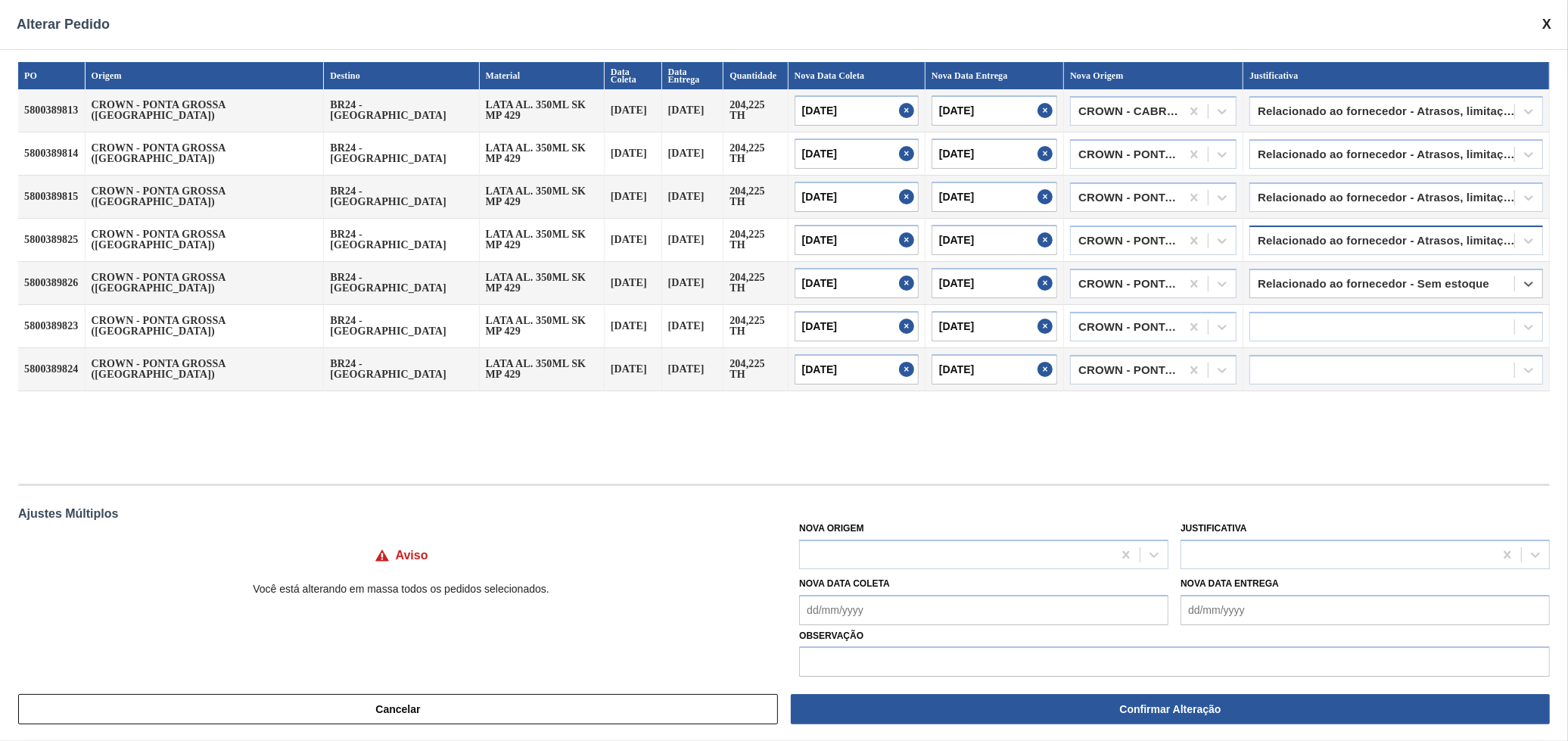
click at [1369, 229] on div "Relacionado ao fornecedor - Atrasos, limitações de capacidade, etc." at bounding box center [1382, 240] width 264 height 22
type input "sem"
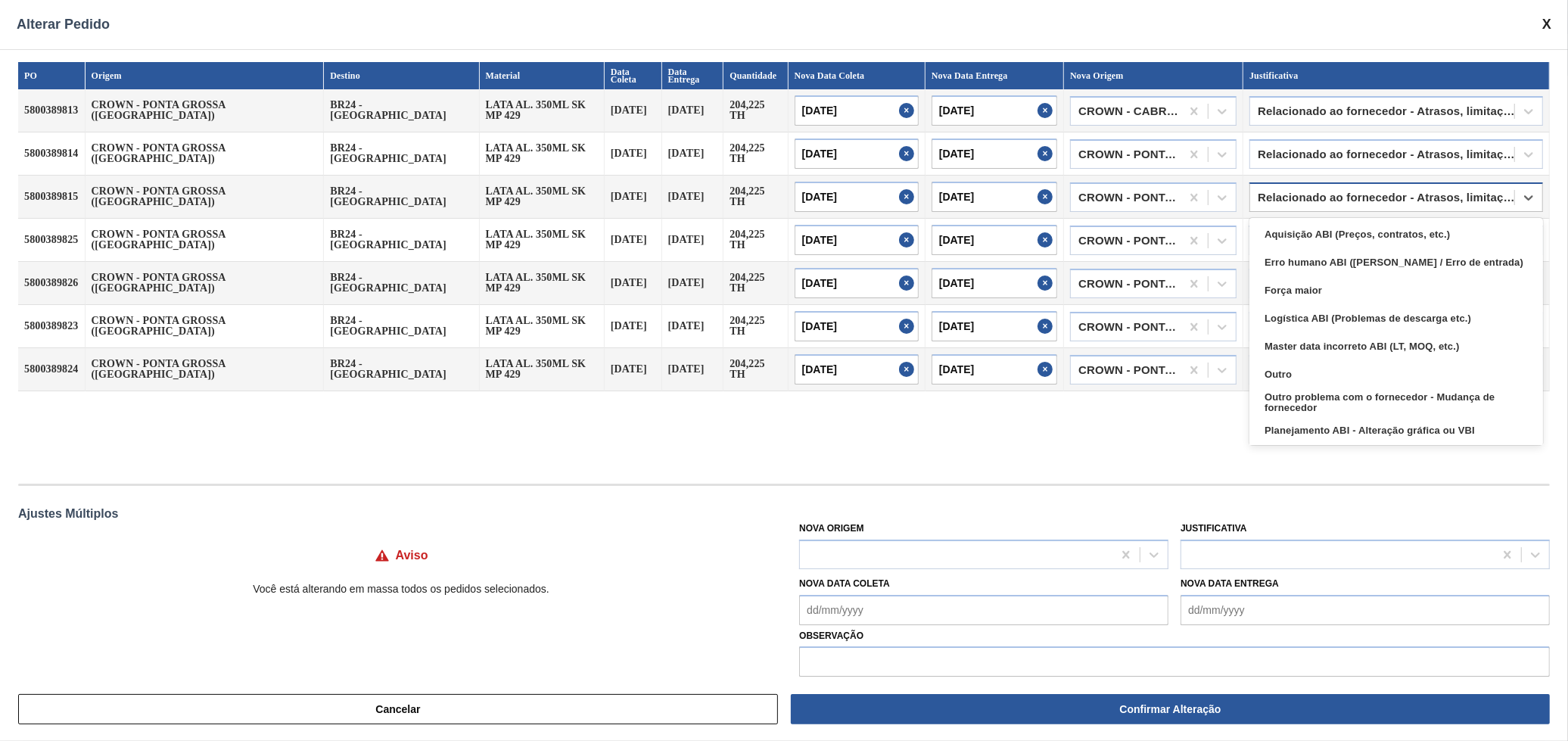
click at [1401, 200] on div "Relacionado ao fornecedor - Atrasos, limitações de capacidade, etc." at bounding box center [1396, 197] width 293 height 30
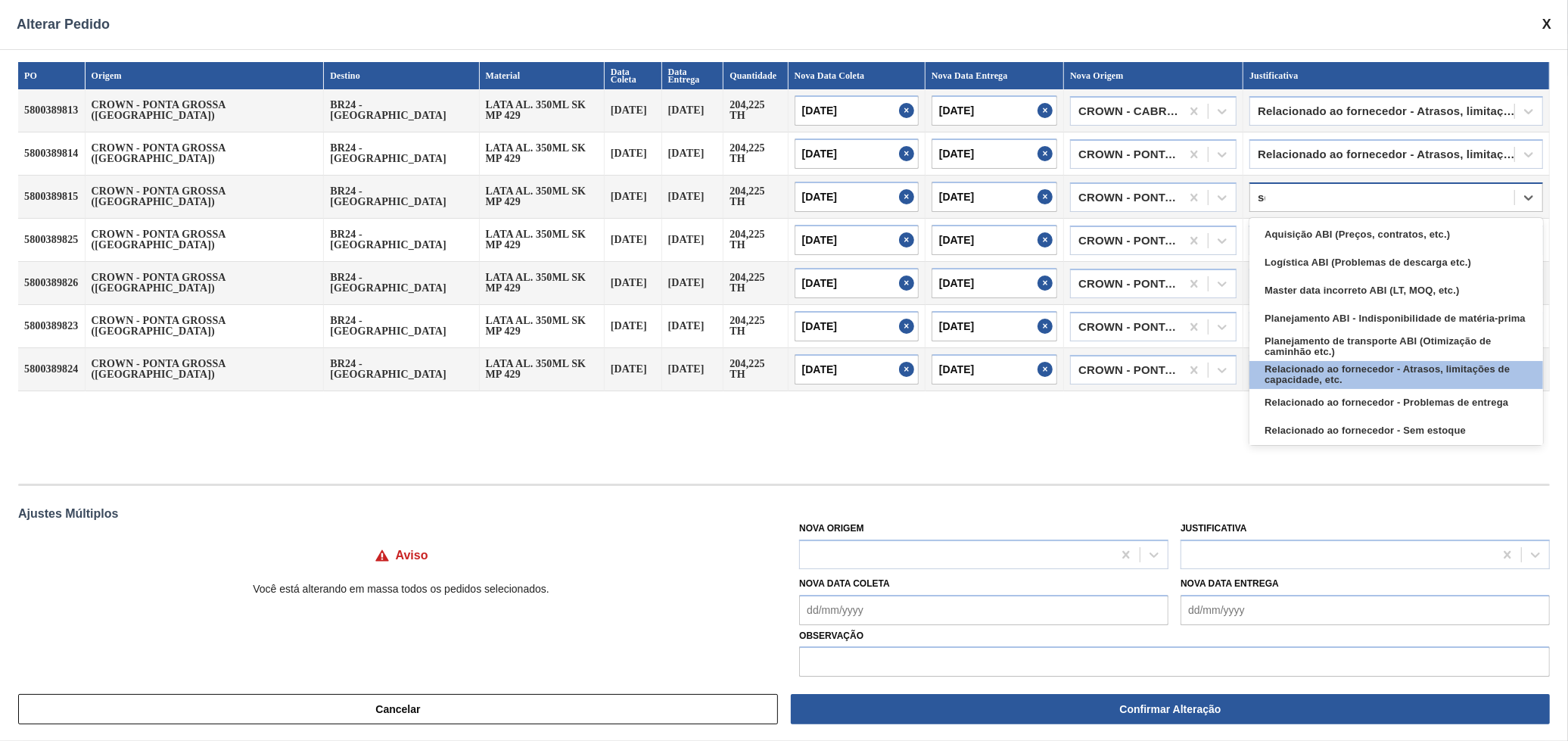
type input "sem"
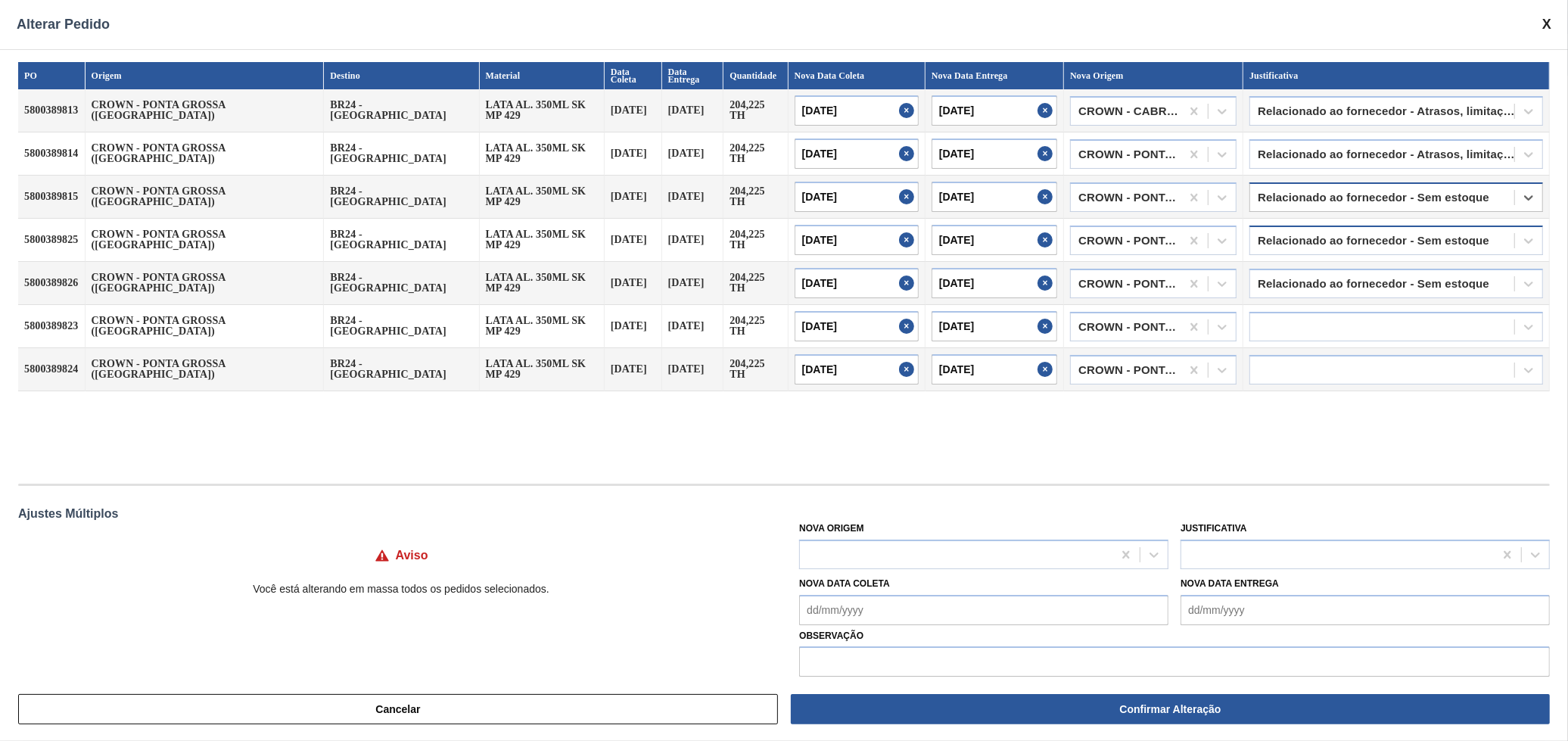
type input "se"
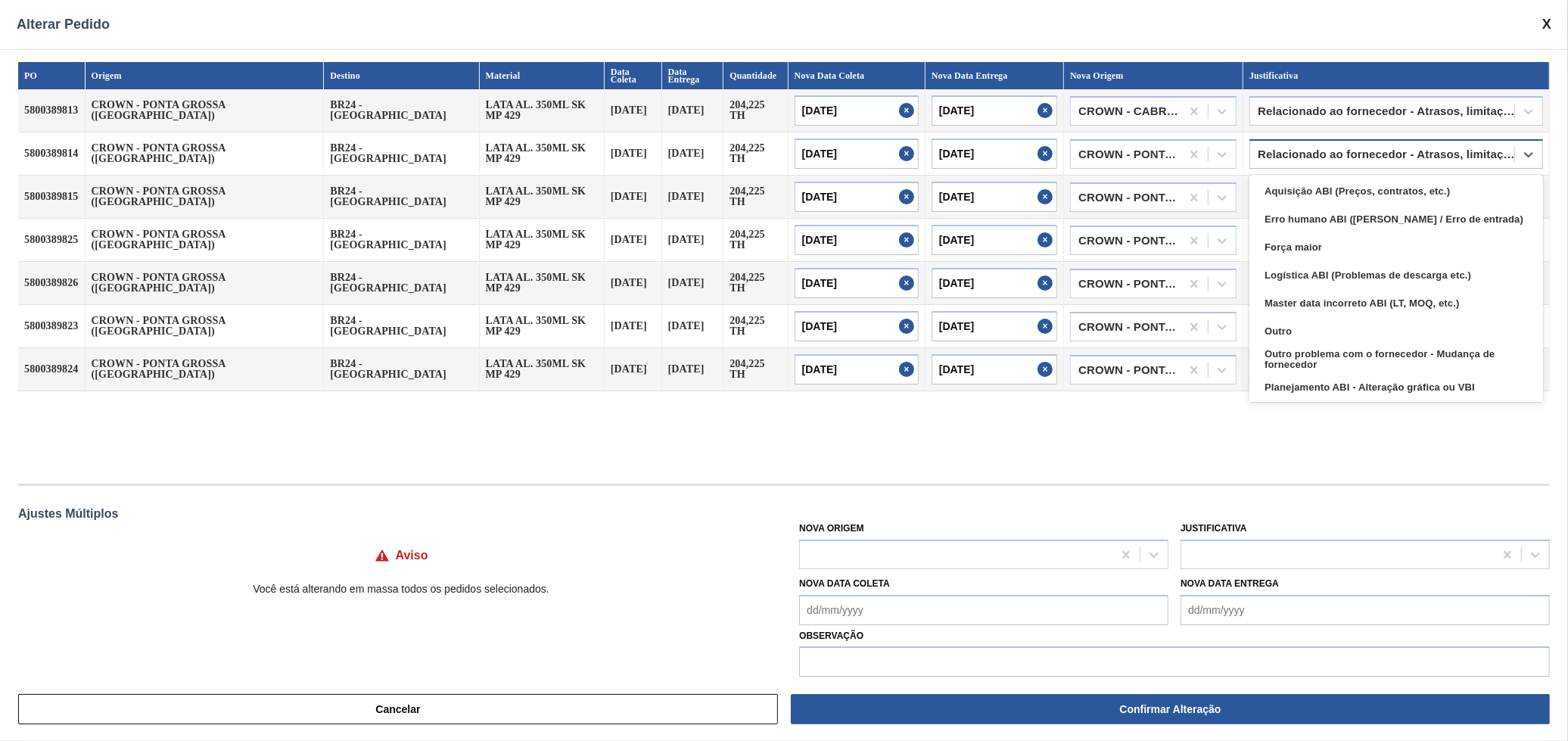
click at [1445, 154] on div "Relacionado ao fornecedor - Atrasos, limitações de capacidade, etc." at bounding box center [1382, 154] width 264 height 22
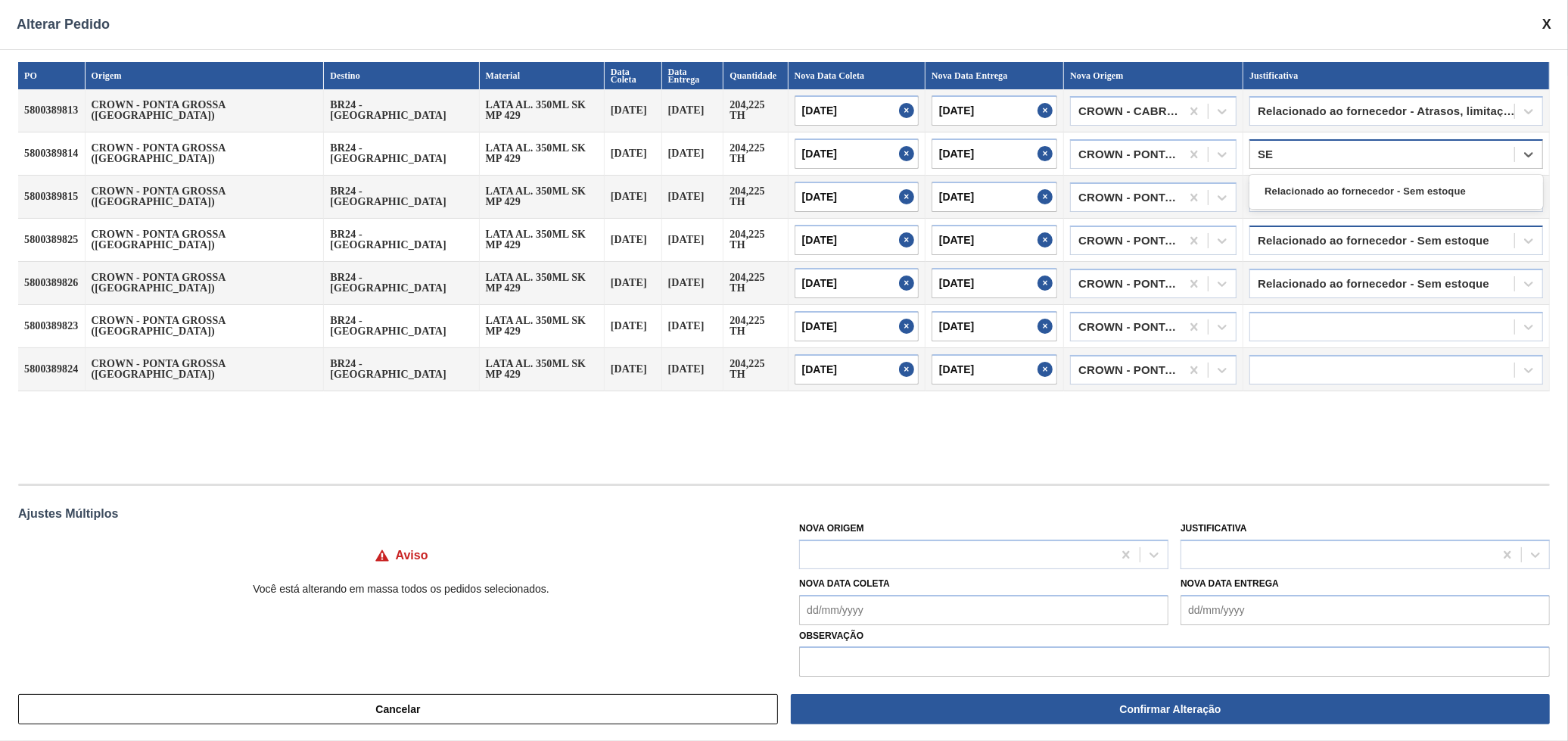
type input "SEM"
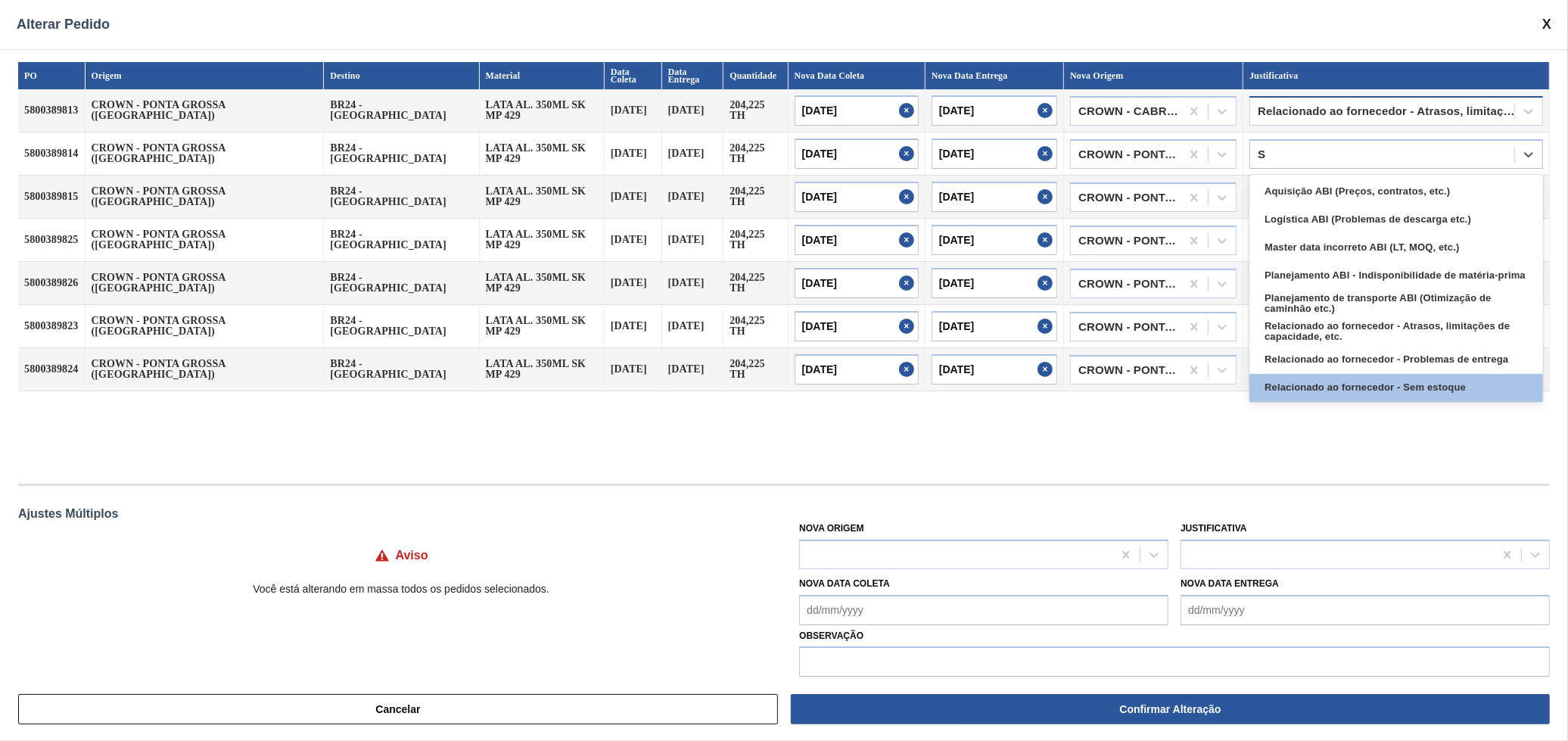
type input "S"
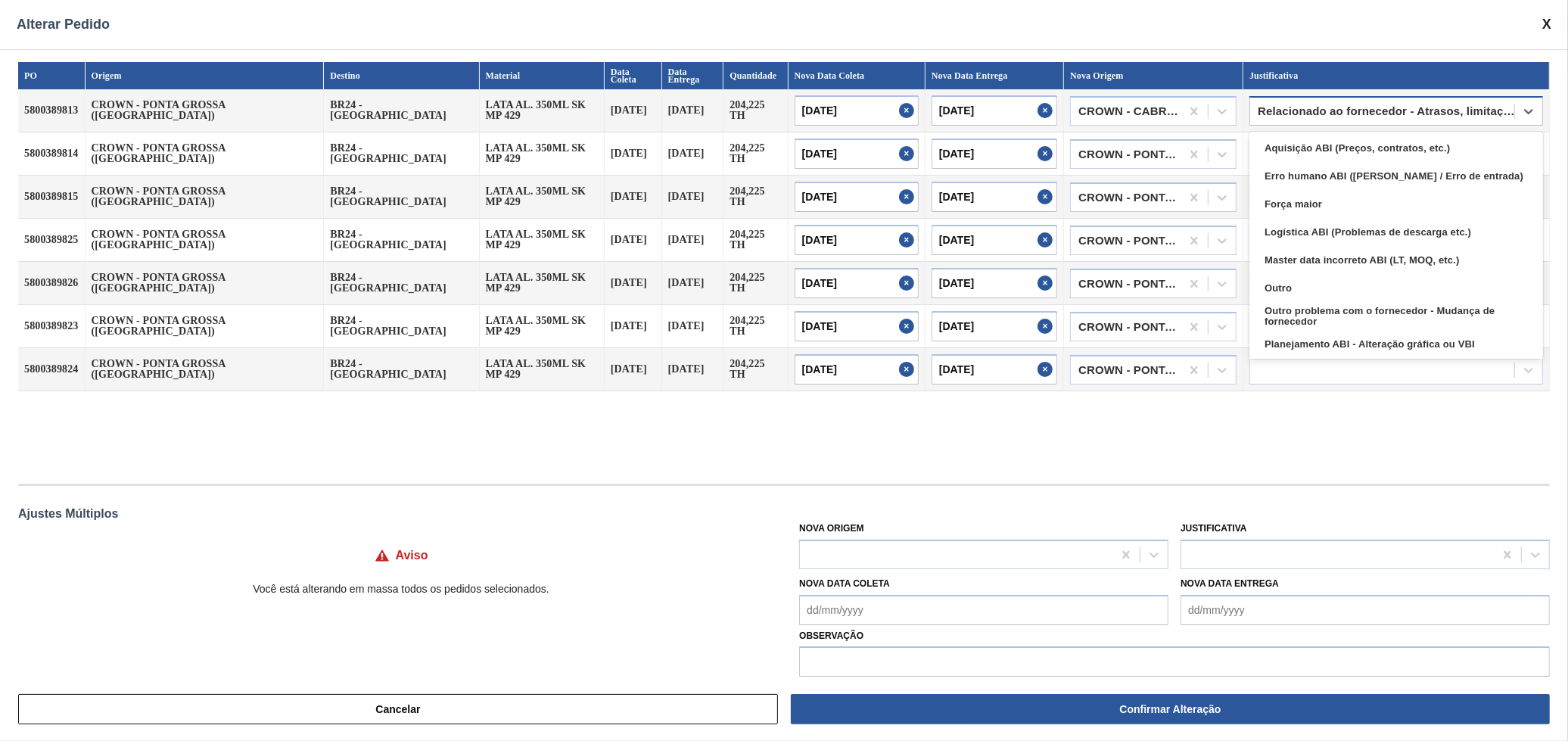
click at [1410, 109] on div "Relacionado ao fornecedor - Atrasos, limitações de capacidade, etc." at bounding box center [1382, 110] width 264 height 22
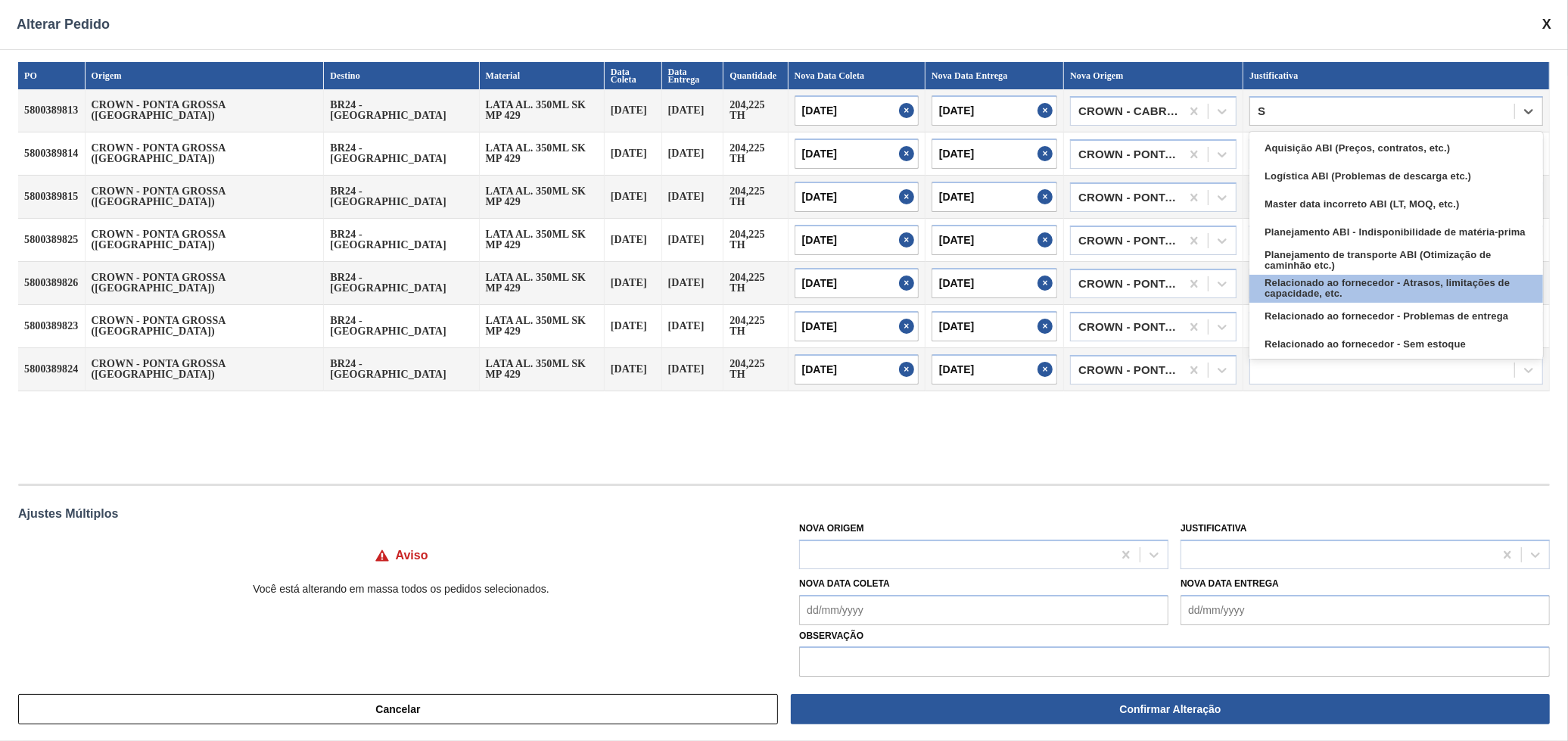
type input "SE"
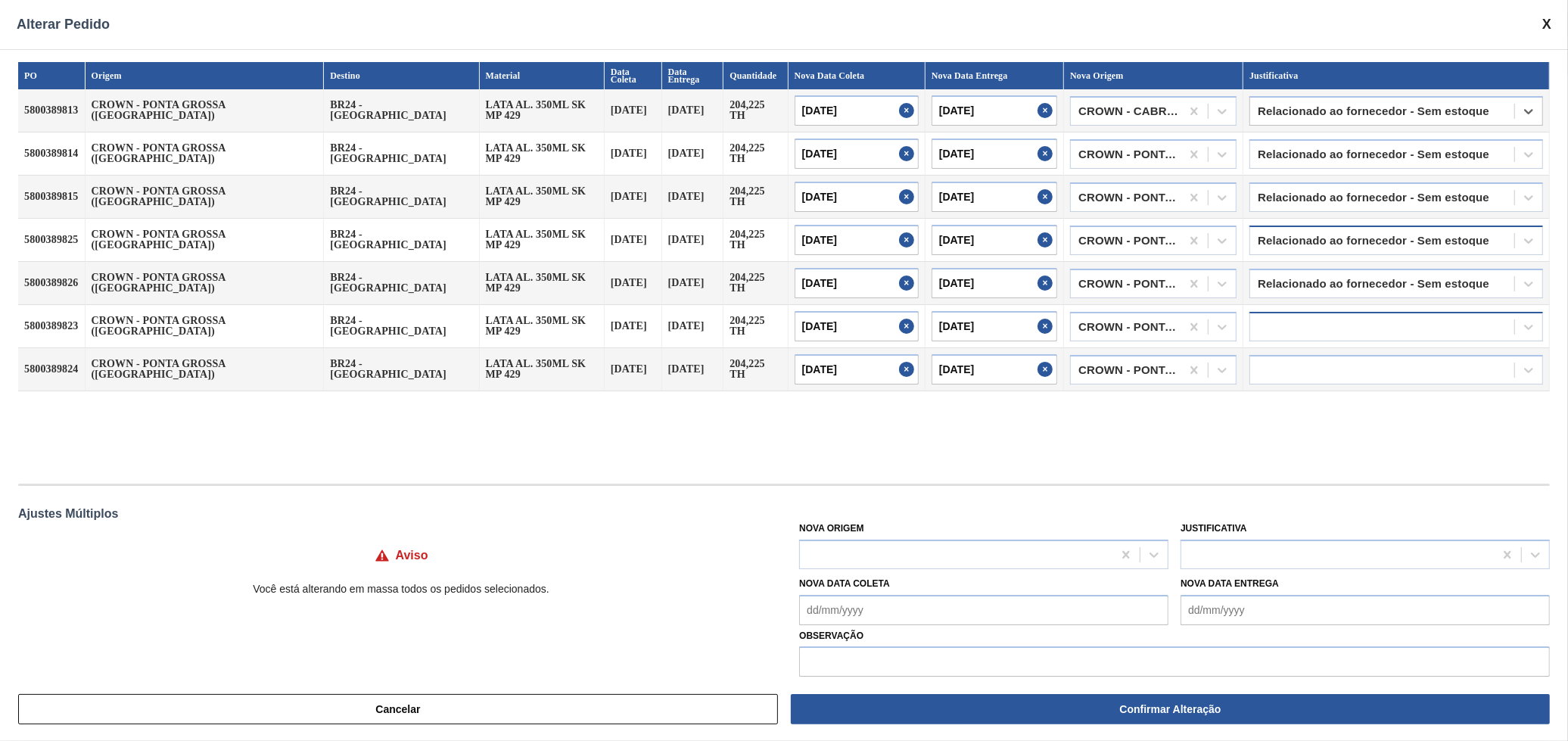
click at [1451, 324] on div at bounding box center [1382, 326] width 264 height 22
type input "SE"
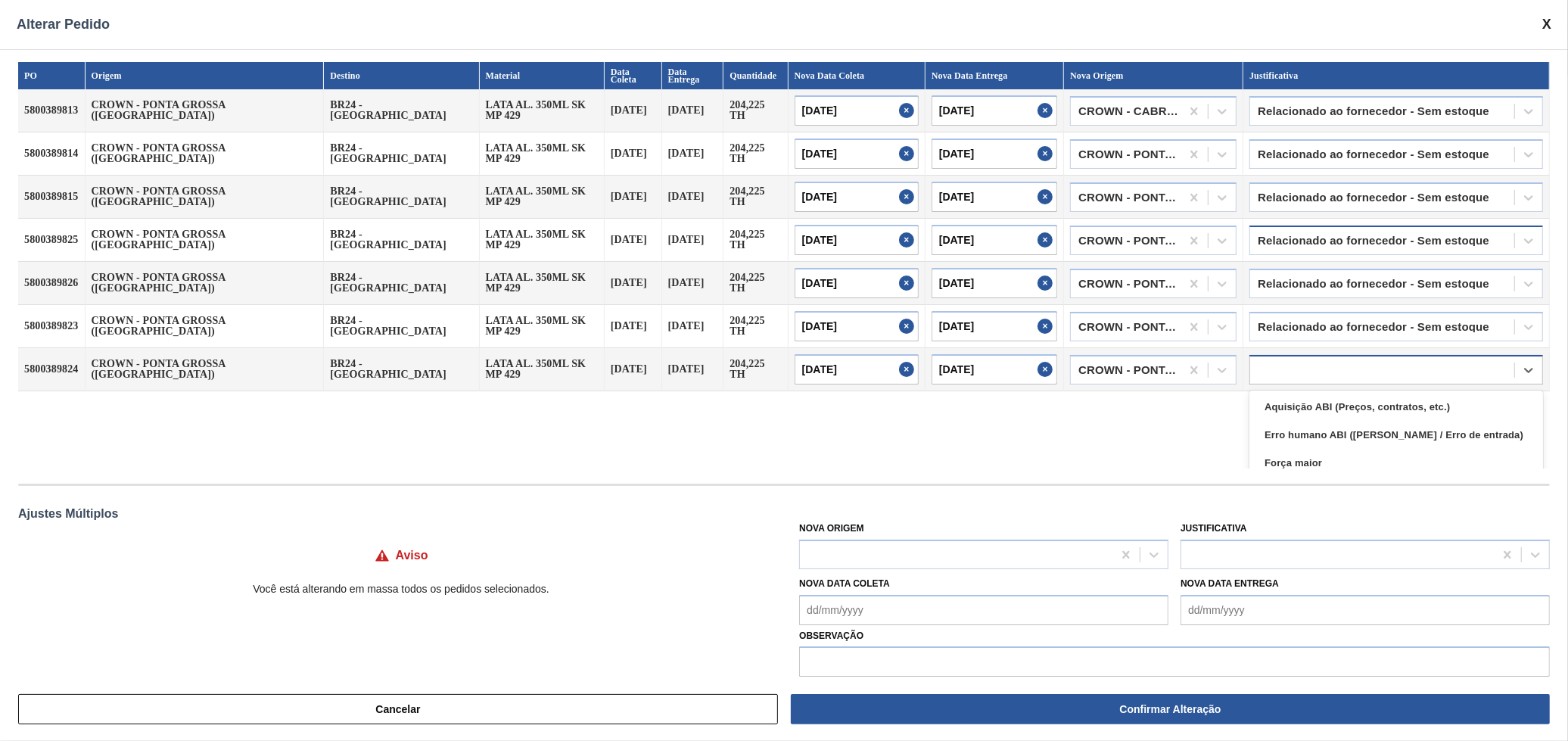
drag, startPoint x: 1425, startPoint y: 351, endPoint x: 1422, endPoint y: 358, distance: 7.6
click at [1425, 355] on div at bounding box center [1396, 369] width 293 height 30
type input "SE"
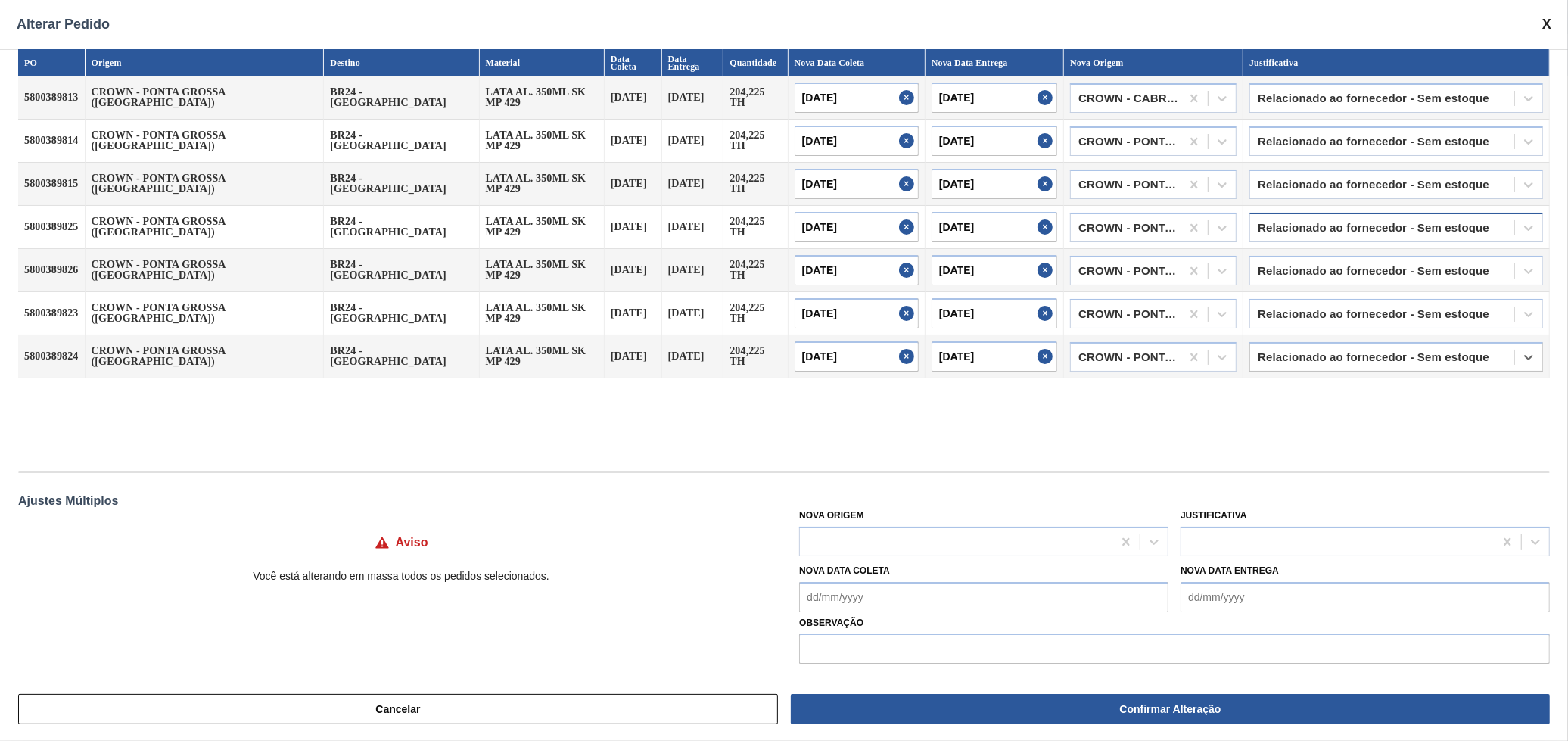
scroll to position [16, 0]
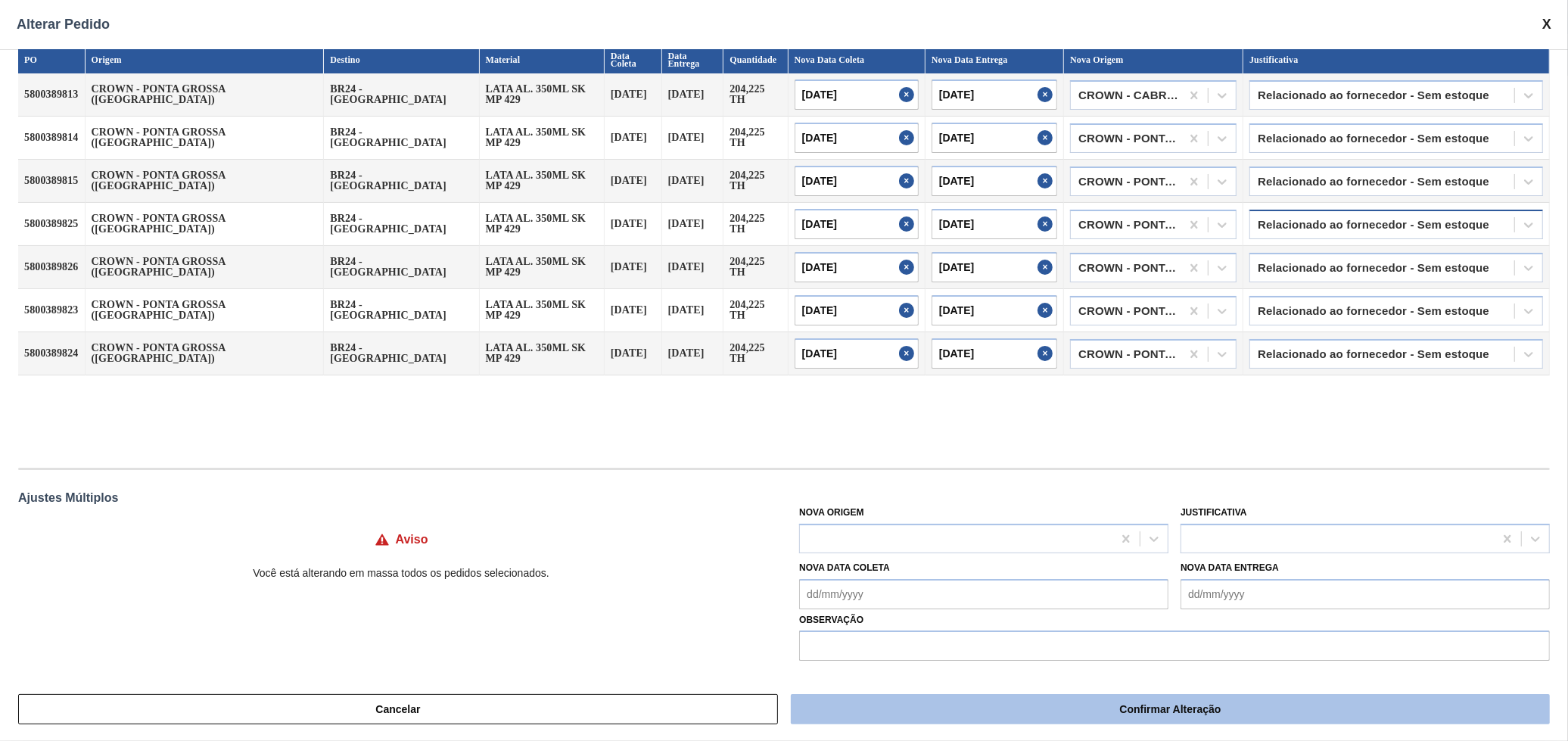
click at [1064, 709] on button "Confirmar Alteração" at bounding box center [1170, 710] width 759 height 31
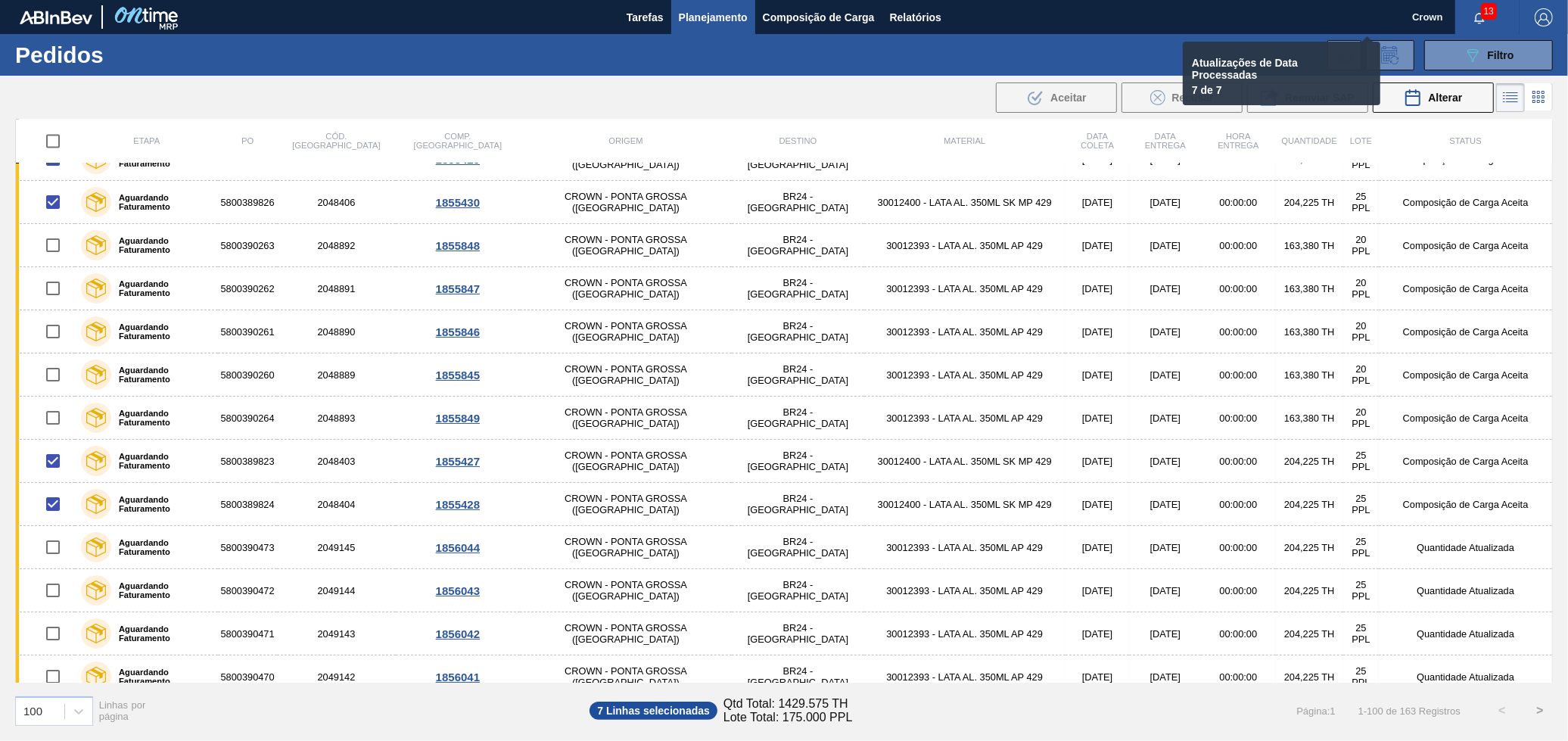
checkbox input "false"
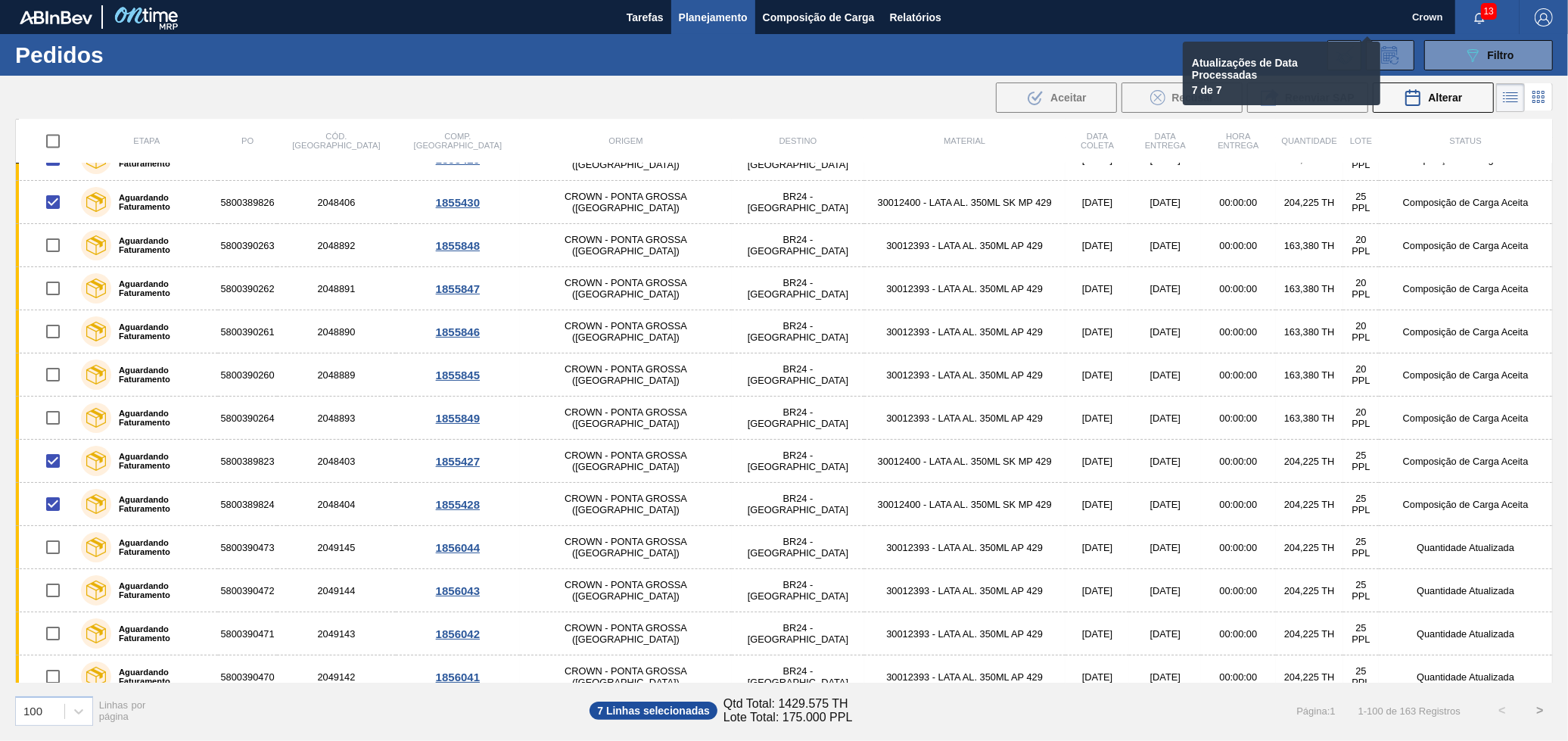
checkbox input "false"
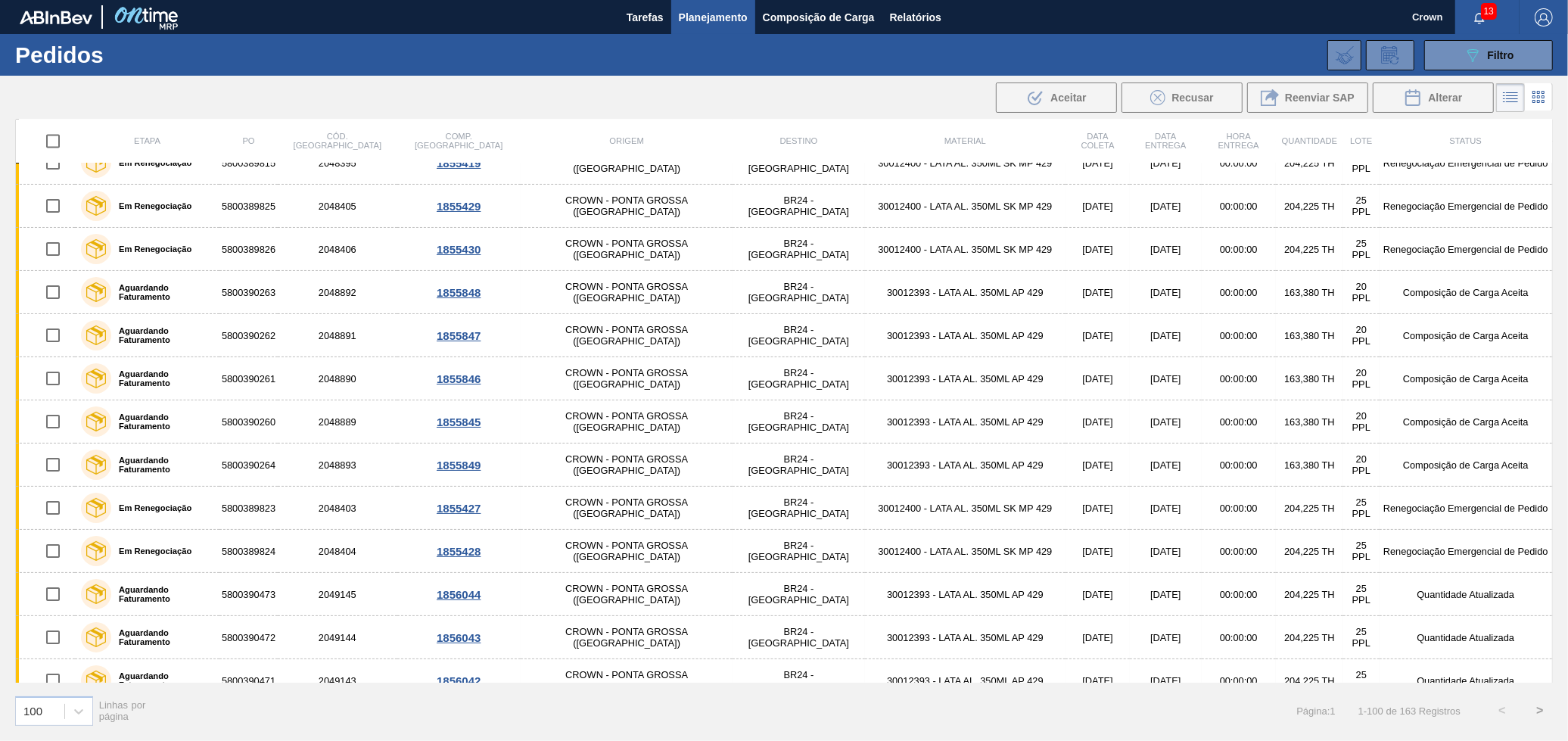
scroll to position [3266, 0]
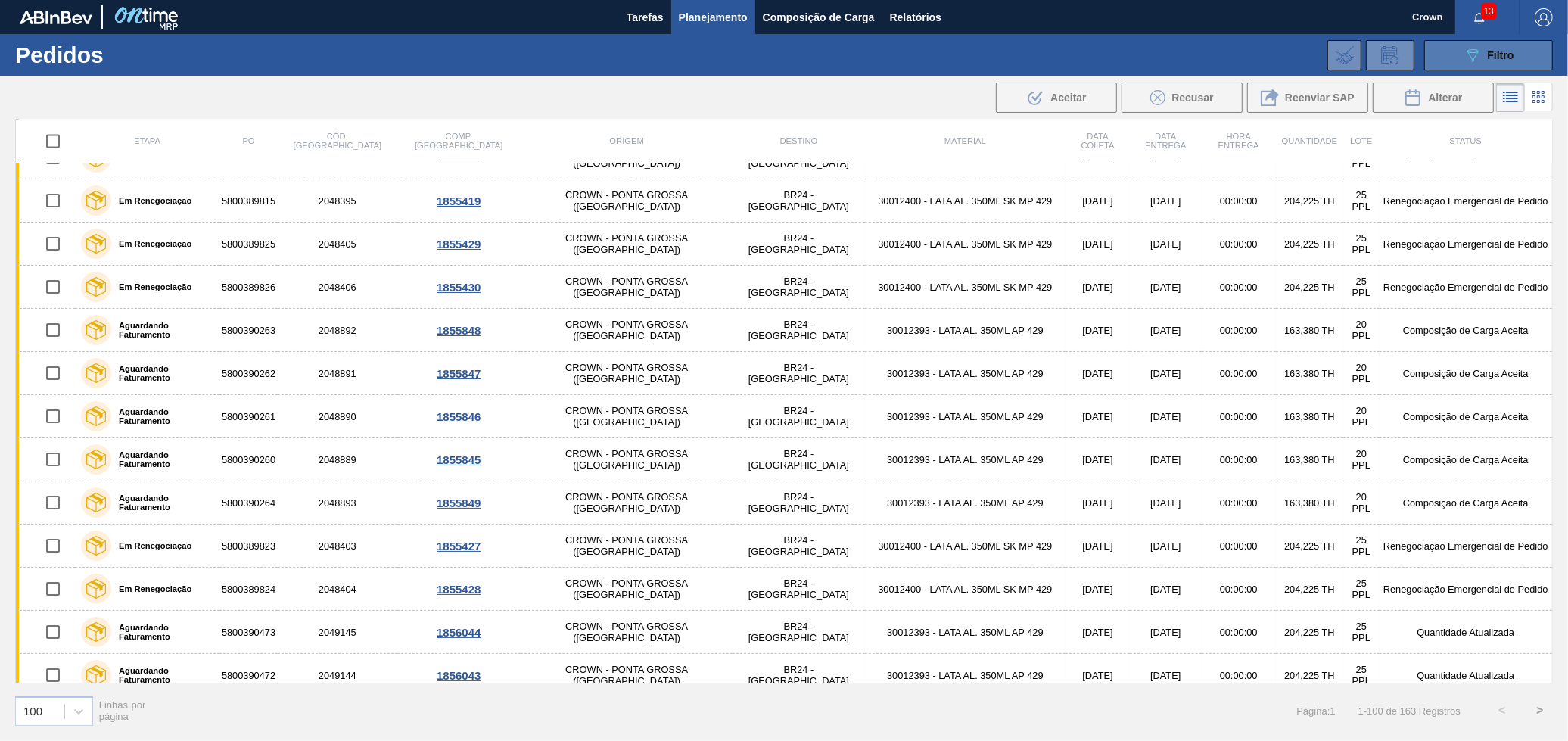
click at [1453, 53] on button "089F7B8B-B2A5-4AFE-B5C0-19BA573D28AC Filtro" at bounding box center [1488, 56] width 129 height 31
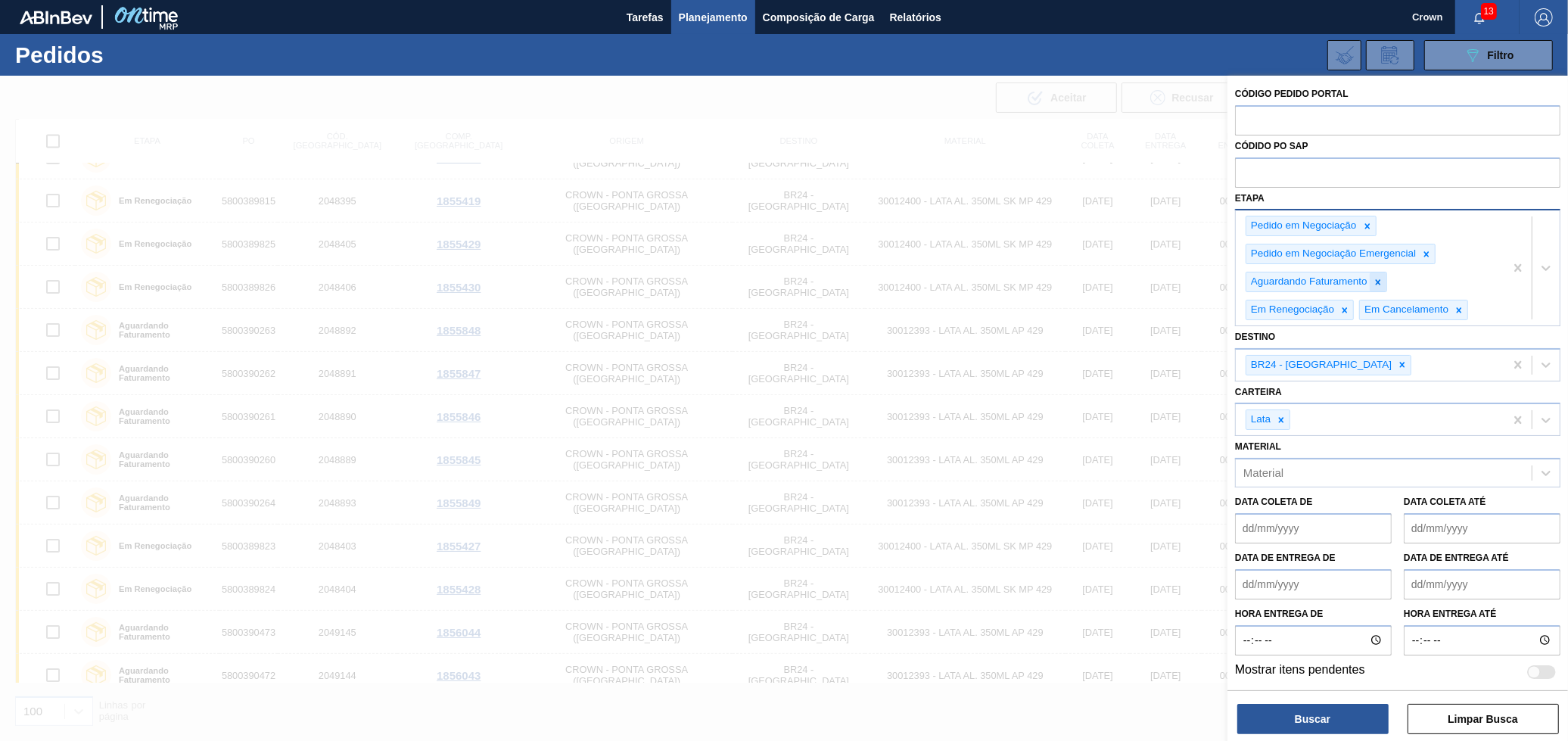
click at [1375, 278] on icon at bounding box center [1377, 282] width 10 height 10
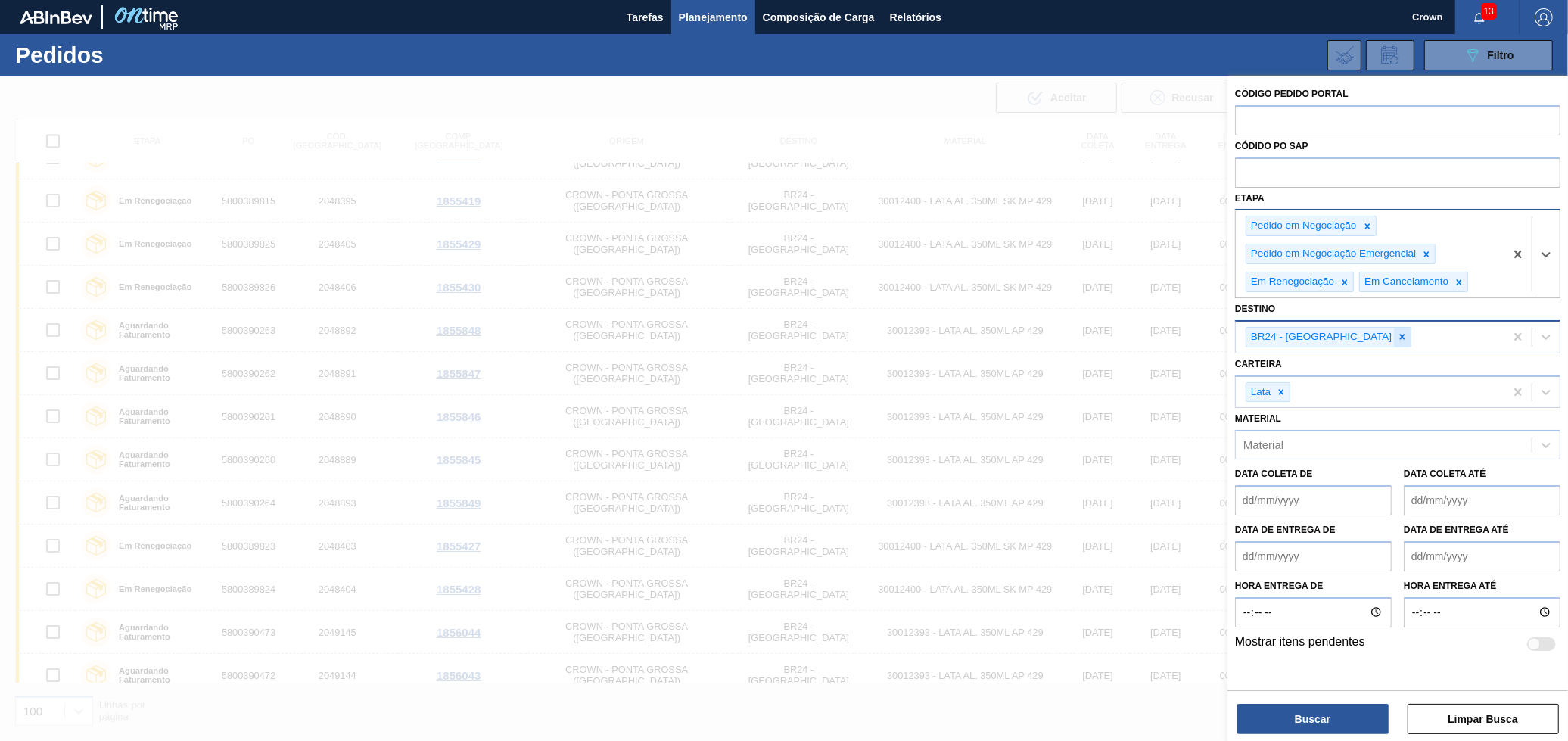
click at [1397, 337] on icon at bounding box center [1402, 336] width 10 height 10
click at [1353, 731] on button "Buscar" at bounding box center [1313, 719] width 151 height 31
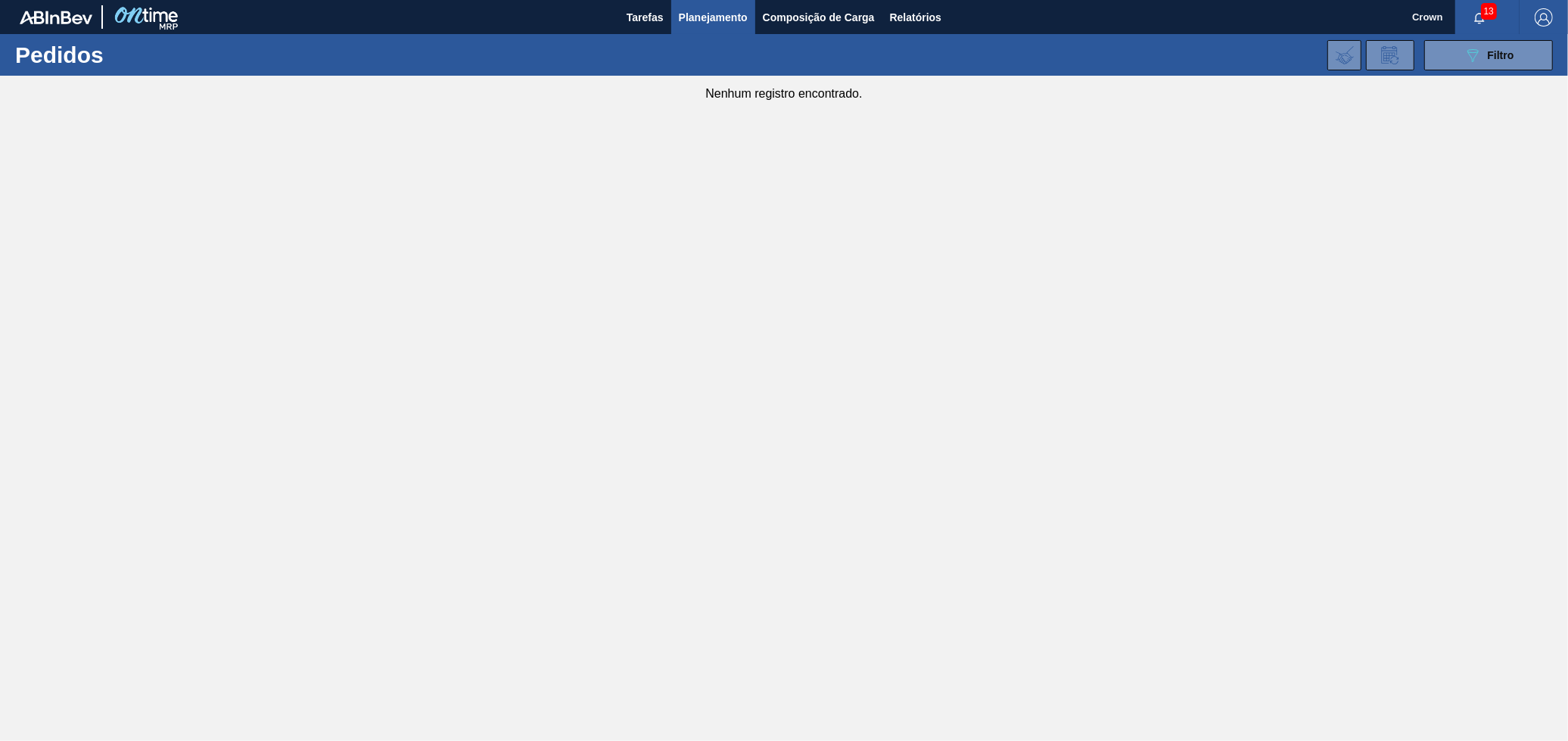
click at [1491, 3] on span "13" at bounding box center [1489, 11] width 16 height 17
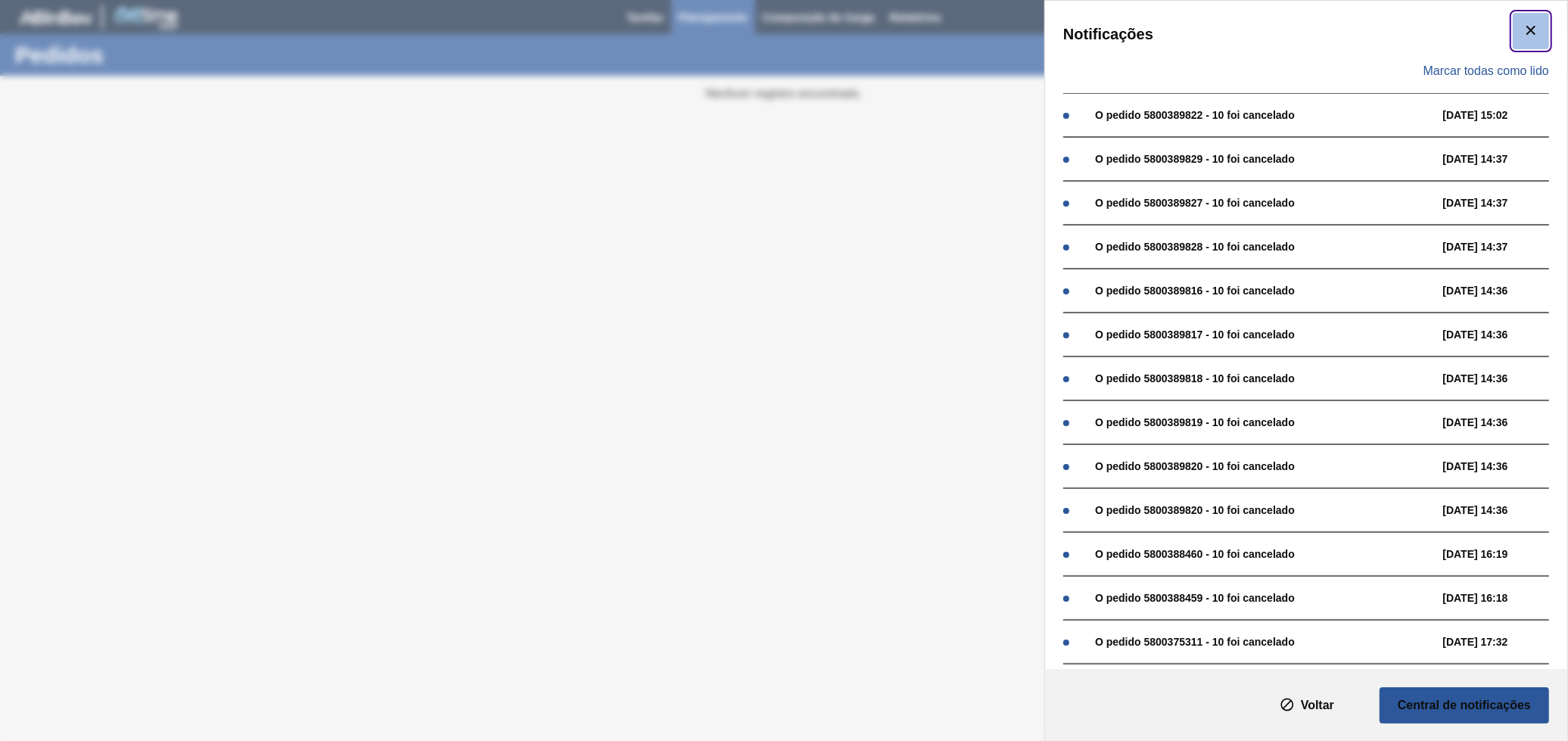
click at [1524, 21] on icon "botão de ícone" at bounding box center [1530, 30] width 18 height 19
